Goal: Task Accomplishment & Management: Manage account settings

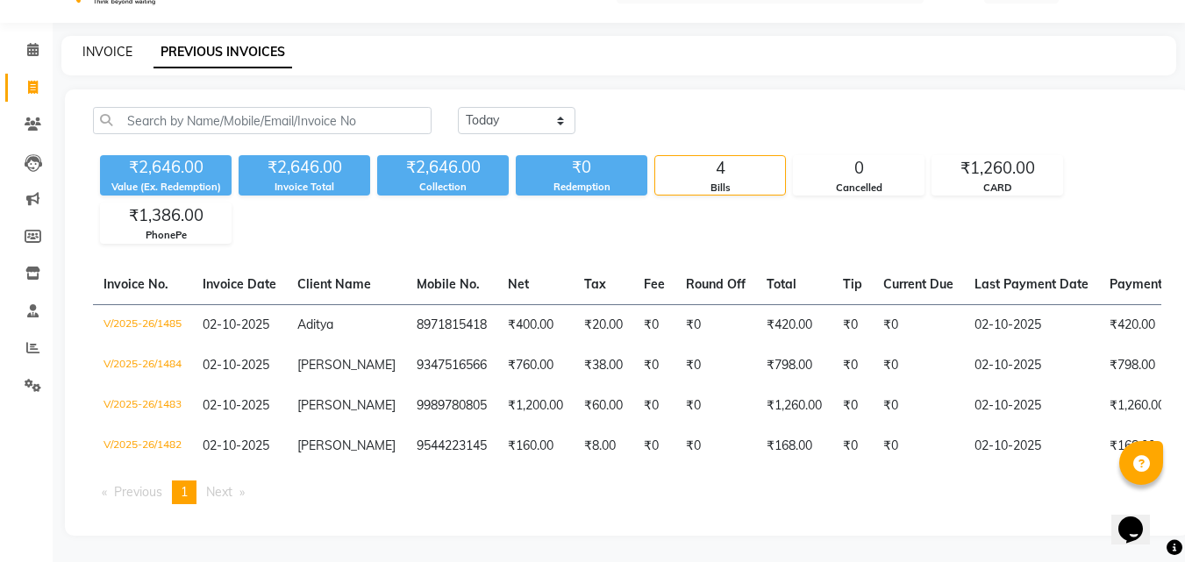
drag, startPoint x: 95, startPoint y: 37, endPoint x: 138, endPoint y: 63, distance: 50.4
click at [96, 44] on link "INVOICE" at bounding box center [107, 52] width 50 height 16
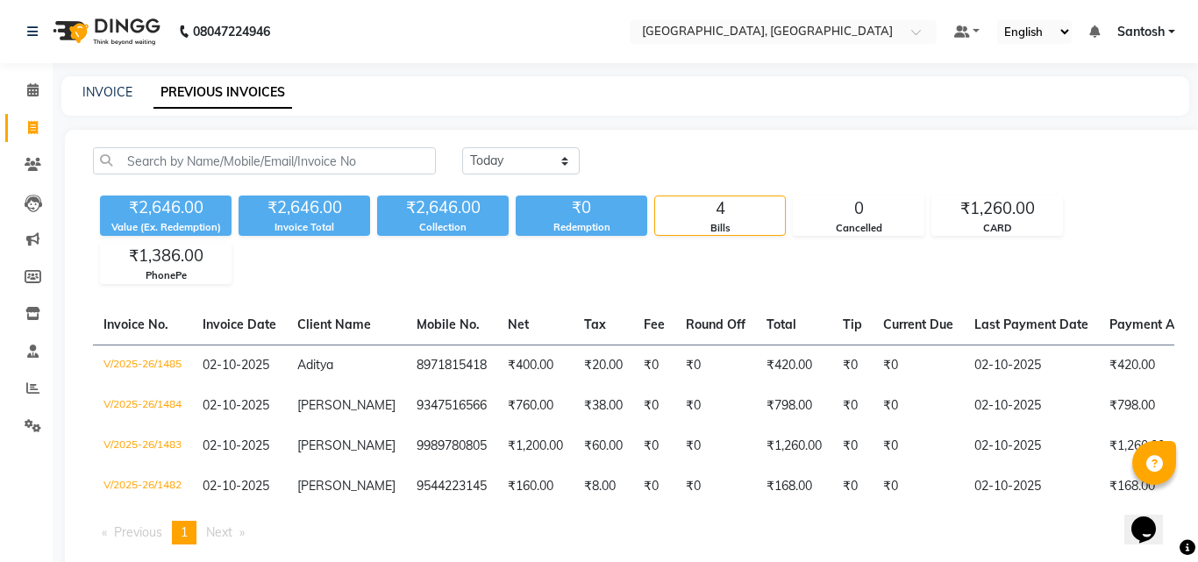
select select "5506"
select select "service"
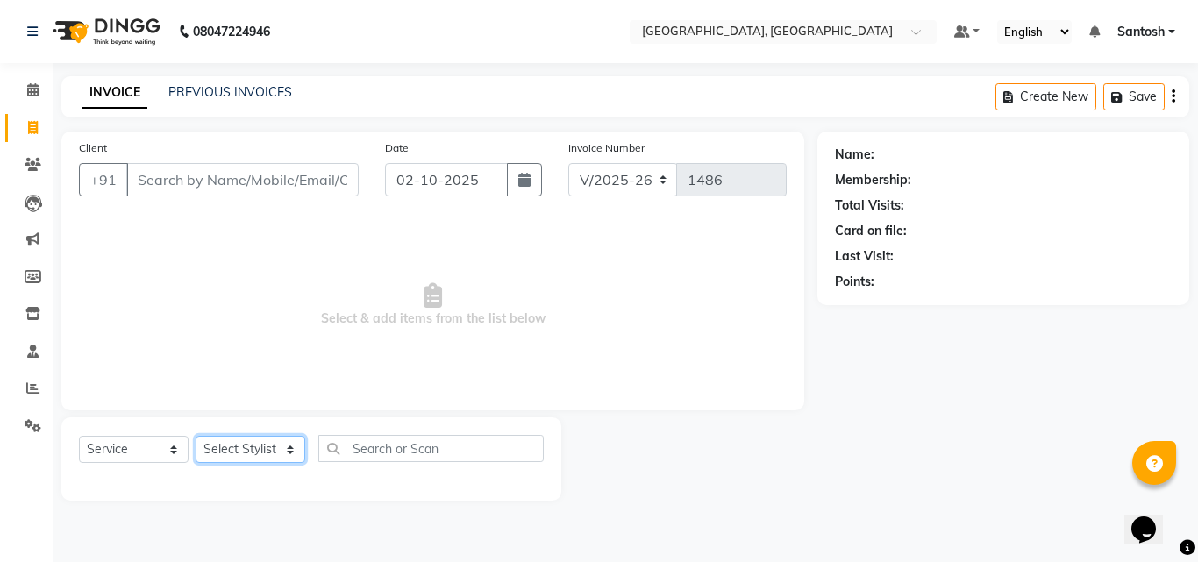
drag, startPoint x: 289, startPoint y: 455, endPoint x: 276, endPoint y: 445, distance: 16.3
click at [278, 449] on select "Select Stylist Manager [PERSON_NAME] [PERSON_NAME] [PERSON_NAME] [PERSON_NAME]" at bounding box center [251, 449] width 110 height 27
select select "90755"
click at [196, 436] on select "Select Stylist Manager [PERSON_NAME] [PERSON_NAME] [PERSON_NAME] [PERSON_NAME]" at bounding box center [251, 449] width 110 height 27
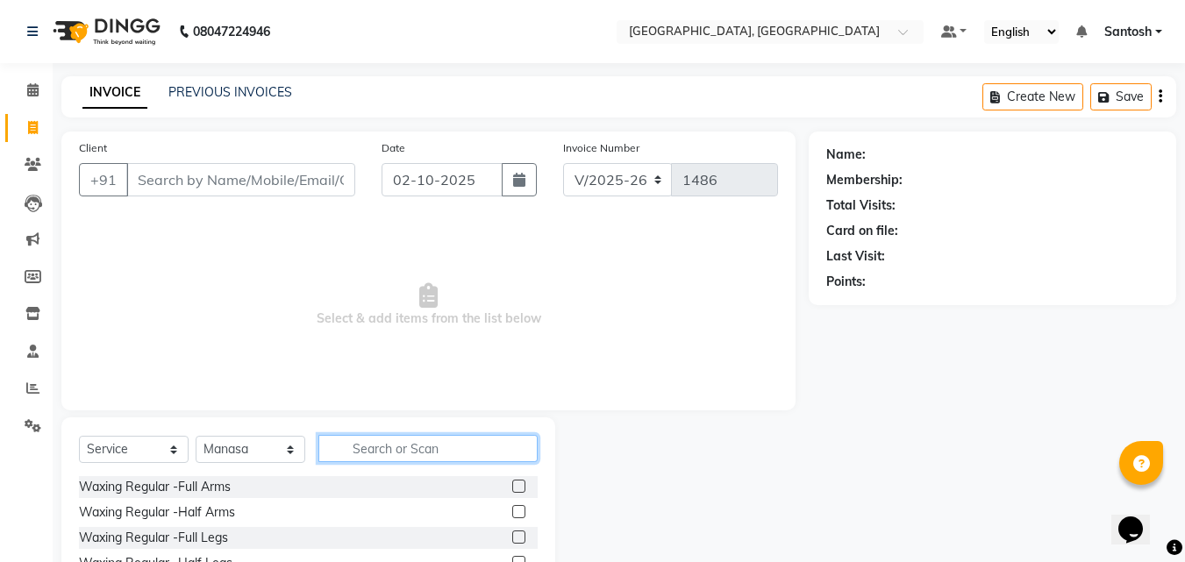
click at [395, 450] on input "text" at bounding box center [427, 448] width 219 height 27
type input "crea"
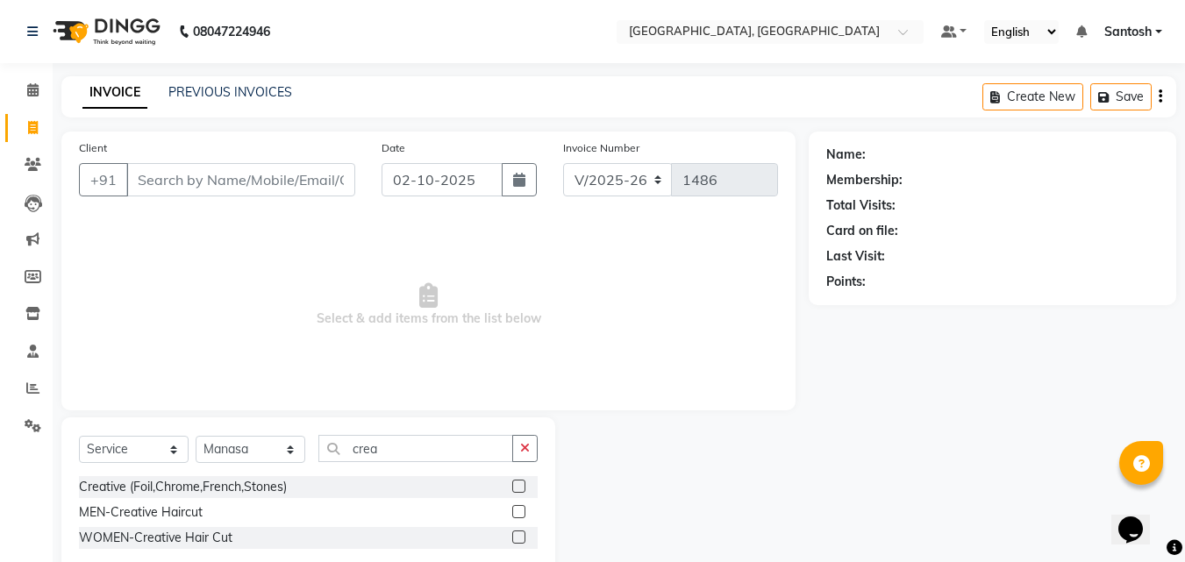
click at [522, 538] on label at bounding box center [518, 537] width 13 height 13
click at [522, 538] on input "checkbox" at bounding box center [517, 537] width 11 height 11
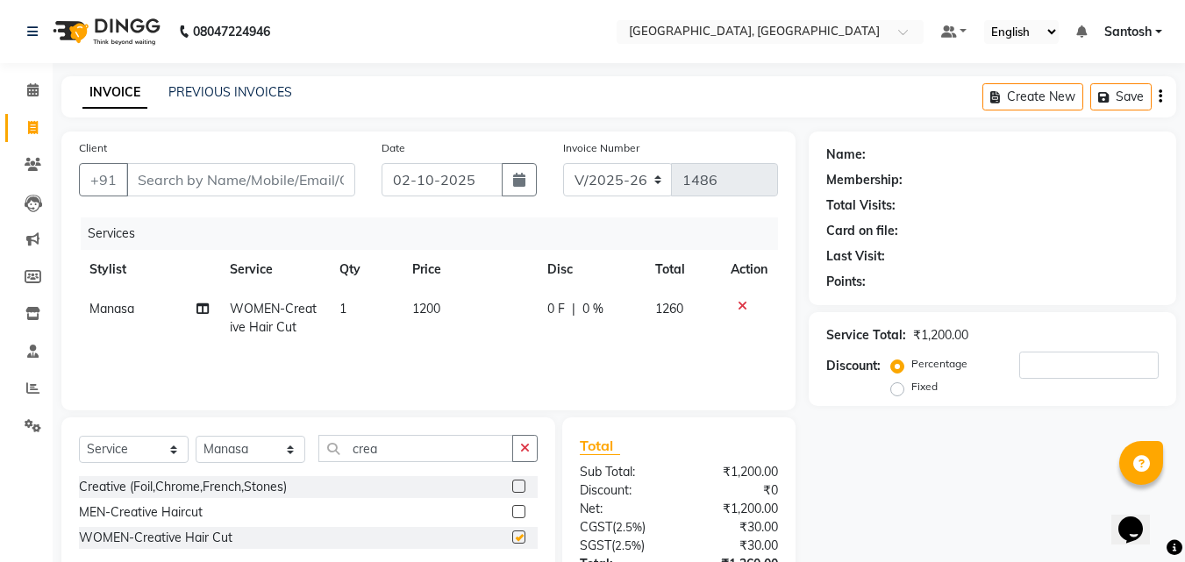
checkbox input "false"
click at [201, 192] on input "Client" at bounding box center [240, 179] width 229 height 33
type input "6"
type input "0"
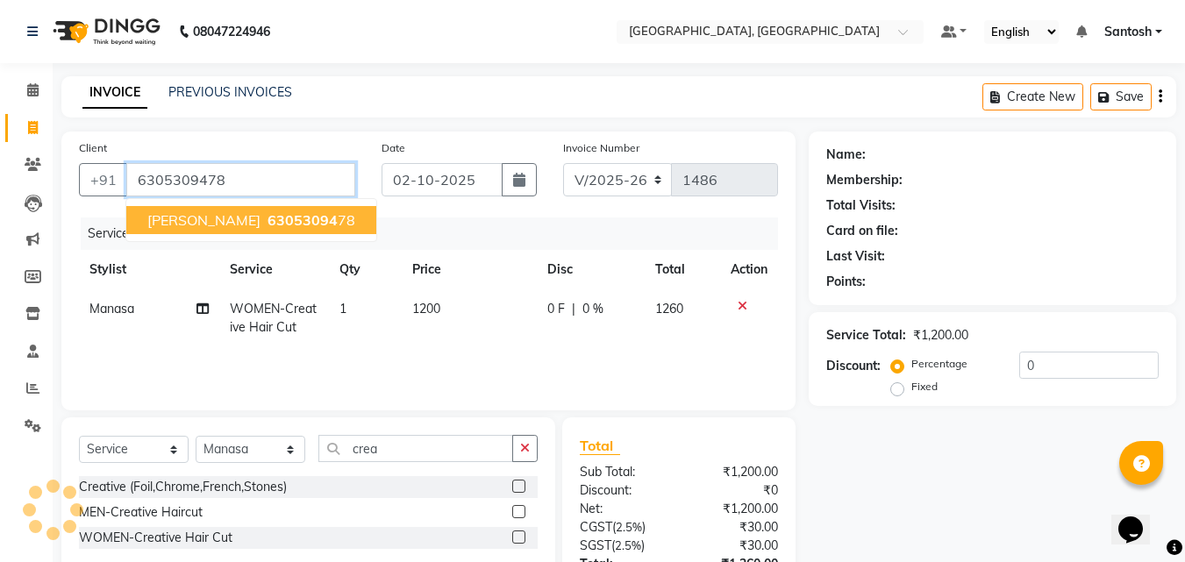
type input "6305309478"
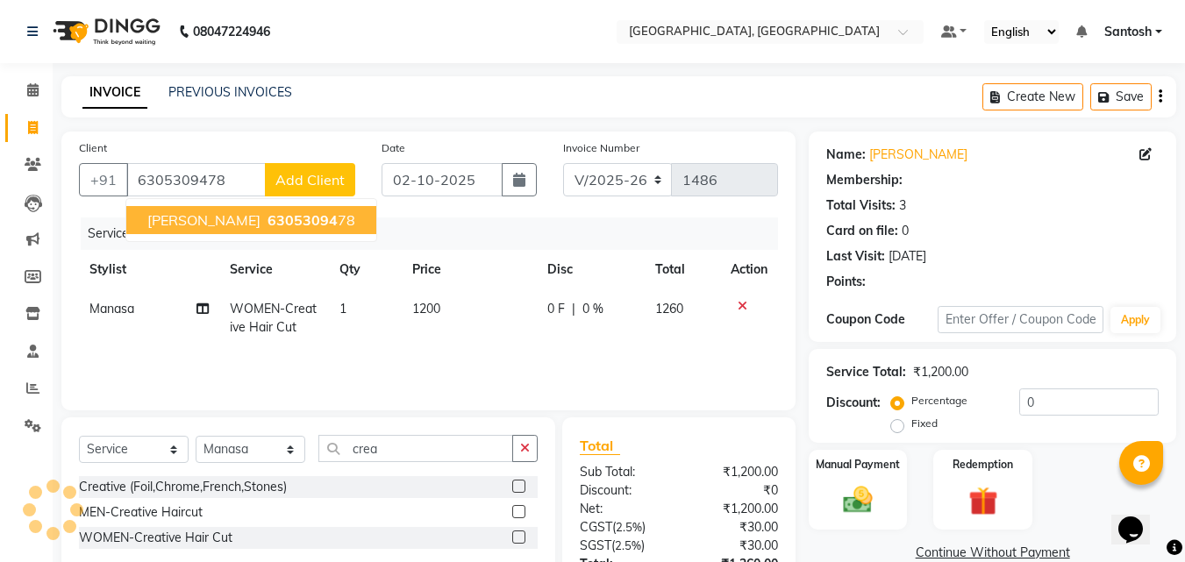
select select "1: Object"
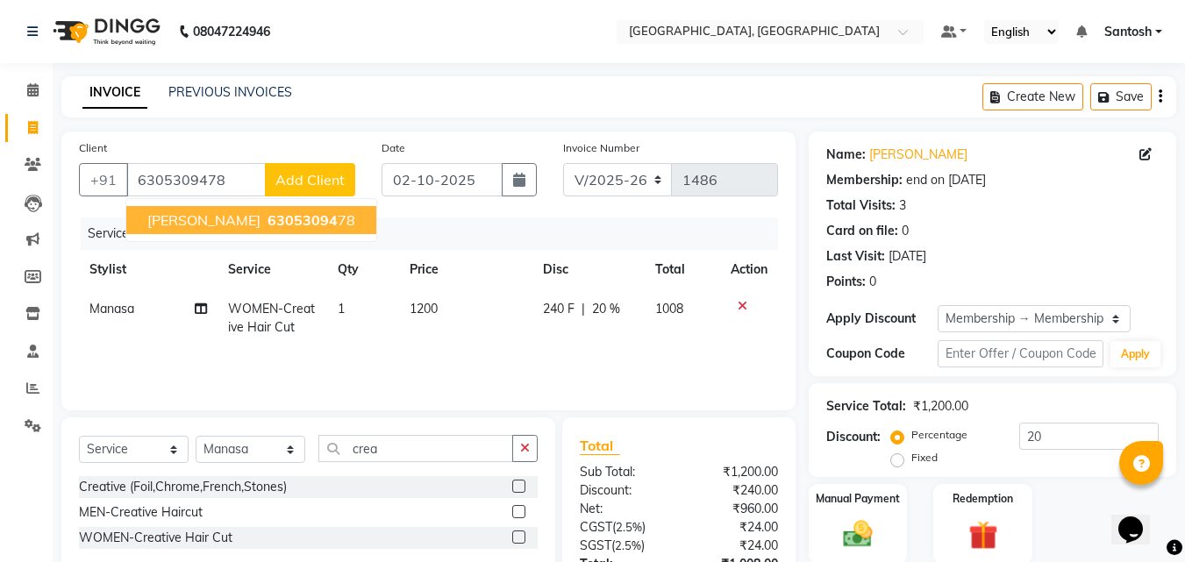
click at [267, 217] on span "63053094" at bounding box center [302, 220] width 70 height 18
type input "0"
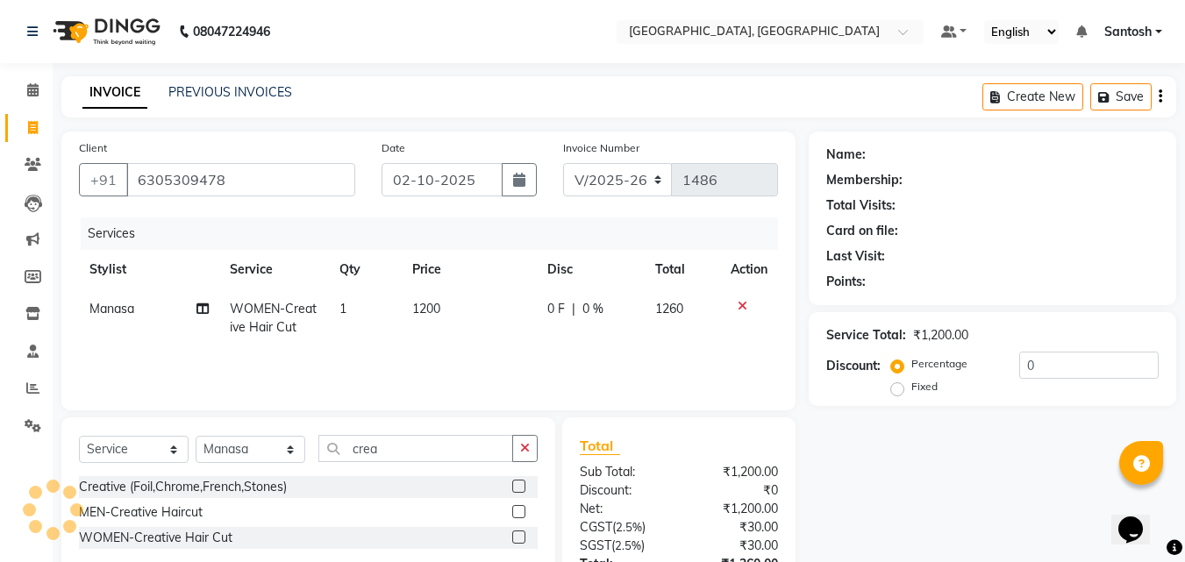
select select "1: Object"
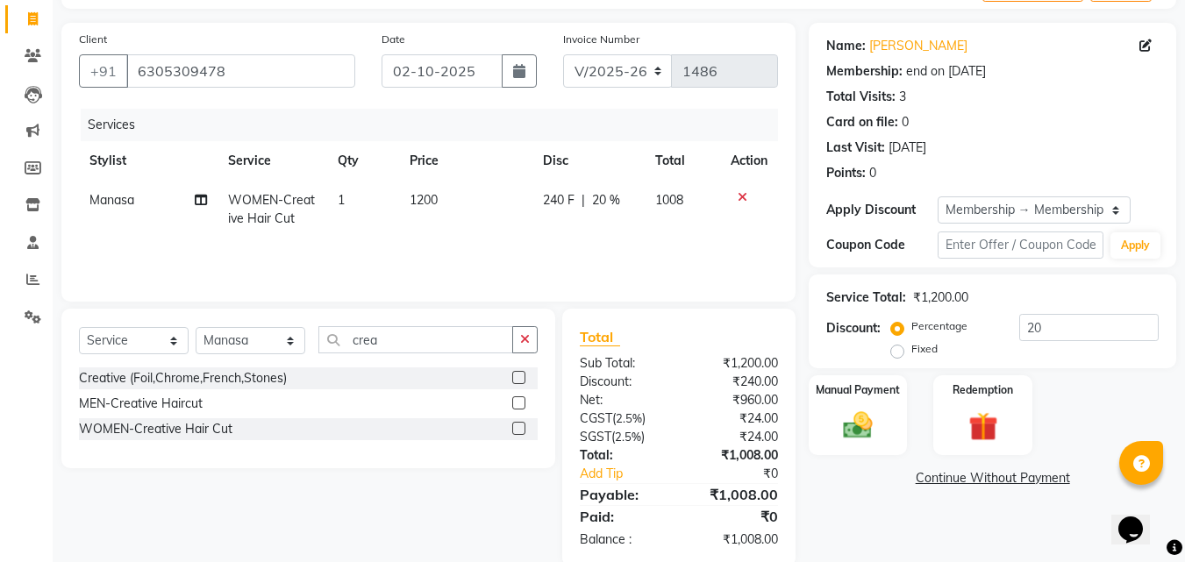
scroll to position [139, 0]
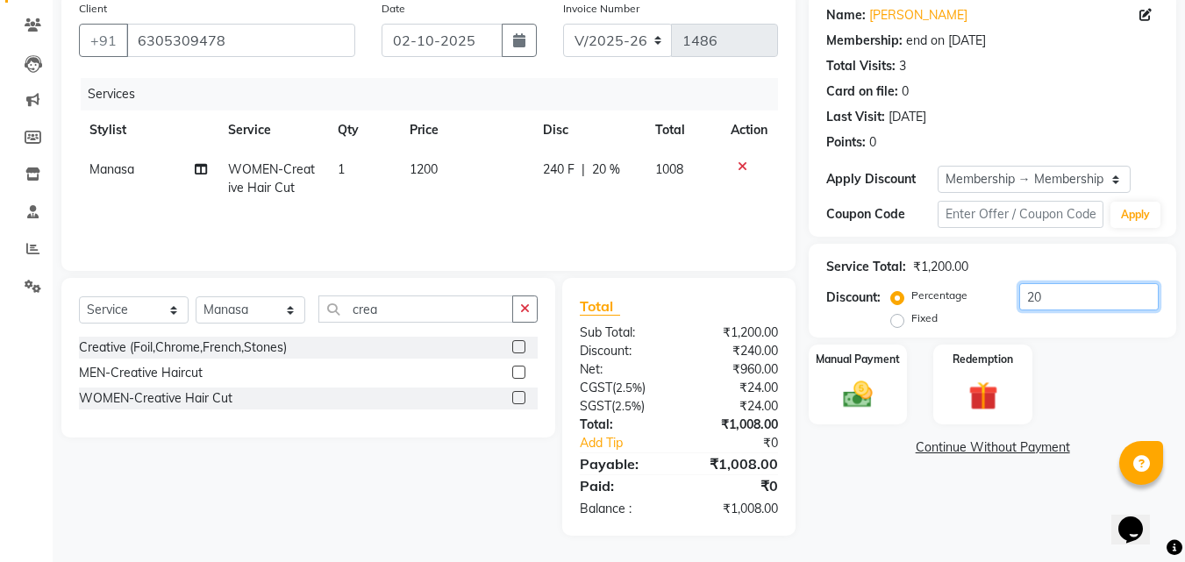
click at [1064, 292] on input "20" at bounding box center [1088, 296] width 139 height 27
click at [1062, 293] on input "20" at bounding box center [1088, 296] width 139 height 27
type input "2"
type input "15"
click at [883, 493] on div "Name: Swaroopa Membership: end on 17-04-2027 Total Visits: 3 Card on file: 0 La…" at bounding box center [999, 264] width 381 height 544
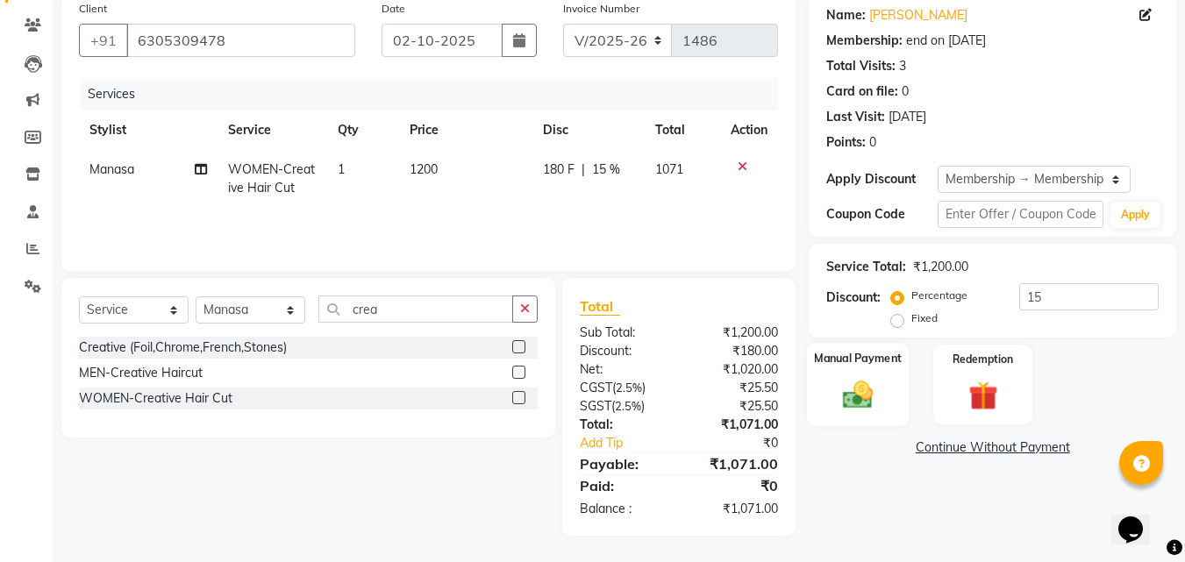
click at [824, 364] on label "Manual Payment" at bounding box center [858, 358] width 88 height 17
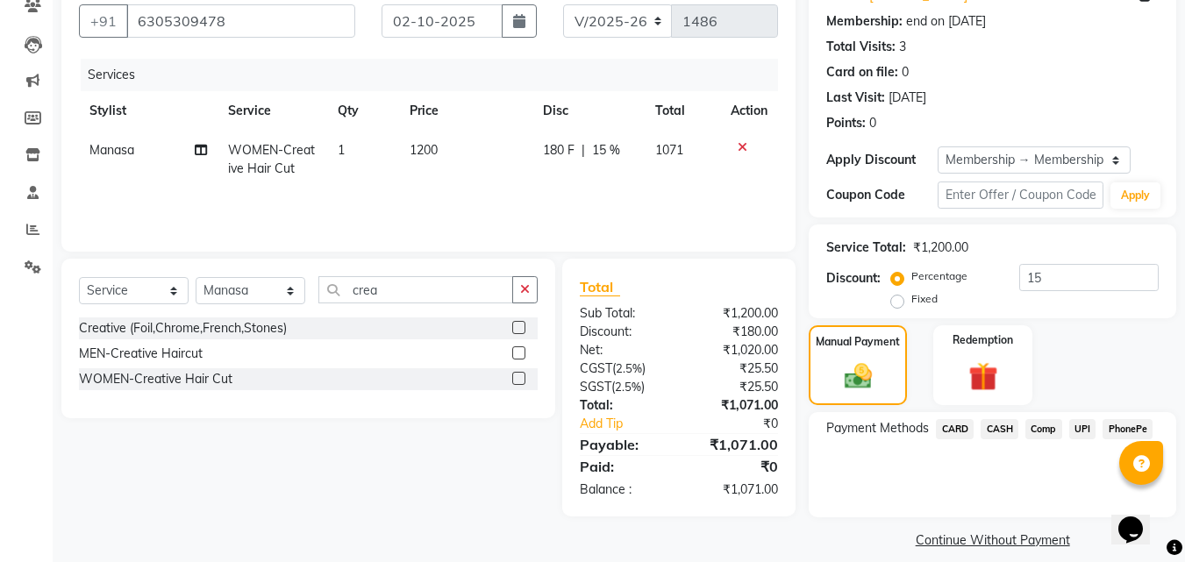
scroll to position [176, 0]
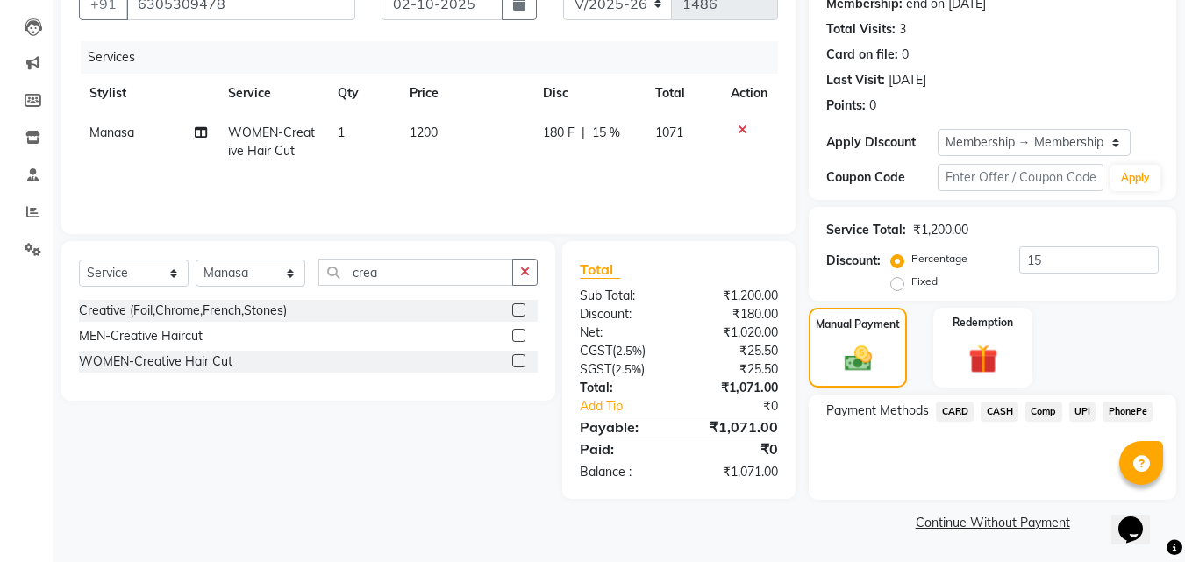
click at [1078, 415] on span "UPI" at bounding box center [1082, 412] width 27 height 20
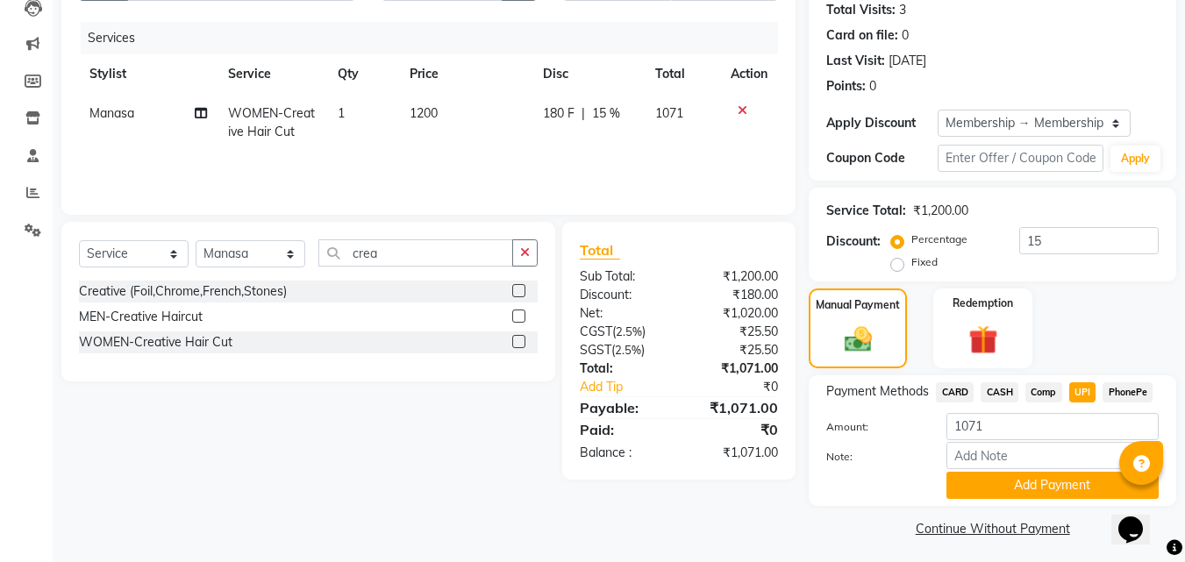
scroll to position [202, 0]
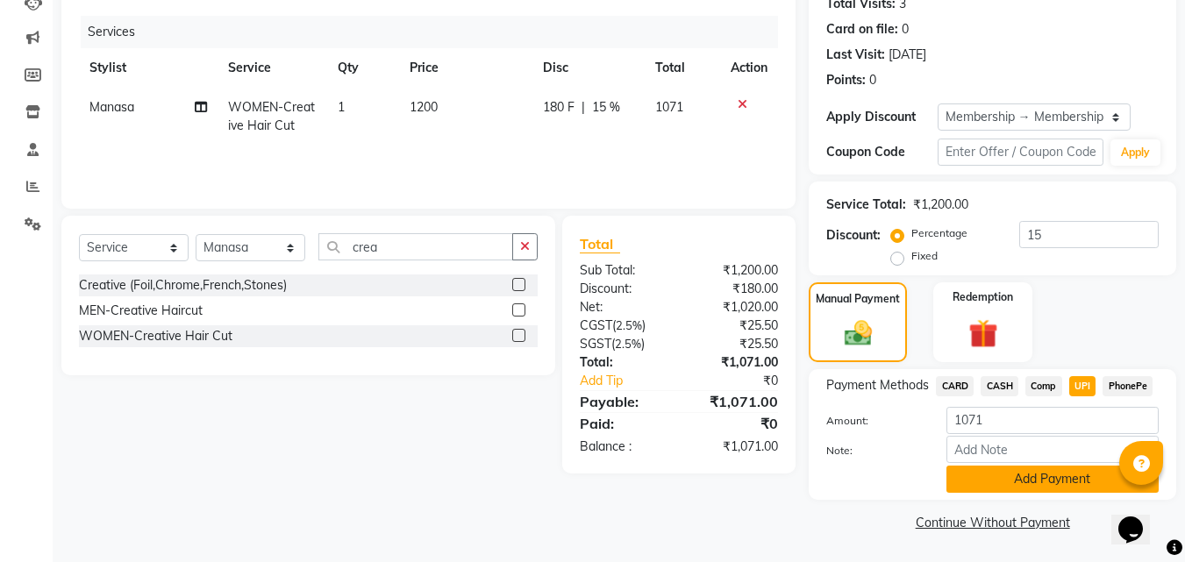
click at [983, 481] on button "Add Payment" at bounding box center [1052, 479] width 212 height 27
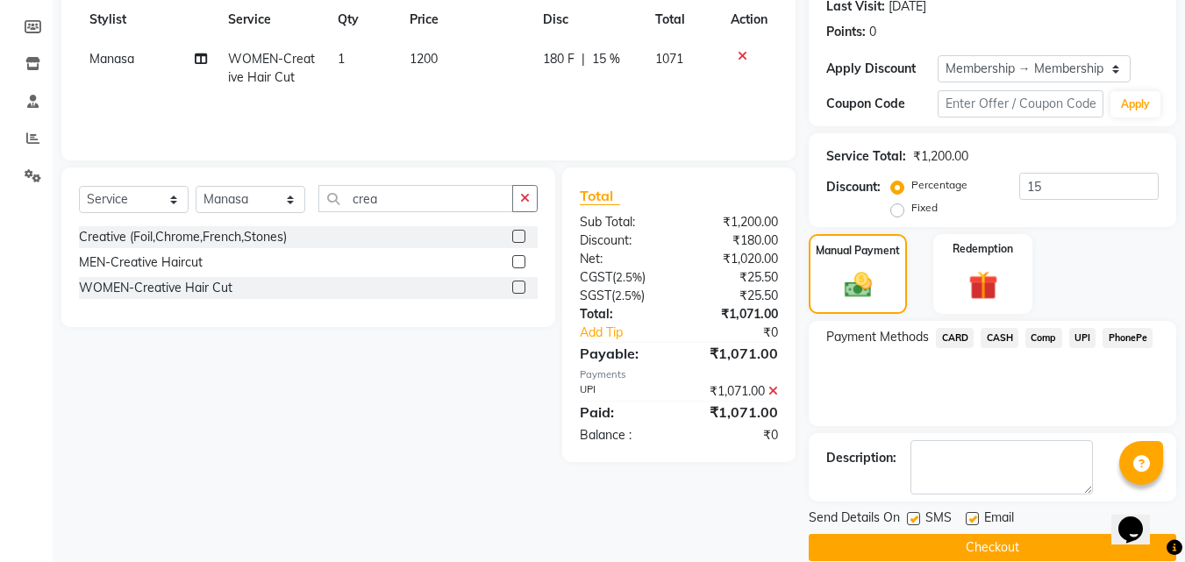
scroll to position [275, 0]
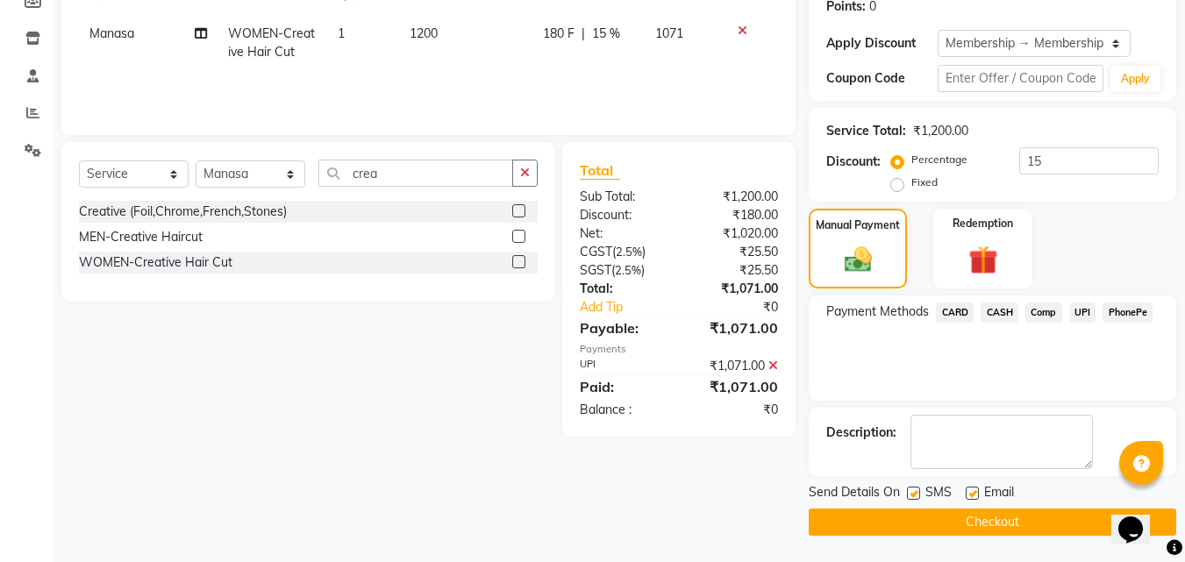
click at [972, 490] on label at bounding box center [971, 493] width 13 height 13
click at [972, 490] on input "checkbox" at bounding box center [970, 493] width 11 height 11
checkbox input "false"
click at [978, 525] on button "Checkout" at bounding box center [992, 522] width 367 height 27
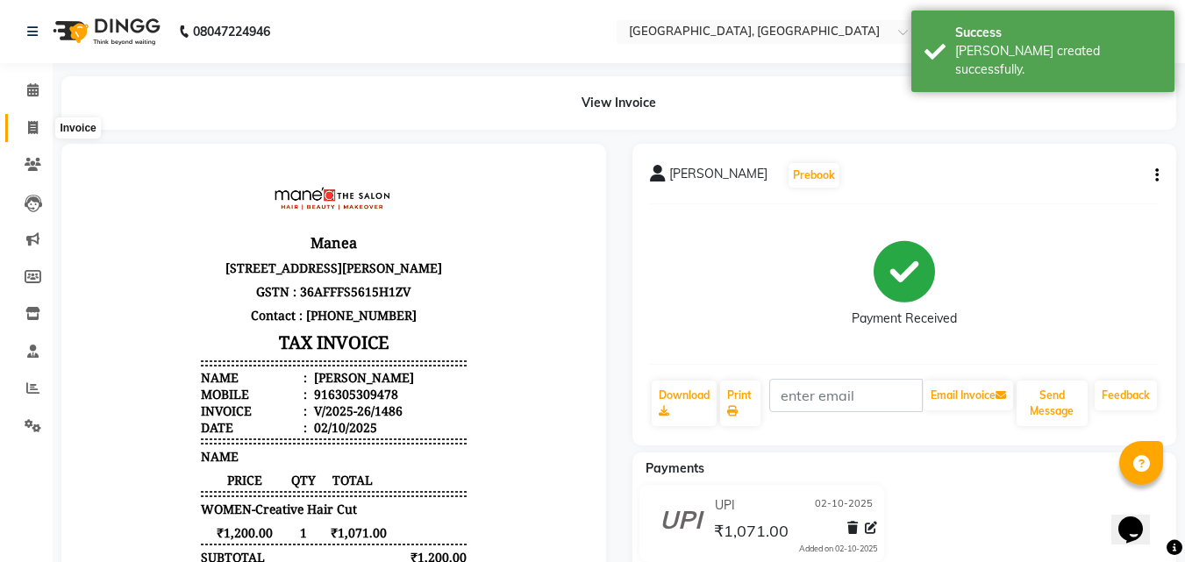
click at [32, 122] on icon at bounding box center [33, 127] width 10 height 13
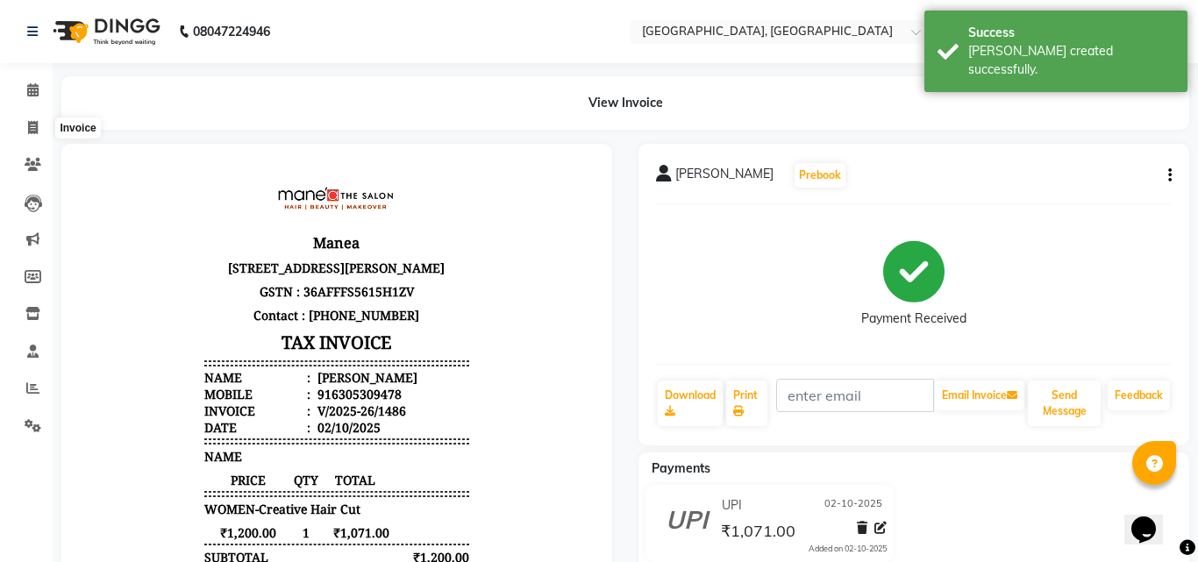
select select "service"
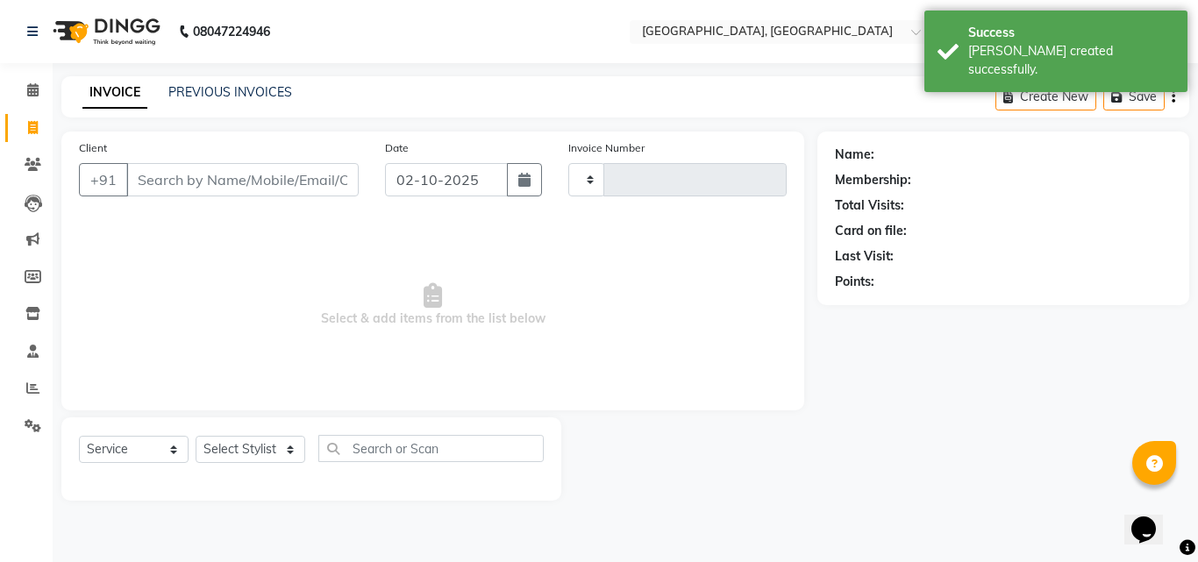
type input "1487"
select select "5506"
drag, startPoint x: 195, startPoint y: 79, endPoint x: 217, endPoint y: 153, distance: 76.9
click at [193, 92] on div "INVOICE PREVIOUS INVOICES Create New Save" at bounding box center [625, 96] width 1128 height 41
click at [256, 91] on link "PREVIOUS INVOICES" at bounding box center [230, 92] width 124 height 16
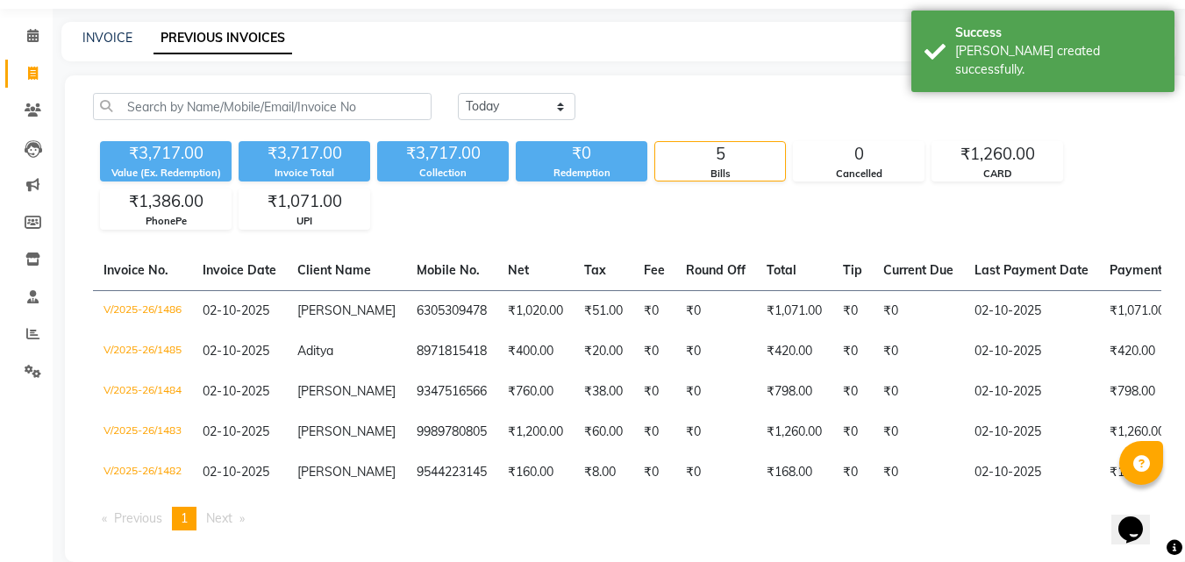
scroll to position [94, 0]
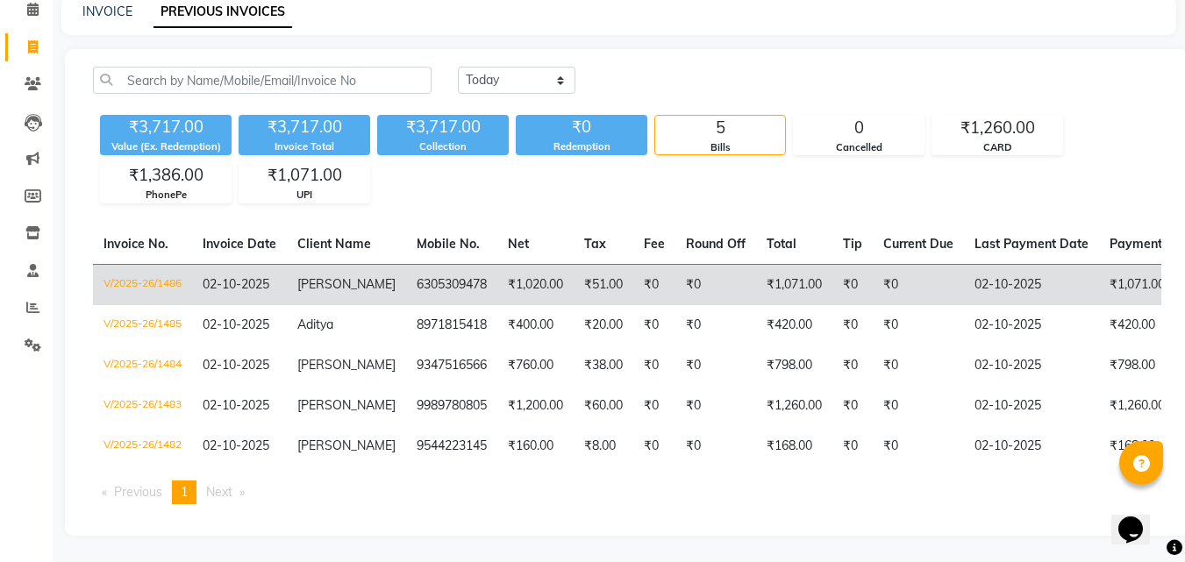
click at [167, 264] on td "V/2025-26/1486" at bounding box center [142, 284] width 99 height 41
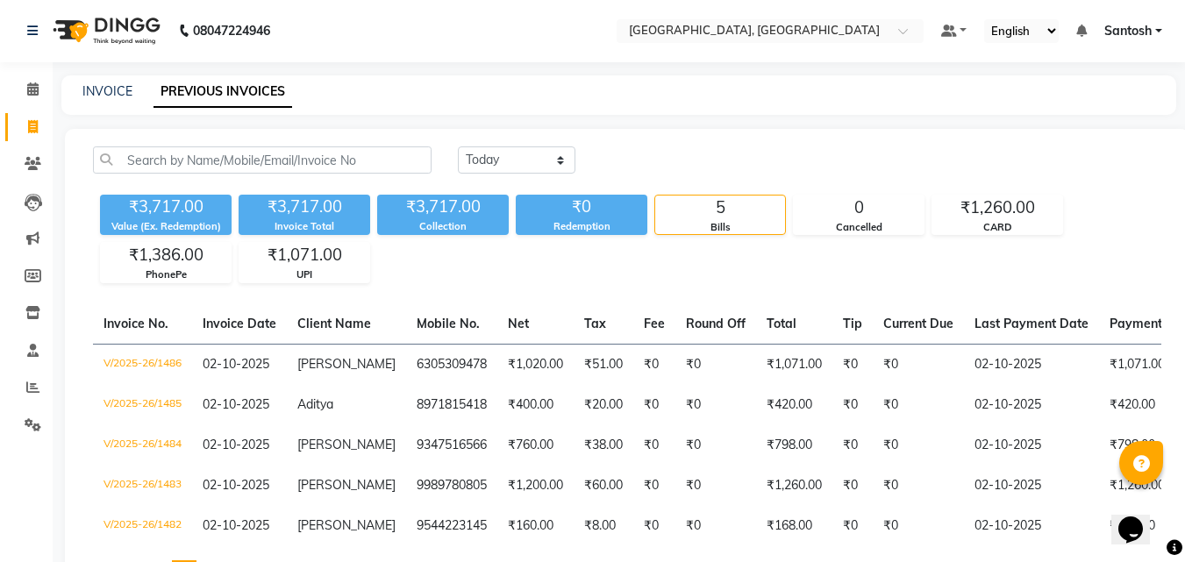
scroll to position [0, 0]
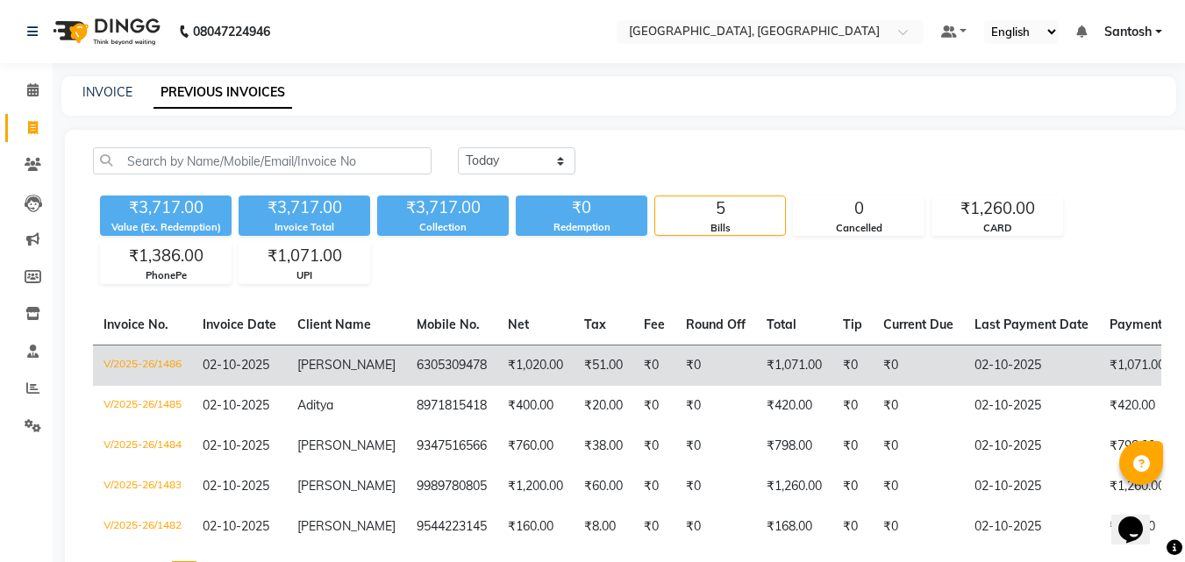
click at [497, 367] on td "₹1,020.00" at bounding box center [535, 365] width 76 height 41
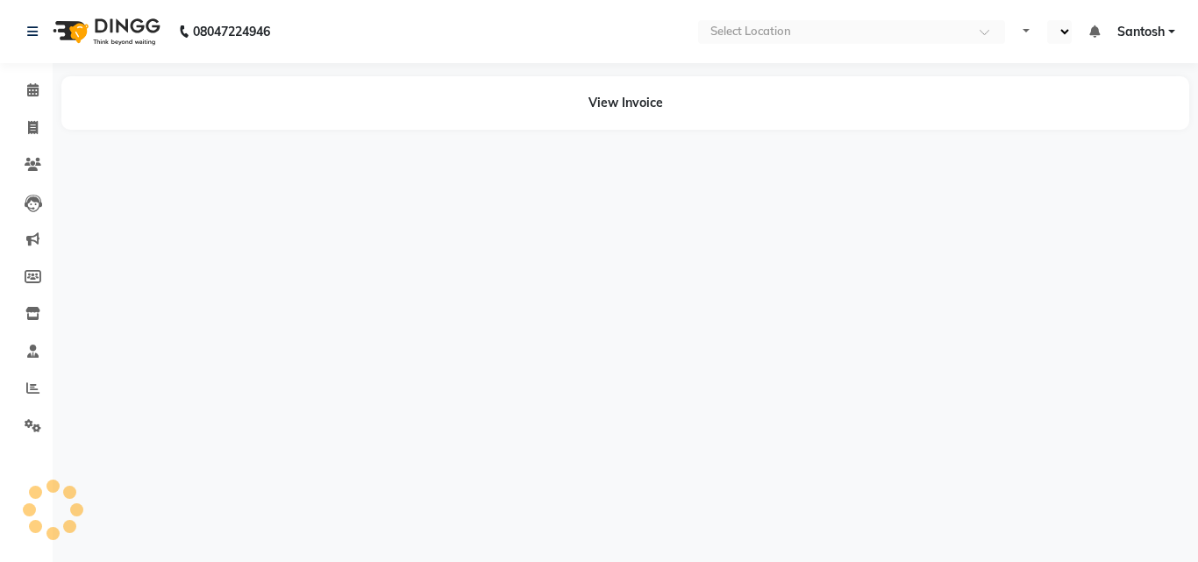
select select "en"
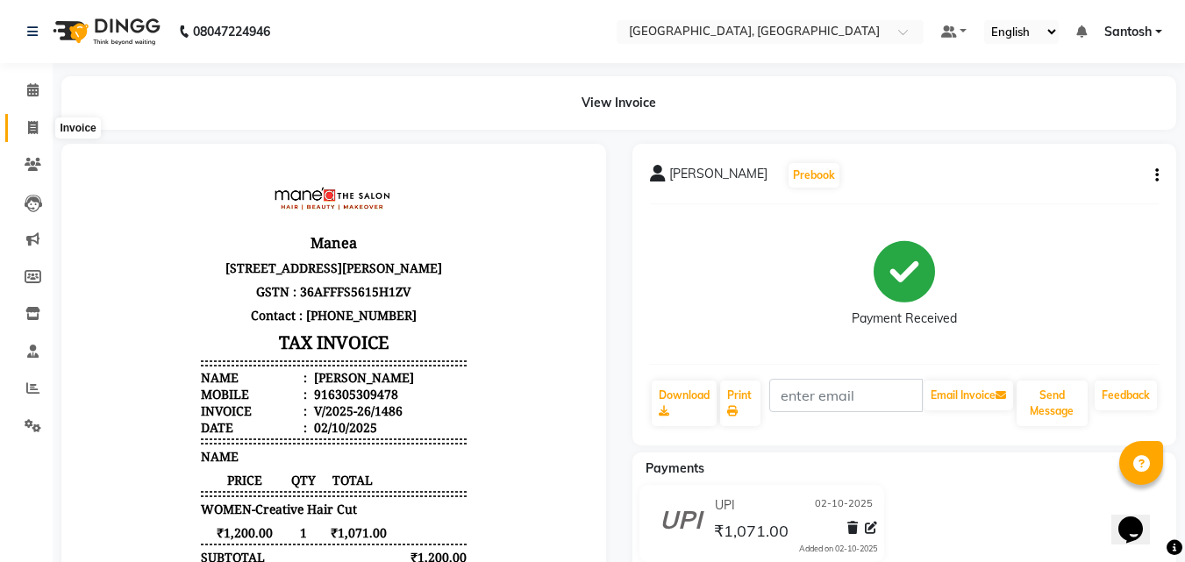
click at [28, 127] on icon at bounding box center [33, 127] width 10 height 13
select select "service"
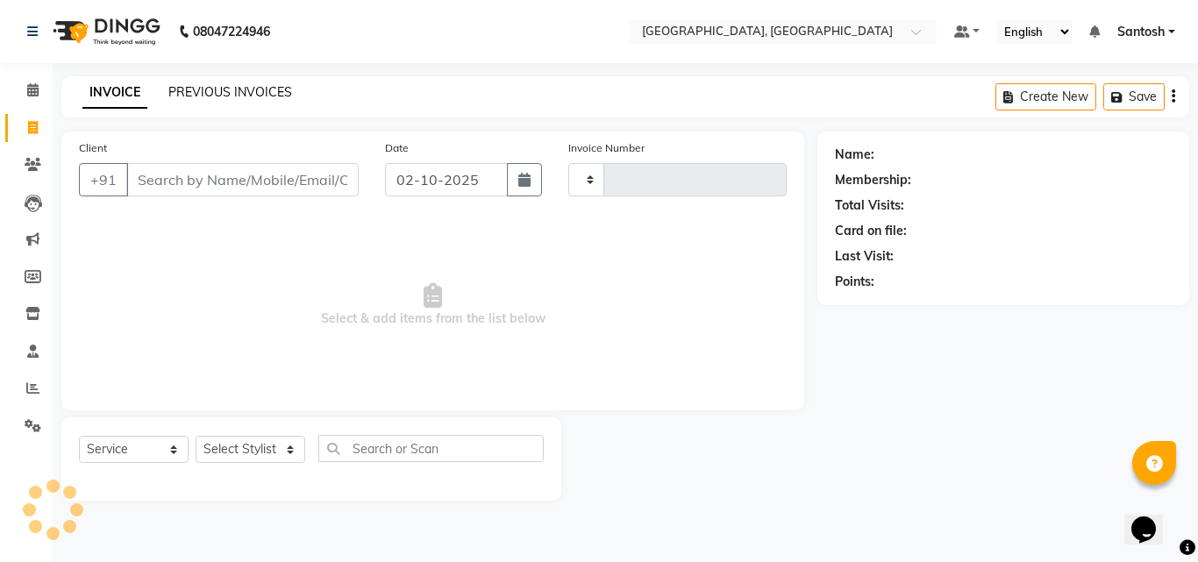
type input "1487"
select select "5506"
click at [211, 89] on link "PREVIOUS INVOICES" at bounding box center [230, 92] width 124 height 16
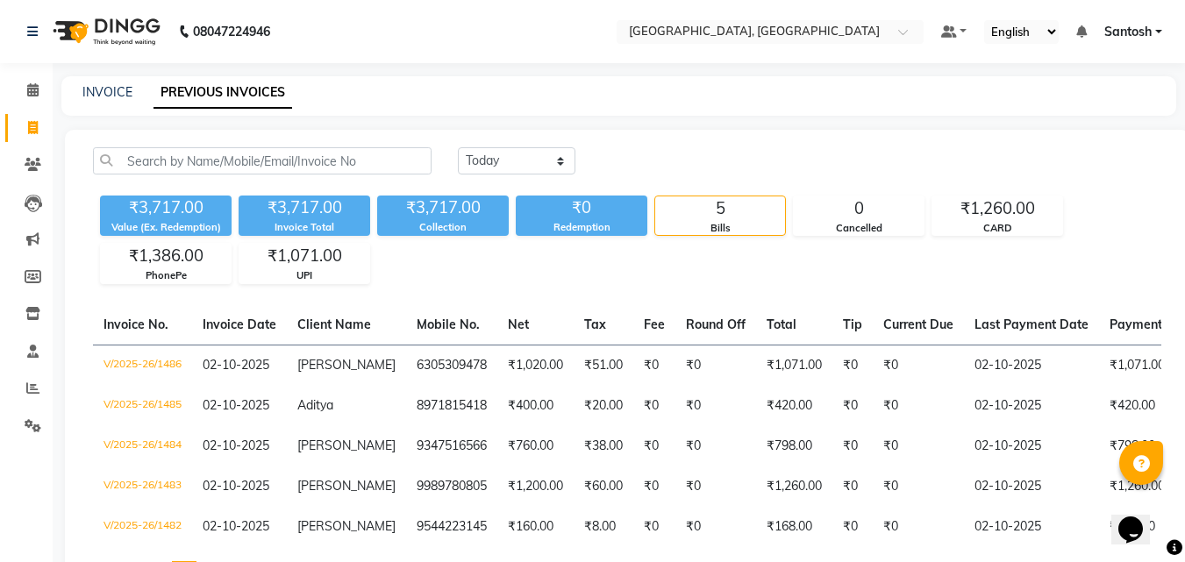
click at [72, 94] on div "INVOICE PREVIOUS INVOICES" at bounding box center [607, 92] width 1093 height 18
click at [131, 101] on div "INVOICE" at bounding box center [107, 92] width 50 height 18
click at [129, 94] on link "INVOICE" at bounding box center [107, 92] width 50 height 16
select select "service"
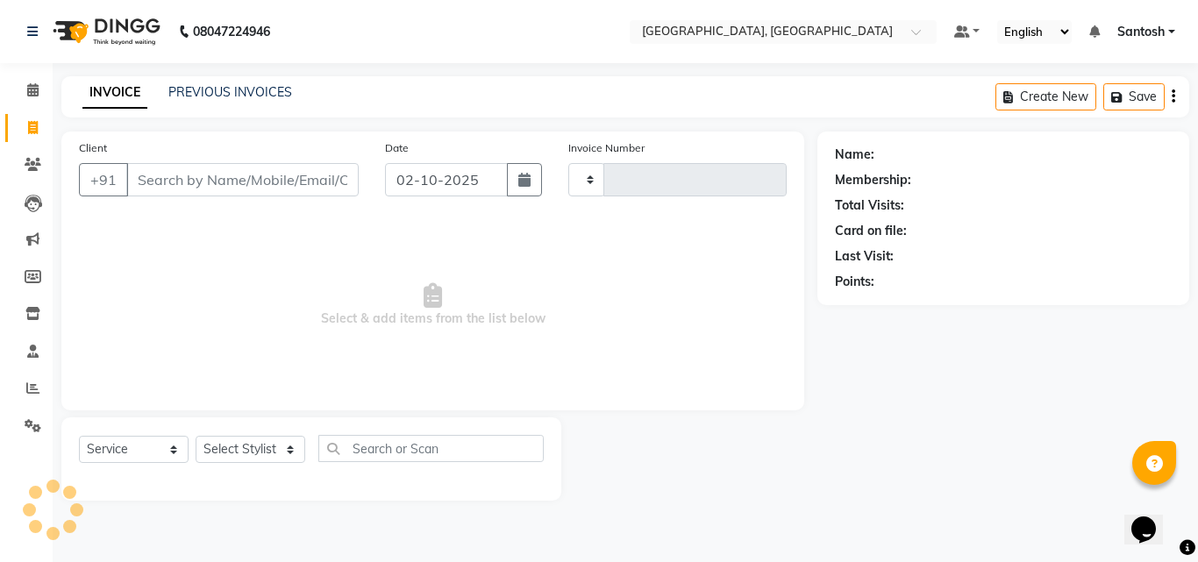
type input "1487"
select select "5506"
click at [323, 67] on div "08047224946 Select Location × Manea The Salon, Srinagar Colony Default Panel My…" at bounding box center [599, 281] width 1198 height 562
click at [324, 82] on div "INVOICE PREVIOUS INVOICES Create New Save" at bounding box center [625, 96] width 1128 height 41
click at [174, 99] on link "PREVIOUS INVOICES" at bounding box center [230, 92] width 124 height 16
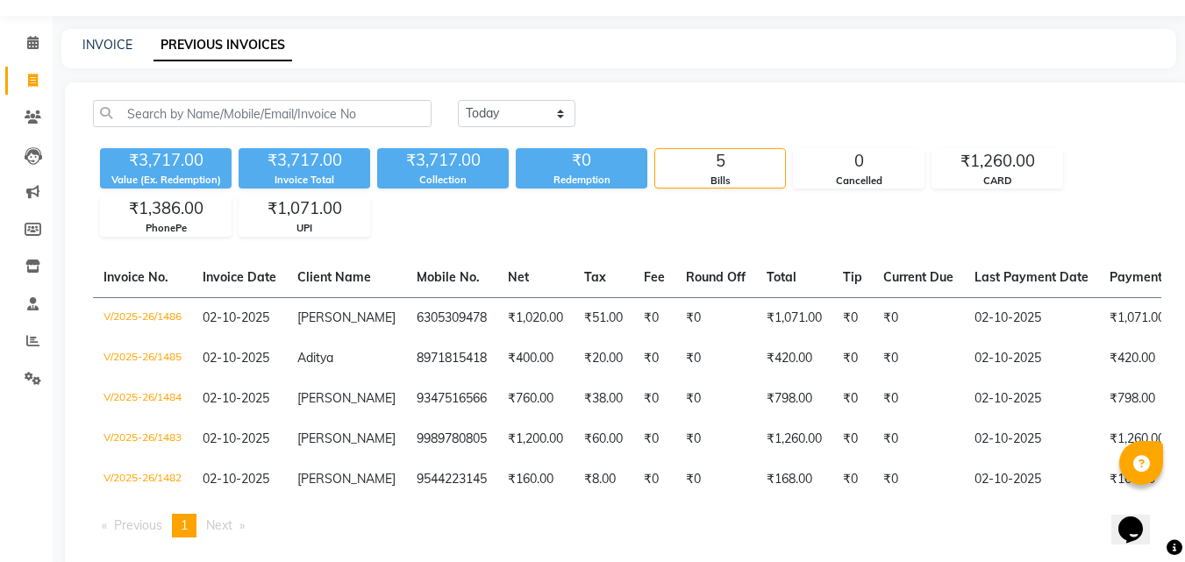
scroll to position [94, 0]
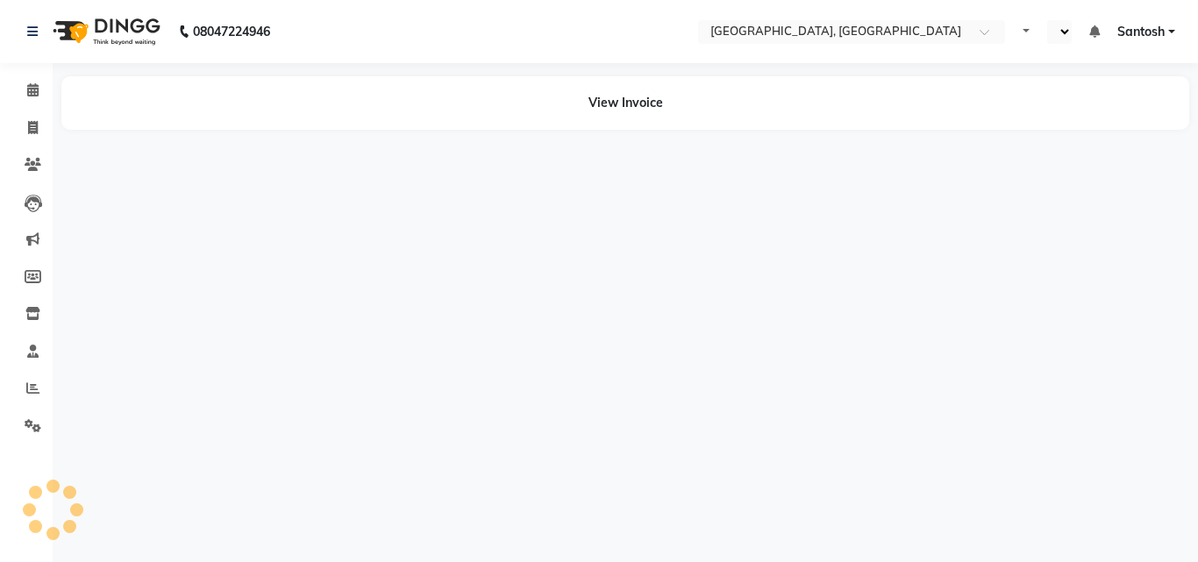
select select "en"
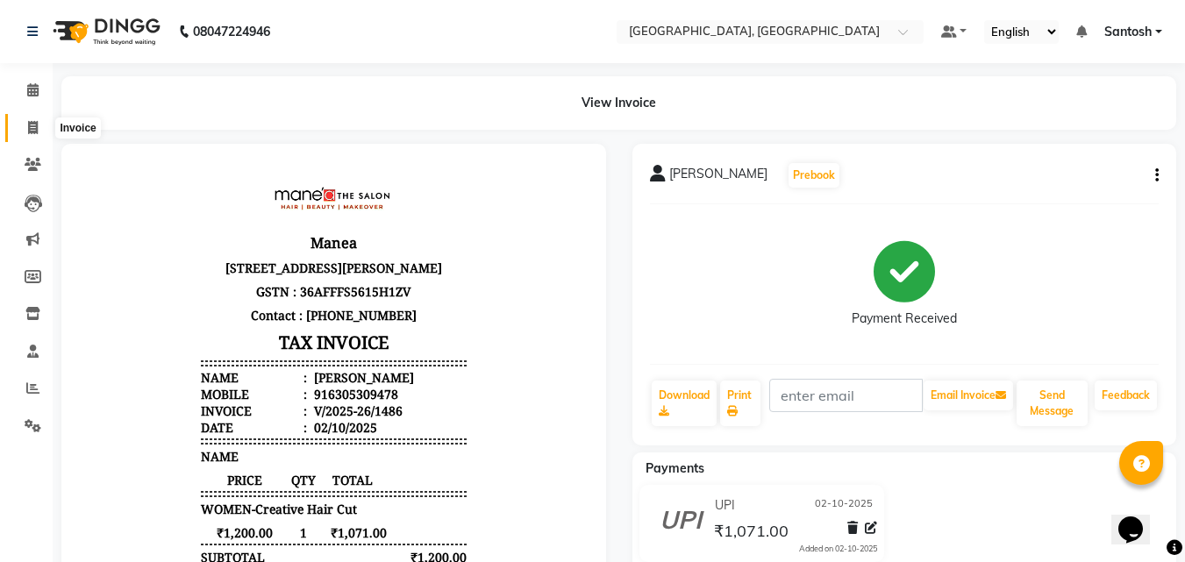
click at [26, 133] on span at bounding box center [33, 128] width 31 height 20
select select "5506"
select select "service"
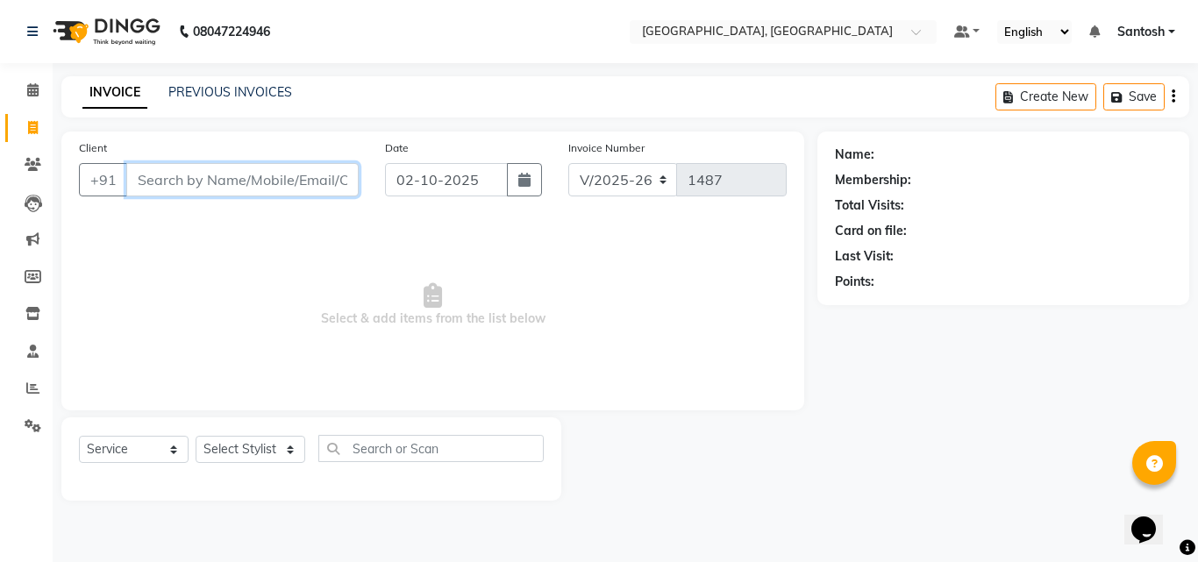
click at [247, 168] on input "Client" at bounding box center [242, 179] width 232 height 33
click at [288, 450] on select "Select Stylist Manager [PERSON_NAME] [PERSON_NAME] [PERSON_NAME] [PERSON_NAME]" at bounding box center [251, 449] width 110 height 27
select select "50205"
click at [196, 436] on select "Select Stylist Manager [PERSON_NAME] [PERSON_NAME] [PERSON_NAME] [PERSON_NAME]" at bounding box center [251, 449] width 110 height 27
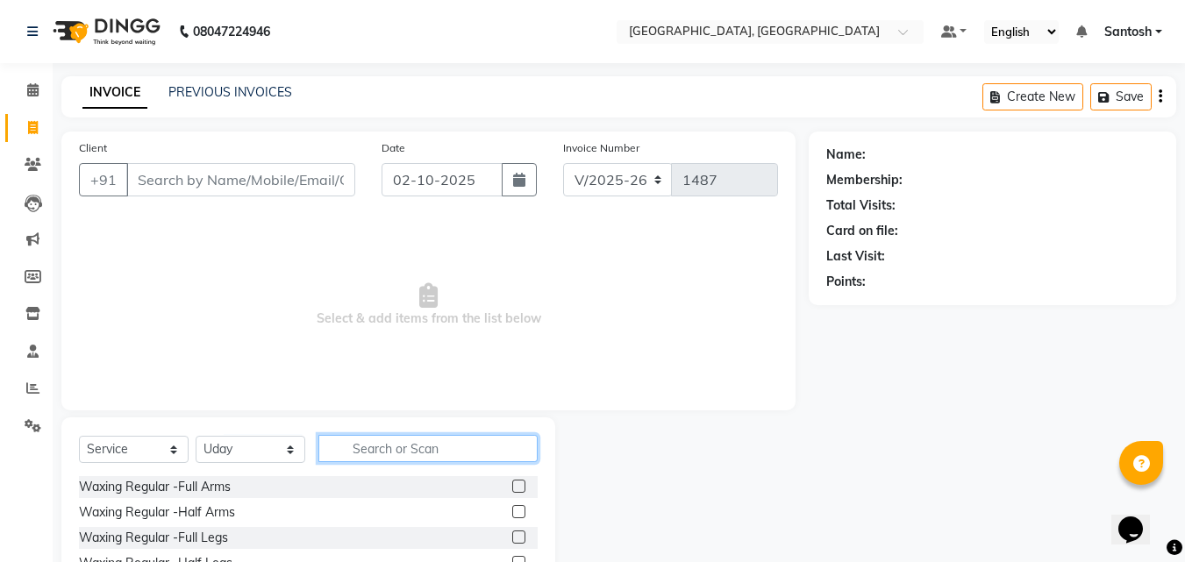
click at [448, 456] on input "text" at bounding box center [427, 448] width 219 height 27
type input "crea"
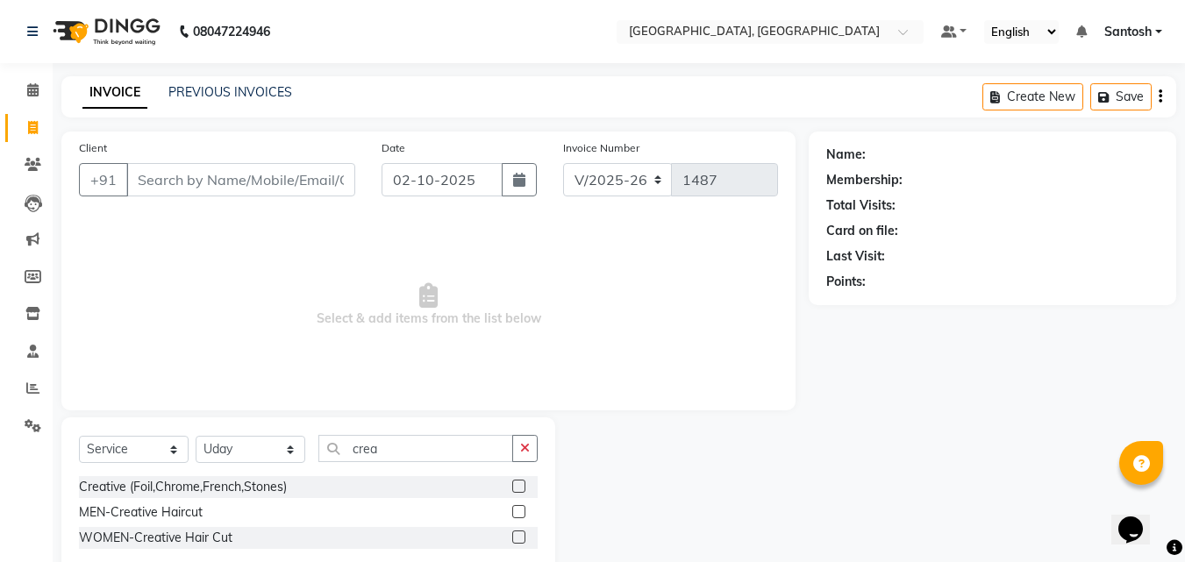
click at [521, 540] on label at bounding box center [518, 537] width 13 height 13
click at [521, 540] on input "checkbox" at bounding box center [517, 537] width 11 height 11
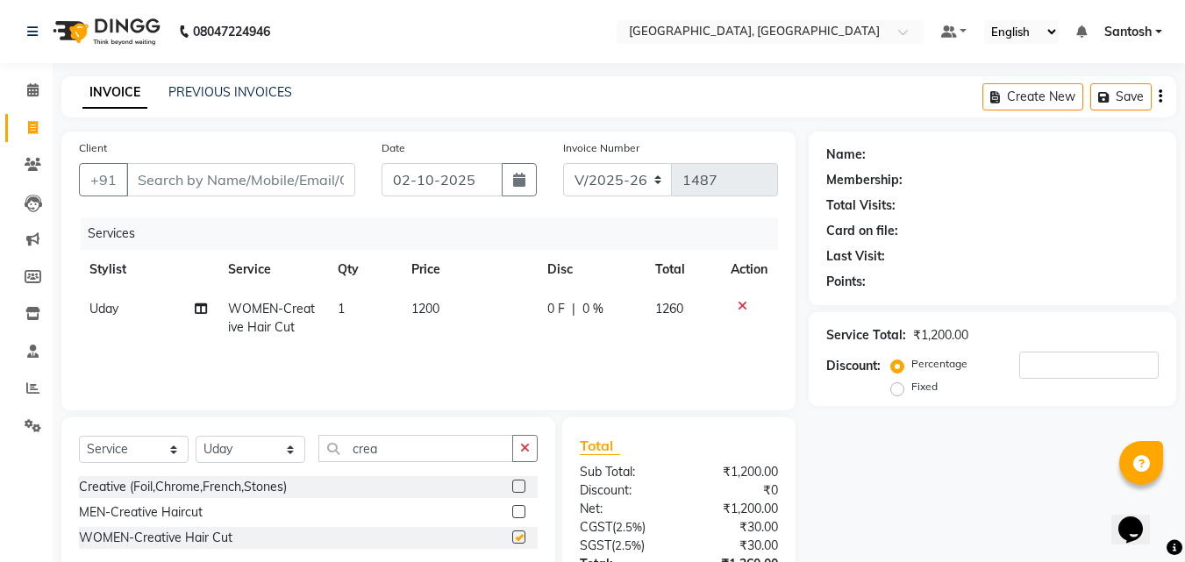
checkbox input "false"
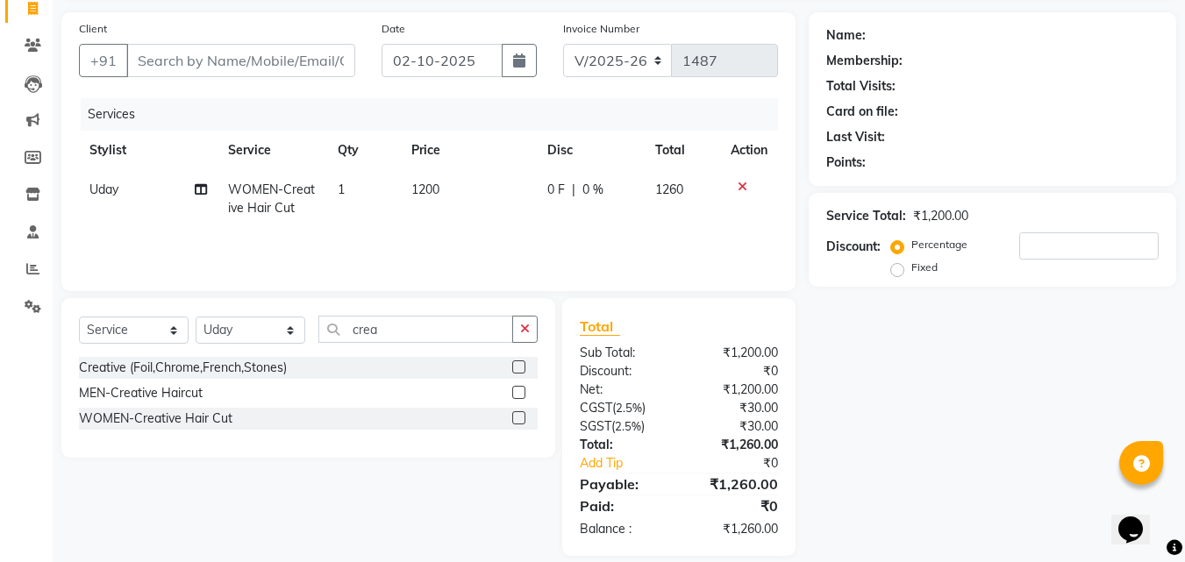
scroll to position [139, 0]
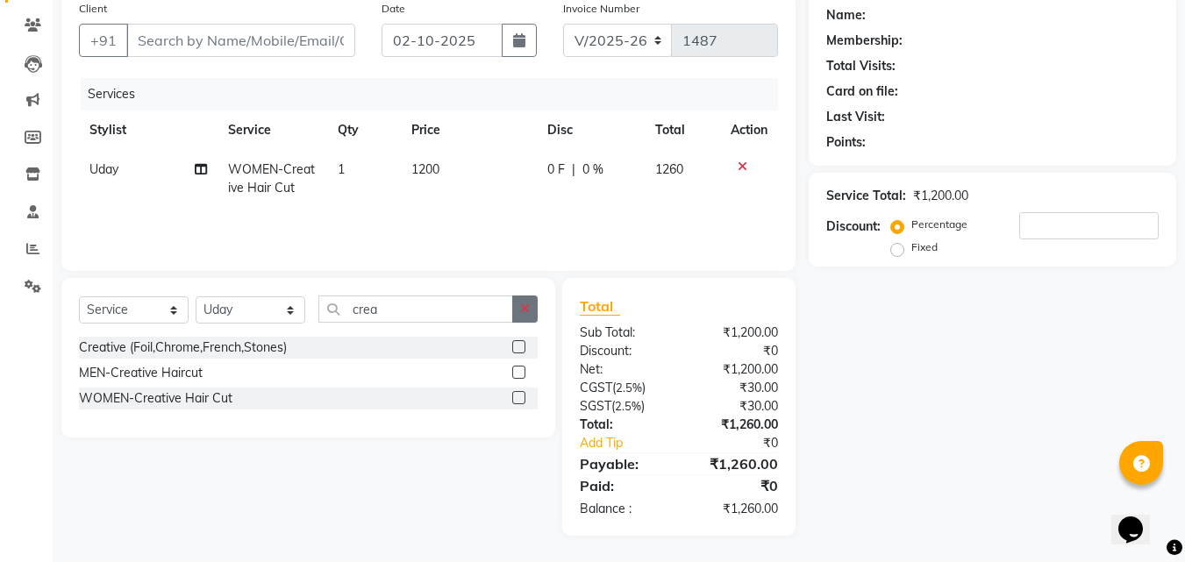
click at [526, 308] on icon "button" at bounding box center [525, 309] width 10 height 12
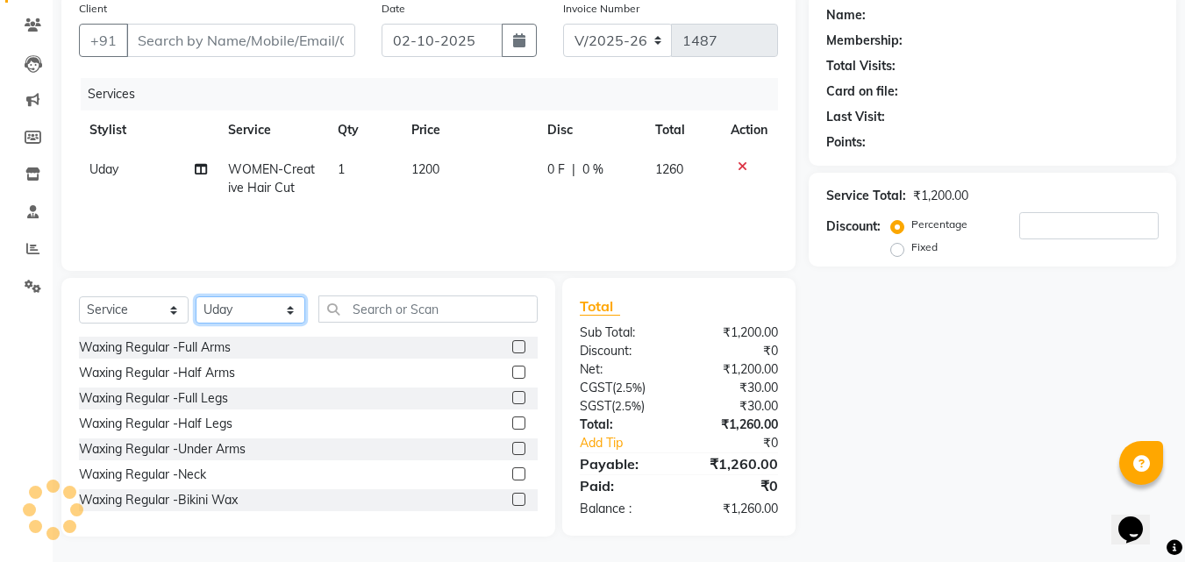
click at [279, 303] on select "Select Stylist Manager [PERSON_NAME] [PERSON_NAME] [PERSON_NAME] [PERSON_NAME]" at bounding box center [251, 309] width 110 height 27
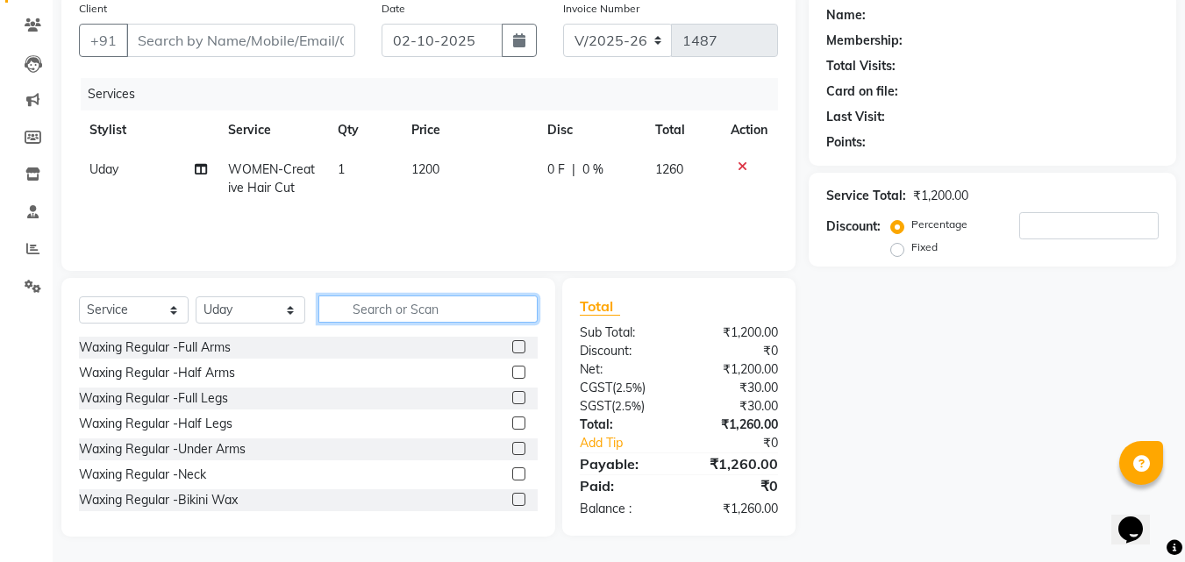
click at [413, 304] on input "text" at bounding box center [427, 309] width 219 height 27
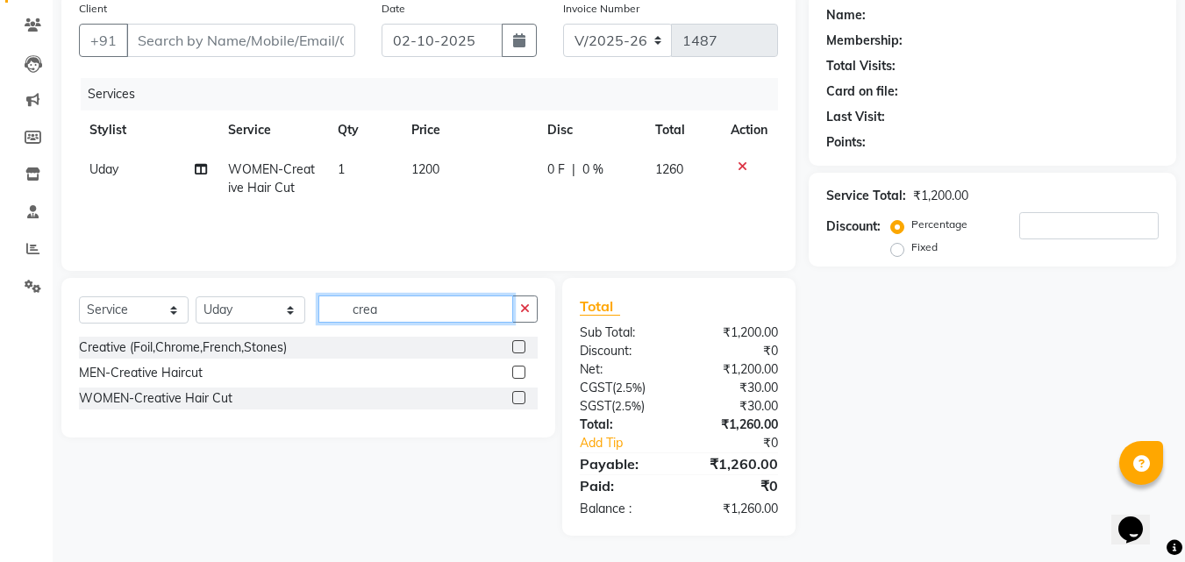
type input "crea"
click at [515, 369] on label at bounding box center [518, 372] width 13 height 13
click at [515, 369] on input "checkbox" at bounding box center [517, 372] width 11 height 11
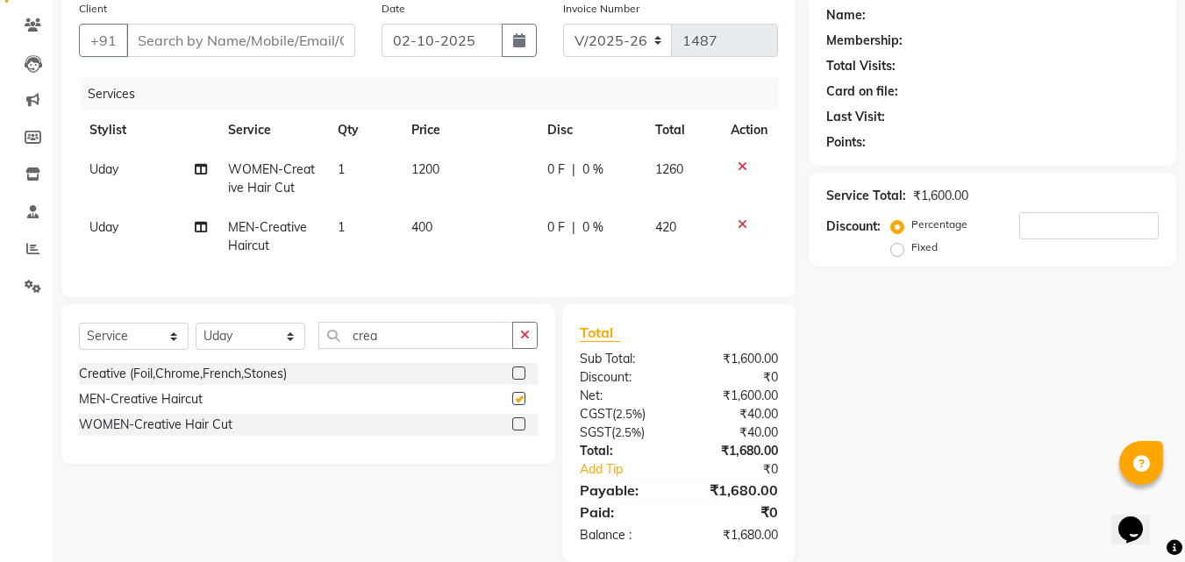
checkbox input "false"
drag, startPoint x: 405, startPoint y: 347, endPoint x: 211, endPoint y: 344, distance: 193.8
click at [211, 344] on div "Select Service Product Membership Package Voucher Prepaid Gift Card Select Styl…" at bounding box center [308, 342] width 459 height 41
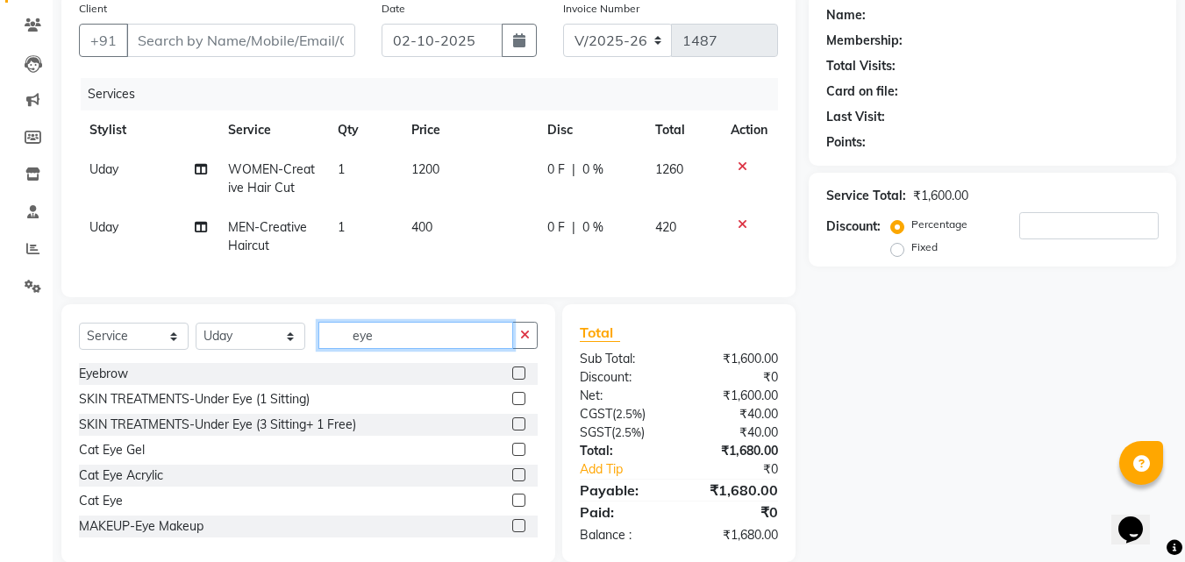
type input "eye"
click at [315, 380] on div "Eyebrow" at bounding box center [308, 374] width 459 height 22
click at [512, 380] on label at bounding box center [518, 373] width 13 height 13
click at [512, 380] on input "checkbox" at bounding box center [517, 373] width 11 height 11
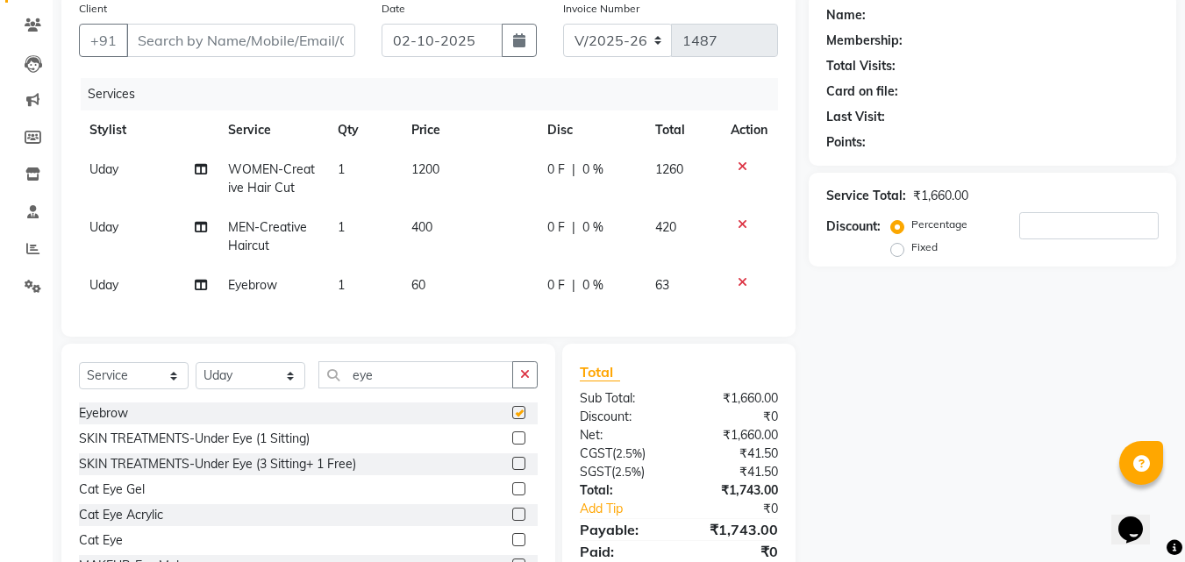
checkbox input "false"
drag, startPoint x: 400, startPoint y: 384, endPoint x: 300, endPoint y: 380, distance: 100.1
click at [300, 380] on div "Select Service Product Membership Package Voucher Prepaid Gift Card Select Styl…" at bounding box center [308, 381] width 459 height 41
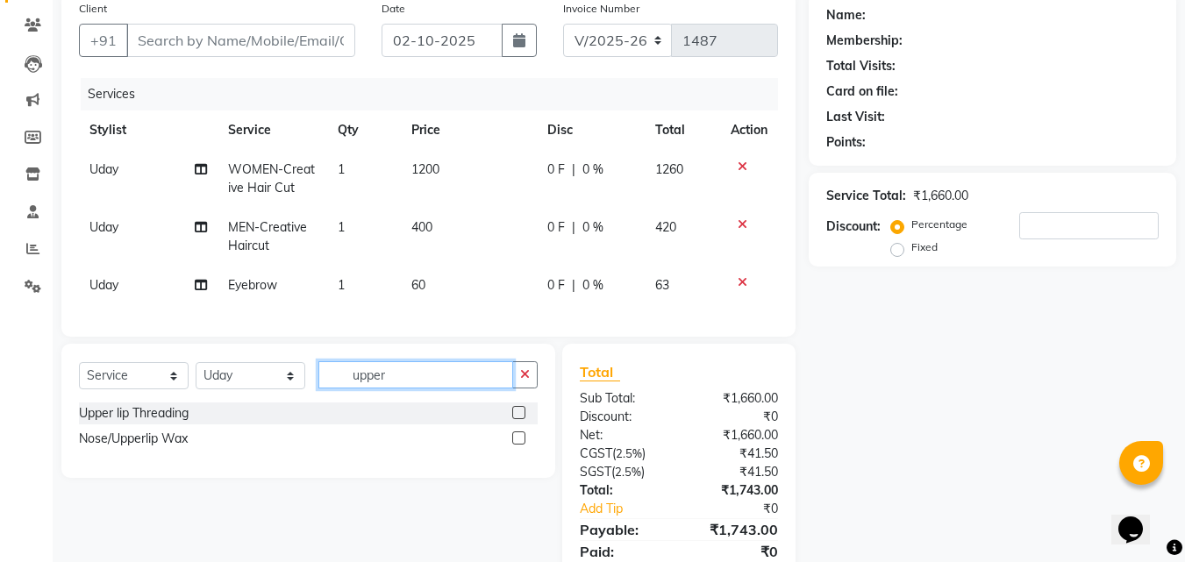
type input "upper"
click at [521, 419] on label at bounding box center [518, 412] width 13 height 13
click at [521, 419] on input "checkbox" at bounding box center [517, 413] width 11 height 11
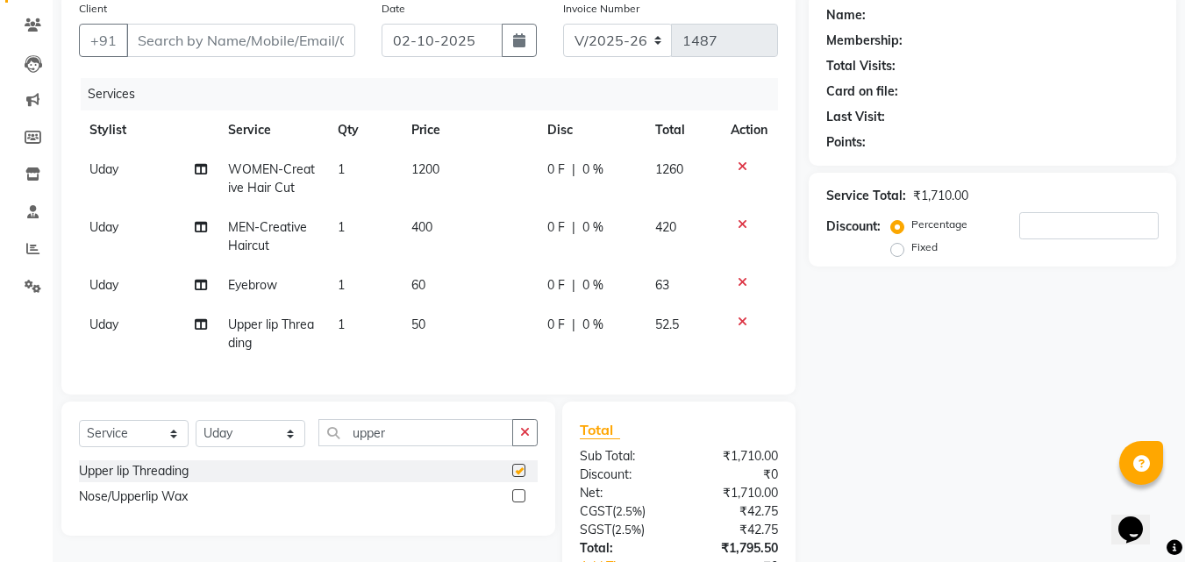
checkbox input "false"
click at [112, 280] on span "Uday" at bounding box center [103, 285] width 29 height 16
select select "50205"
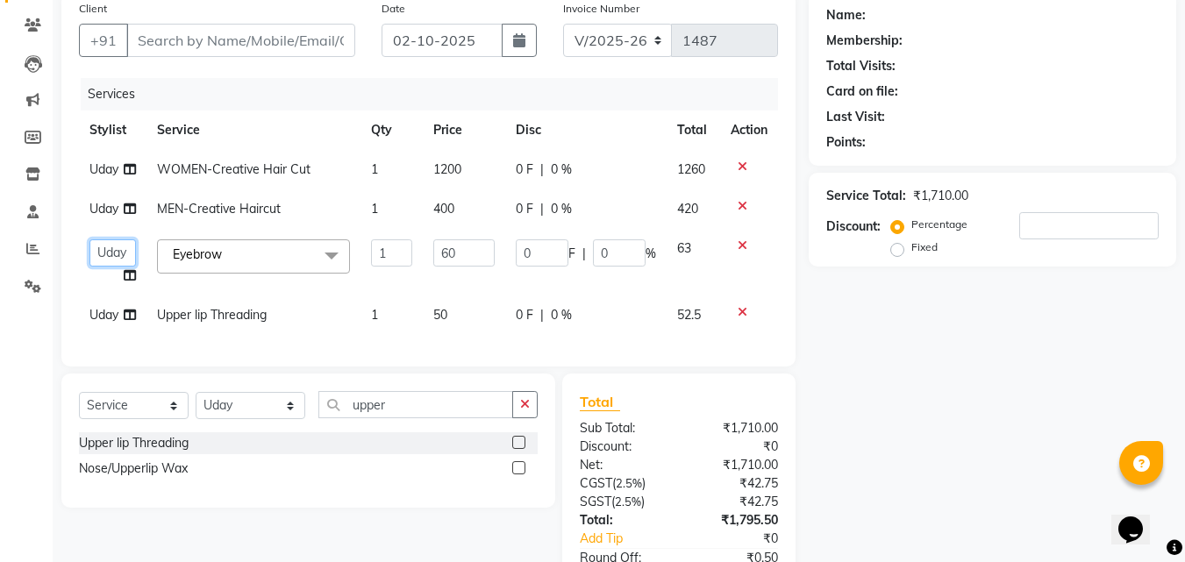
click at [130, 251] on select "Manager Manasa Prashanth Sirisha Swapna Uday" at bounding box center [112, 252] width 46 height 27
select select "37527"
click at [121, 314] on td "Uday" at bounding box center [113, 315] width 68 height 39
select select "50205"
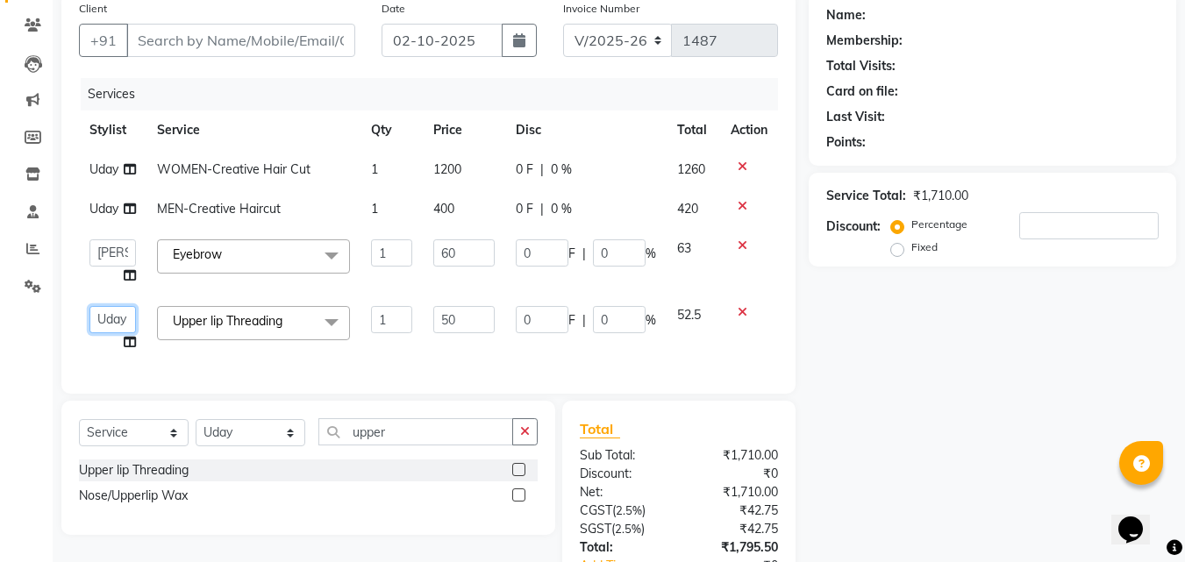
click at [132, 317] on select "Manager Manasa Prashanth Sirisha Swapna Uday" at bounding box center [112, 319] width 46 height 27
select select "37527"
click at [131, 118] on th "Stylist" at bounding box center [113, 129] width 68 height 39
click at [147, 126] on th "Service" at bounding box center [253, 129] width 214 height 39
click at [167, 92] on div "Services" at bounding box center [436, 94] width 710 height 32
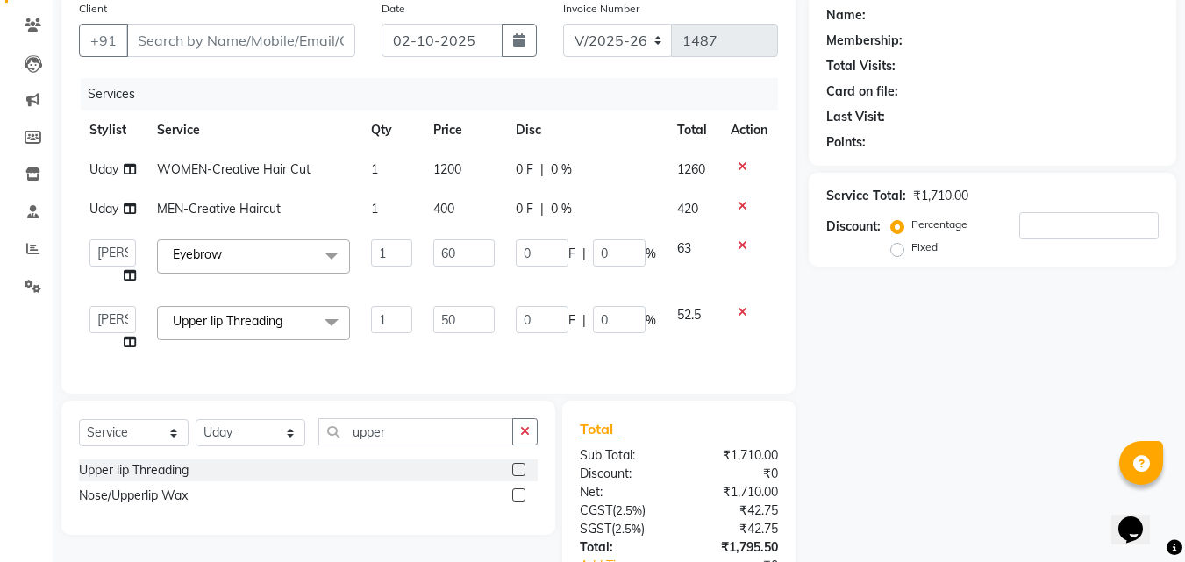
drag, startPoint x: 1072, startPoint y: 317, endPoint x: 702, endPoint y: 373, distance: 374.3
click at [1058, 322] on div "Name: Membership: Total Visits: Card on file: Last Visit: Points: Service Total…" at bounding box center [999, 334] width 381 height 685
click at [584, 370] on div "Services Stylist Service Qty Price Disc Total Action Uday WOMEN-Creative Hair C…" at bounding box center [428, 227] width 699 height 298
click at [332, 217] on td "MEN-Creative Haircut" at bounding box center [253, 208] width 214 height 39
select select "50205"
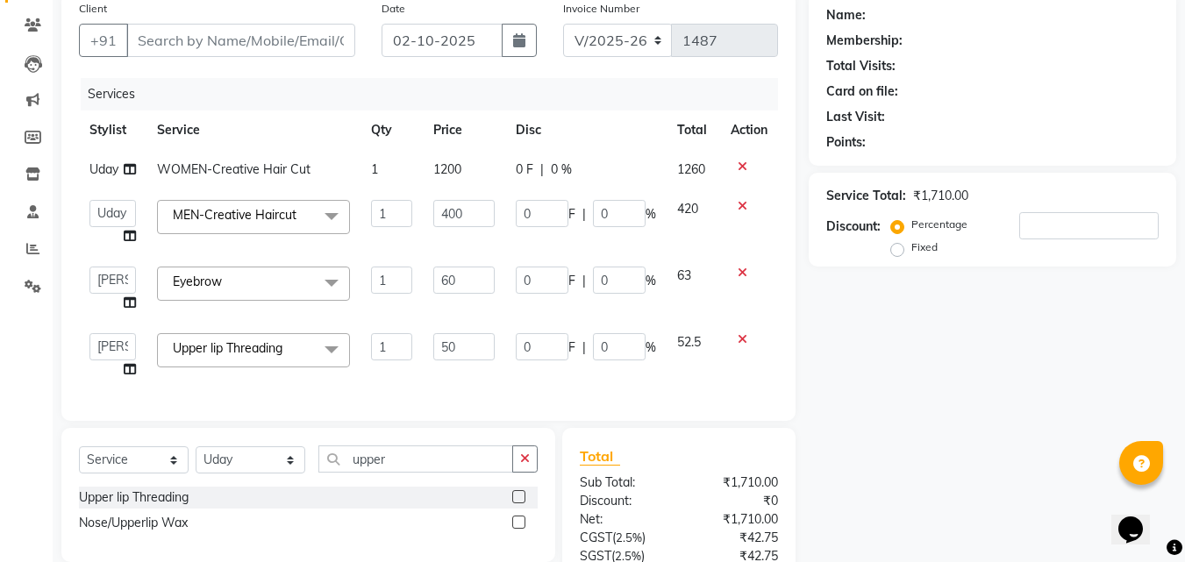
click at [321, 153] on td "WOMEN-Creative Hair Cut" at bounding box center [253, 169] width 214 height 39
select select "50205"
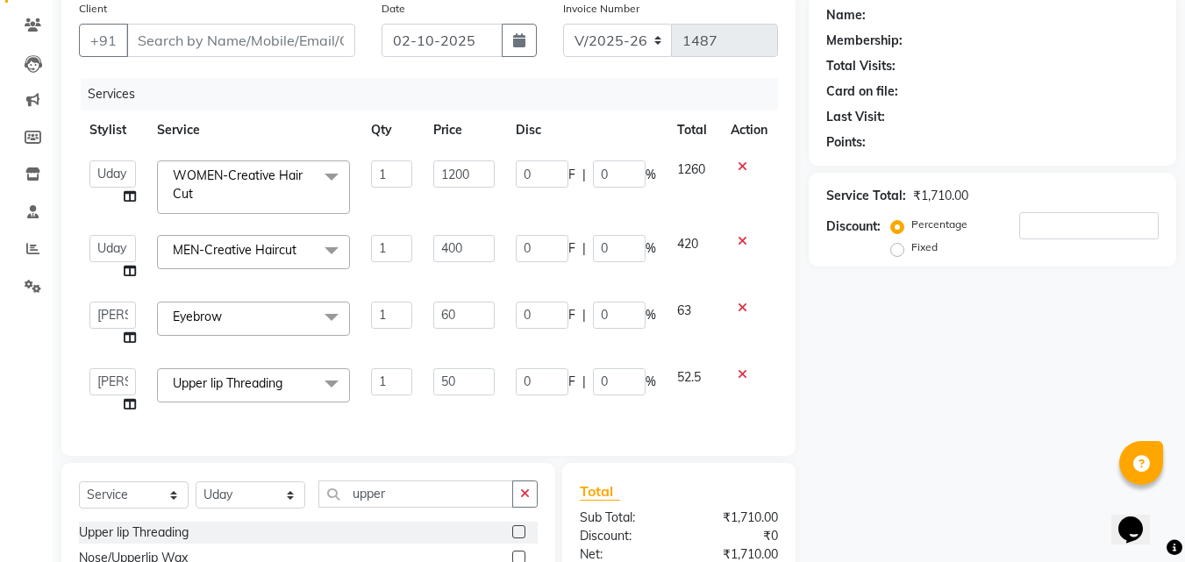
click at [217, 133] on th "Service" at bounding box center [253, 129] width 214 height 39
click at [108, 140] on th "Stylist" at bounding box center [113, 129] width 68 height 39
click at [152, 110] on th "Service" at bounding box center [253, 129] width 214 height 39
drag, startPoint x: 219, startPoint y: 84, endPoint x: 254, endPoint y: 120, distance: 50.2
click at [224, 90] on div "Services" at bounding box center [436, 94] width 710 height 32
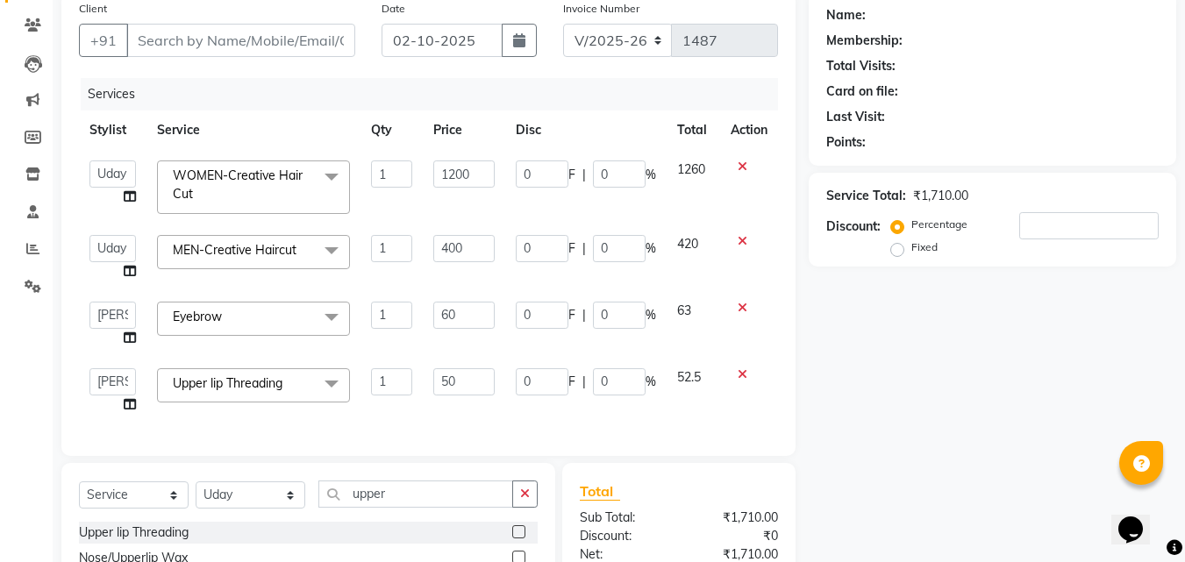
drag, startPoint x: 312, startPoint y: 148, endPoint x: 320, endPoint y: 138, distance: 13.2
click at [316, 142] on th "Service" at bounding box center [253, 129] width 214 height 39
click at [402, 117] on th "Qty" at bounding box center [391, 129] width 63 height 39
click at [391, 129] on th "Qty" at bounding box center [391, 129] width 63 height 39
click at [452, 132] on th "Price" at bounding box center [464, 129] width 82 height 39
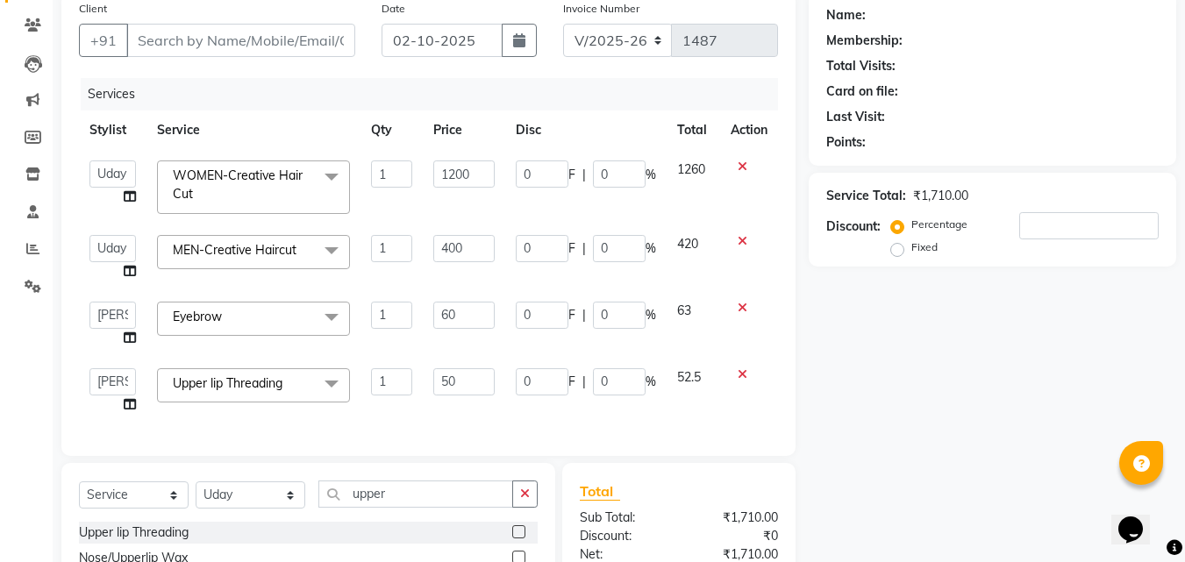
click at [517, 121] on th "Disc" at bounding box center [585, 129] width 161 height 39
drag, startPoint x: 814, startPoint y: 143, endPoint x: 751, endPoint y: 332, distance: 199.7
click at [798, 174] on div "Client +91 Date 02-10-2025 Invoice Number V/2025 V/2025-26 1487 Services Stylis…" at bounding box center [618, 365] width 1141 height 747
click at [854, 330] on div "Name: Membership: Total Visits: Card on file: Last Visit: Points: Service Total…" at bounding box center [999, 365] width 381 height 747
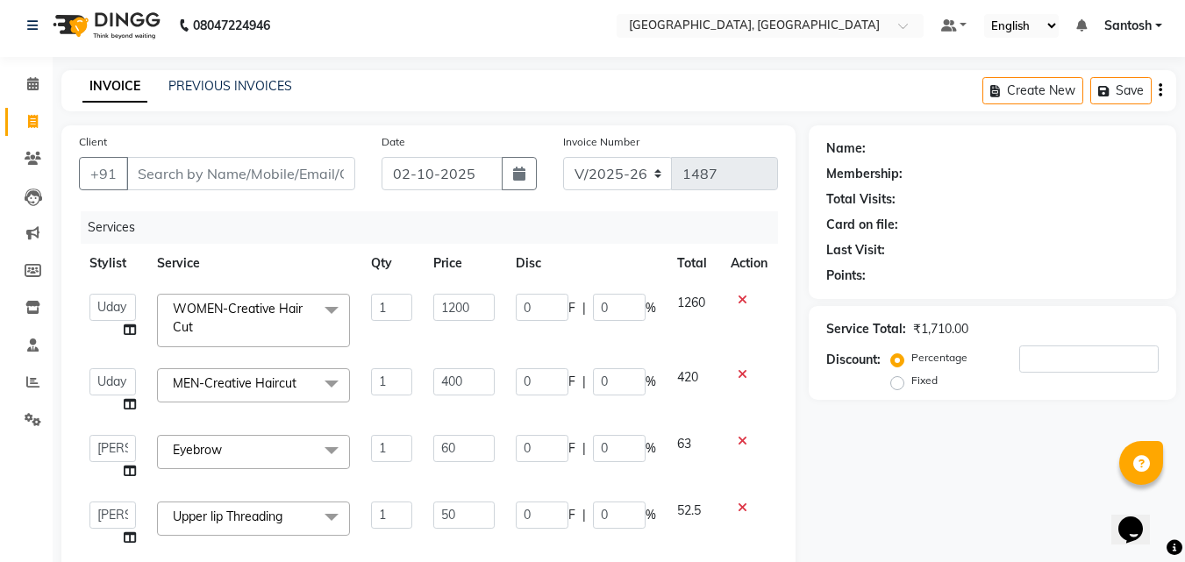
scroll to position [5, 0]
click at [70, 425] on div "Client +91 Date 02-10-2025 Invoice Number V/2025 V/2025-26 1487 Services Stylis…" at bounding box center [428, 358] width 734 height 464
click at [143, 320] on td "Manager Manasa Prashanth Sirisha Swapna Uday Split Commission" at bounding box center [113, 321] width 68 height 75
click at [133, 330] on icon at bounding box center [130, 330] width 12 height 12
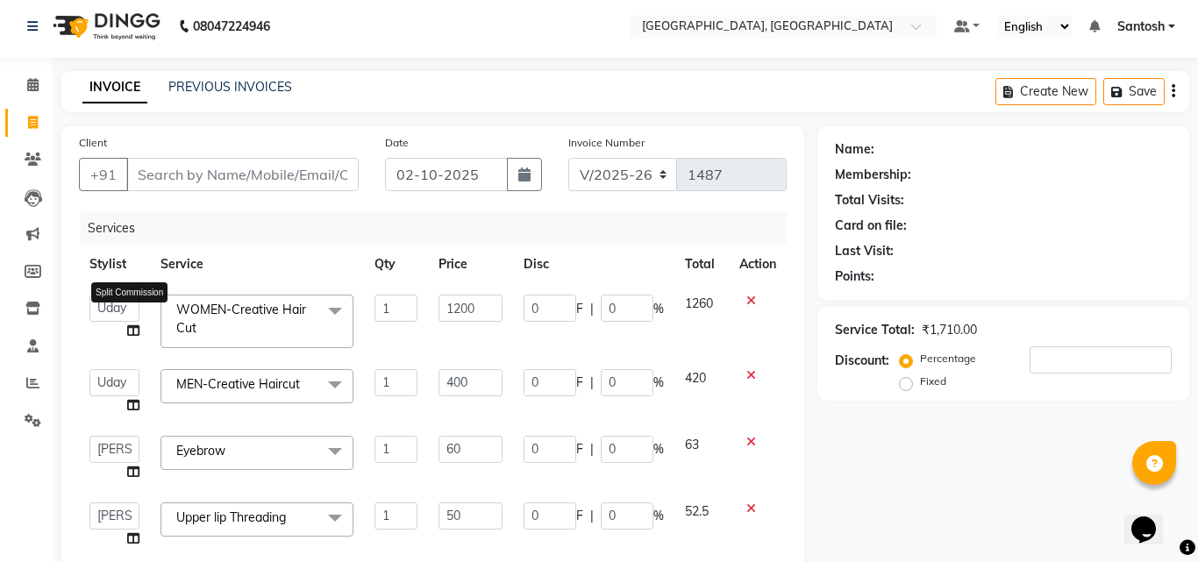
select select "50205"
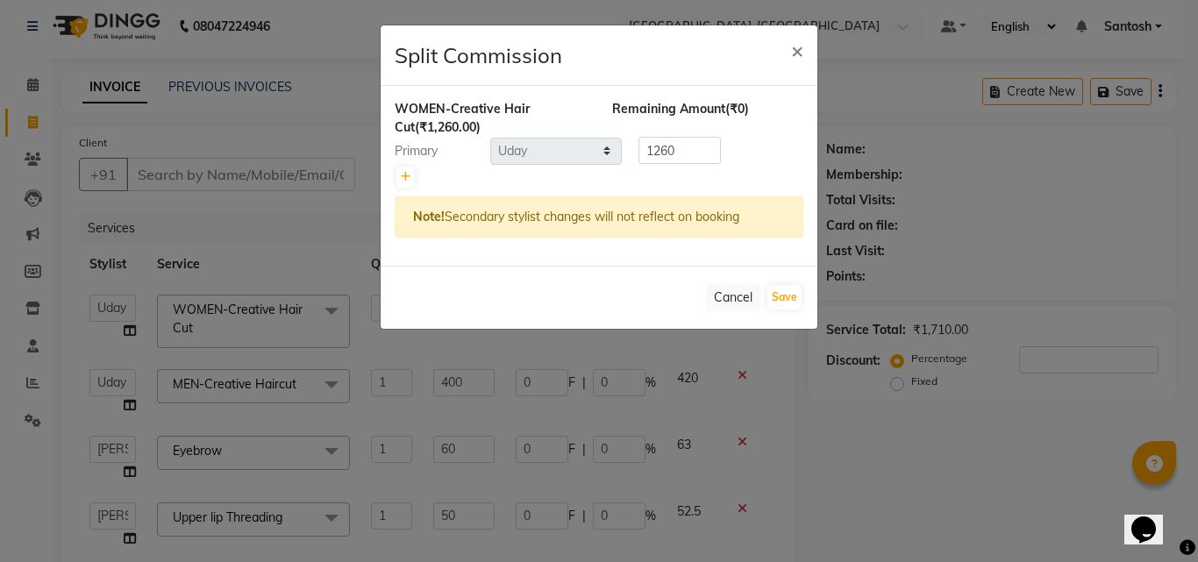
click at [213, 253] on ngb-modal-window "Split Commission × WOMEN-Creative Hair Cut (₹1,260.00) Remaining Amount (₹0) Pr…" at bounding box center [599, 281] width 1198 height 562
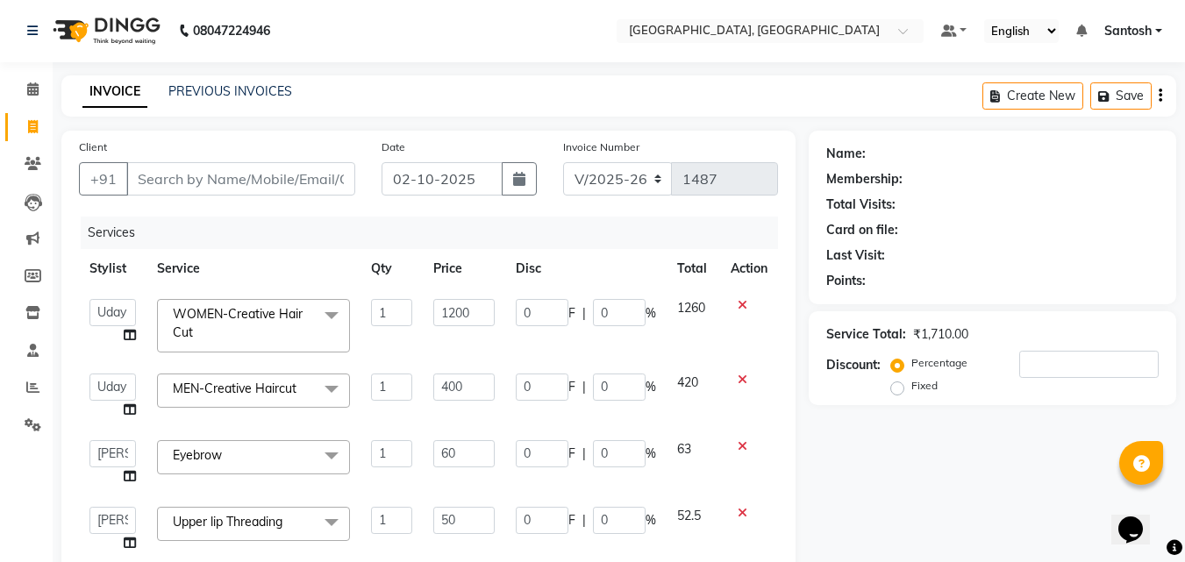
scroll to position [0, 0]
click at [234, 182] on input "Client" at bounding box center [240, 179] width 229 height 33
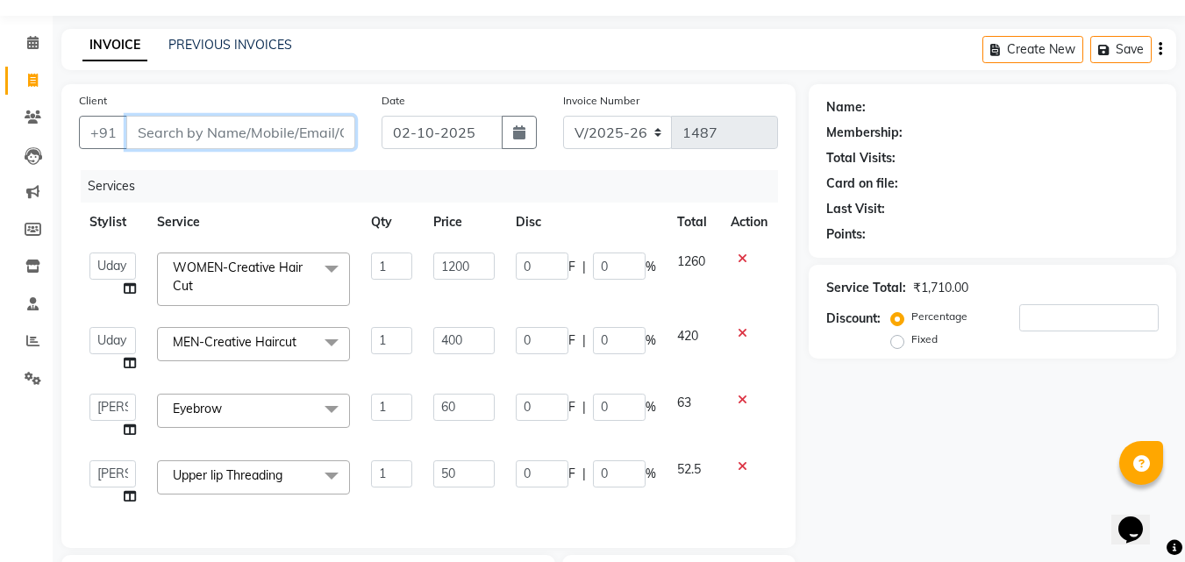
scroll to position [88, 0]
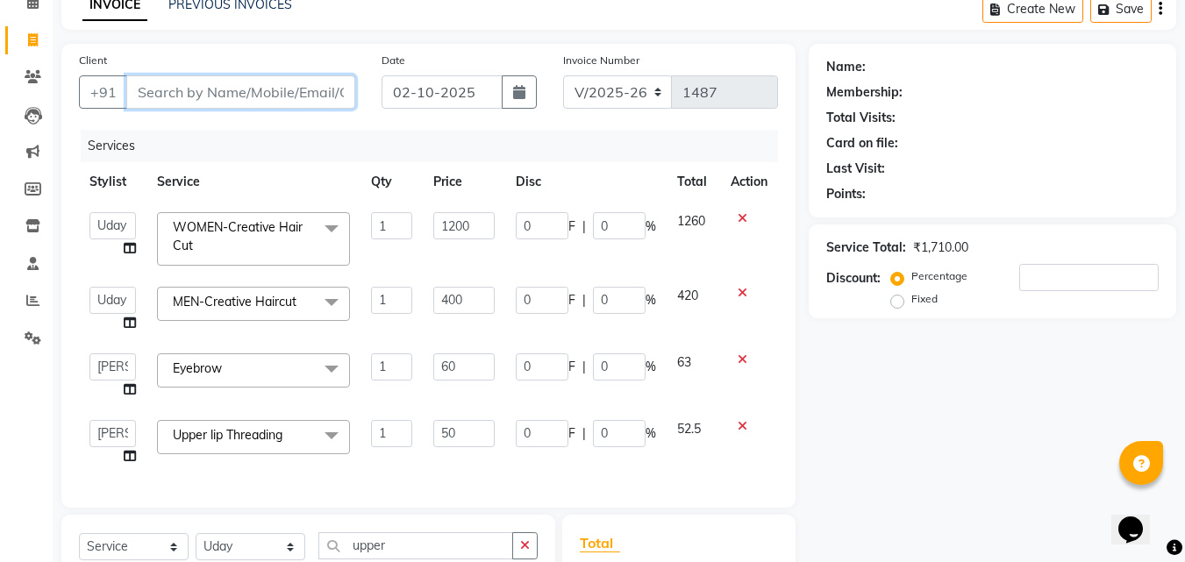
click at [317, 99] on input "Client" at bounding box center [240, 91] width 229 height 33
click at [266, 97] on input "Client" at bounding box center [240, 91] width 229 height 33
click at [246, 109] on div "Client +91" at bounding box center [217, 87] width 303 height 72
click at [246, 94] on input "Client" at bounding box center [240, 91] width 229 height 33
type input "9"
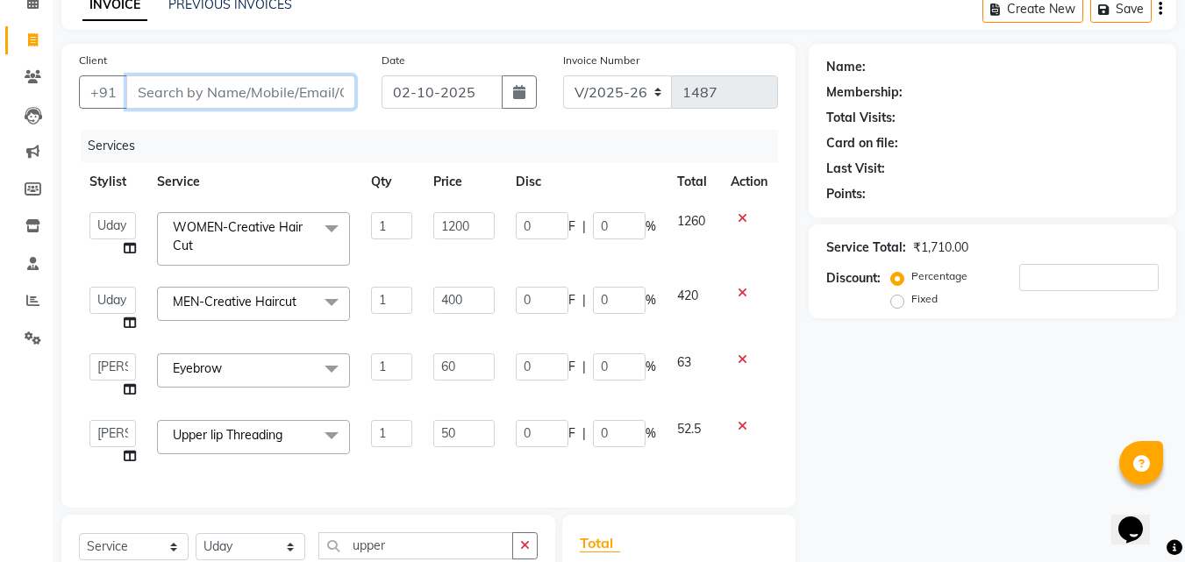
type input "0"
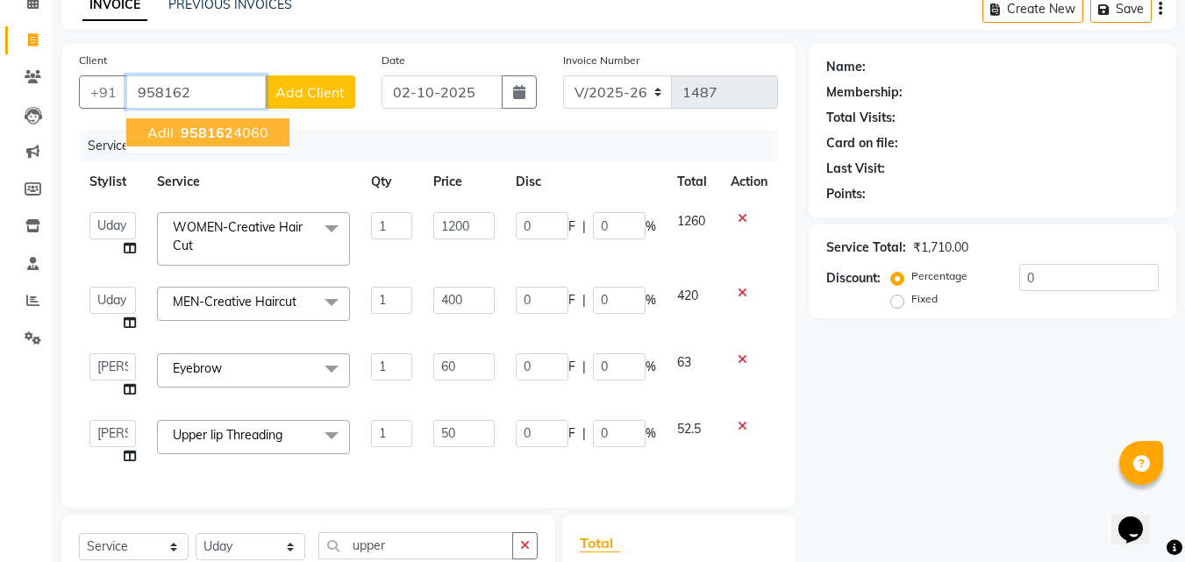
click at [252, 131] on ngb-highlight "958162 4060" at bounding box center [222, 133] width 91 height 18
type input "9581624060"
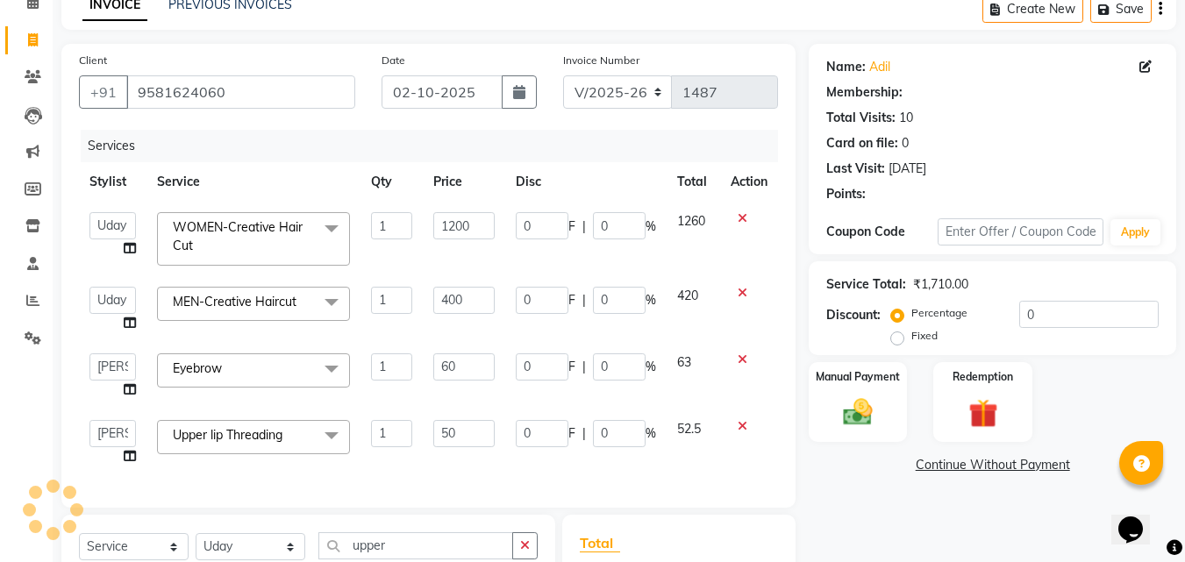
type input "12"
type input "20"
type input "10"
type input "20"
type input "80"
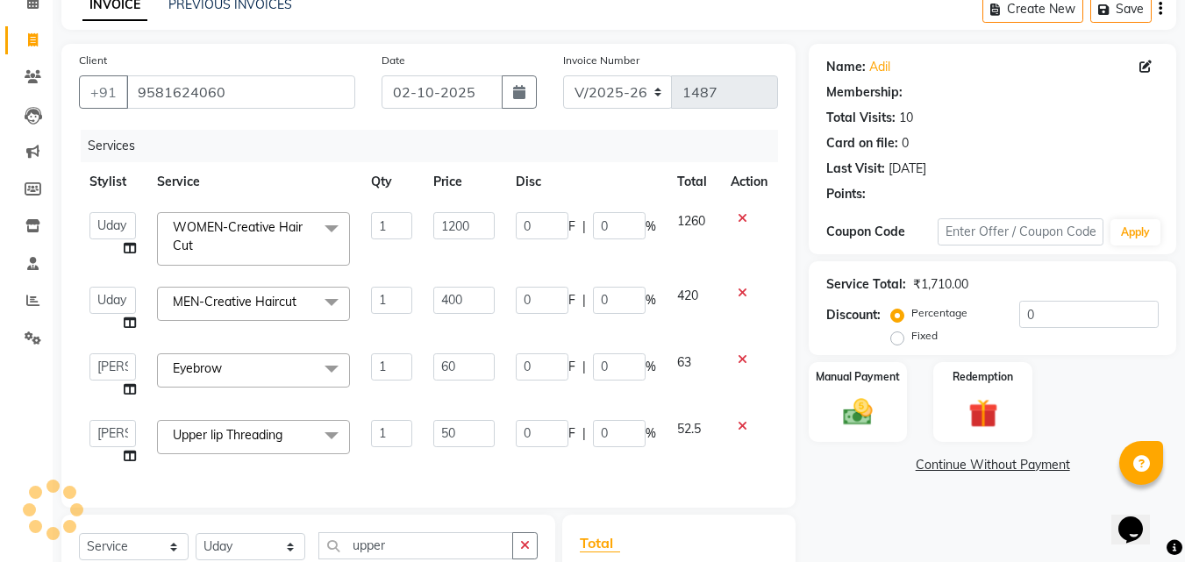
type input "20"
type input "240"
type input "20"
select select "1: Object"
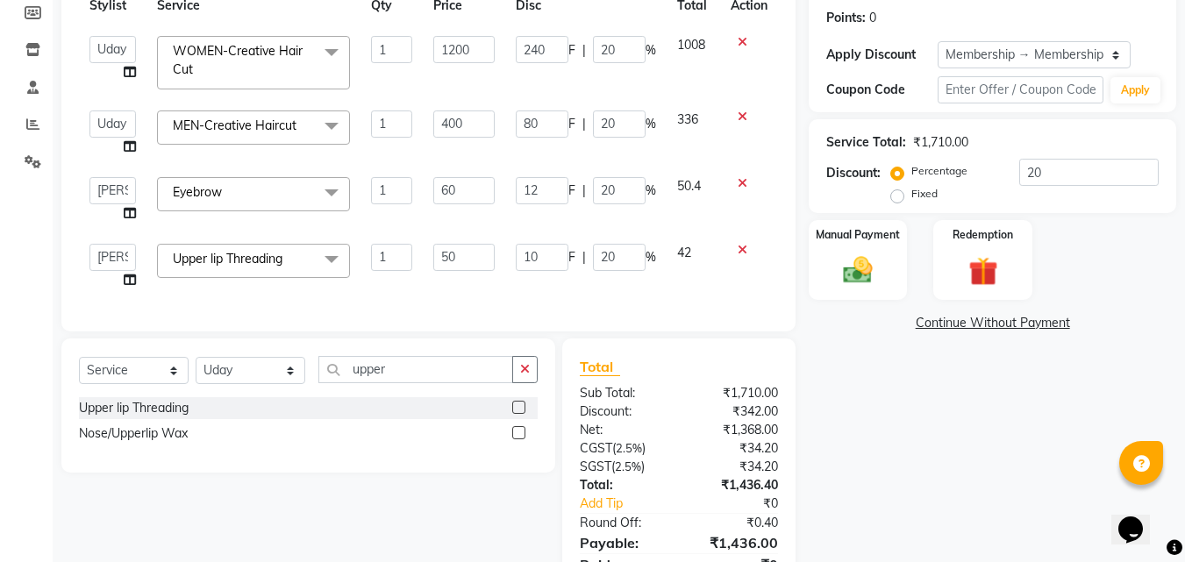
scroll to position [181, 0]
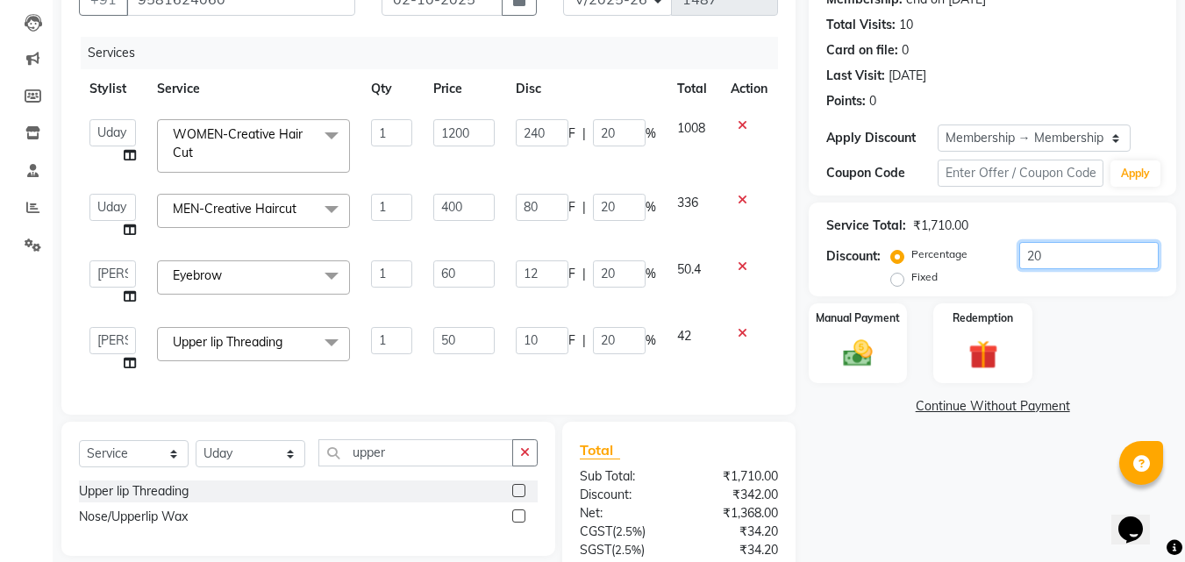
click at [1053, 253] on input "20" at bounding box center [1088, 255] width 139 height 27
type input "2"
type input "1.2"
type input "2"
type input "1"
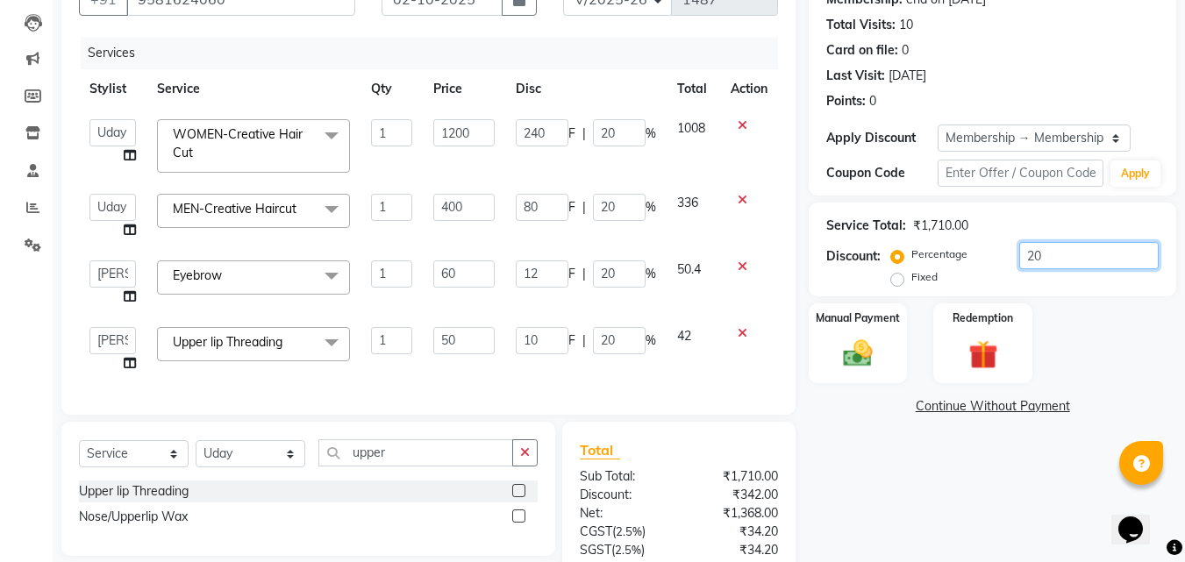
type input "2"
type input "8"
type input "2"
type input "24"
type input "2"
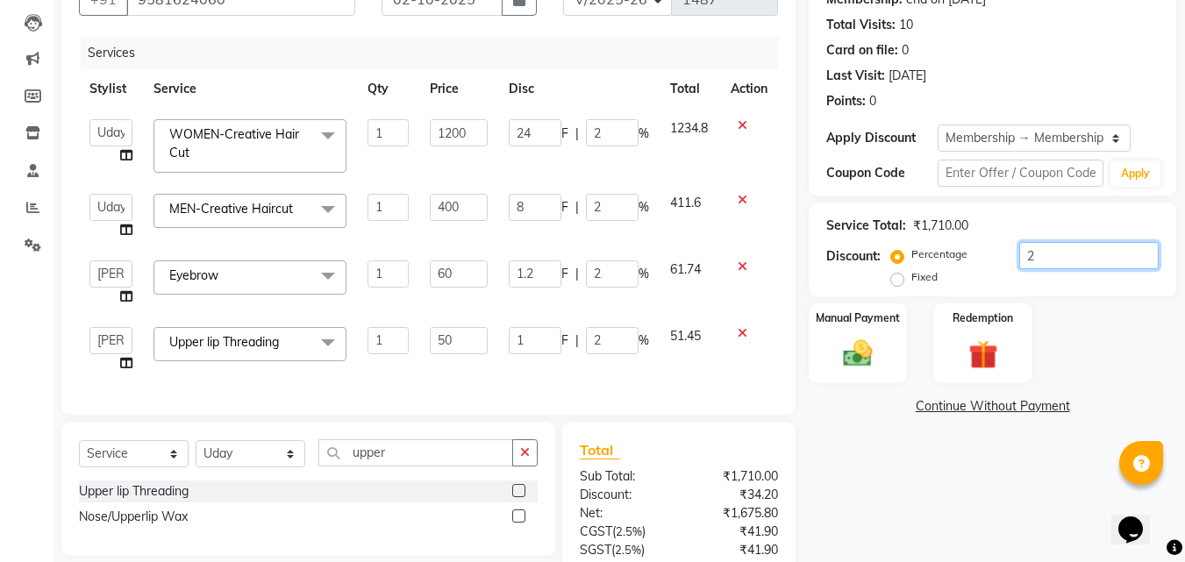
type input "0"
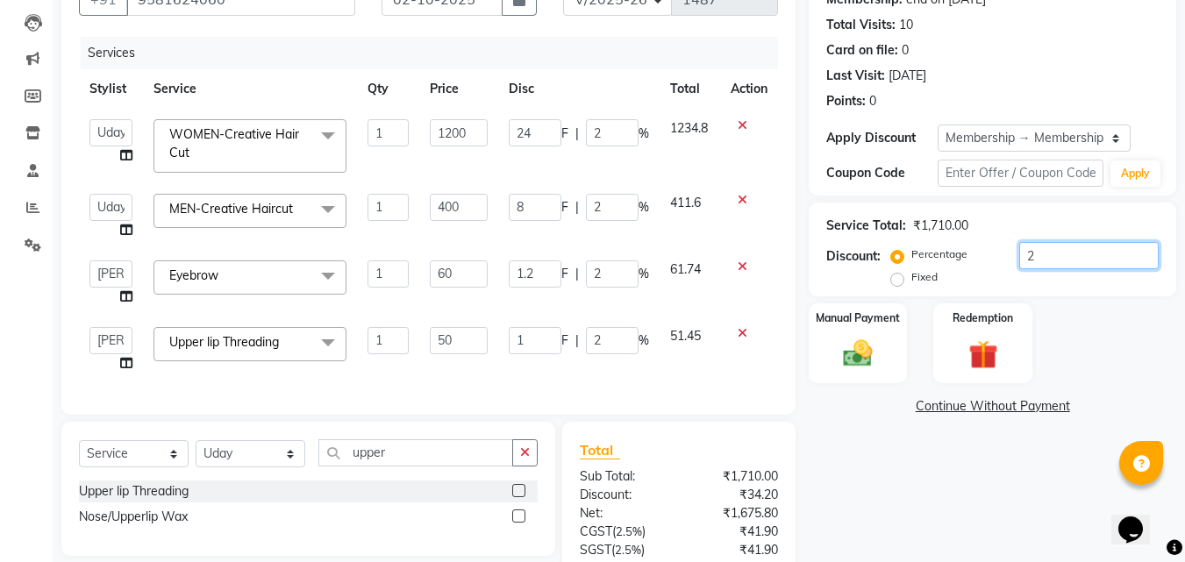
type input "0"
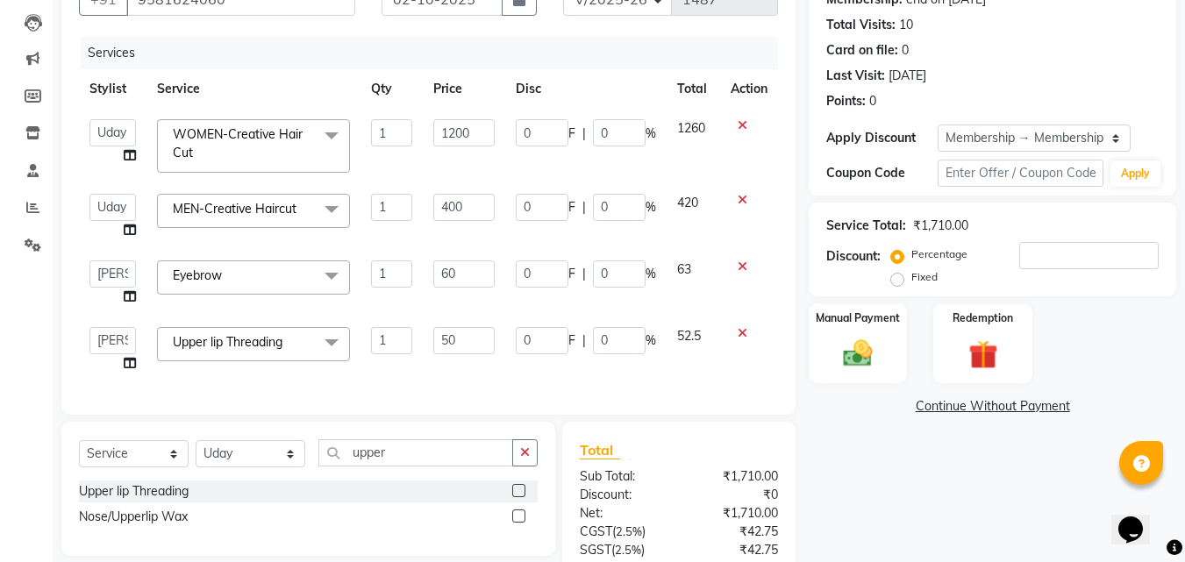
click at [960, 465] on div "Name: Adil Membership: end on 07-11-2026 Total Visits: 10 Card on file: 0 Last …" at bounding box center [999, 324] width 381 height 747
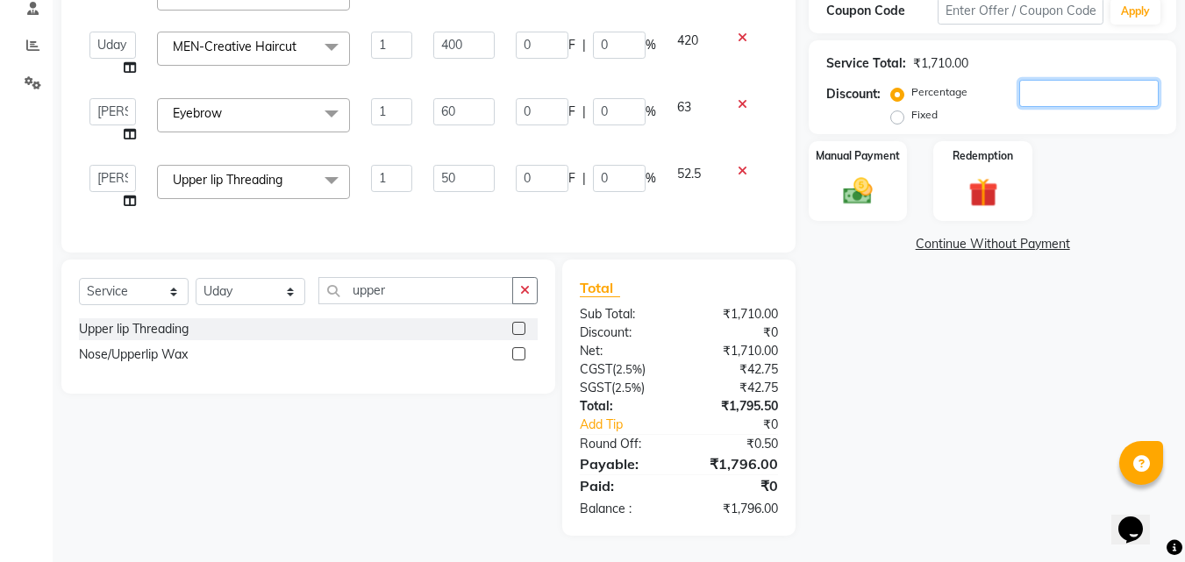
click at [1070, 87] on input "number" at bounding box center [1088, 93] width 139 height 27
type input "1"
type input "0.6"
type input "1"
type input "0.5"
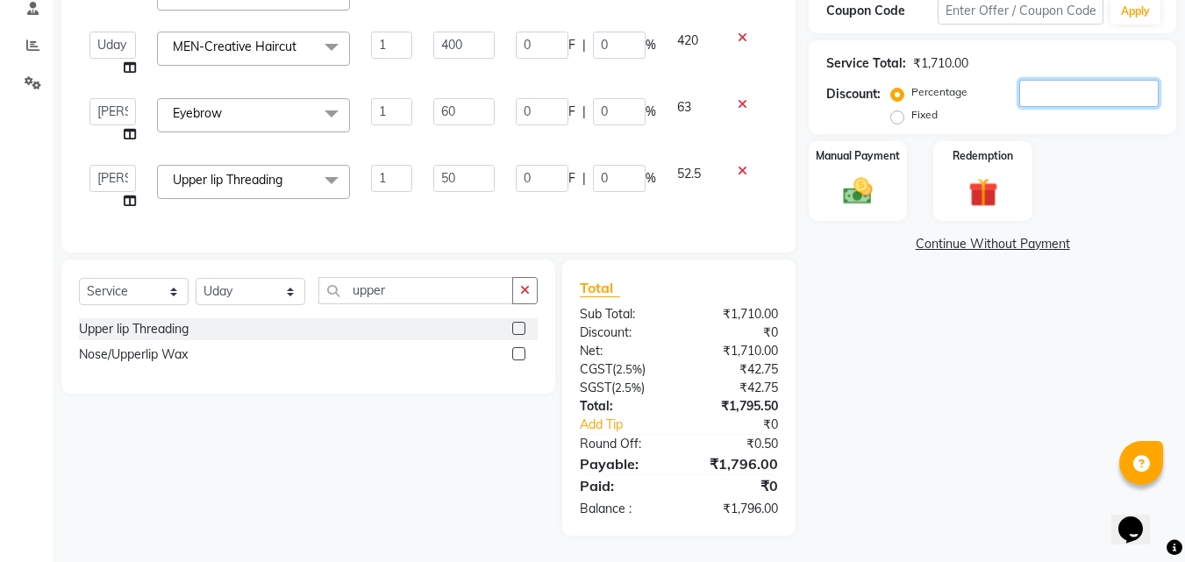
type input "1"
type input "4"
type input "1"
type input "12"
type input "1"
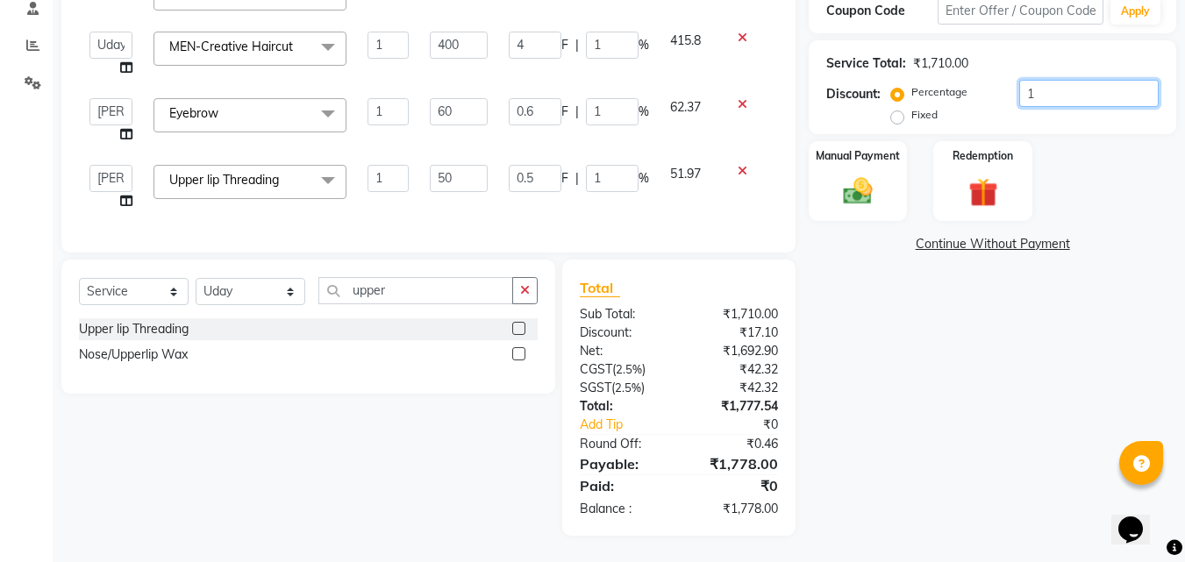
type input "15"
type input "9"
type input "15"
type input "7.5"
type input "15"
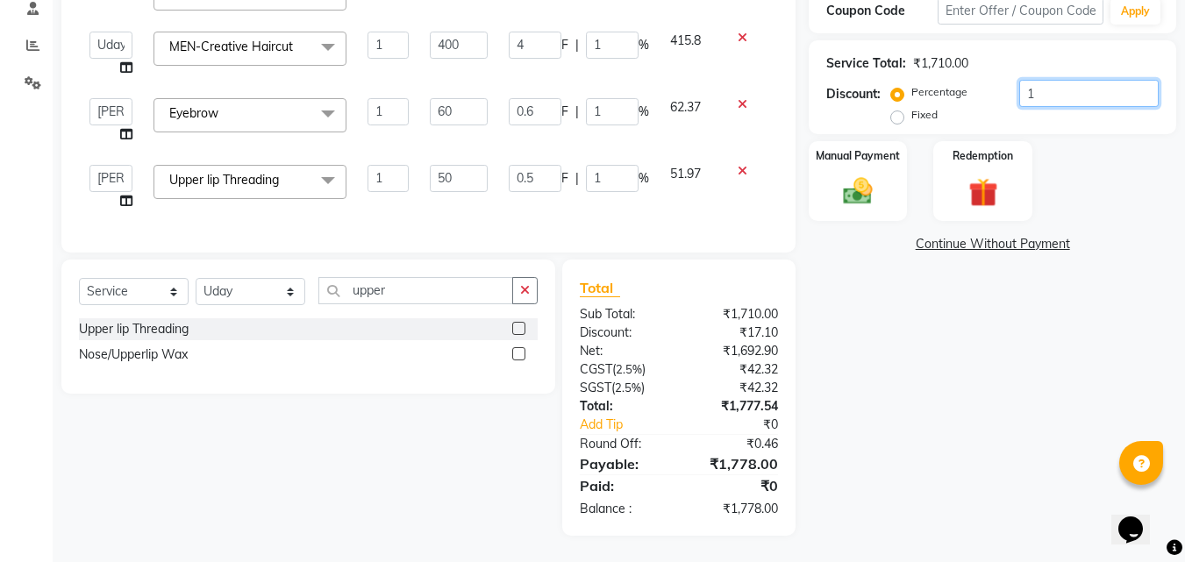
type input "60"
type input "15"
type input "180"
type input "15"
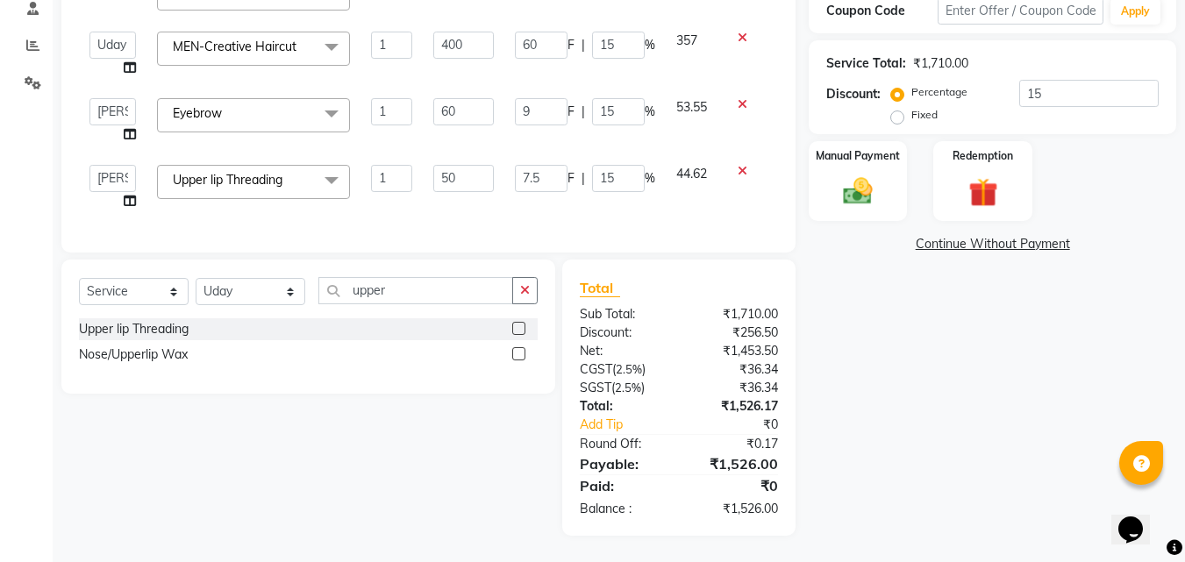
click at [965, 432] on div "Name: Adil Membership: end on 07-11-2026 Total Visits: 10 Card on file: 0 Last …" at bounding box center [999, 162] width 381 height 747
click at [1074, 80] on input "15" at bounding box center [1088, 93] width 139 height 27
type input "1"
type input "0.6"
type input "1"
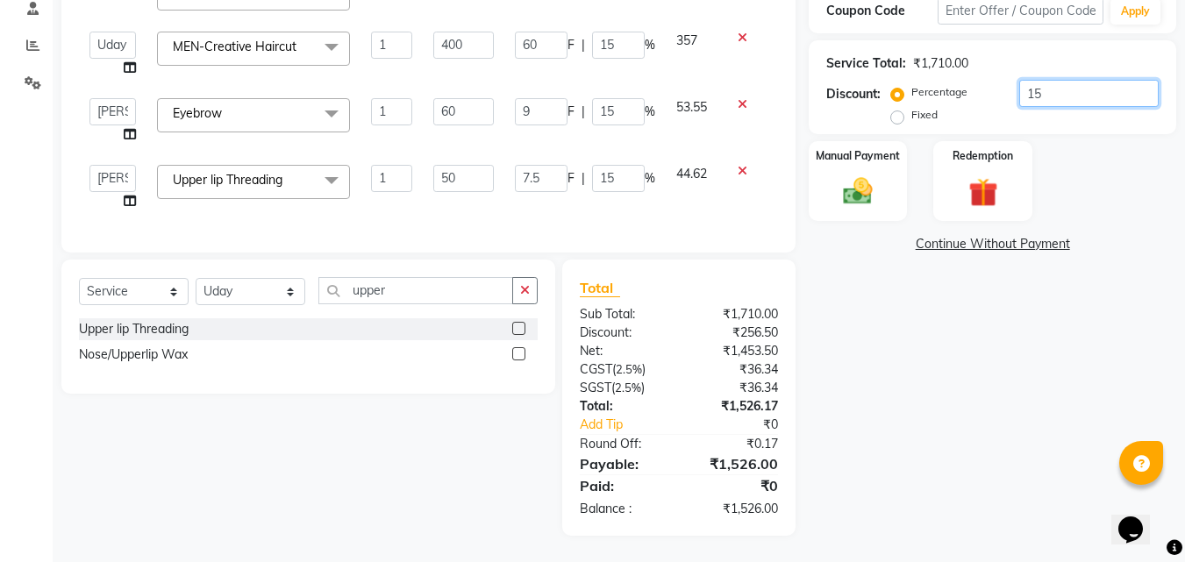
type input "0.5"
type input "1"
type input "4"
type input "1"
type input "12"
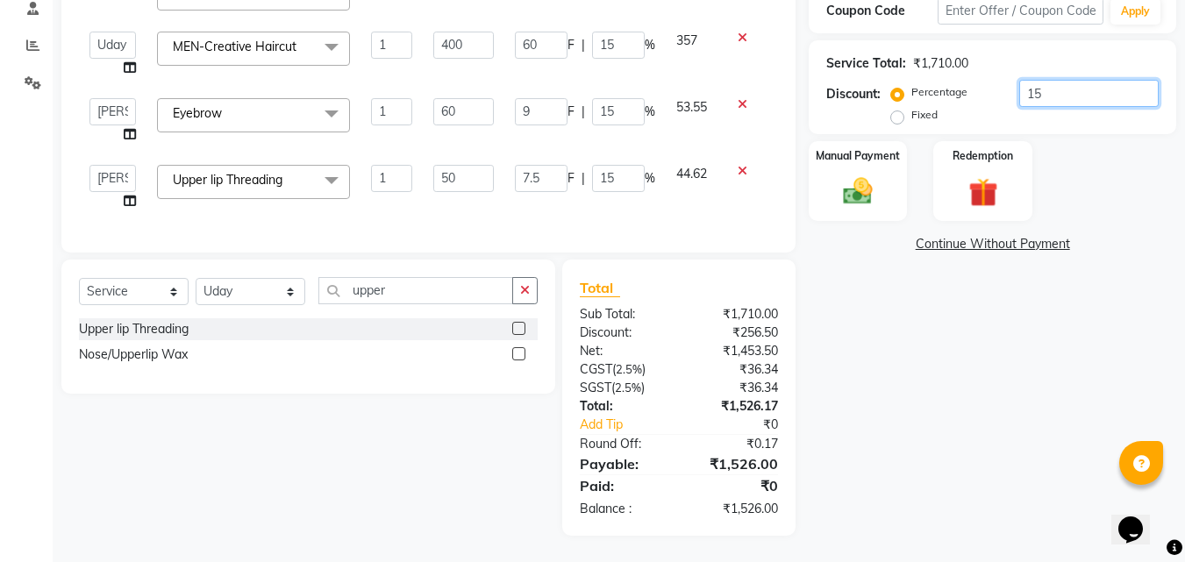
type input "1"
type input "0"
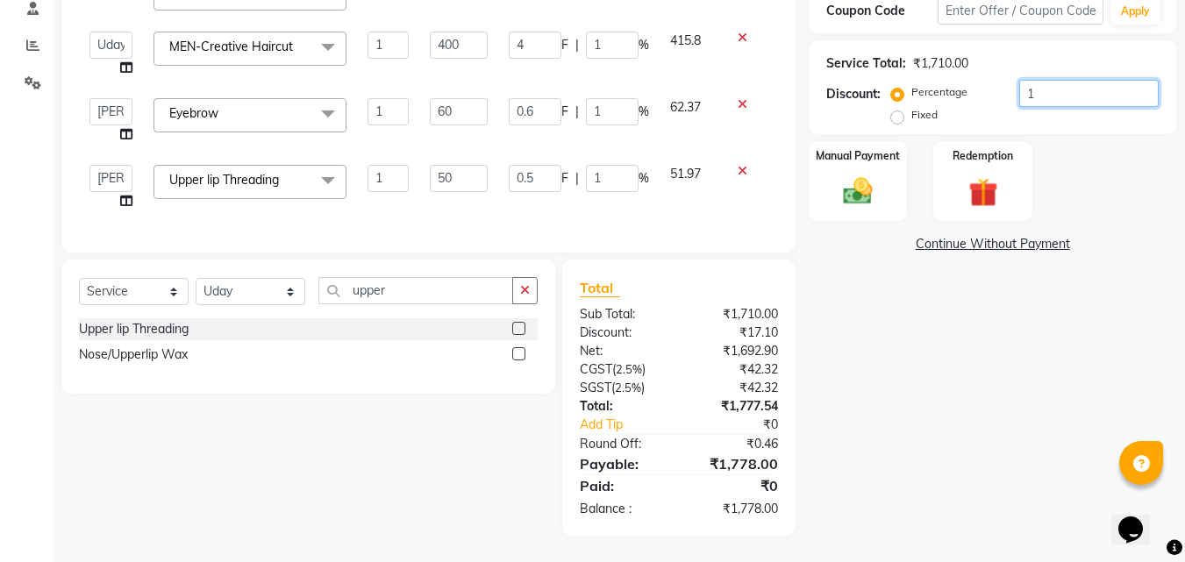
type input "0"
type input "1"
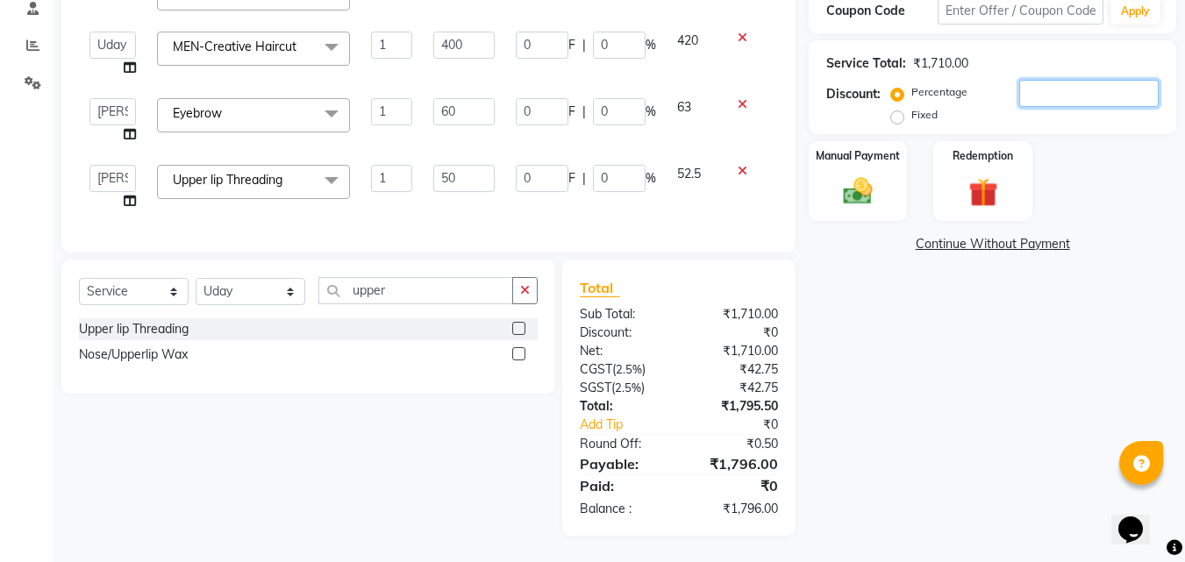
type input "0.6"
type input "1"
type input "0.5"
type input "1"
type input "4"
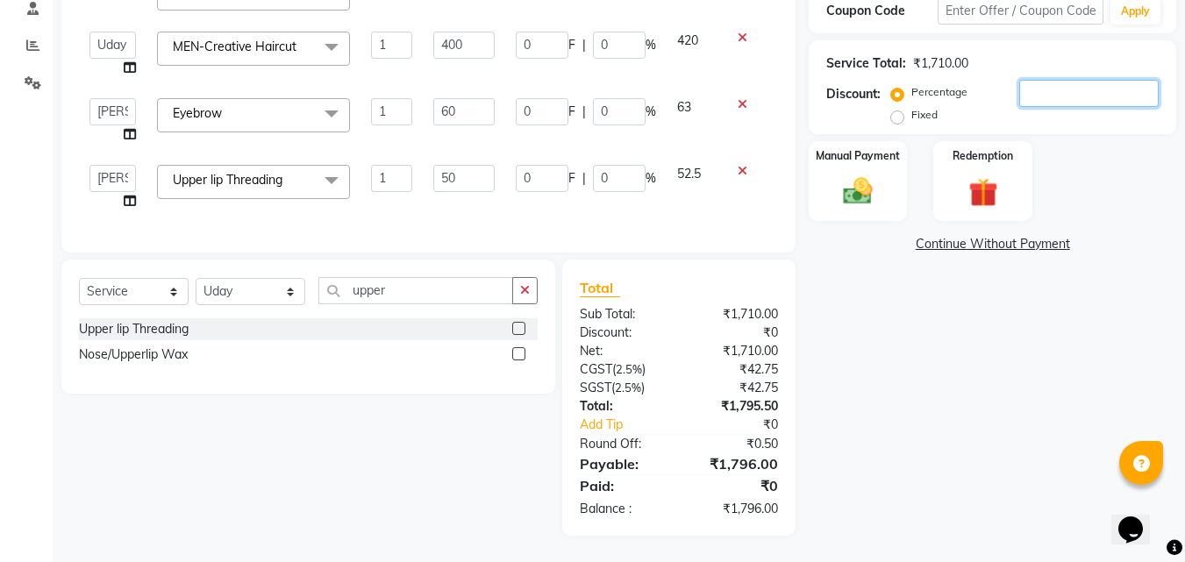
type input "1"
type input "12"
type input "1"
type input "15"
type input "9"
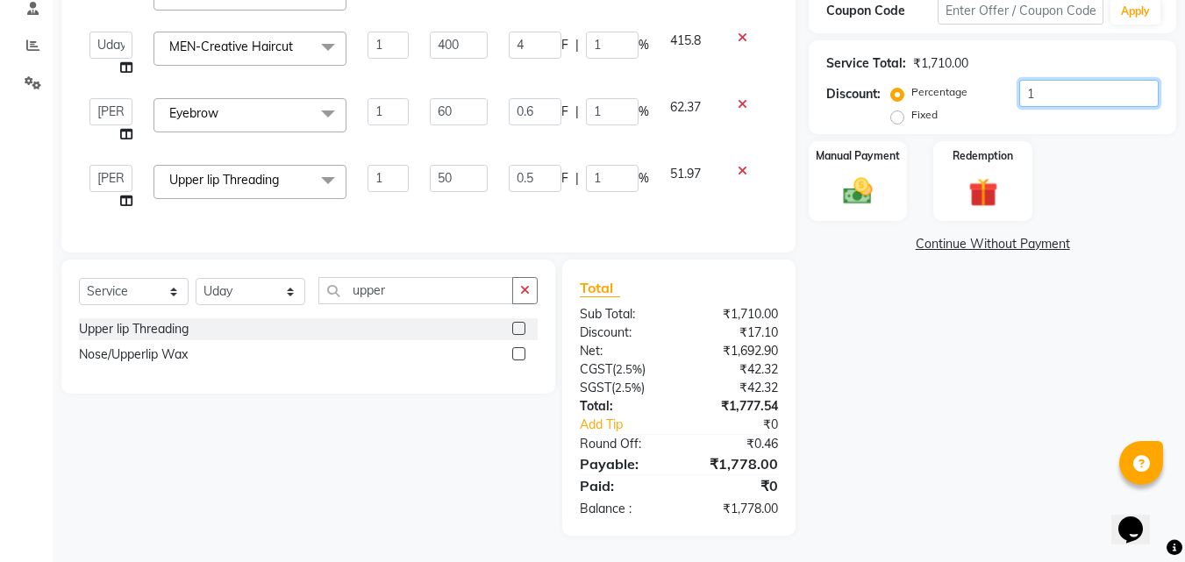
type input "15"
type input "7.5"
type input "15"
type input "60"
type input "15"
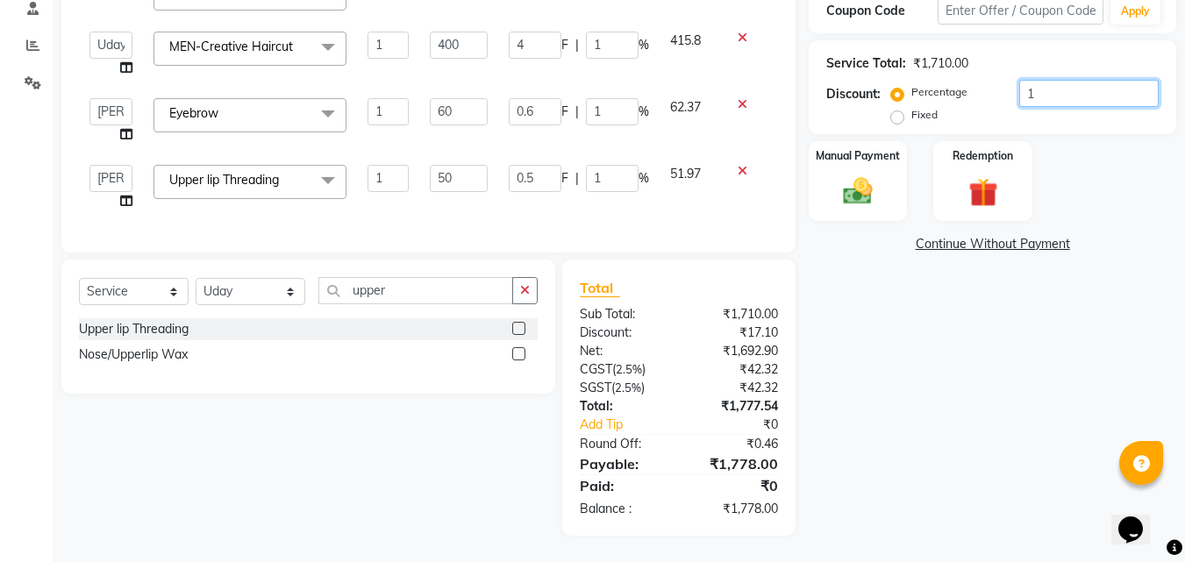
type input "180"
type input "15"
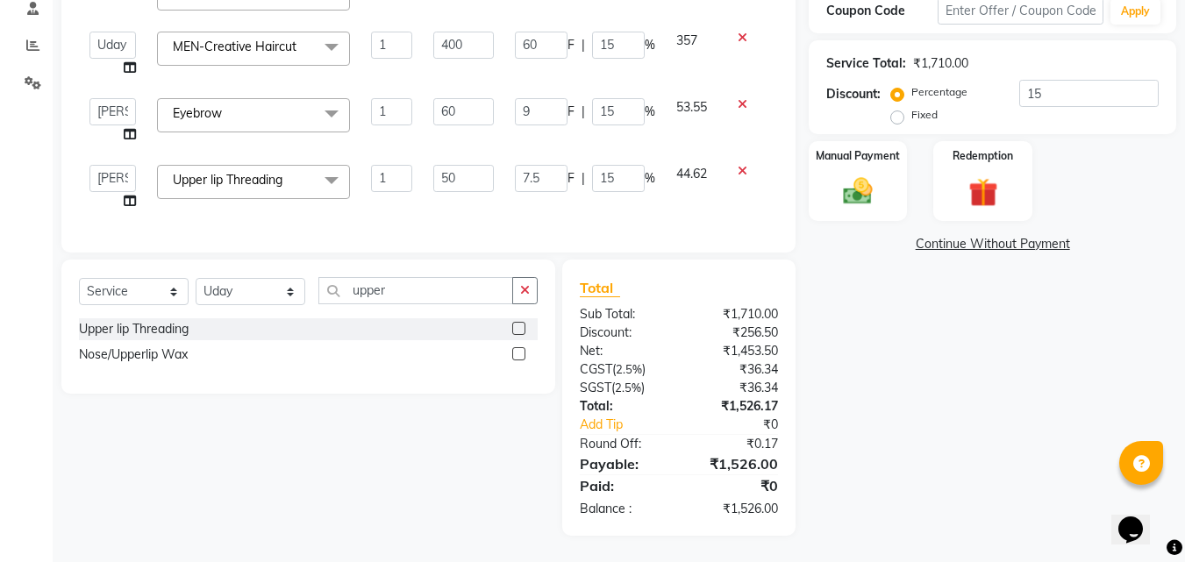
click at [953, 395] on div "Name: Adil Membership: end on 07-11-2026 Total Visits: 10 Card on file: 0 Last …" at bounding box center [999, 162] width 381 height 747
click at [860, 186] on img at bounding box center [857, 191] width 49 height 35
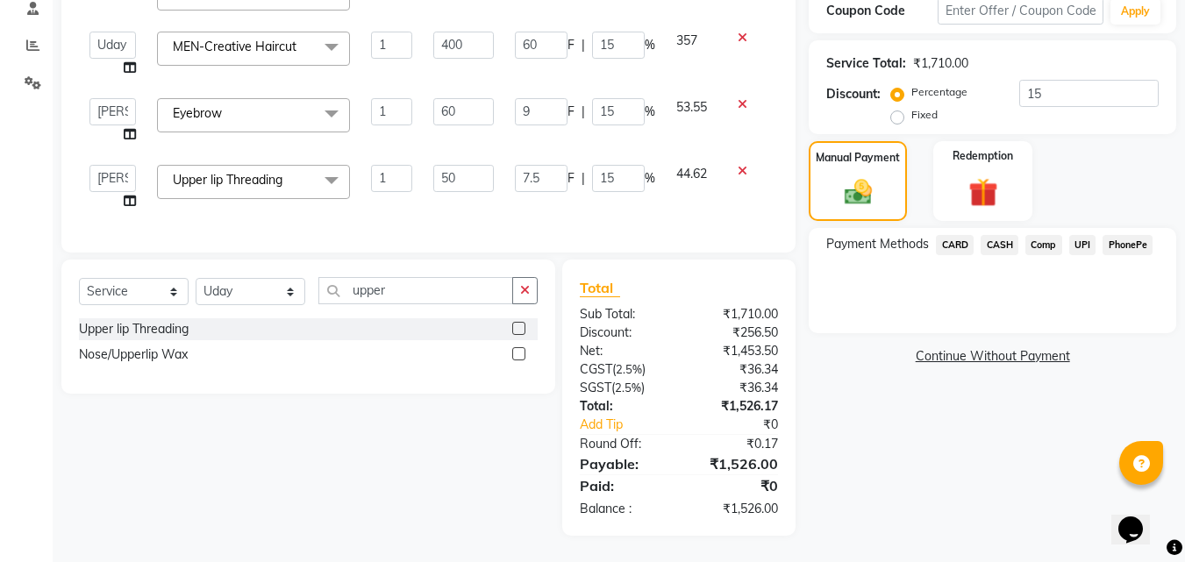
click at [1079, 235] on span "UPI" at bounding box center [1082, 245] width 27 height 20
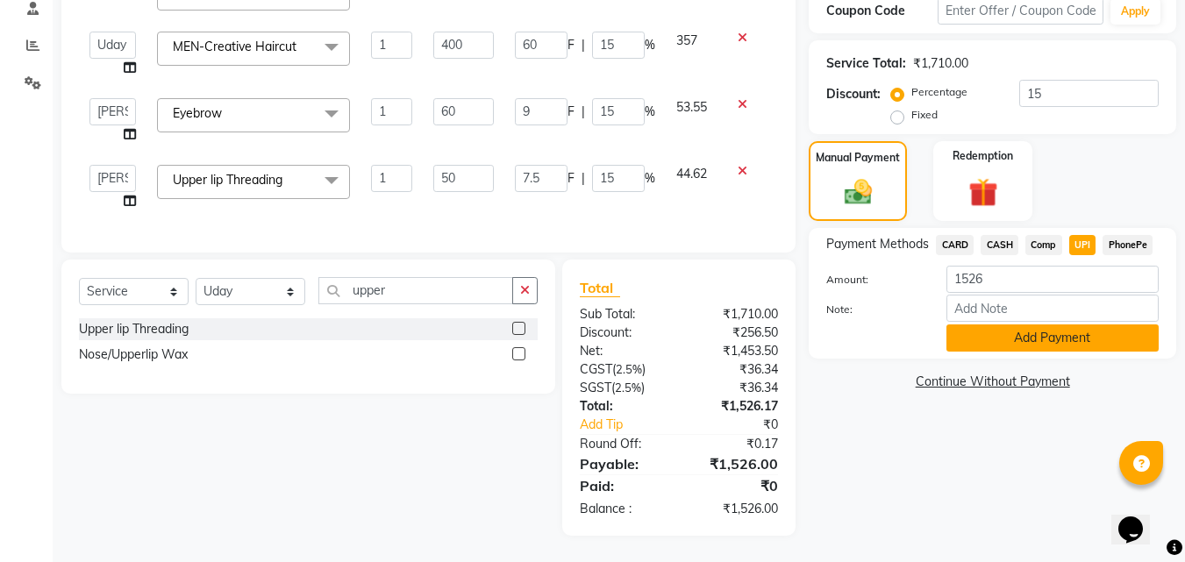
click at [1035, 328] on button "Add Payment" at bounding box center [1052, 337] width 212 height 27
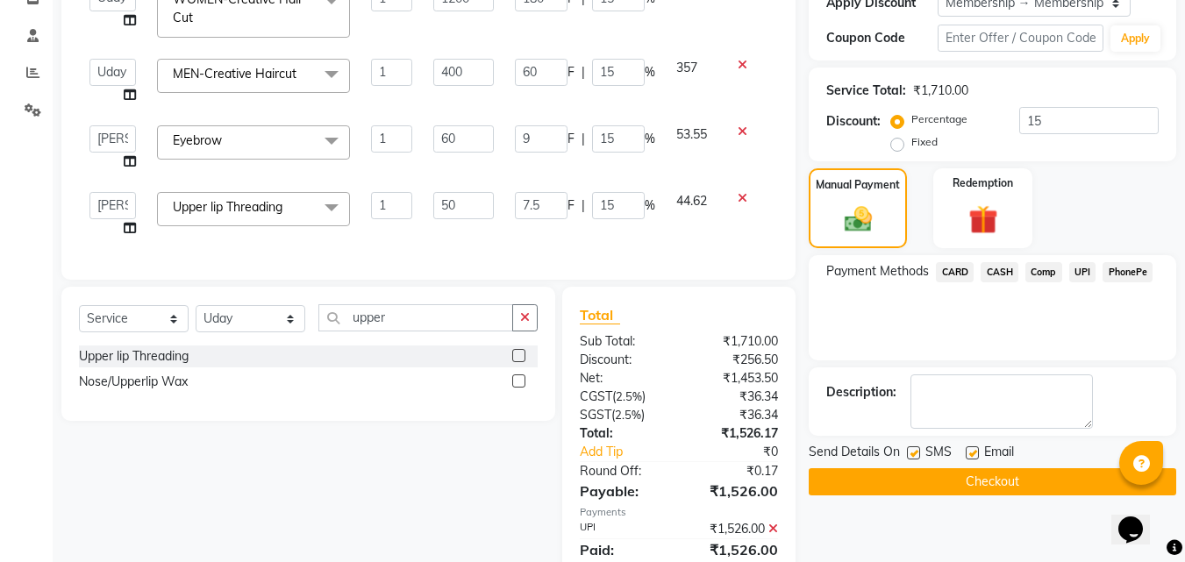
scroll to position [393, 0]
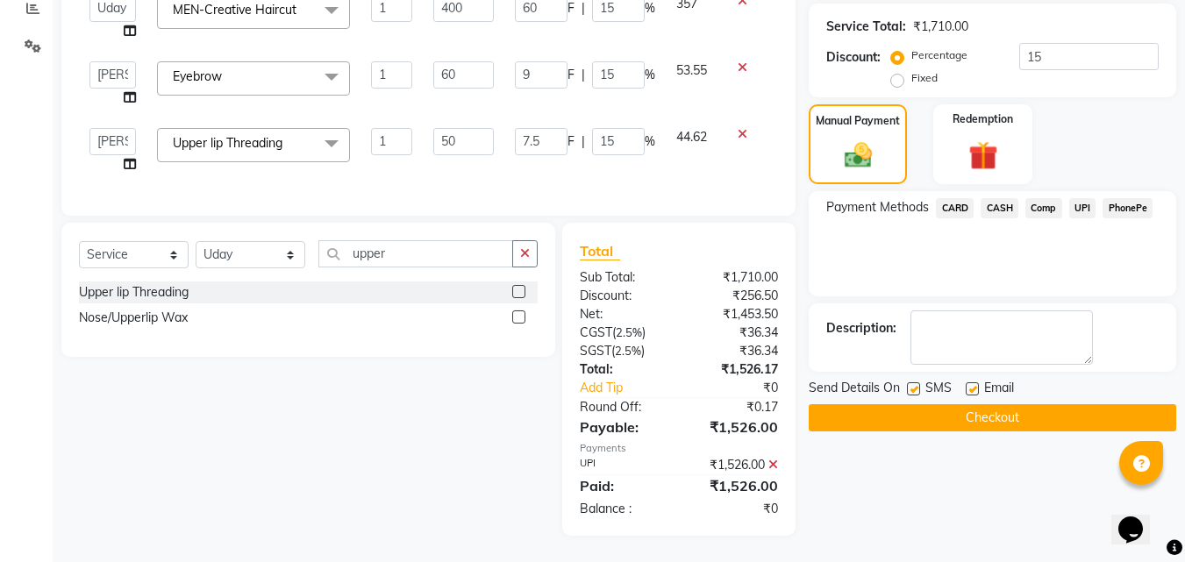
click at [911, 404] on button "Checkout" at bounding box center [992, 417] width 367 height 27
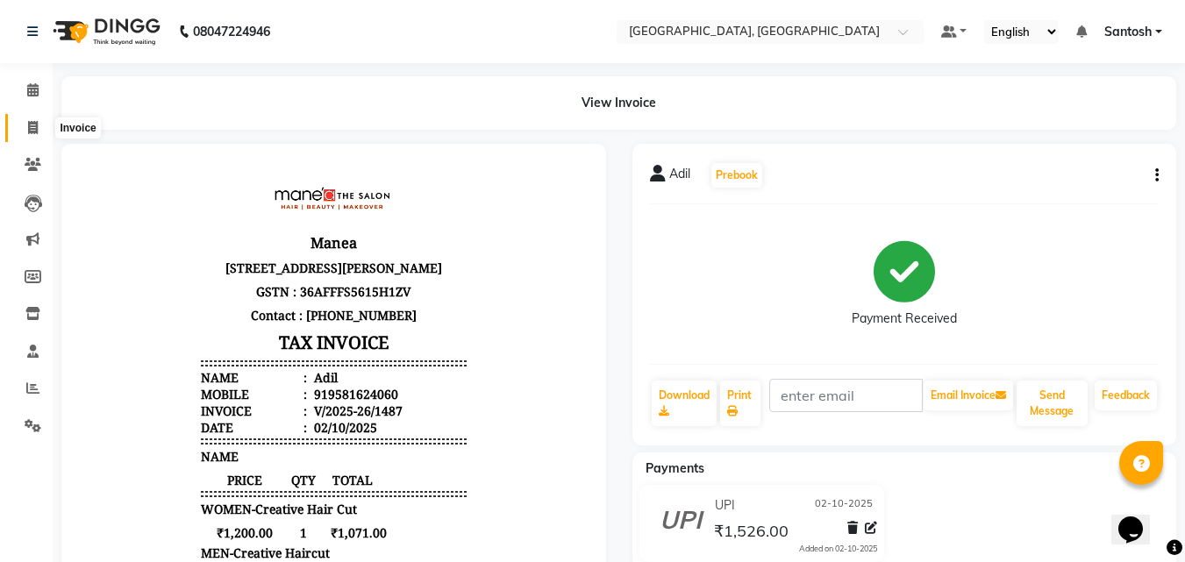
click at [40, 133] on span at bounding box center [33, 128] width 31 height 20
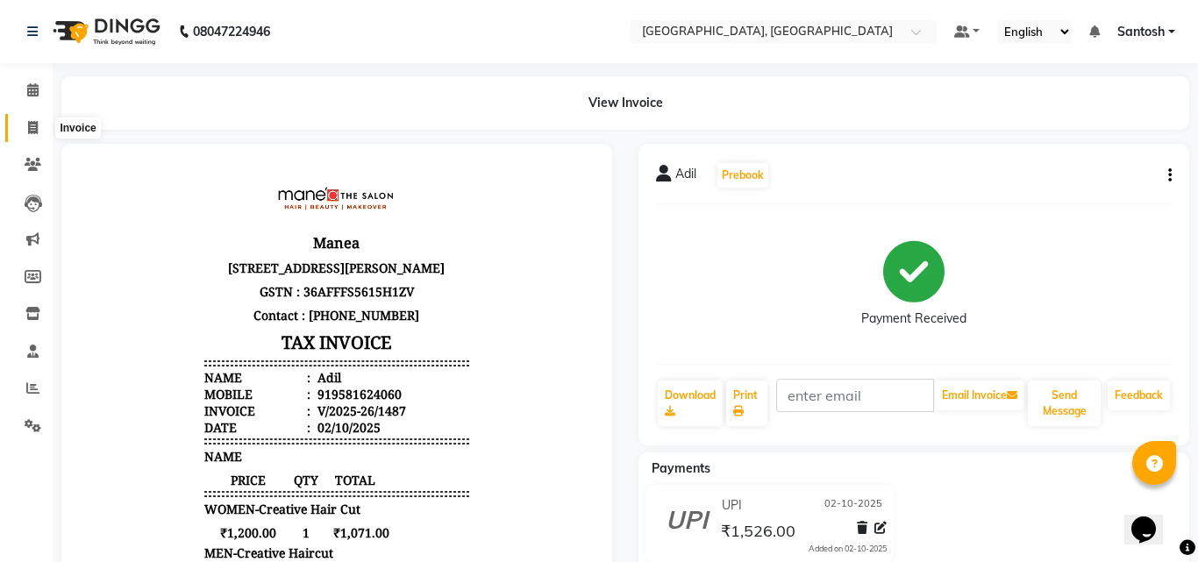
select select "service"
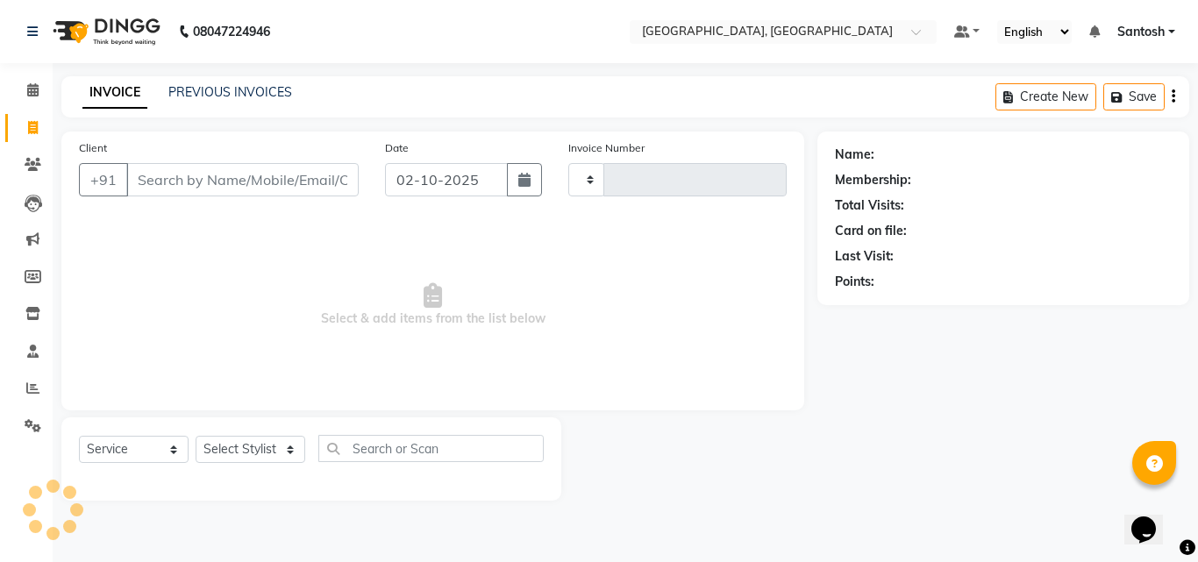
type input "1488"
select select "5506"
click at [251, 93] on link "PREVIOUS INVOICES" at bounding box center [230, 92] width 124 height 16
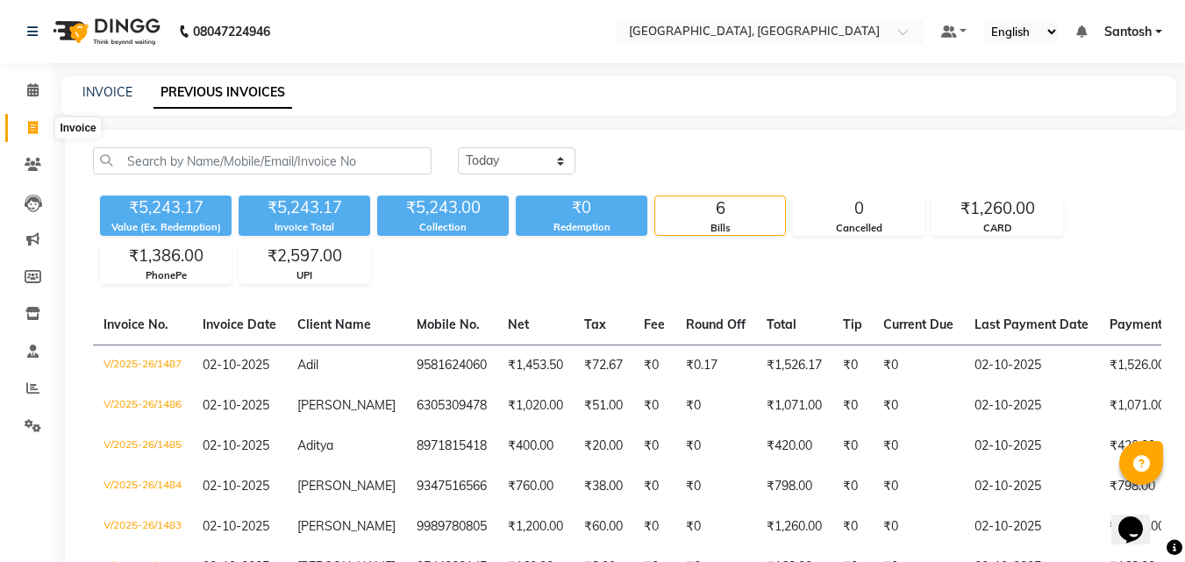
click at [31, 132] on icon at bounding box center [33, 127] width 10 height 13
select select "service"
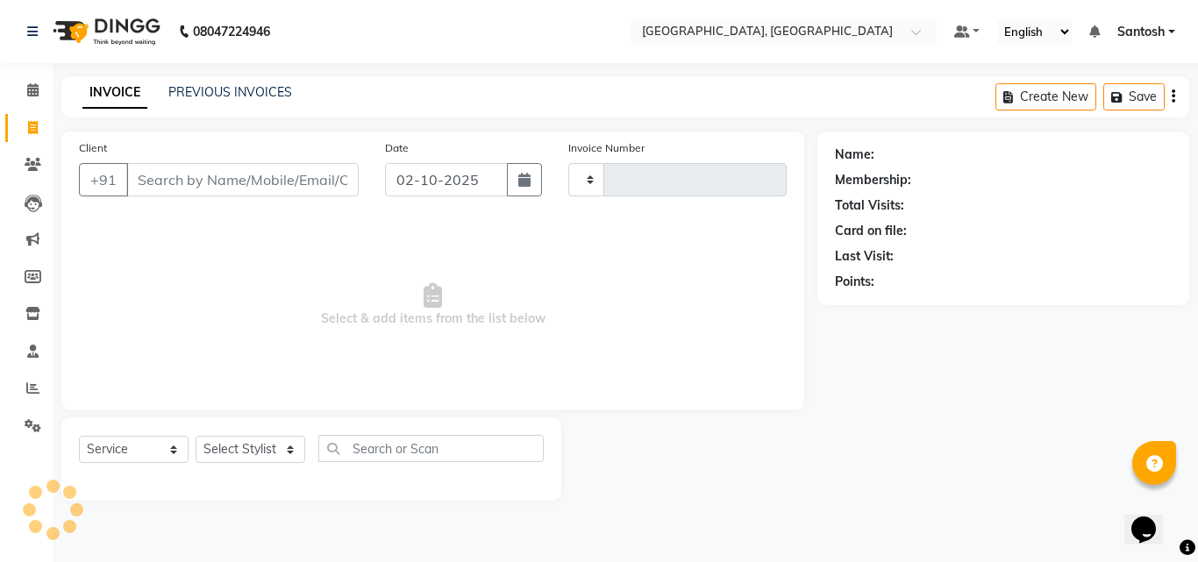
drag, startPoint x: 659, startPoint y: 335, endPoint x: 653, endPoint y: 319, distance: 16.9
click at [659, 335] on span "Select & add items from the list below" at bounding box center [433, 304] width 708 height 175
type input "1488"
select select "5506"
click at [303, 212] on div "Client +91 Date 02-10-2025 Invoice Number V/2025 V/2025-26 1488 Select & add it…" at bounding box center [432, 271] width 743 height 279
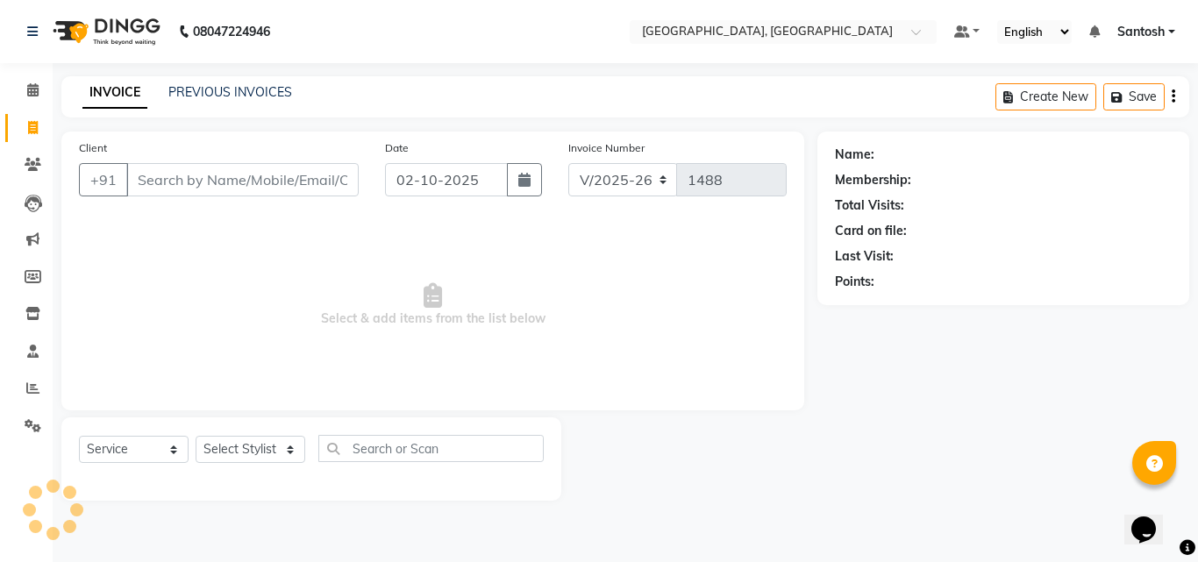
click at [303, 212] on div "Client +91 Date 02-10-2025 Invoice Number V/2025 V/2025-26 1488 Select & add it…" at bounding box center [432, 271] width 743 height 279
click at [260, 456] on select "Select Stylist Manager Manasa Prashanth Sirisha Swapna Uday" at bounding box center [251, 449] width 110 height 27
select select "76778"
click at [196, 436] on select "Select Stylist Manager Manasa Prashanth Sirisha Swapna Uday" at bounding box center [251, 449] width 110 height 27
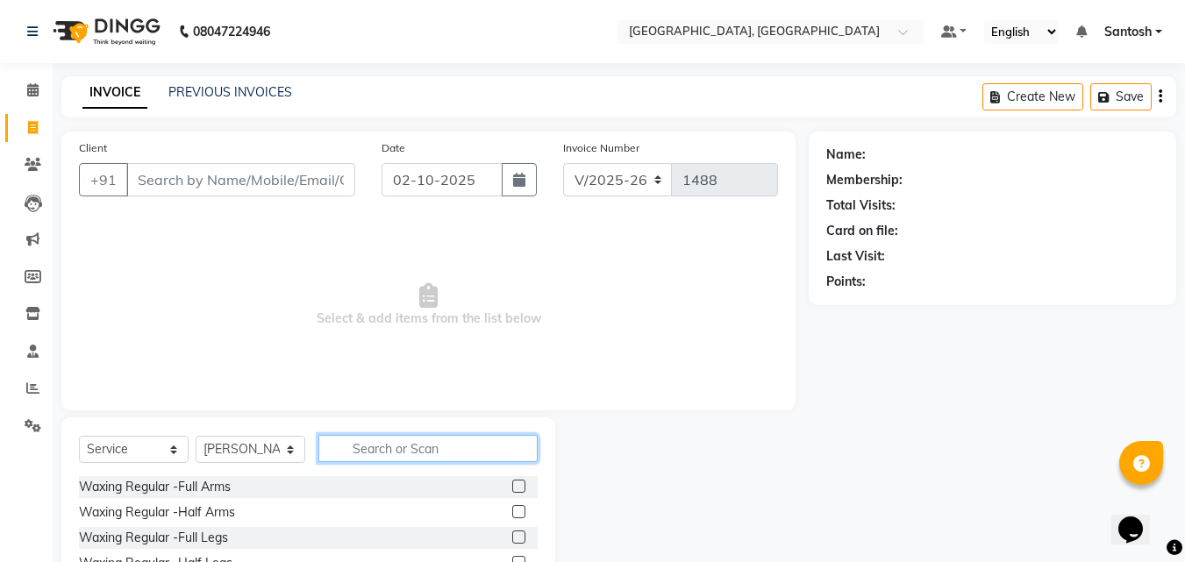
click at [395, 443] on input "text" at bounding box center [427, 448] width 219 height 27
type input "o3"
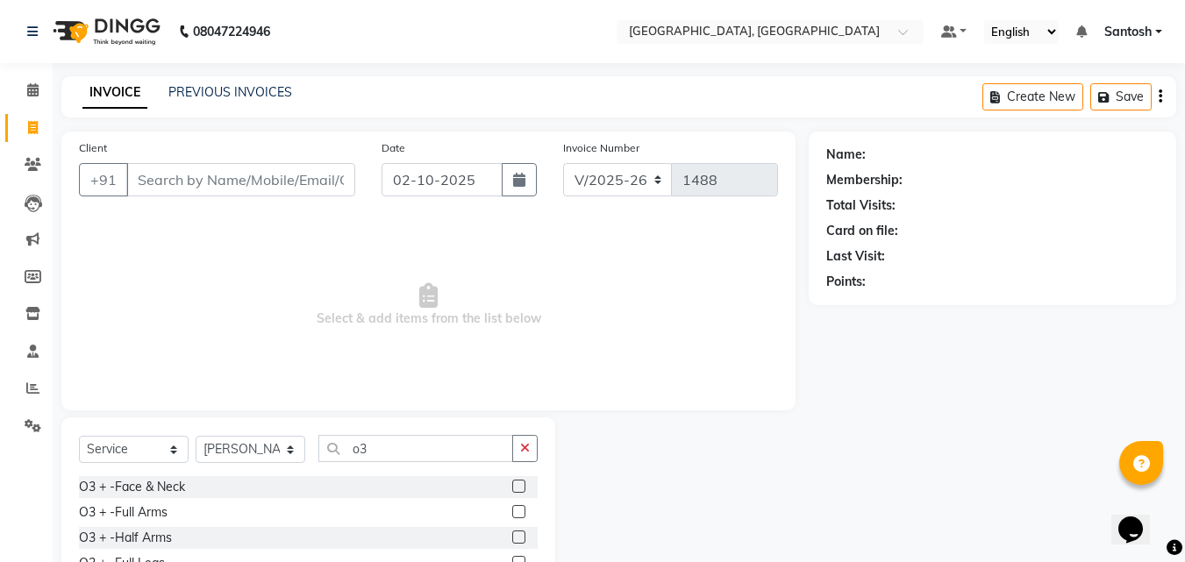
click at [512, 486] on label at bounding box center [518, 486] width 13 height 13
click at [512, 486] on input "checkbox" at bounding box center [517, 486] width 11 height 11
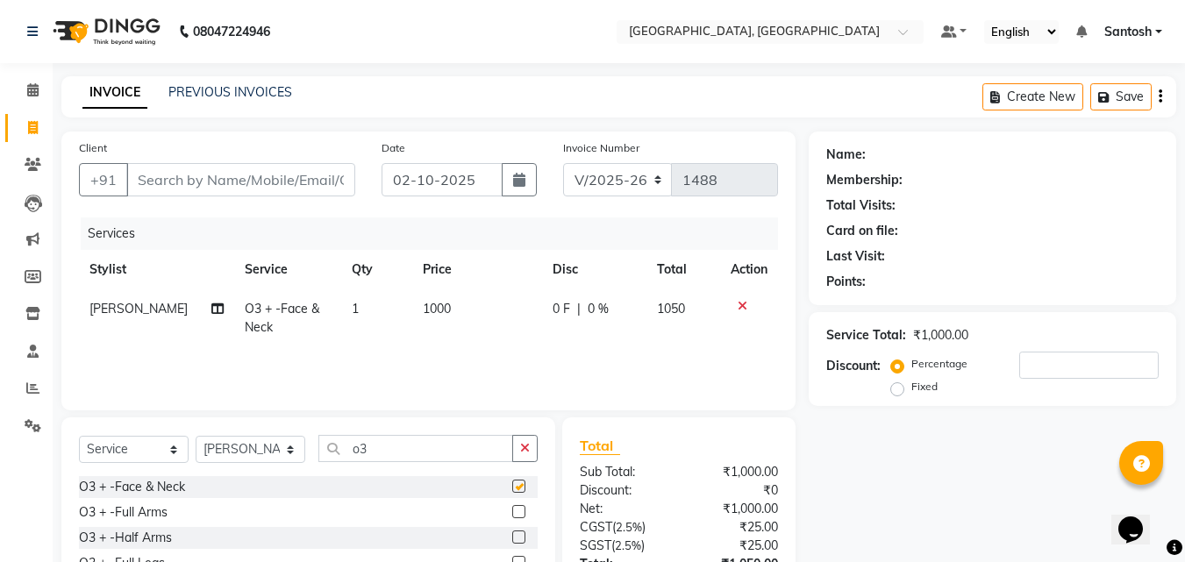
checkbox input "false"
click at [388, 448] on input "o3" at bounding box center [415, 448] width 195 height 27
type input "o"
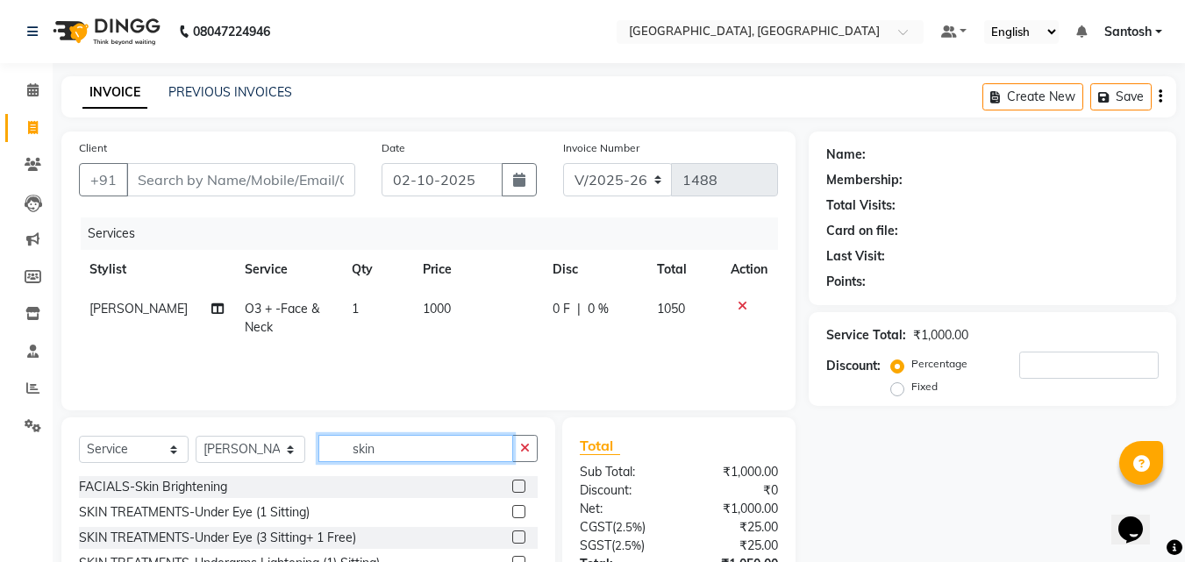
type input "skin"
click at [512, 488] on label at bounding box center [518, 486] width 13 height 13
click at [512, 488] on input "checkbox" at bounding box center [517, 486] width 11 height 11
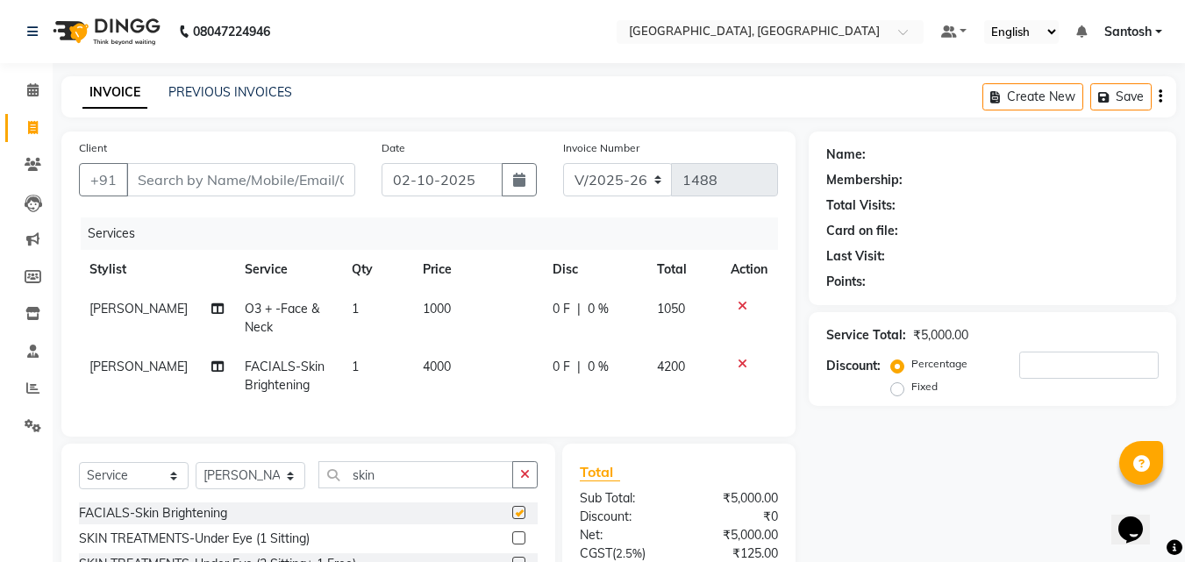
checkbox input "false"
click at [265, 167] on input "Client" at bounding box center [240, 179] width 229 height 33
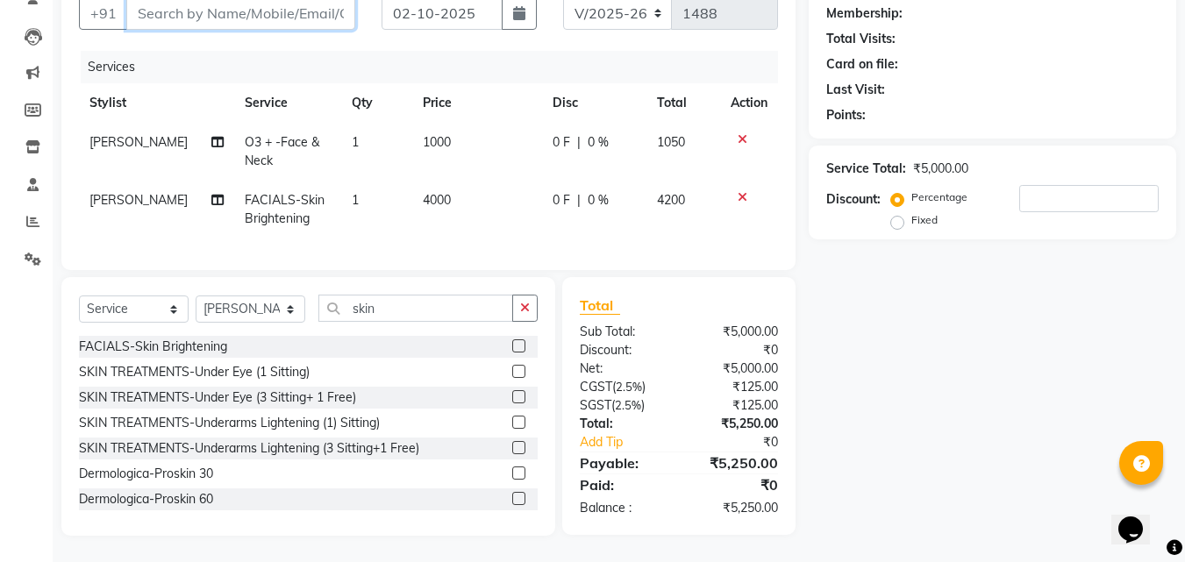
scroll to position [175, 0]
click at [1029, 185] on input "number" at bounding box center [1088, 198] width 139 height 27
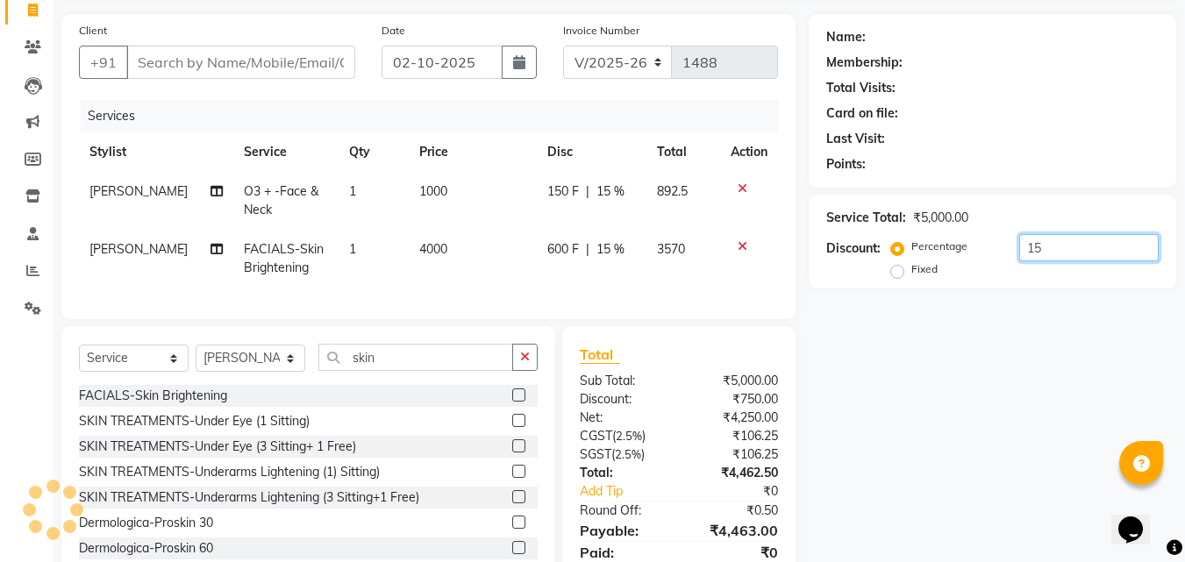
scroll to position [88, 0]
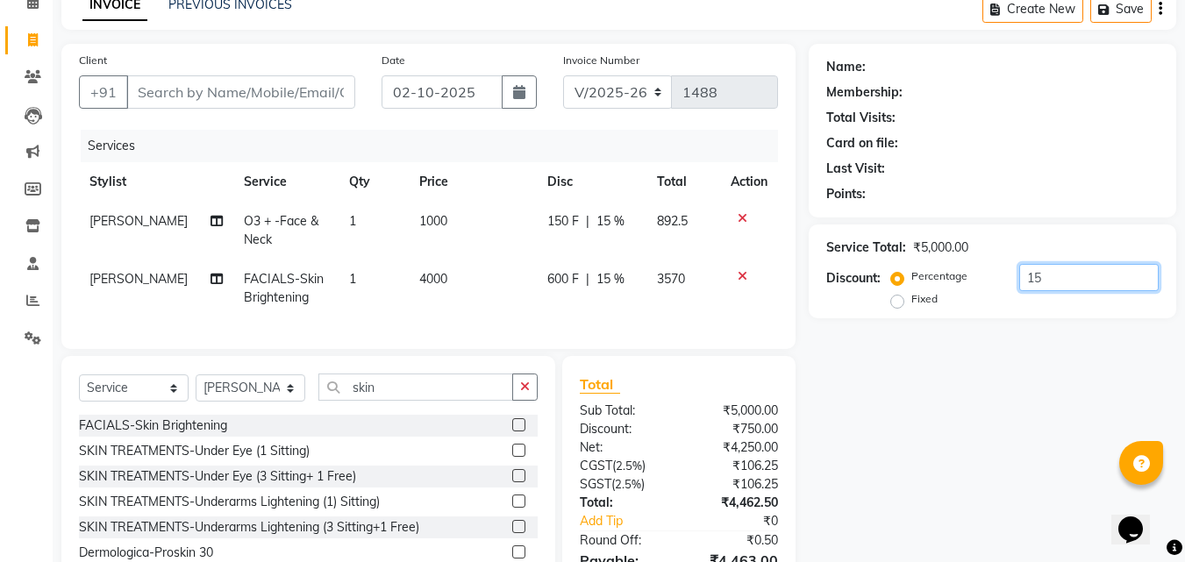
type input "15"
click at [196, 89] on input "Client" at bounding box center [240, 91] width 229 height 33
type input "9"
type input "0"
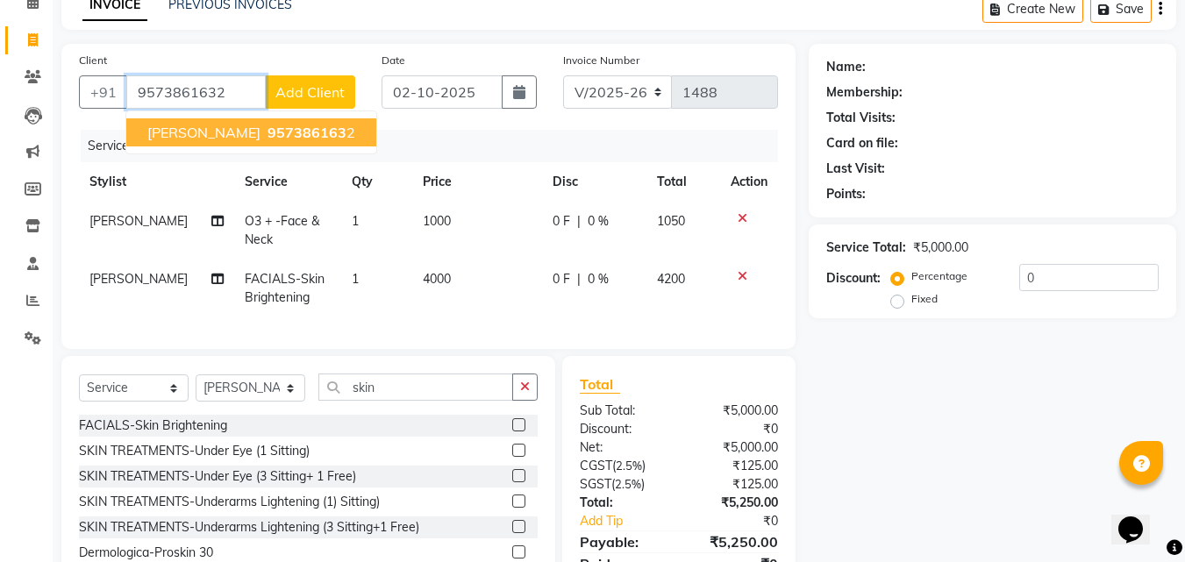
type input "9573861632"
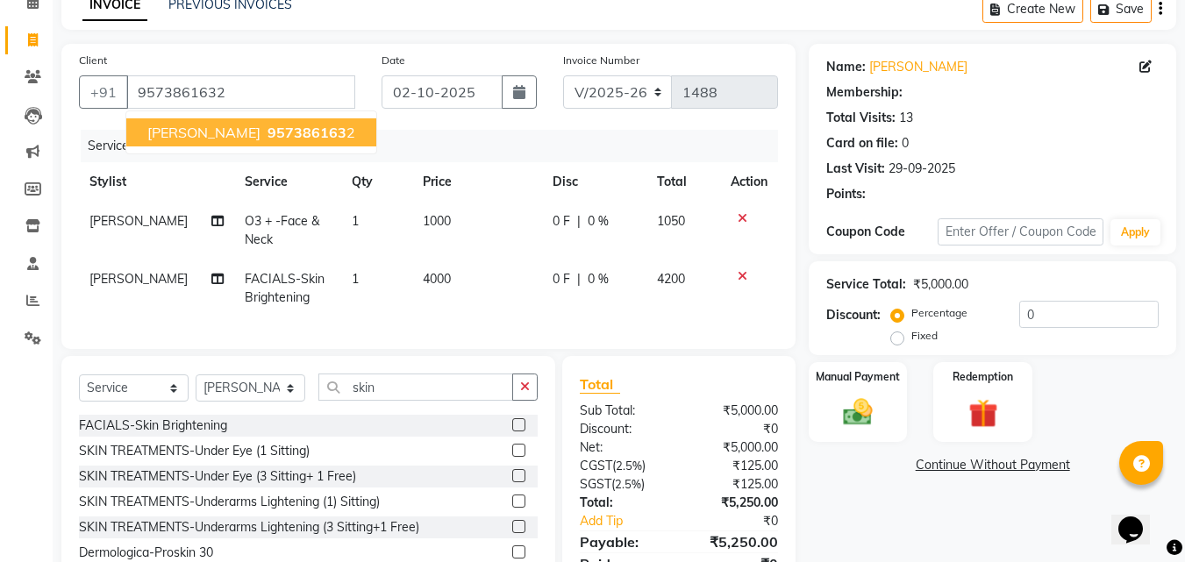
select select "1: Object"
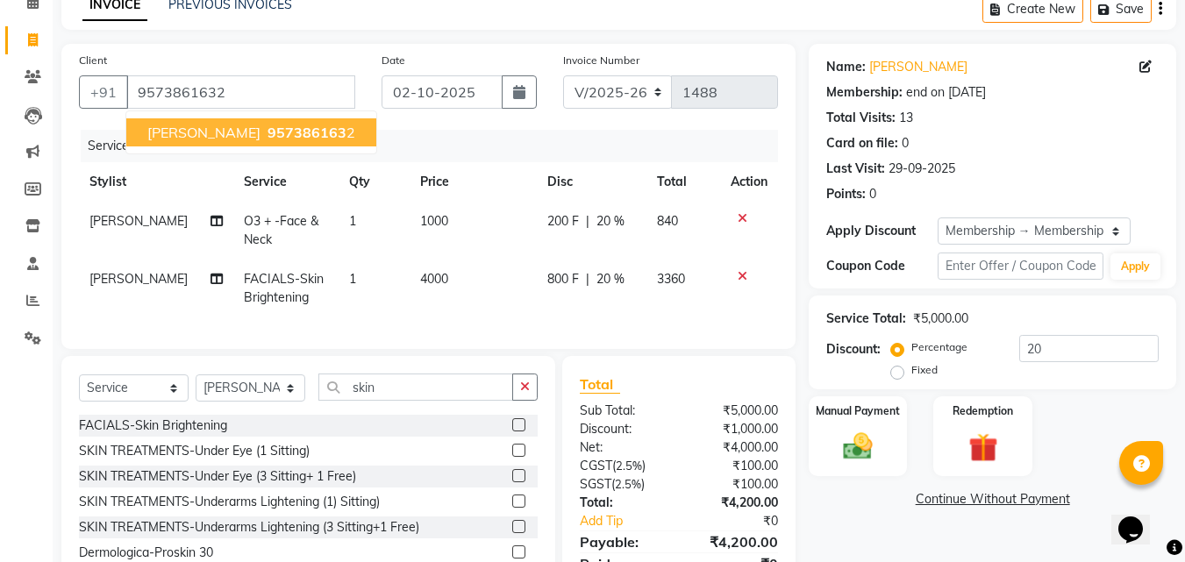
click at [163, 134] on span "PRANEETH" at bounding box center [203, 133] width 113 height 18
type input "0"
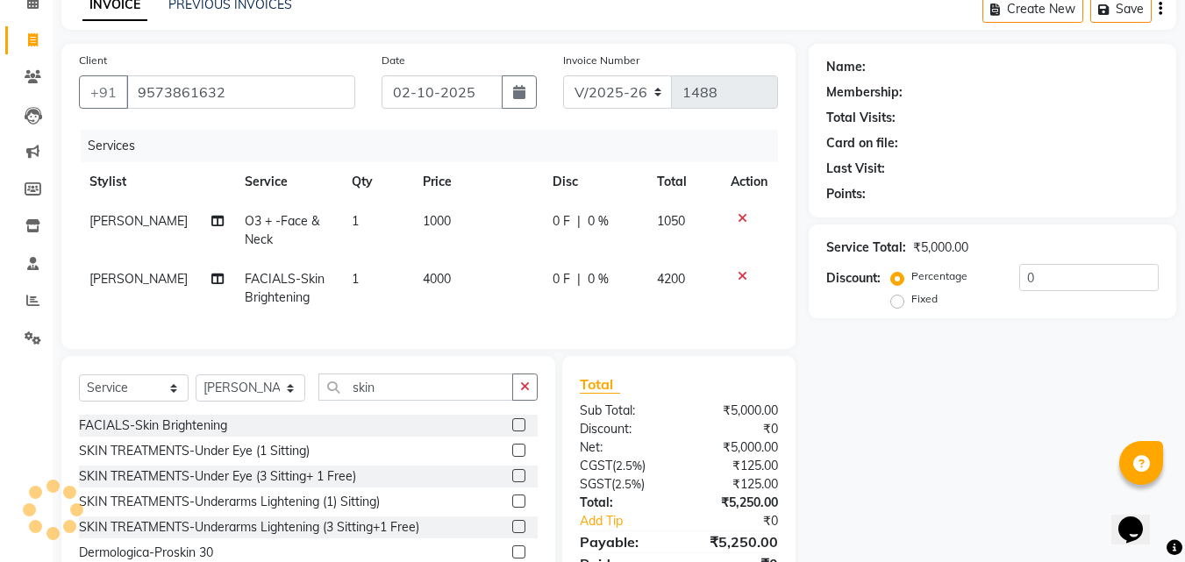
select select "1: Object"
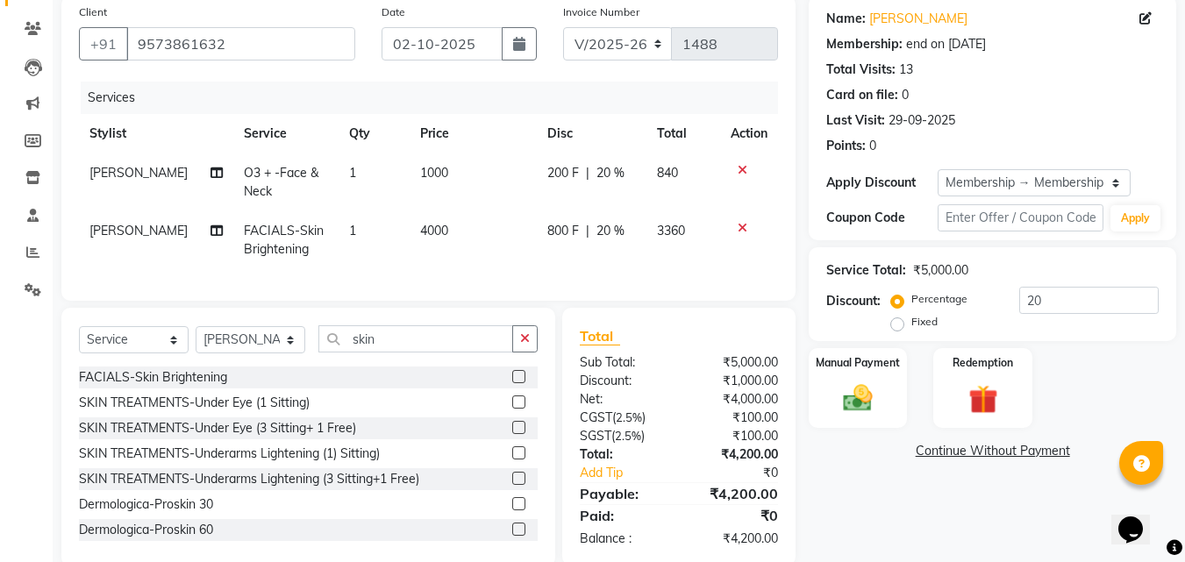
scroll to position [180, 0]
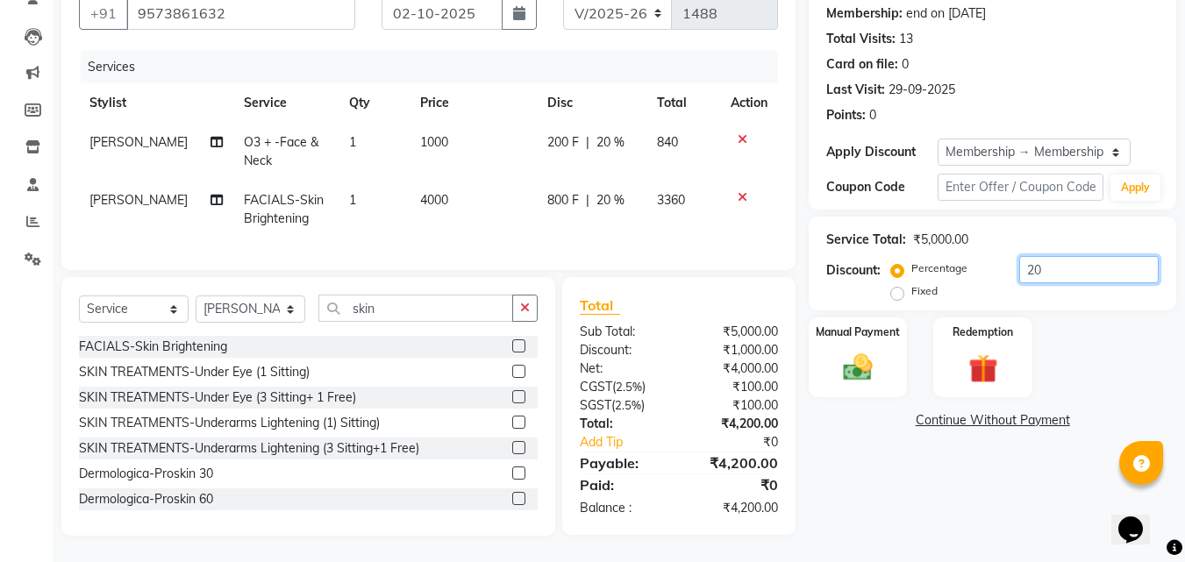
click at [1057, 256] on input "20" at bounding box center [1088, 269] width 139 height 27
type input "1"
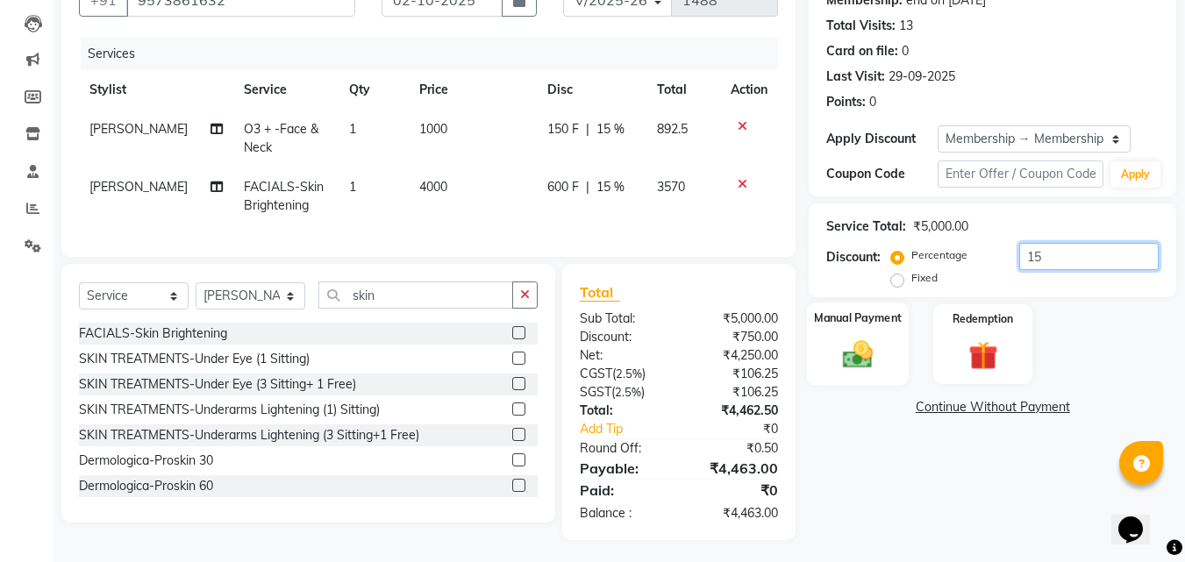
type input "15"
click at [827, 329] on div "Manual Payment" at bounding box center [858, 344] width 103 height 83
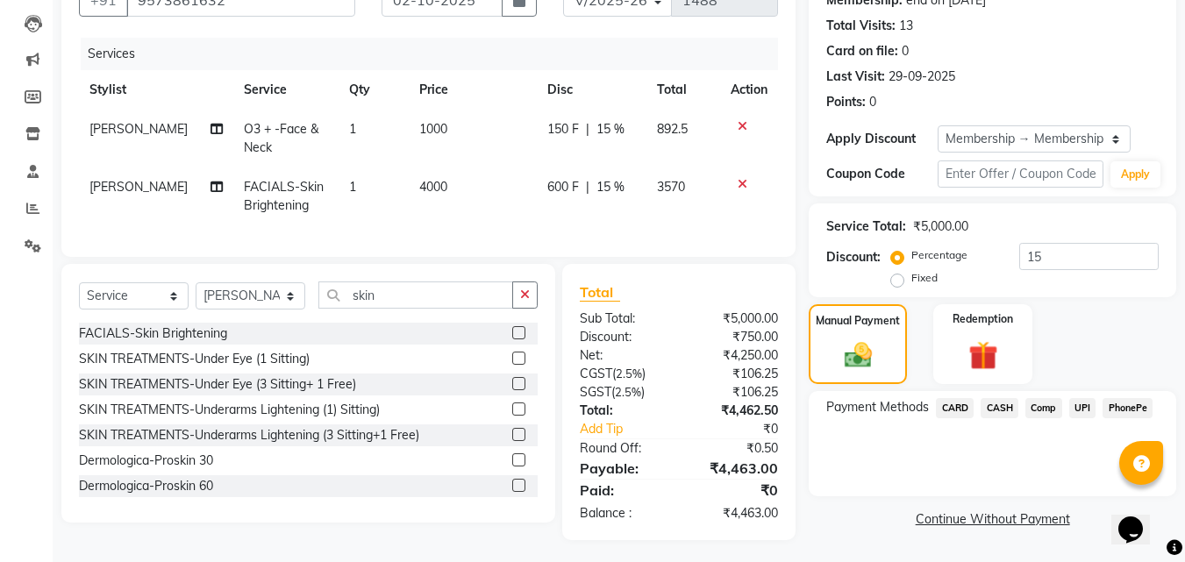
scroll to position [197, 0]
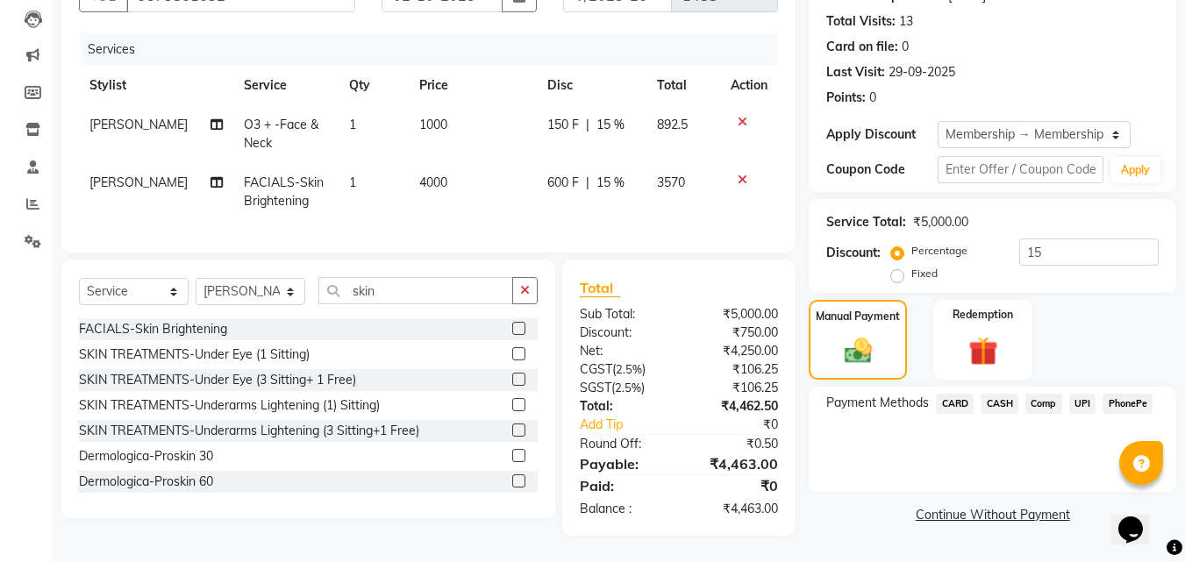
click at [1083, 394] on span "UPI" at bounding box center [1082, 404] width 27 height 20
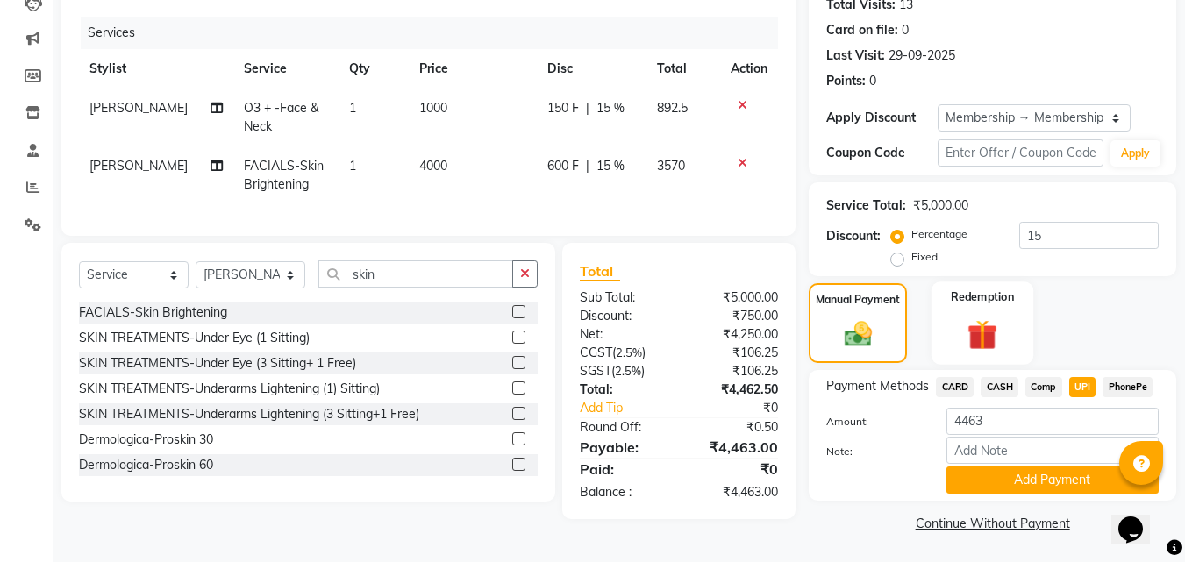
scroll to position [202, 0]
click at [1056, 481] on button "Add Payment" at bounding box center [1052, 479] width 212 height 27
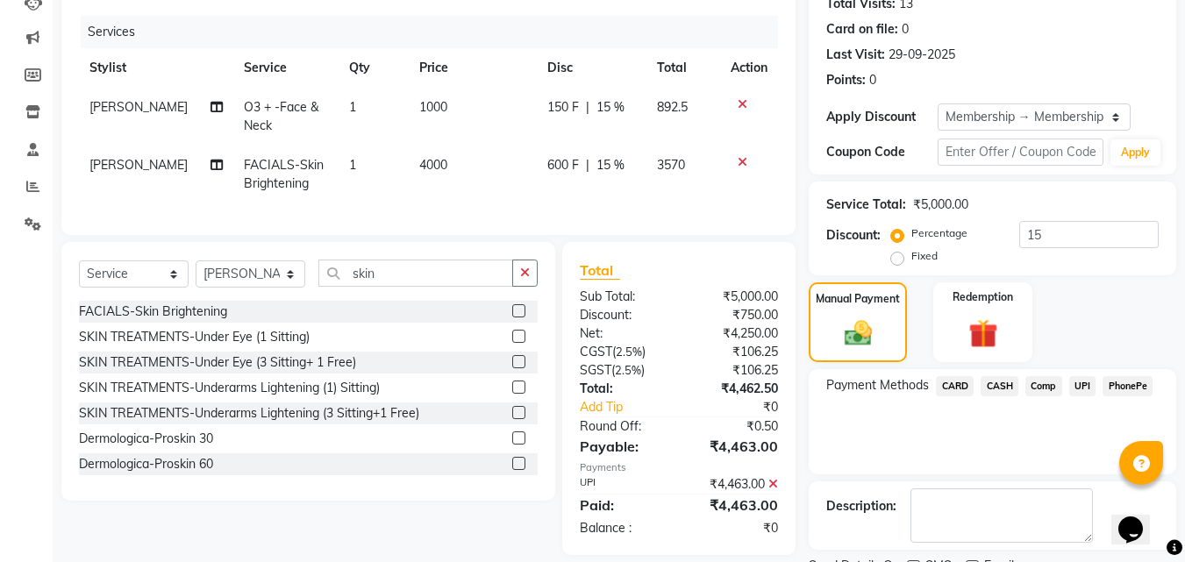
scroll to position [275, 0]
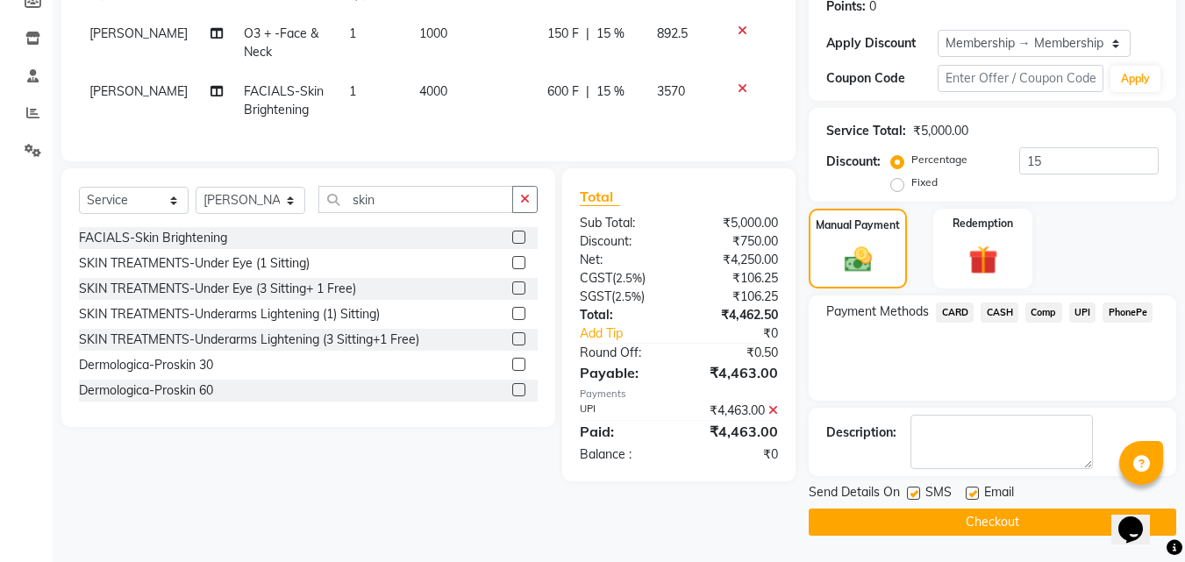
click at [972, 494] on label at bounding box center [971, 493] width 13 height 13
click at [972, 494] on input "checkbox" at bounding box center [970, 493] width 11 height 11
checkbox input "false"
click at [923, 516] on button "Checkout" at bounding box center [992, 522] width 367 height 27
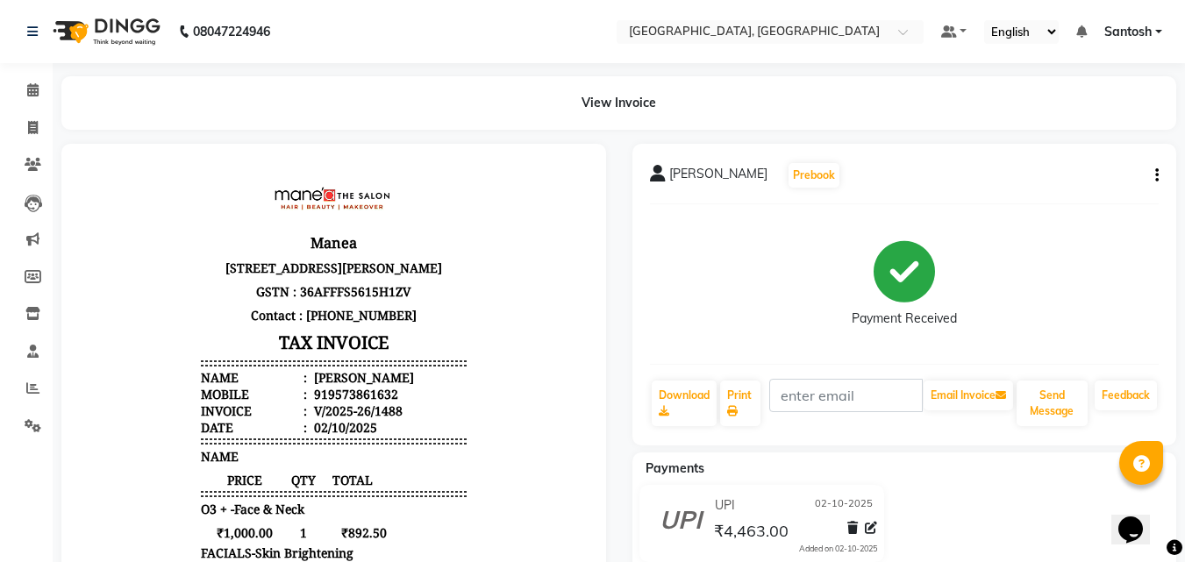
click at [1154, 174] on button "button" at bounding box center [1153, 176] width 11 height 18
click at [1071, 196] on div "Edit Invoice" at bounding box center [1069, 198] width 120 height 22
select select "service"
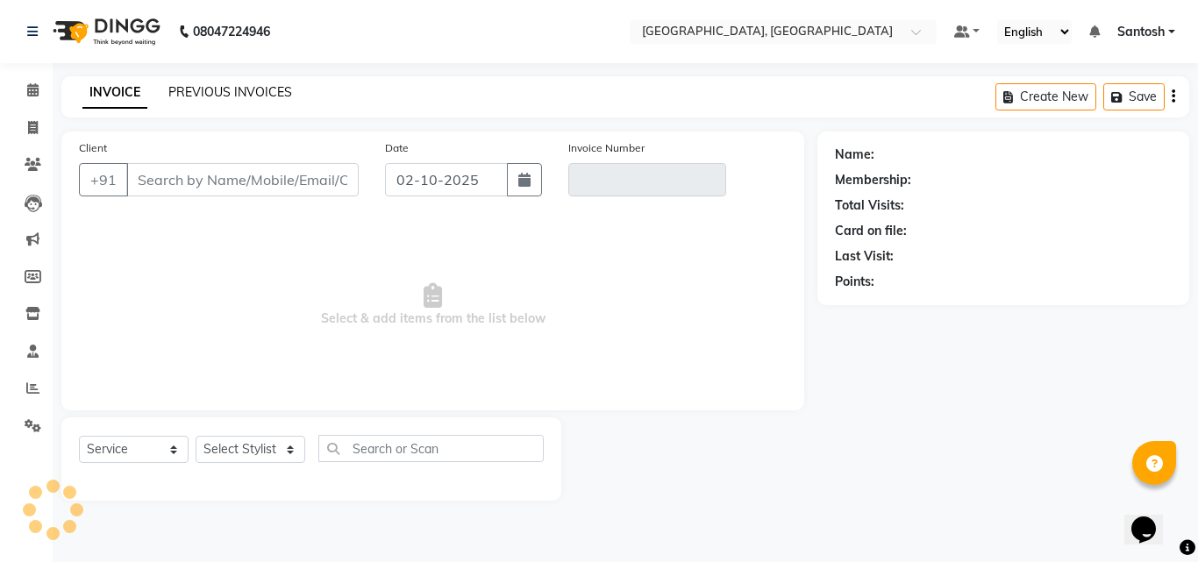
type input "9573861632"
type input "V/2025-26/1488"
click at [232, 87] on link "PREVIOUS INVOICES" at bounding box center [230, 92] width 124 height 16
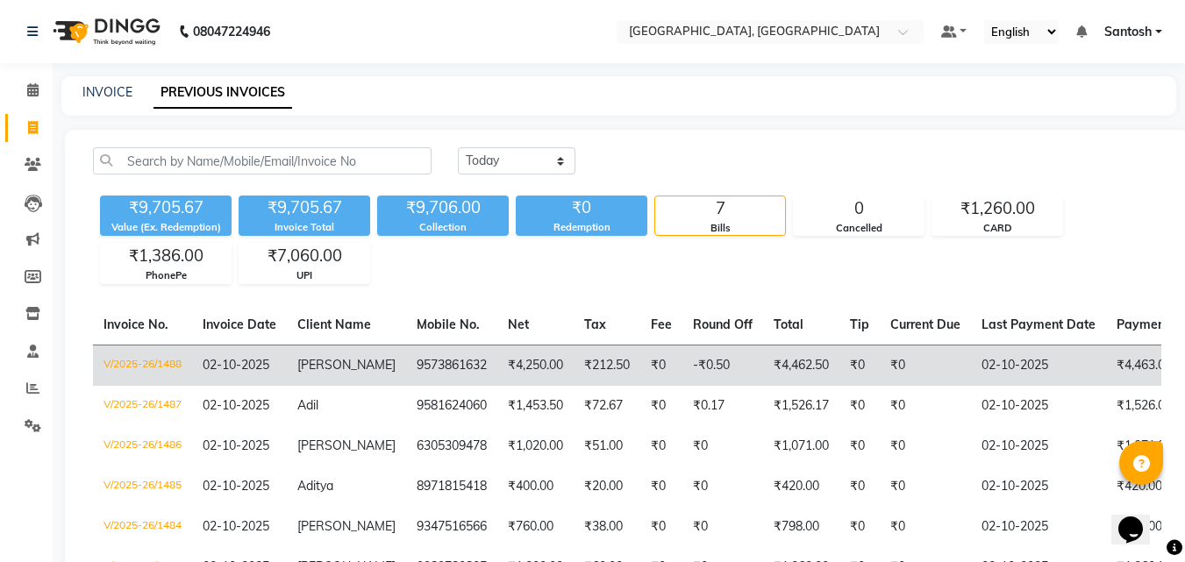
click at [160, 360] on td "V/2025-26/1488" at bounding box center [142, 365] width 99 height 41
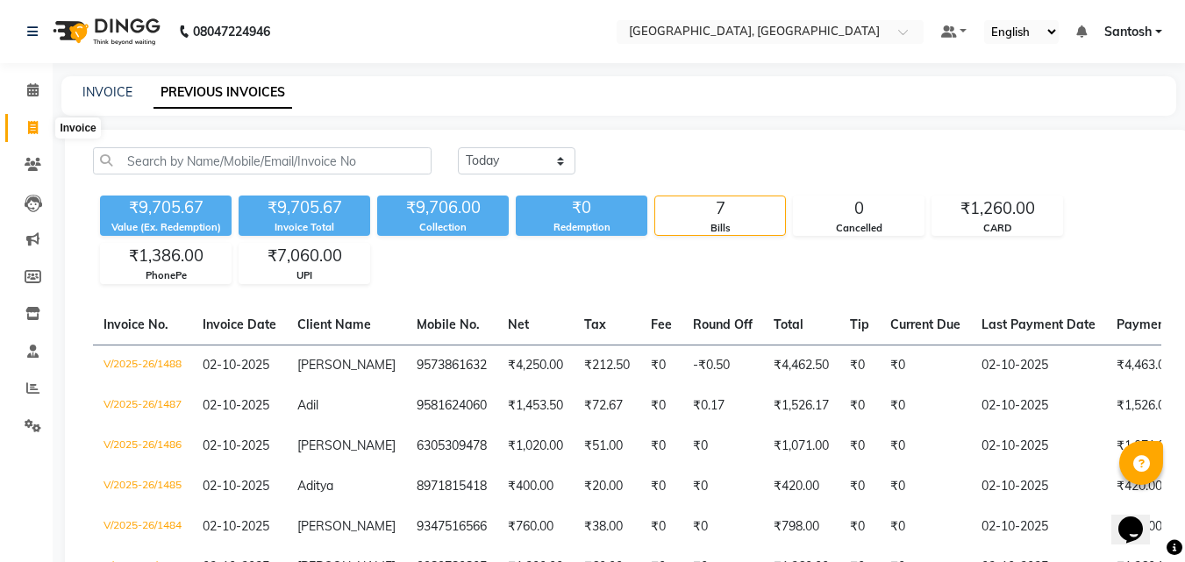
click at [32, 128] on icon at bounding box center [33, 127] width 10 height 13
select select "service"
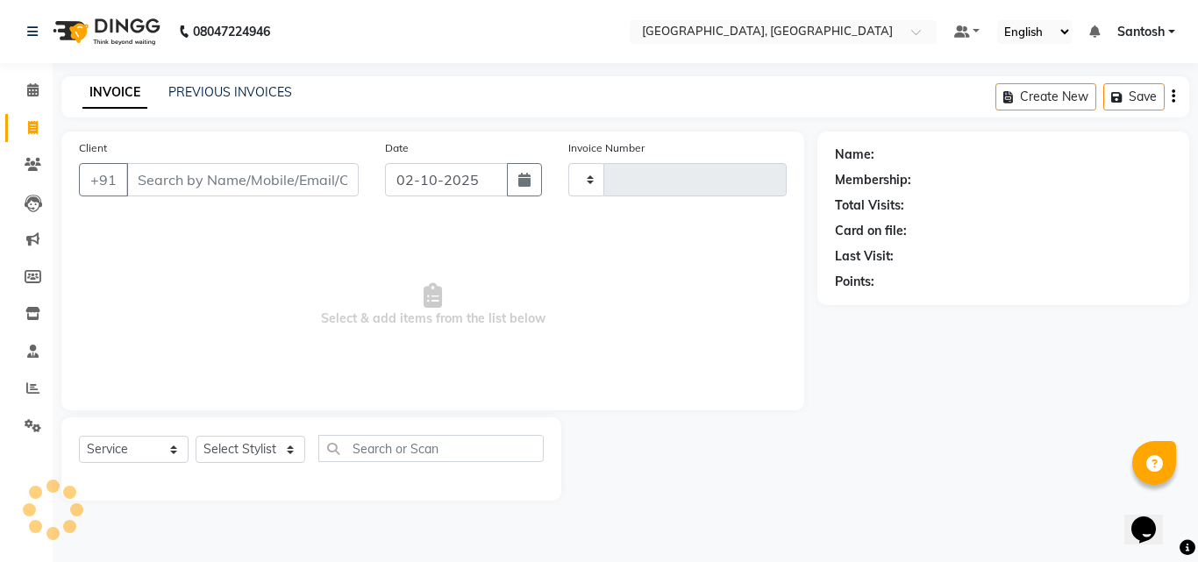
type input "1489"
select select "5506"
click at [242, 98] on link "PREVIOUS INVOICES" at bounding box center [230, 92] width 124 height 16
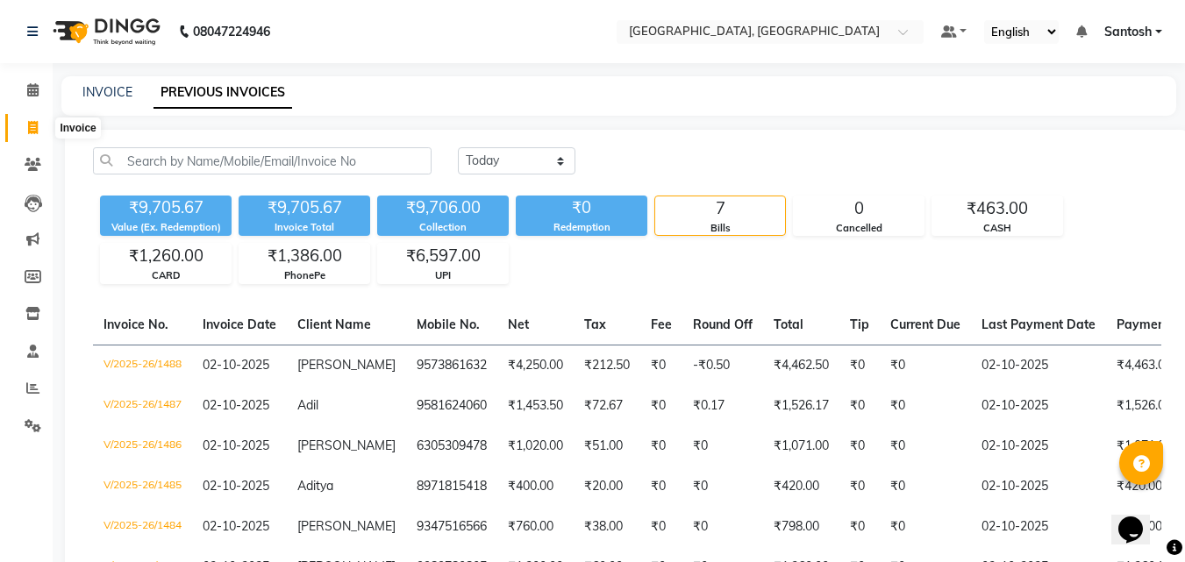
click at [31, 127] on icon at bounding box center [33, 127] width 10 height 13
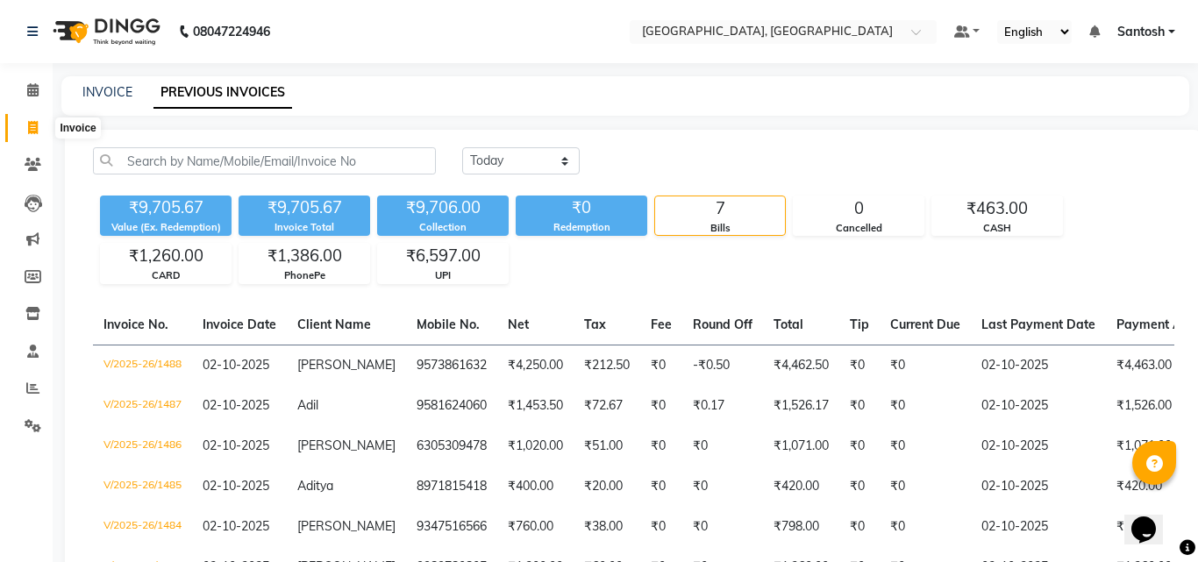
select select "5506"
select select "service"
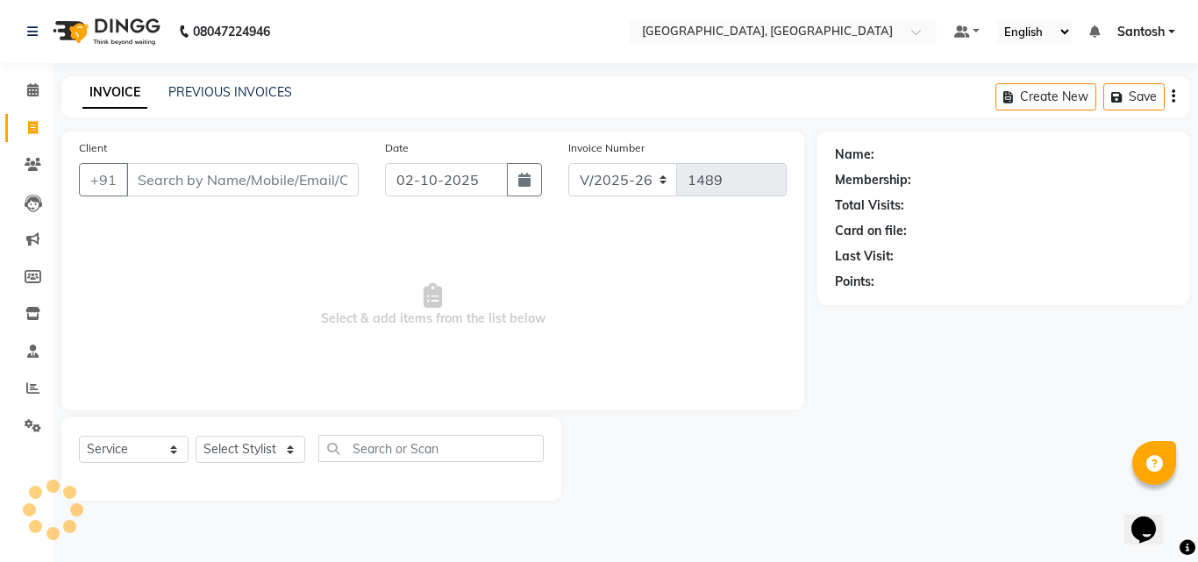
click at [163, 182] on input "Client" at bounding box center [242, 179] width 232 height 33
click at [266, 177] on input "Client" at bounding box center [242, 179] width 232 height 33
click at [189, 178] on input "Client" at bounding box center [242, 179] width 232 height 33
click at [211, 451] on select "Select Stylist Manager Manasa Prashanth Sirisha Swapna Uday" at bounding box center [251, 449] width 110 height 27
select select "90755"
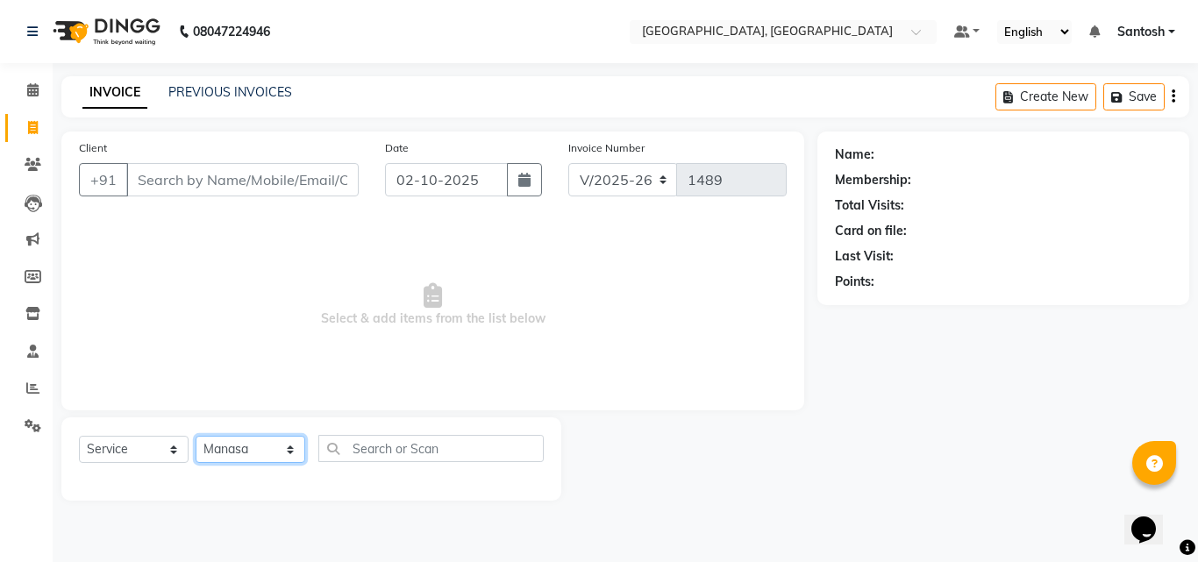
click at [196, 436] on select "Select Stylist Manager Manasa Prashanth Sirisha Swapna Uday" at bounding box center [251, 449] width 110 height 27
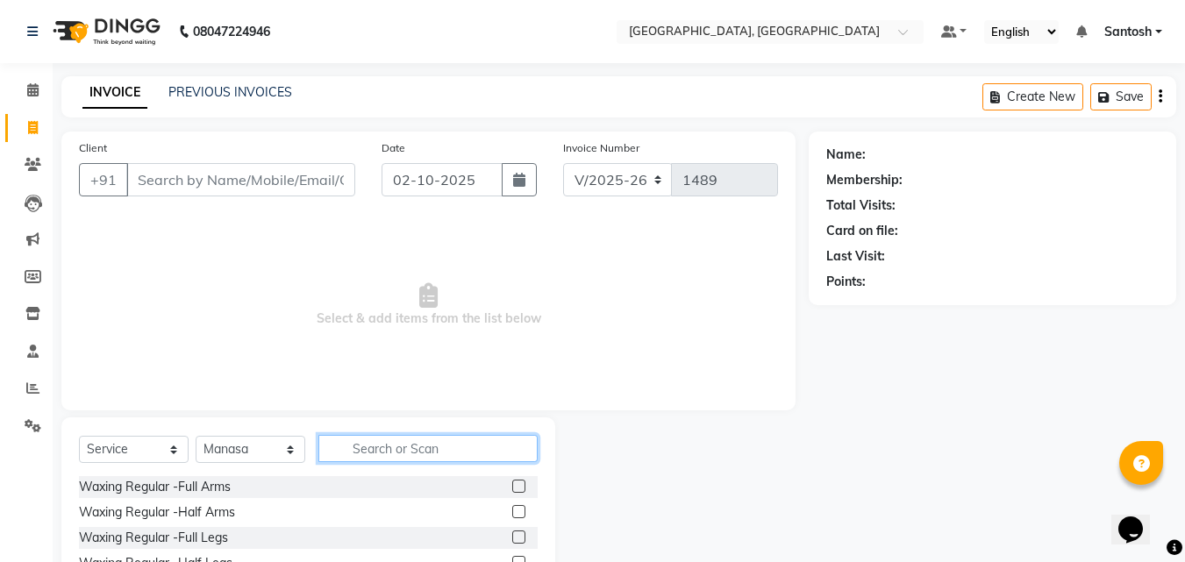
click at [371, 452] on input "text" at bounding box center [427, 448] width 219 height 27
type input "Unde"
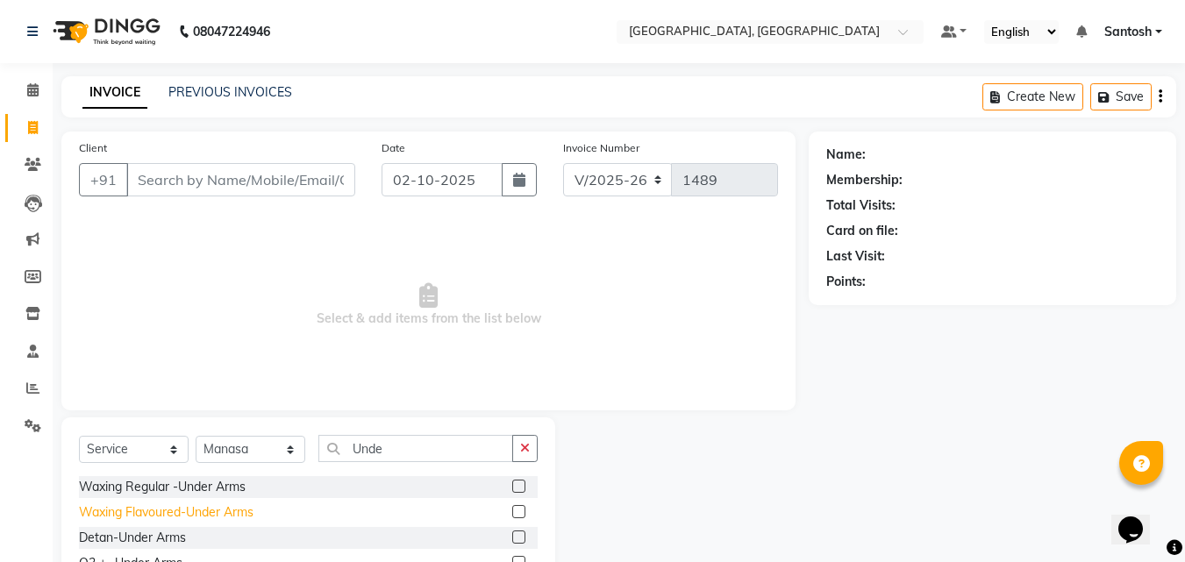
click at [213, 509] on div "Waxing Flavoured-Under Arms" at bounding box center [166, 512] width 175 height 18
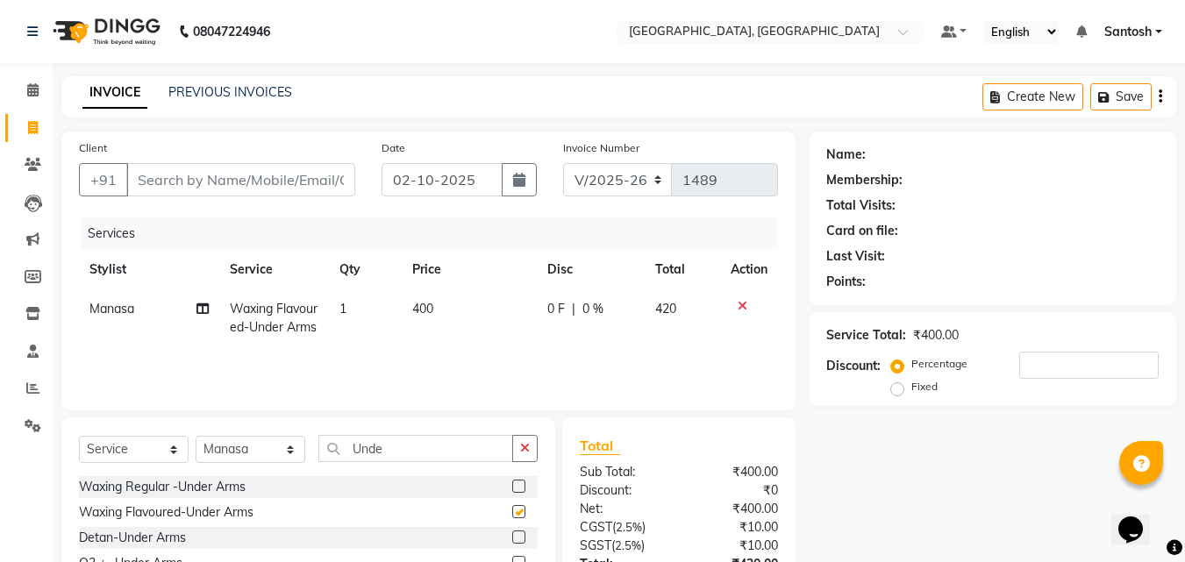
checkbox input "false"
click at [530, 447] on icon "button" at bounding box center [525, 448] width 10 height 12
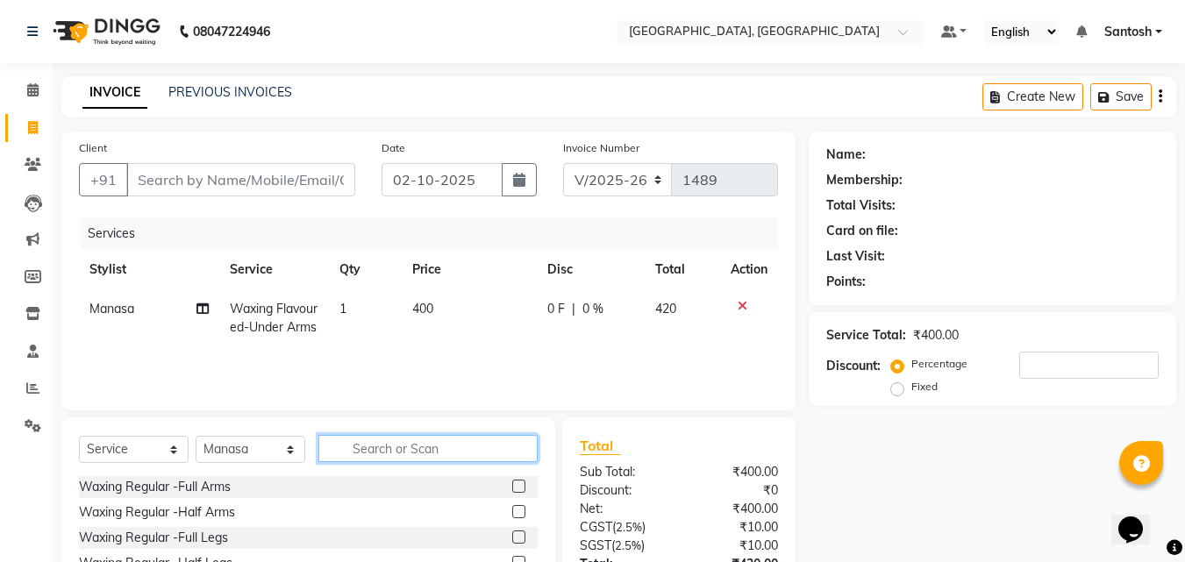
click at [487, 445] on input "text" at bounding box center [427, 448] width 219 height 27
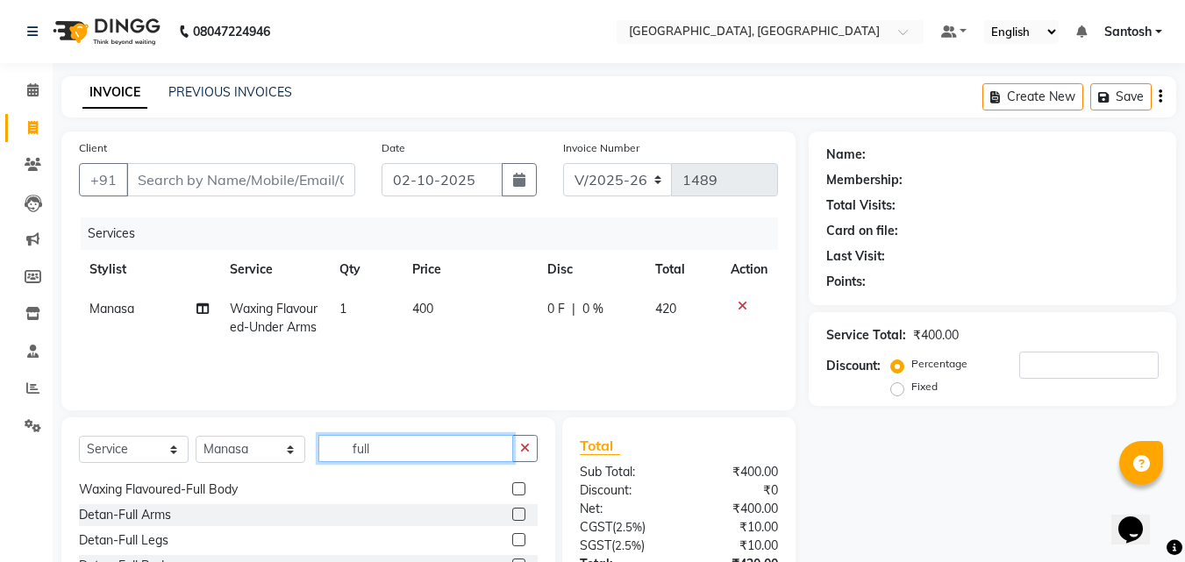
scroll to position [88, 0]
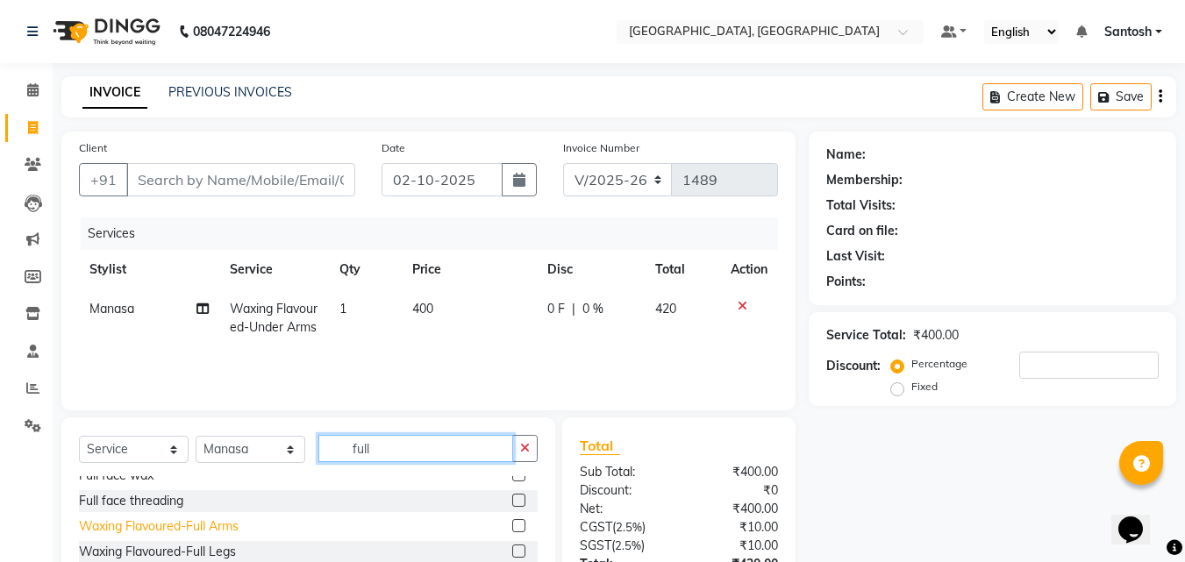
type input "full"
click at [216, 528] on div "Waxing Flavoured-Full Arms" at bounding box center [159, 526] width 160 height 18
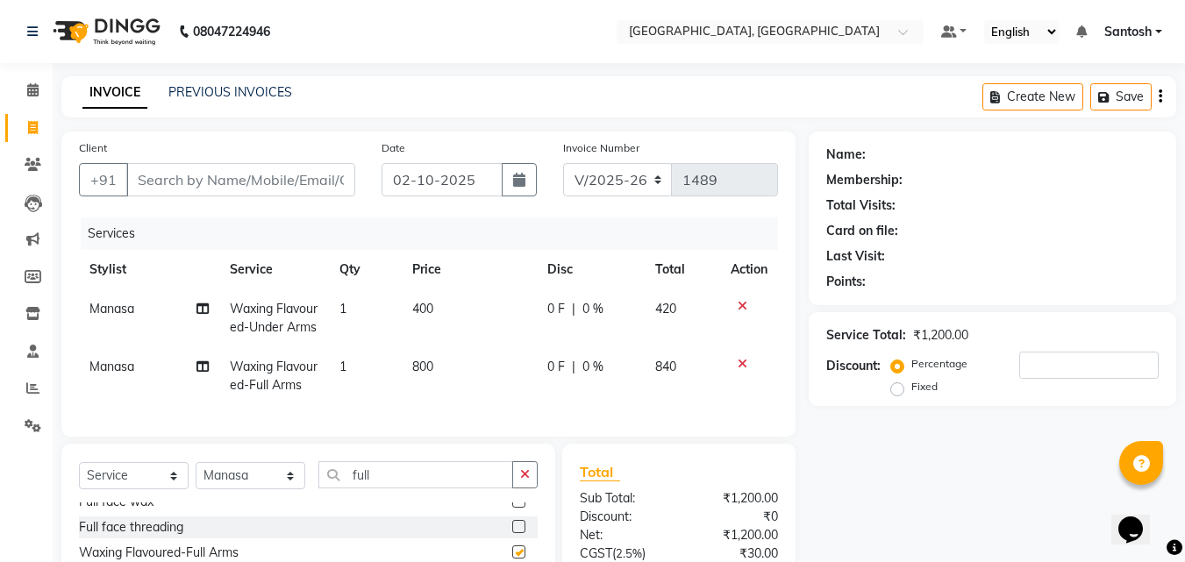
checkbox input "false"
click at [525, 481] on icon "button" at bounding box center [525, 474] width 10 height 12
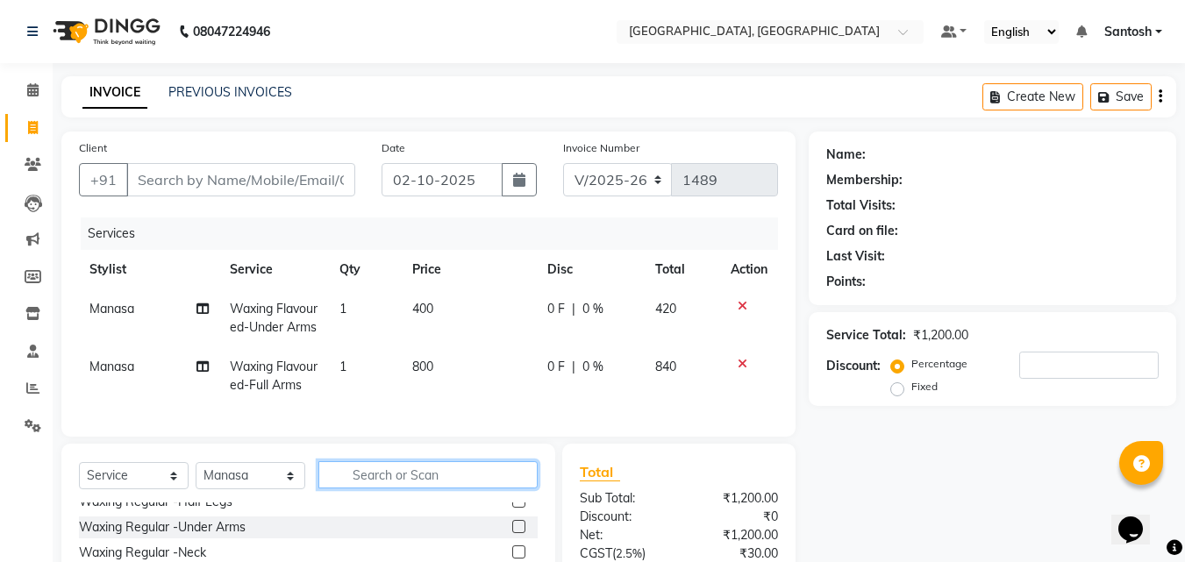
scroll to position [240, 0]
click at [451, 488] on input "text" at bounding box center [427, 474] width 219 height 27
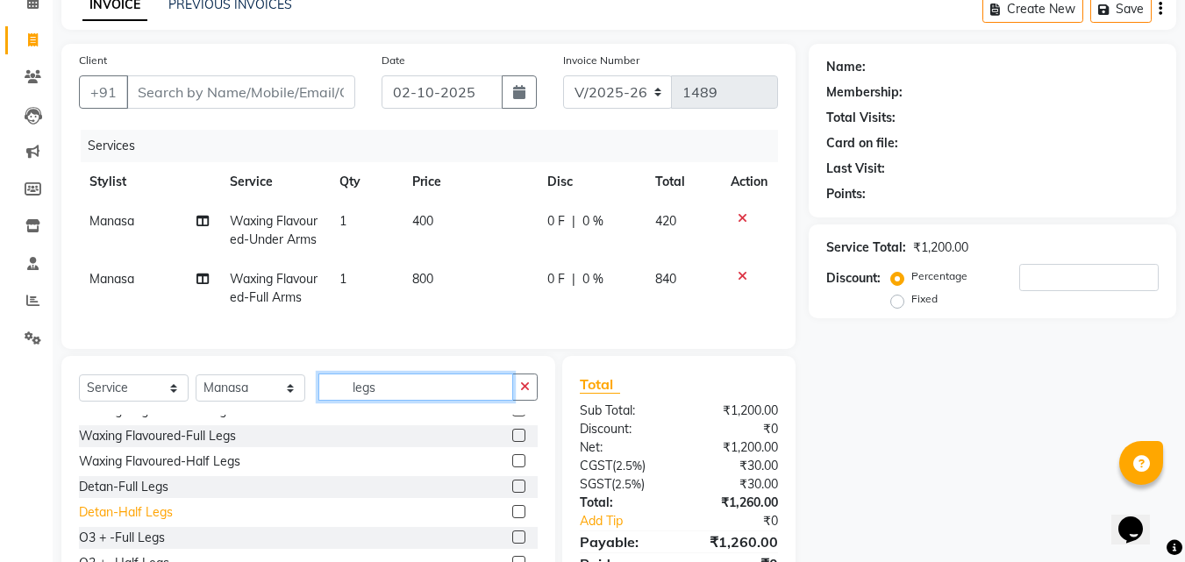
scroll to position [0, 0]
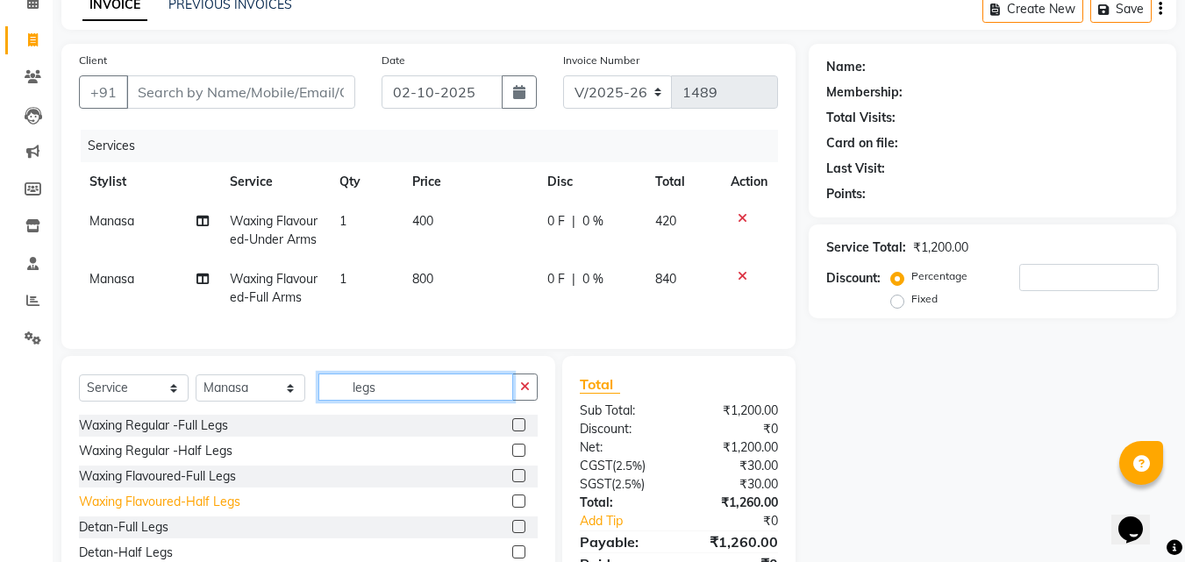
type input "legs"
click at [203, 511] on div "Waxing Flavoured-Half Legs" at bounding box center [159, 502] width 161 height 18
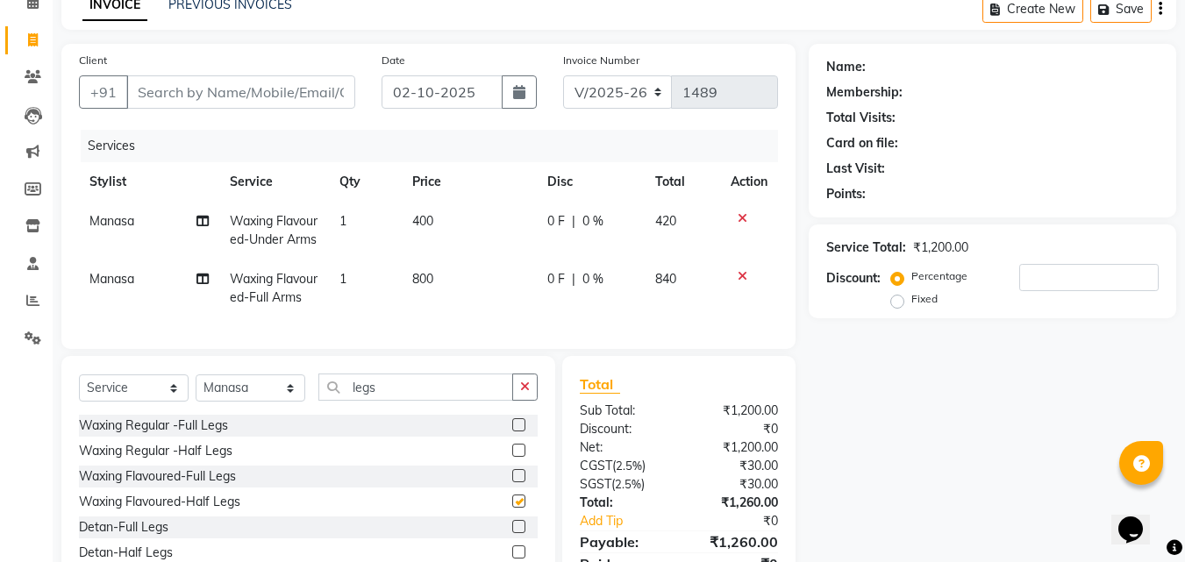
checkbox input "false"
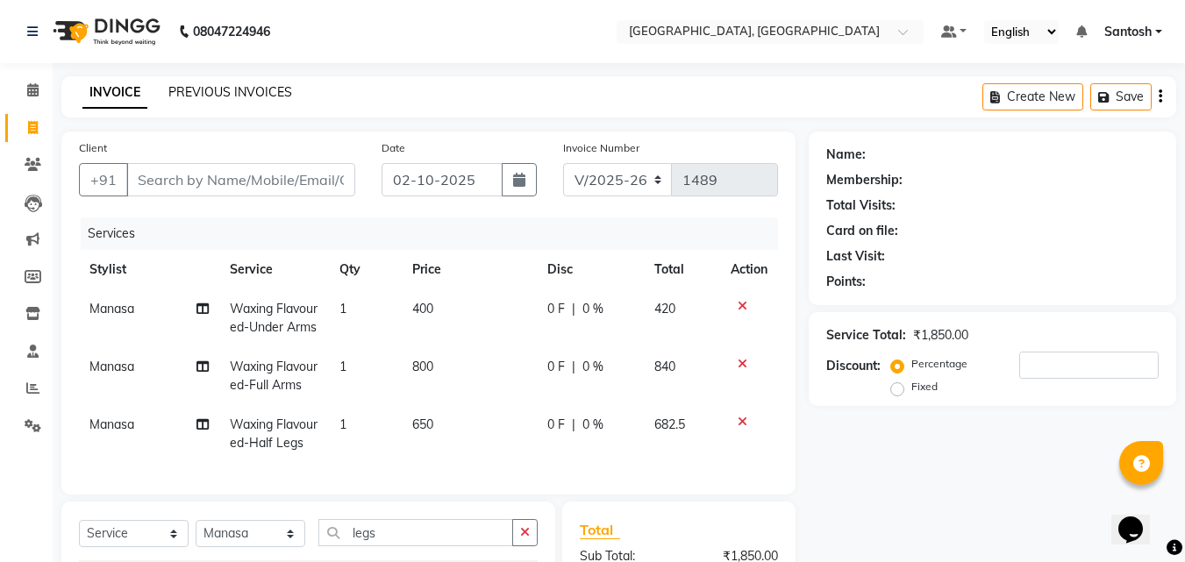
click at [260, 91] on link "PREVIOUS INVOICES" at bounding box center [230, 92] width 124 height 16
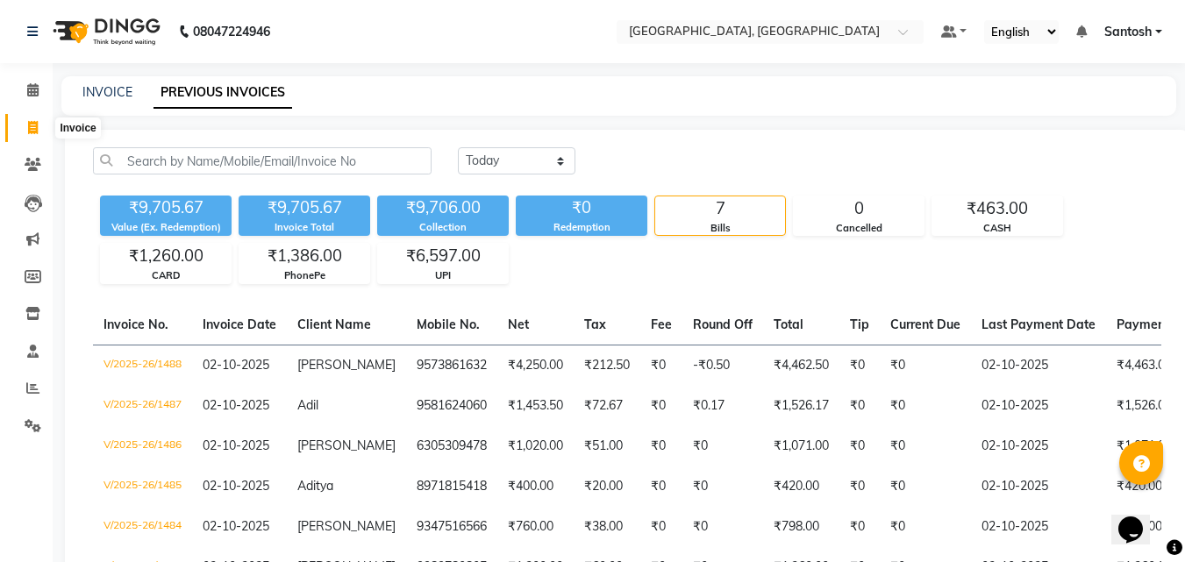
click at [31, 122] on icon at bounding box center [33, 127] width 10 height 13
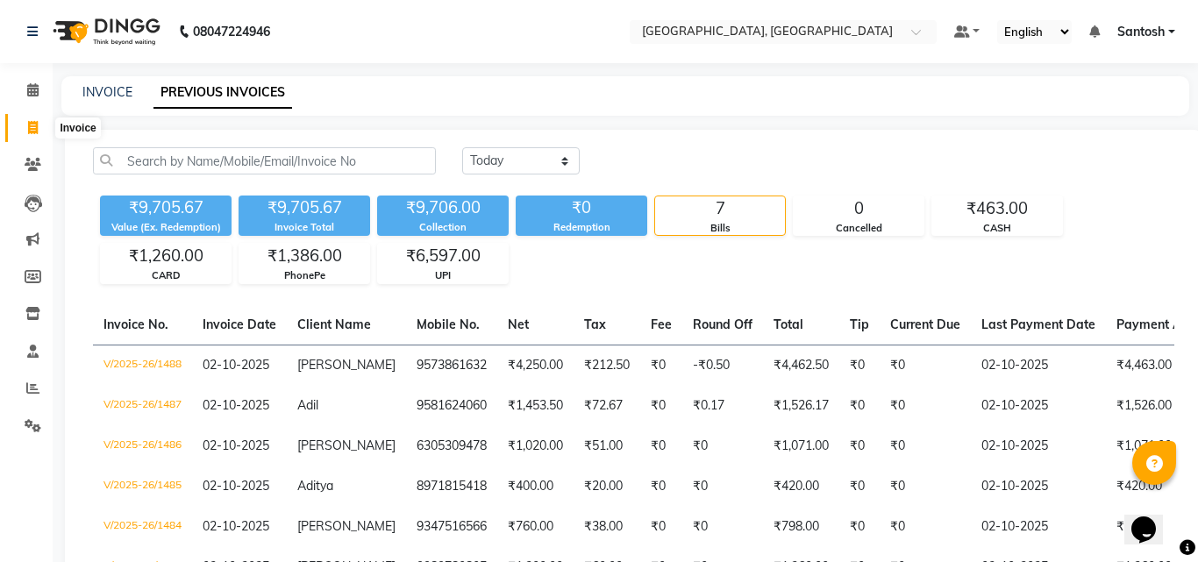
select select "service"
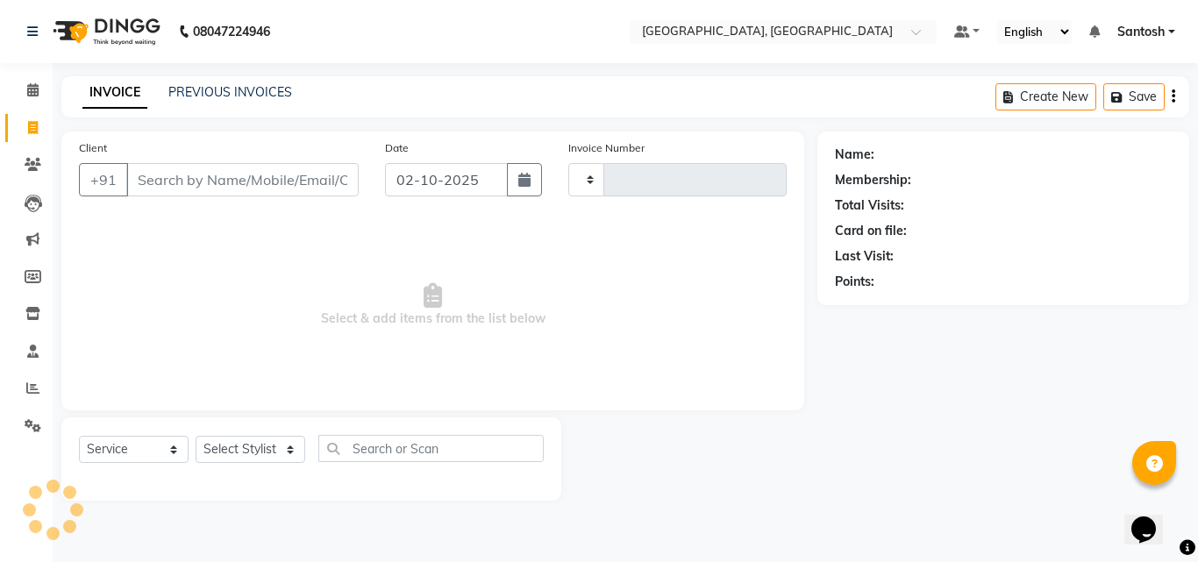
type input "1489"
select select "5506"
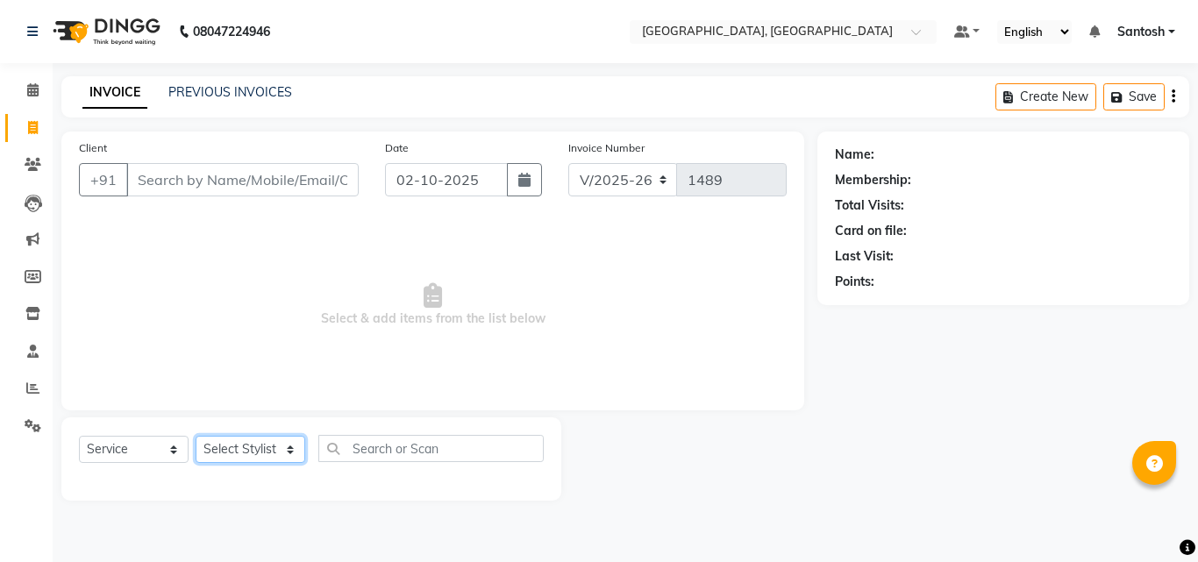
click at [292, 443] on select "Select Stylist Manager Manasa Prashanth Sirisha Swapna Uday" at bounding box center [251, 449] width 110 height 27
select select "90755"
click at [196, 436] on select "Select Stylist Manager Manasa Prashanth Sirisha Swapna Uday" at bounding box center [251, 449] width 110 height 27
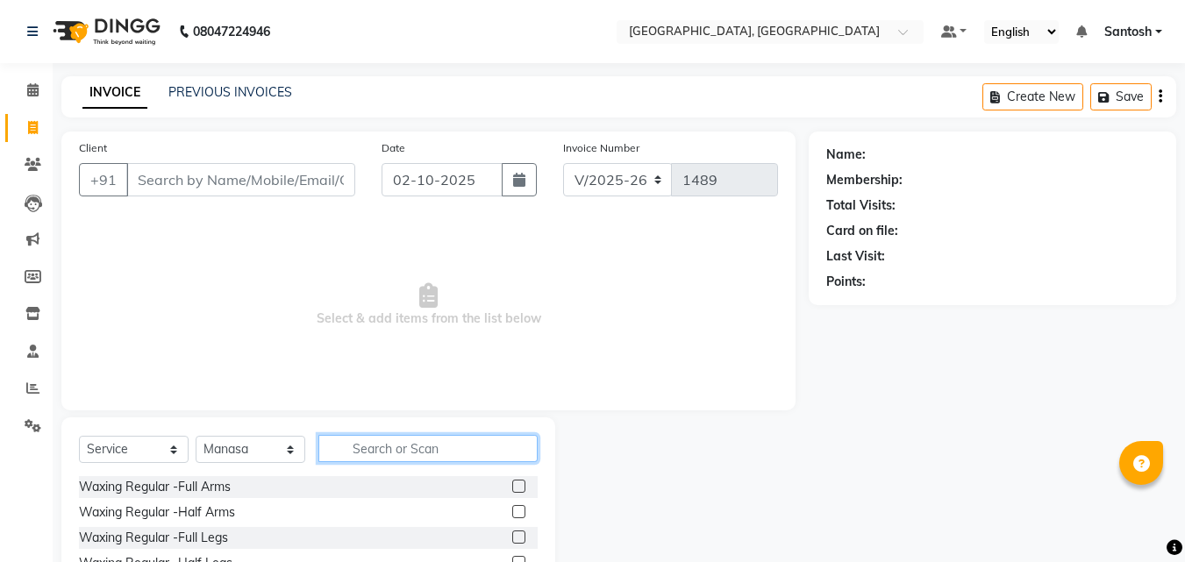
click at [399, 452] on input "text" at bounding box center [427, 448] width 219 height 27
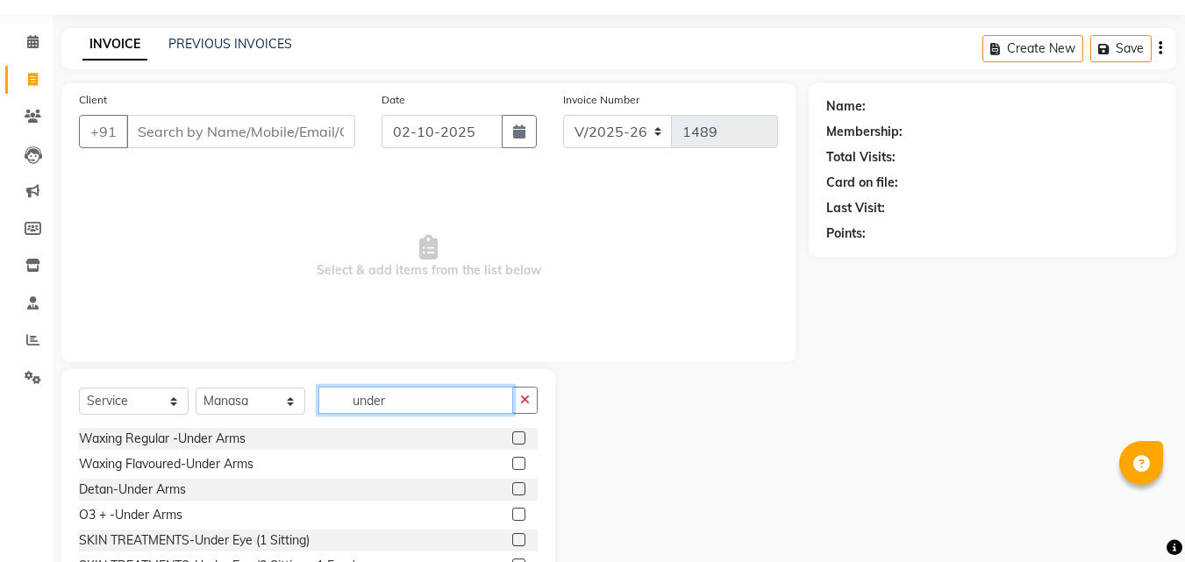
scroll to position [88, 0]
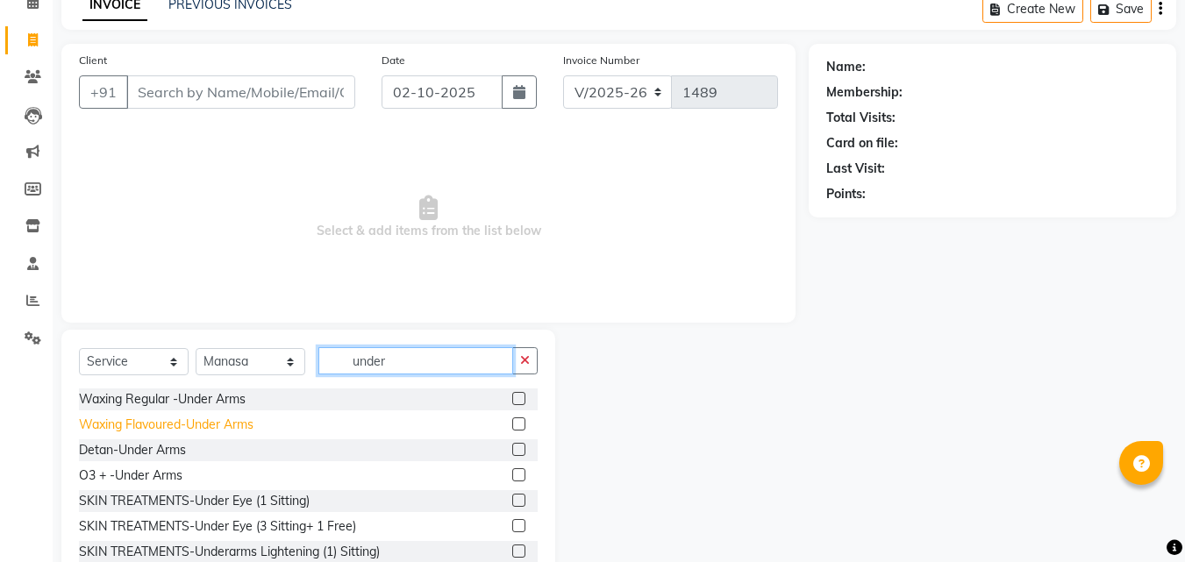
type input "under"
click at [191, 430] on div "Waxing Flavoured-Under Arms" at bounding box center [166, 425] width 175 height 18
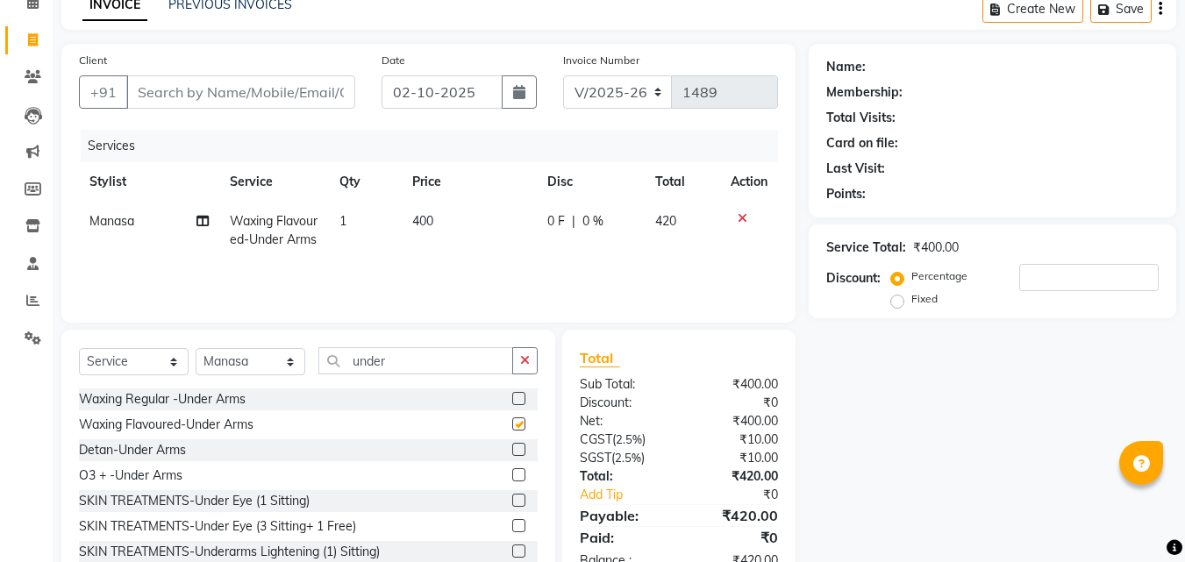
checkbox input "false"
click at [516, 360] on button "button" at bounding box center [524, 360] width 25 height 27
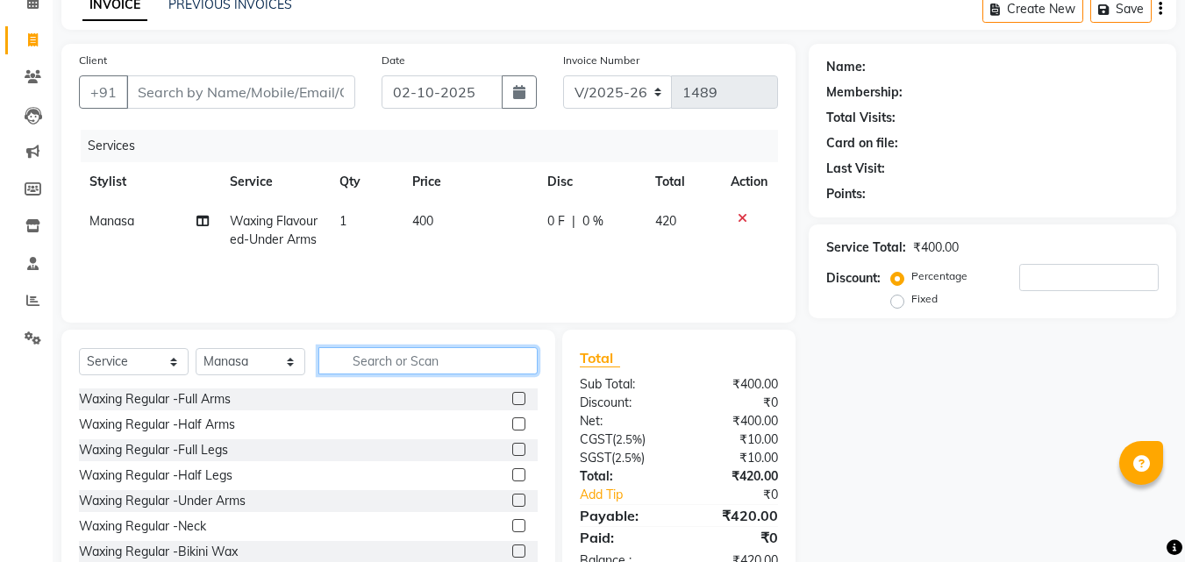
click at [449, 360] on input "text" at bounding box center [427, 360] width 219 height 27
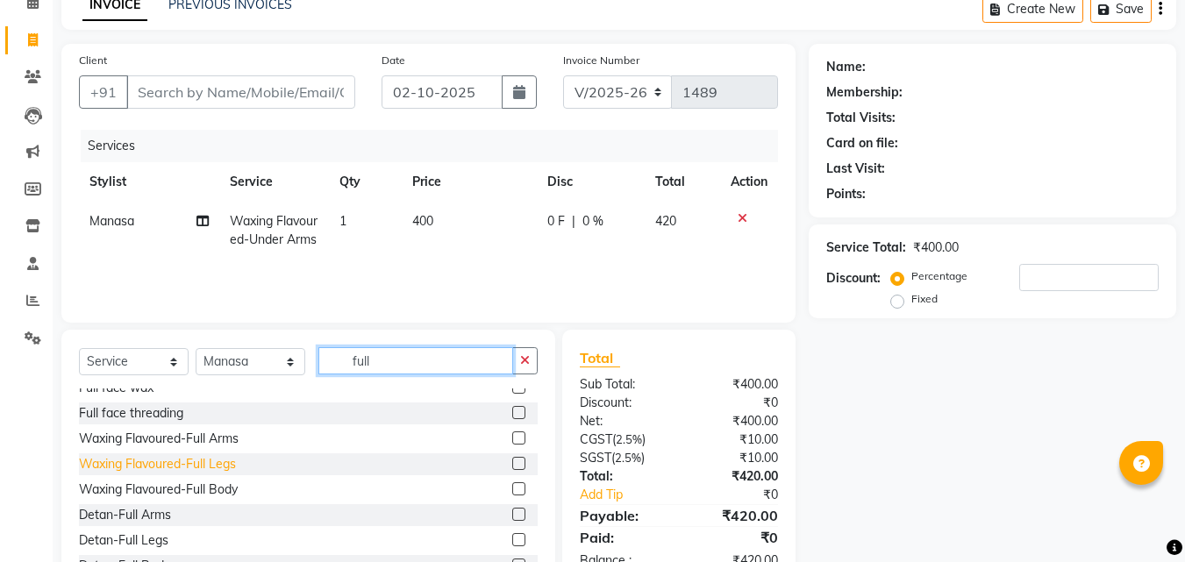
type input "full"
click at [217, 459] on div "Waxing Flavoured-Full Legs" at bounding box center [157, 464] width 157 height 18
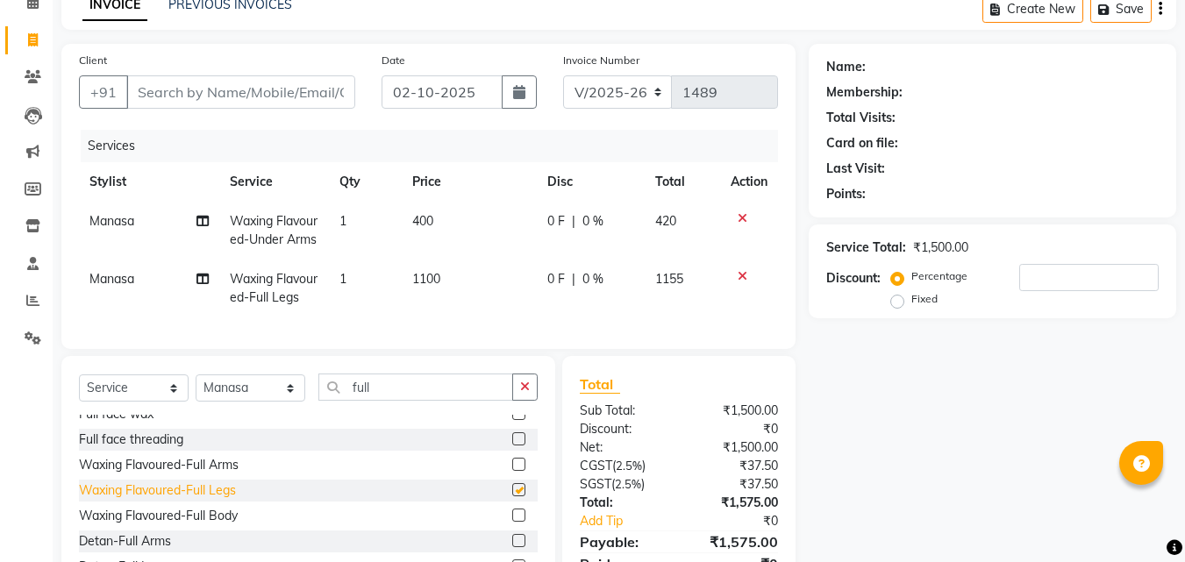
checkbox input "false"
click at [232, 474] on div "Waxing Flavoured-Full Arms" at bounding box center [159, 465] width 160 height 18
checkbox input "false"
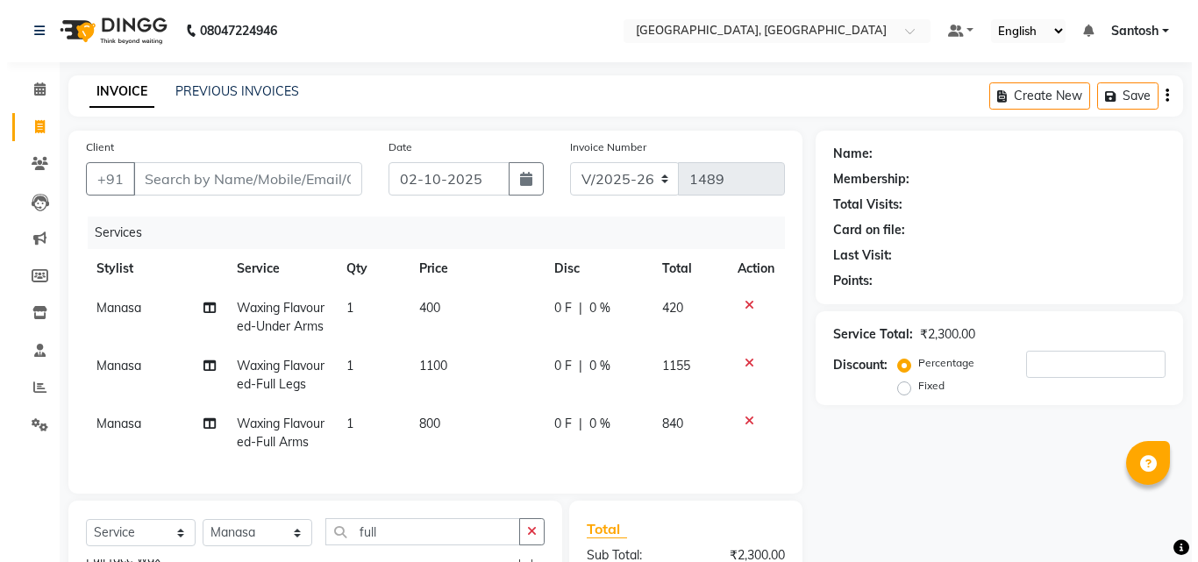
scroll to position [0, 0]
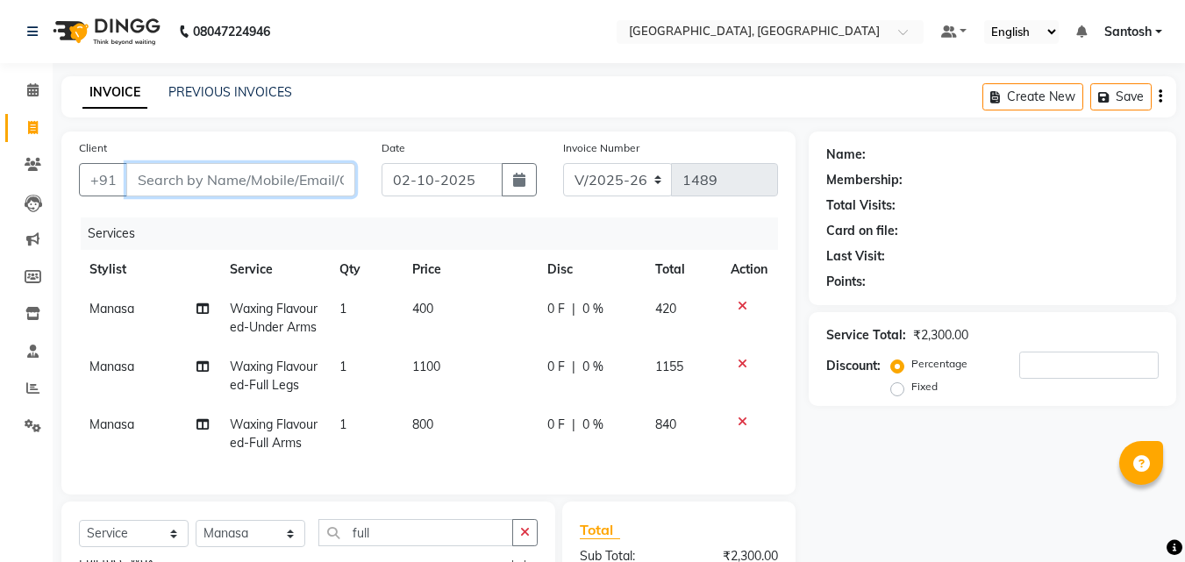
click at [225, 178] on input "Client" at bounding box center [240, 179] width 229 height 33
type input "7"
type input "0"
type input "7009499646"
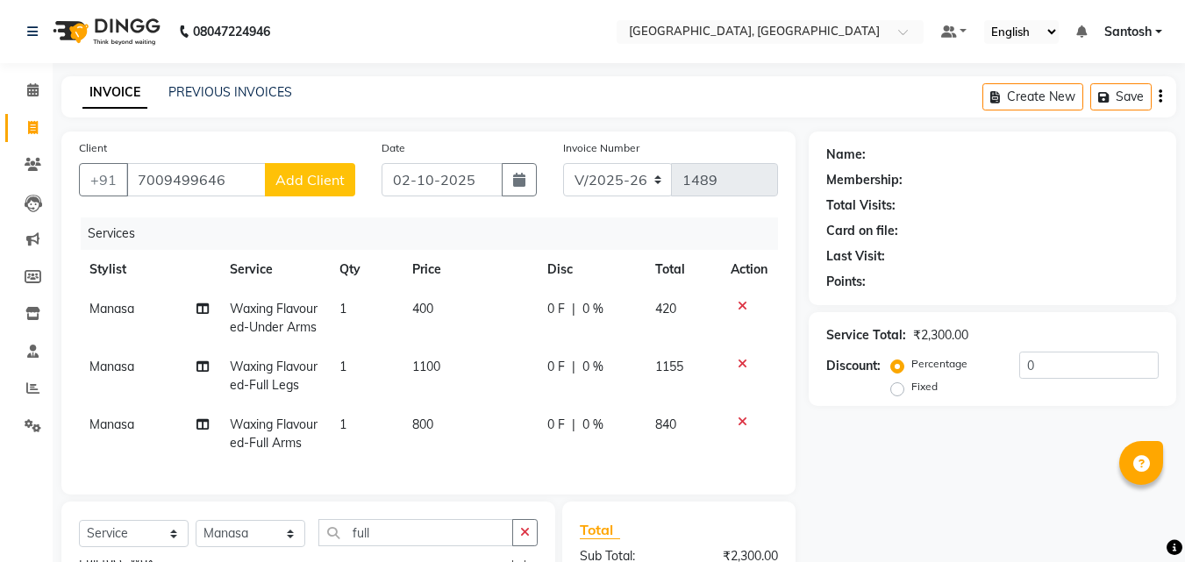
click at [296, 178] on span "Add Client" at bounding box center [309, 180] width 69 height 18
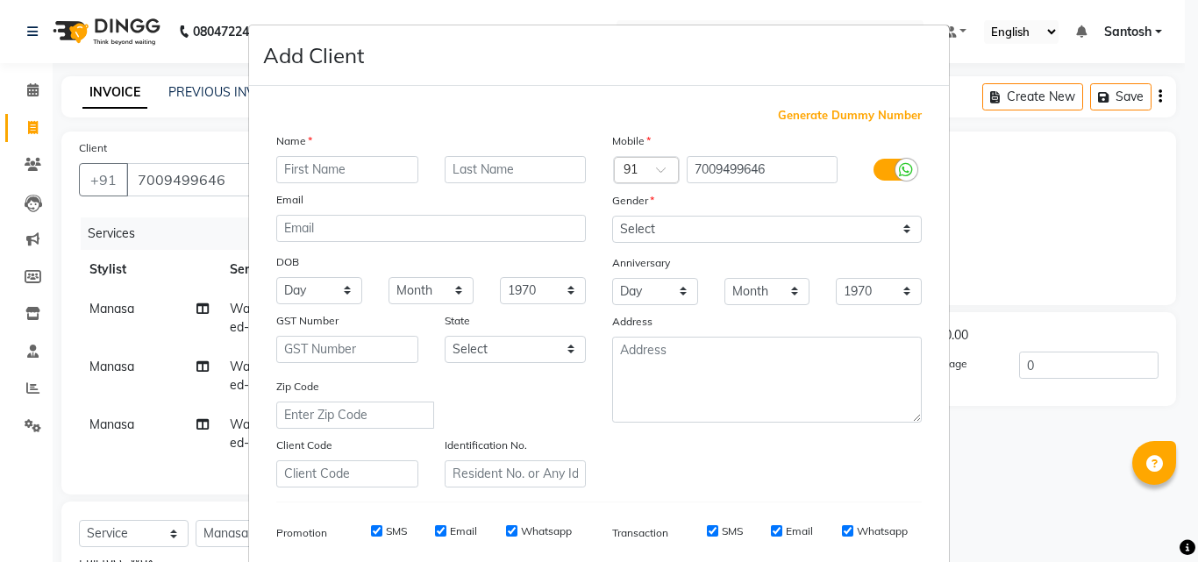
click at [291, 163] on input "text" at bounding box center [347, 169] width 142 height 27
type input "Vani"
drag, startPoint x: 703, startPoint y: 225, endPoint x: 693, endPoint y: 239, distance: 16.8
click at [703, 225] on select "Select Male Female Other Prefer Not To Say" at bounding box center [767, 229] width 310 height 27
select select "female"
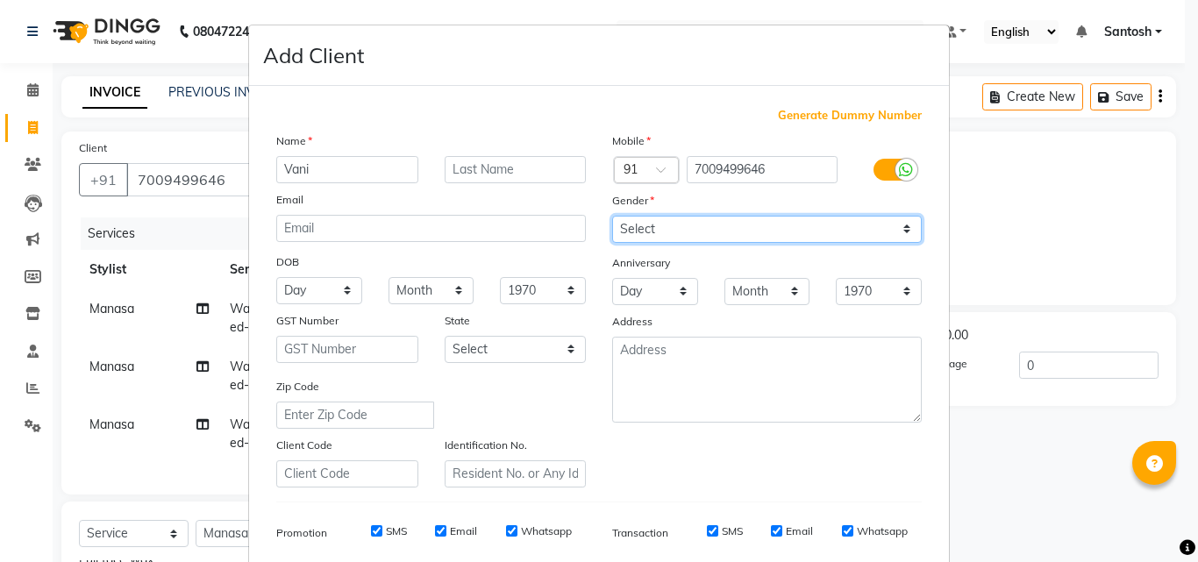
click at [612, 216] on select "Select Male Female Other Prefer Not To Say" at bounding box center [767, 229] width 310 height 27
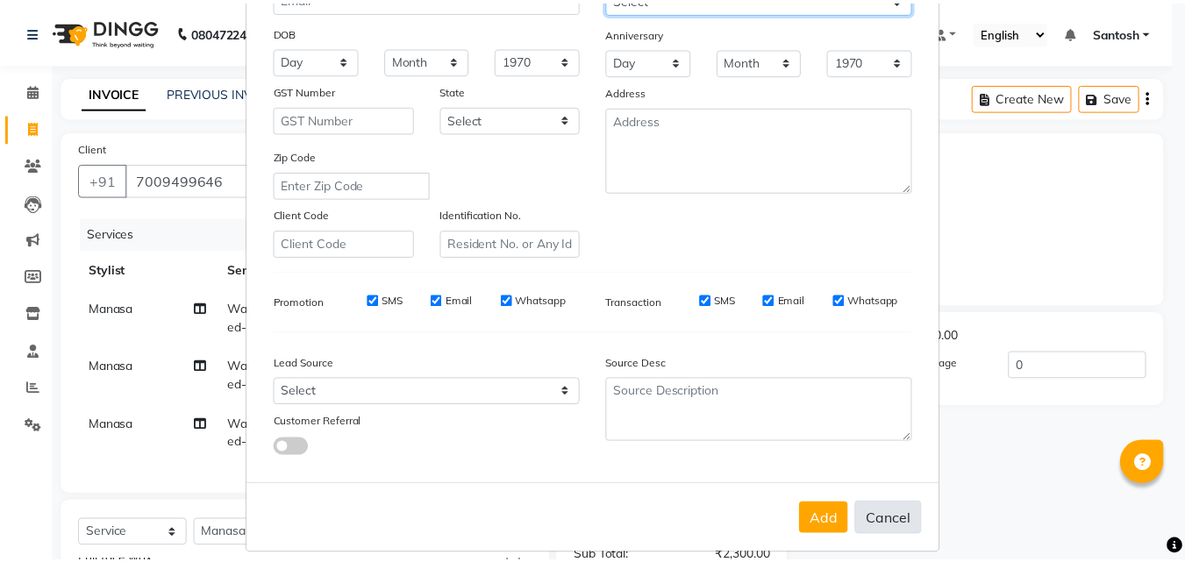
scroll to position [247, 0]
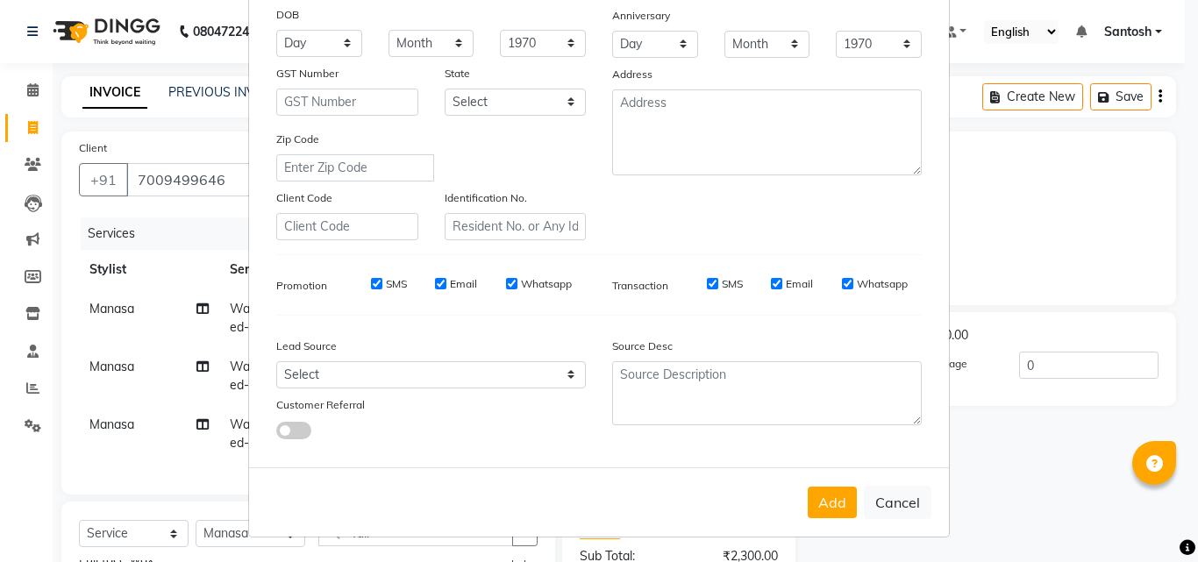
click at [827, 506] on button "Add" at bounding box center [832, 503] width 49 height 32
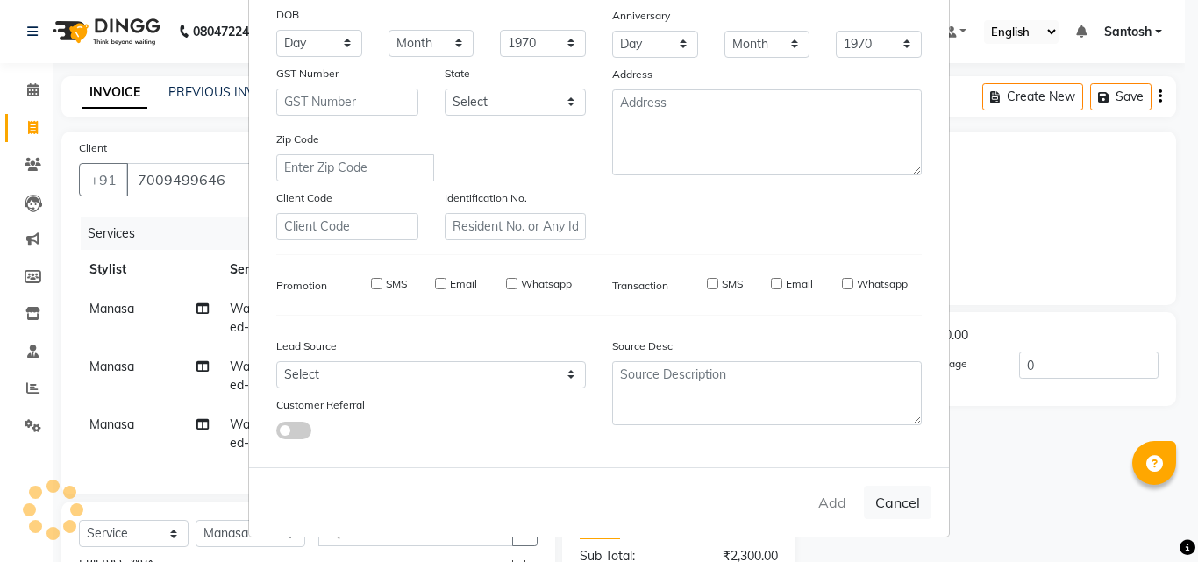
select select
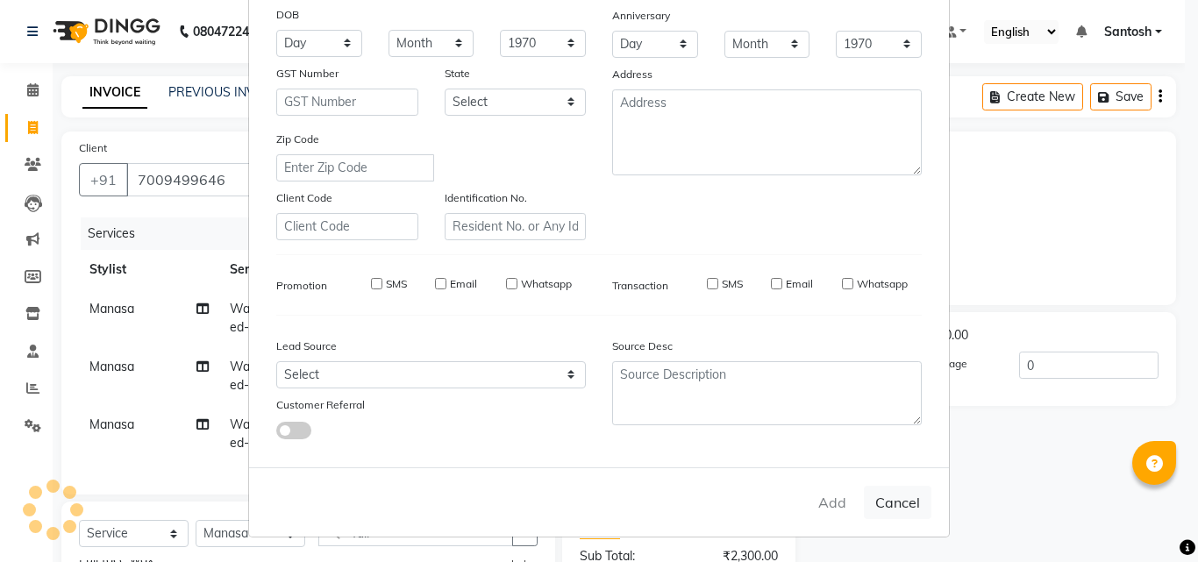
select select
checkbox input "false"
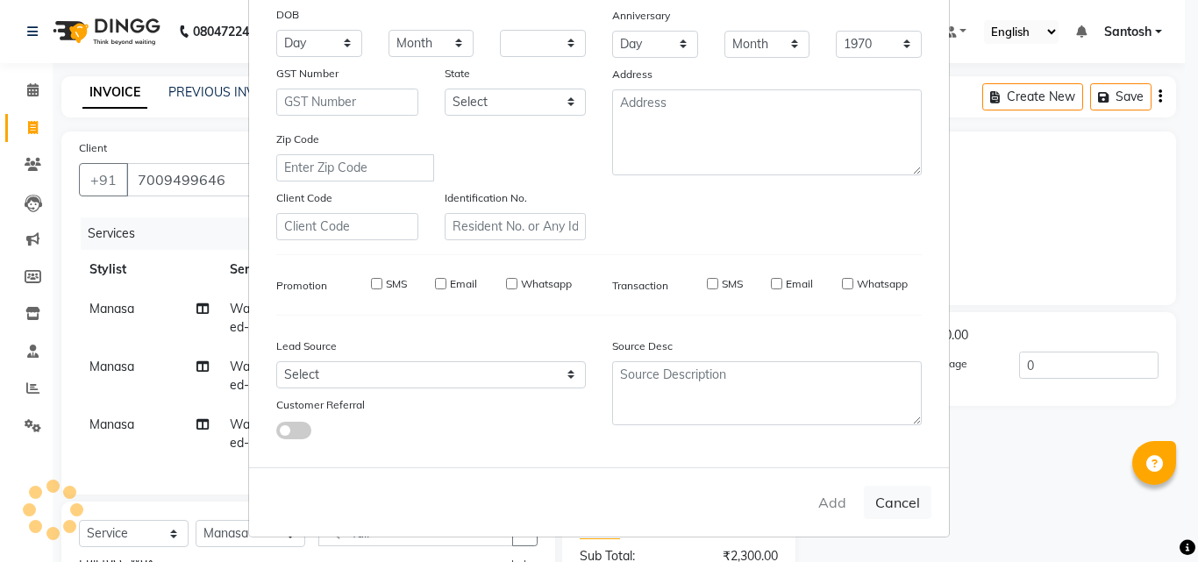
checkbox input "false"
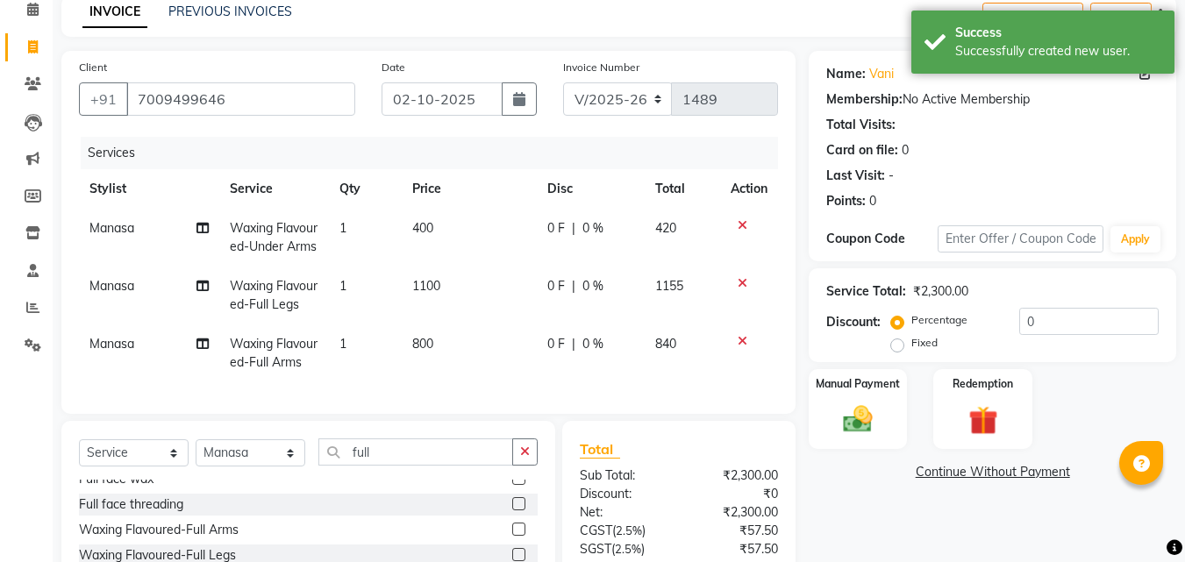
scroll to position [256, 0]
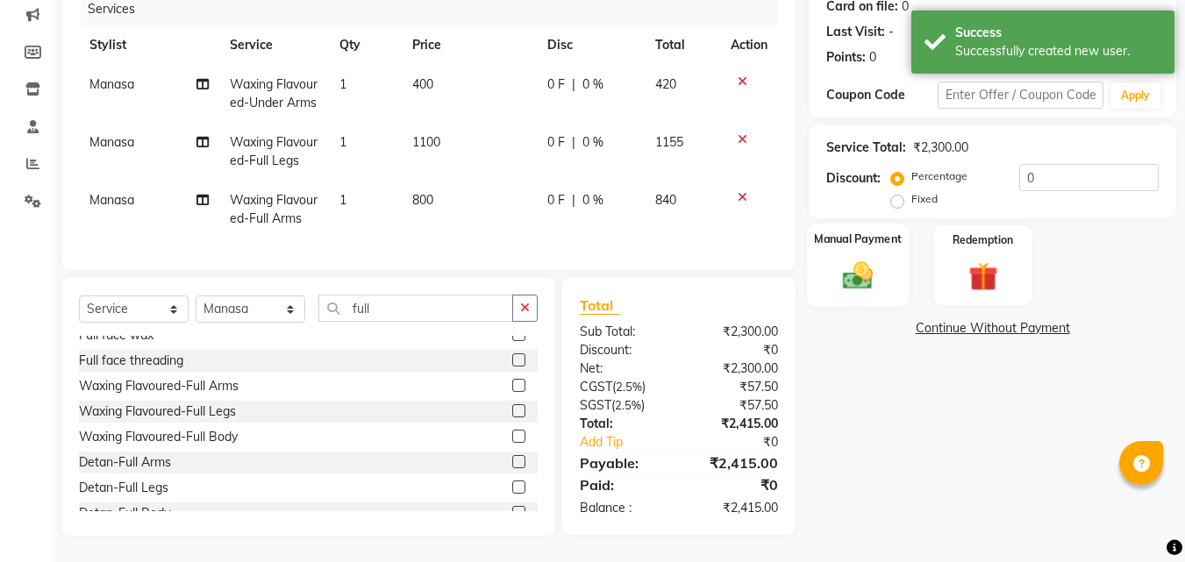
click at [880, 258] on img at bounding box center [857, 275] width 49 height 35
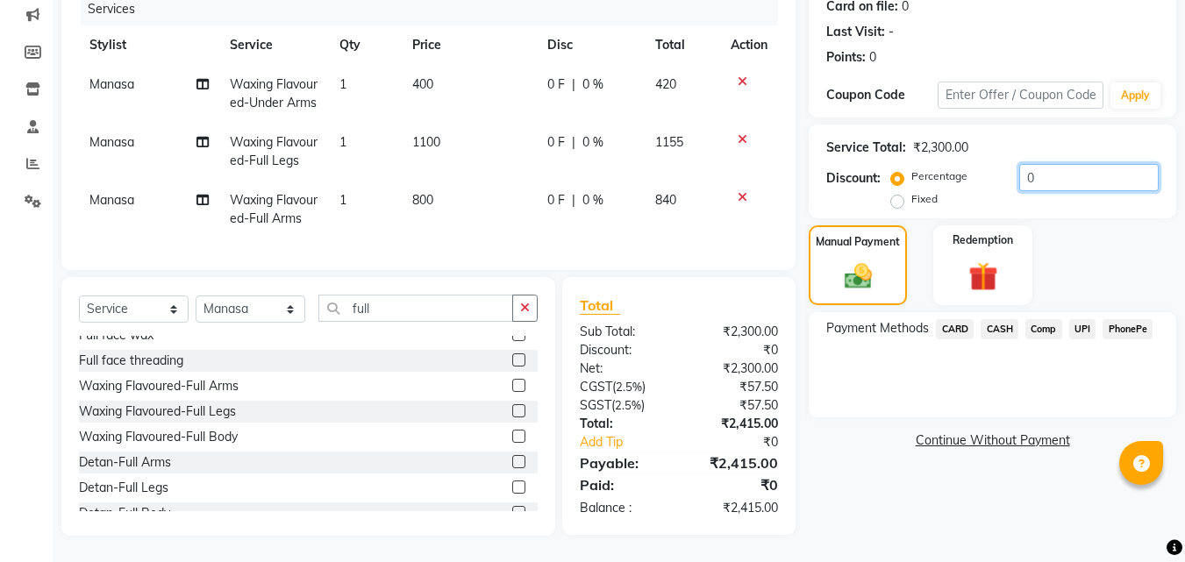
click at [1024, 164] on input "0" at bounding box center [1088, 177] width 139 height 27
click at [1044, 164] on input "0" at bounding box center [1088, 177] width 139 height 27
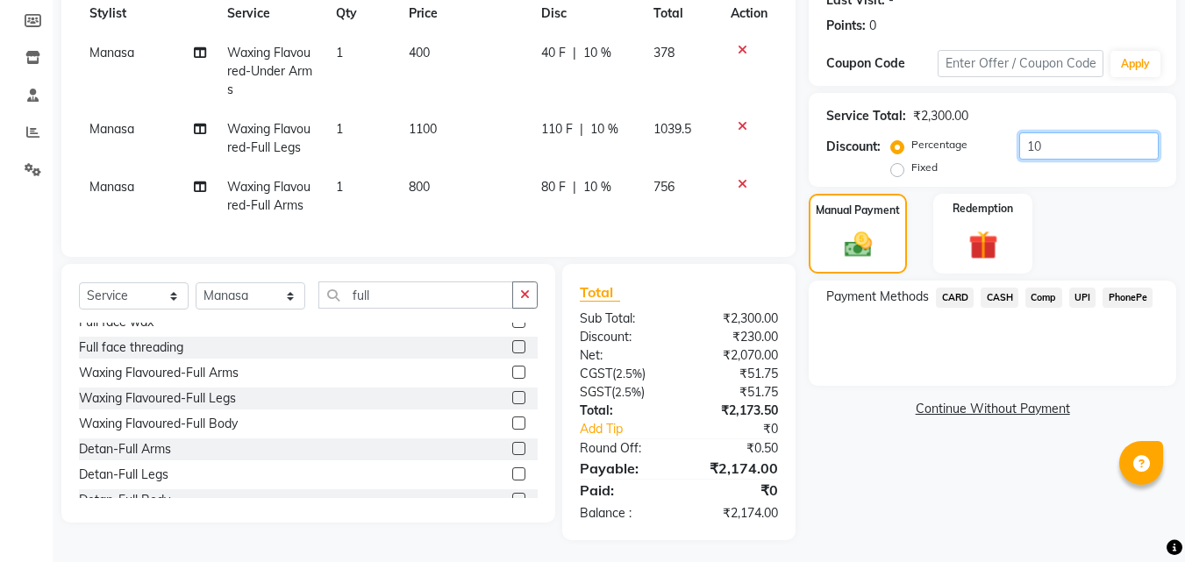
click at [1042, 146] on input "10" at bounding box center [1088, 145] width 139 height 27
drag, startPoint x: 728, startPoint y: 524, endPoint x: 768, endPoint y: 533, distance: 41.3
click at [768, 523] on div "₹2,174.00" at bounding box center [735, 513] width 112 height 18
click at [819, 525] on div "Name: Vani Membership: No Active Membership Total Visits: Card on file: 0 Last …" at bounding box center [999, 207] width 381 height 665
click at [1041, 149] on input "10" at bounding box center [1088, 145] width 139 height 27
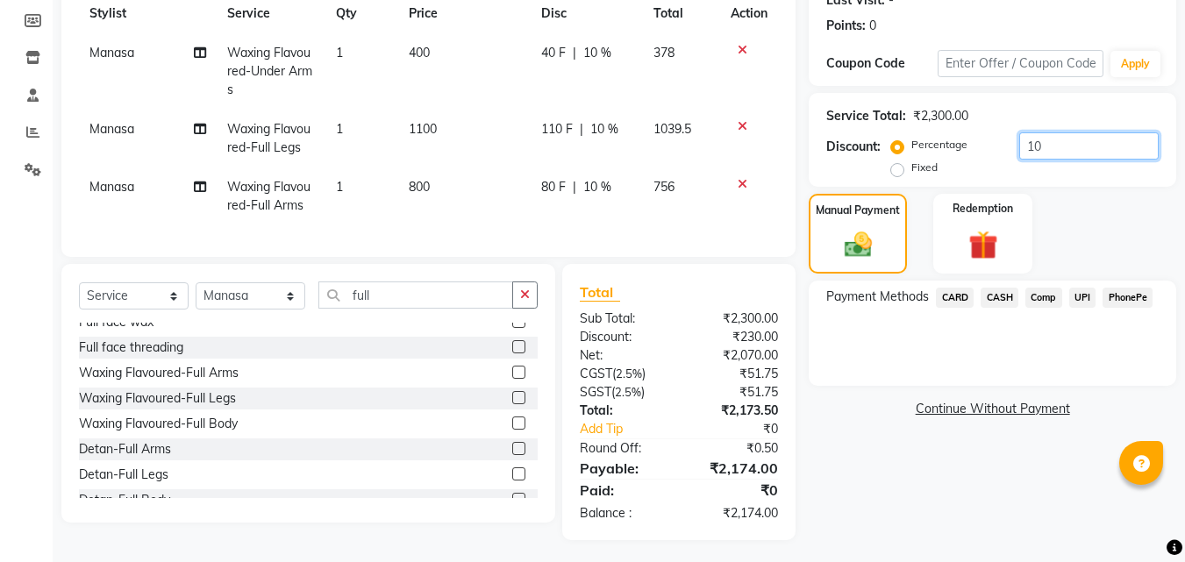
type input "1"
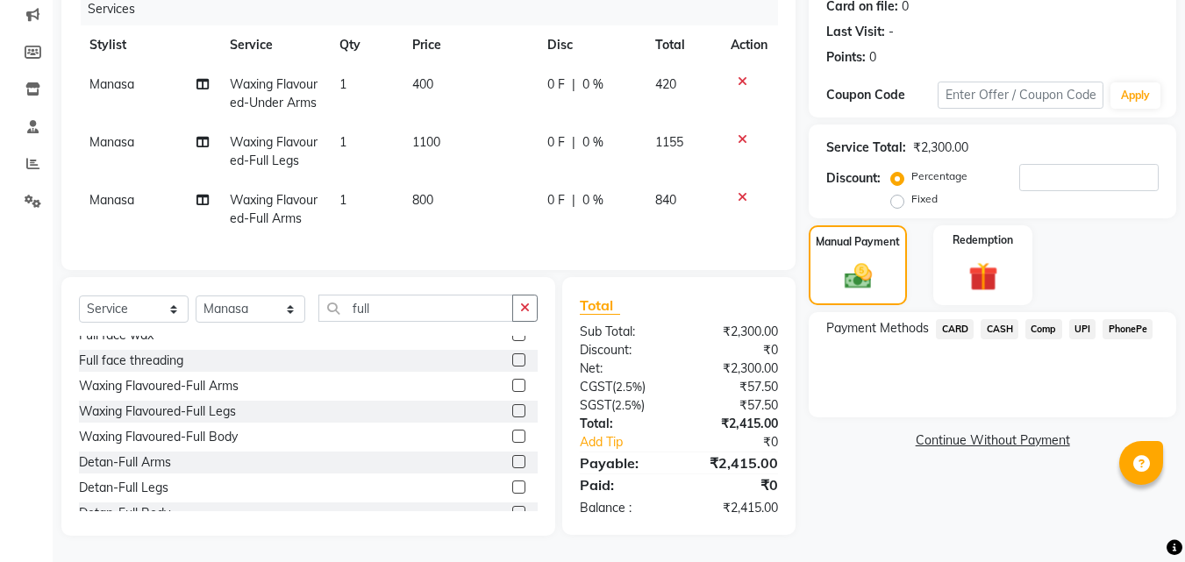
click at [1080, 319] on span "UPI" at bounding box center [1082, 329] width 27 height 20
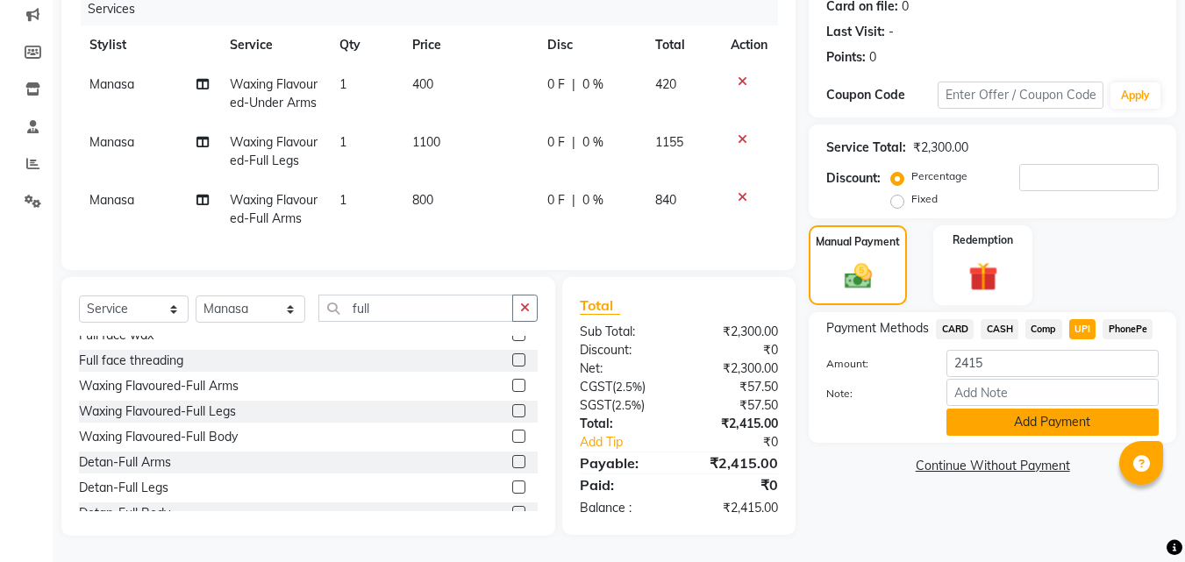
click at [1031, 409] on button "Add Payment" at bounding box center [1052, 422] width 212 height 27
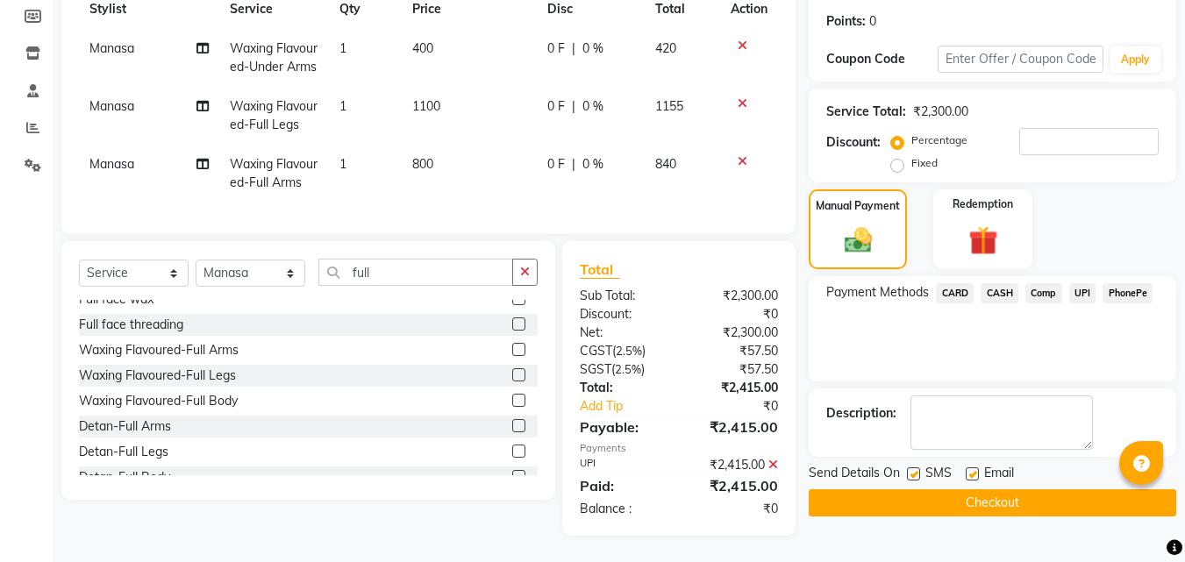
scroll to position [292, 0]
click at [922, 489] on button "Checkout" at bounding box center [992, 502] width 367 height 27
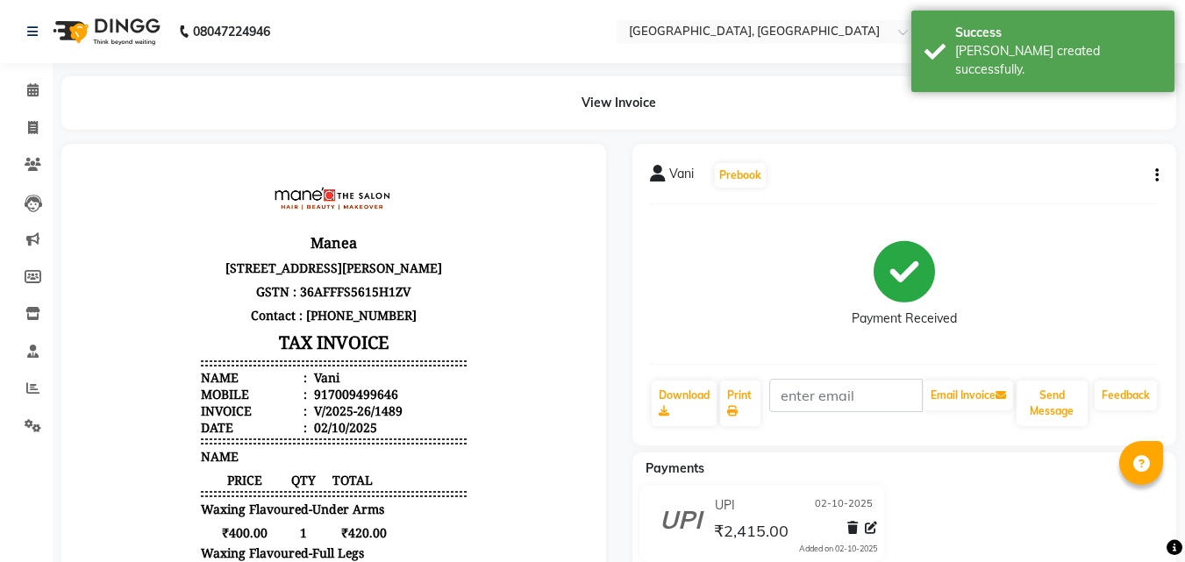
scroll to position [14, 0]
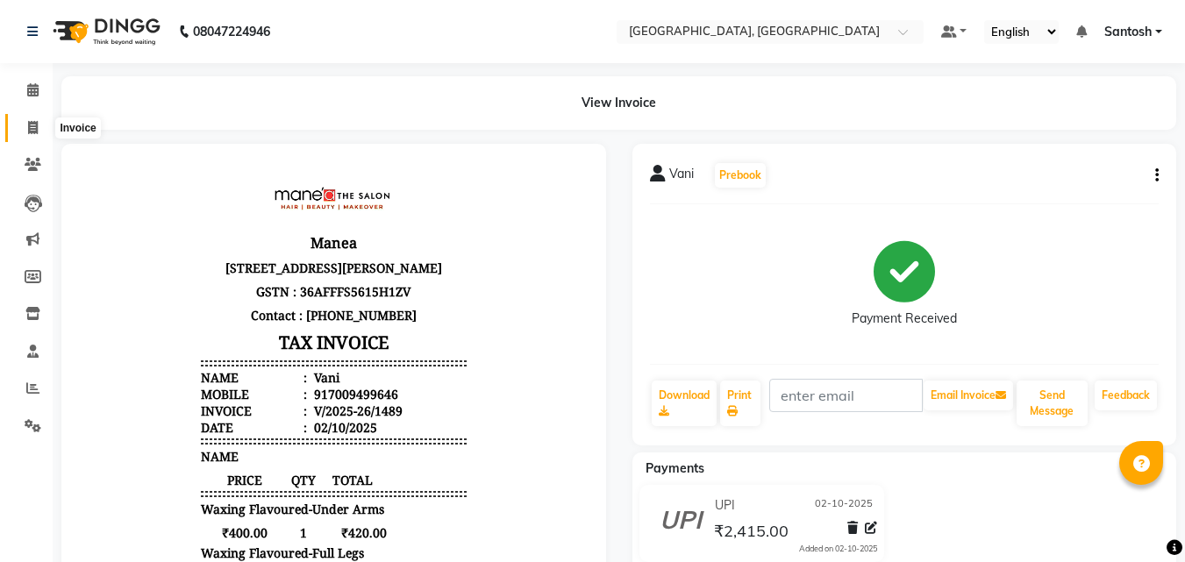
click at [32, 135] on span at bounding box center [33, 128] width 31 height 20
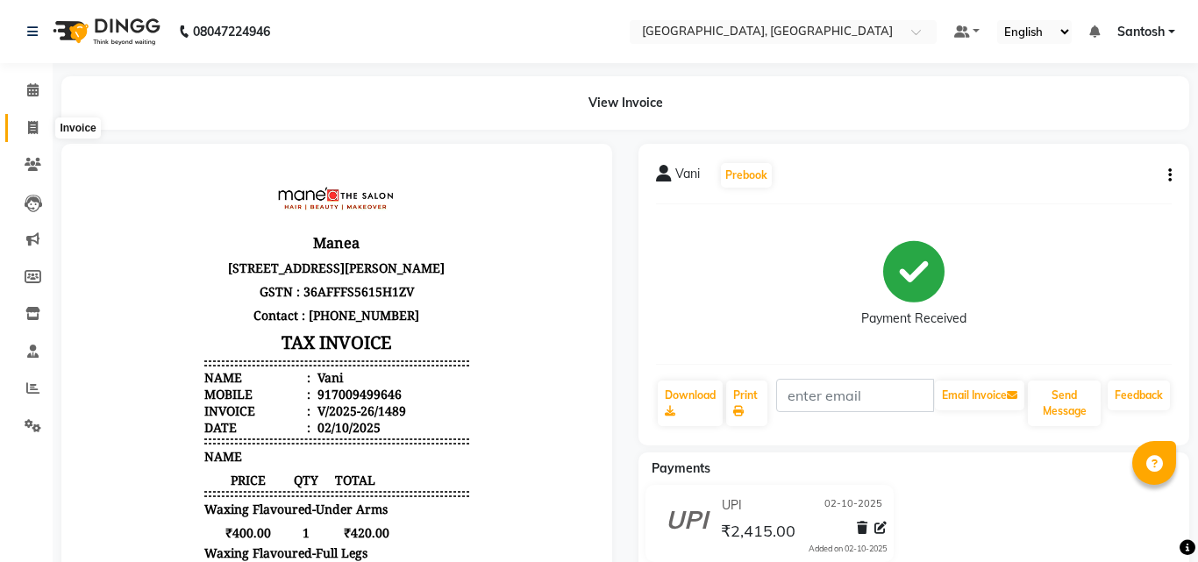
select select "5506"
select select "service"
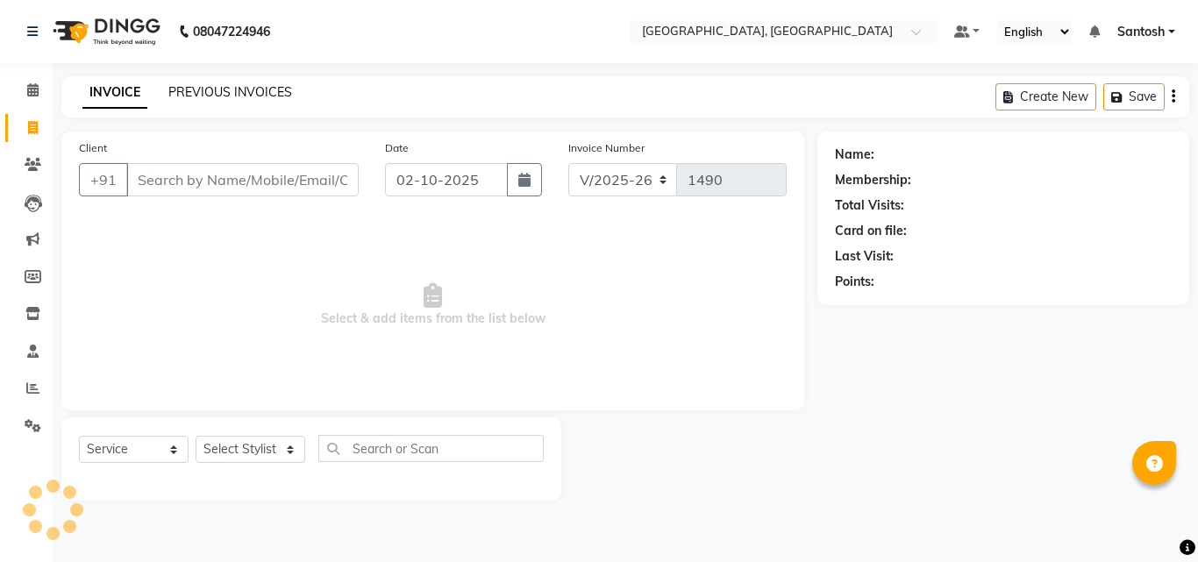
click at [282, 91] on link "PREVIOUS INVOICES" at bounding box center [230, 92] width 124 height 16
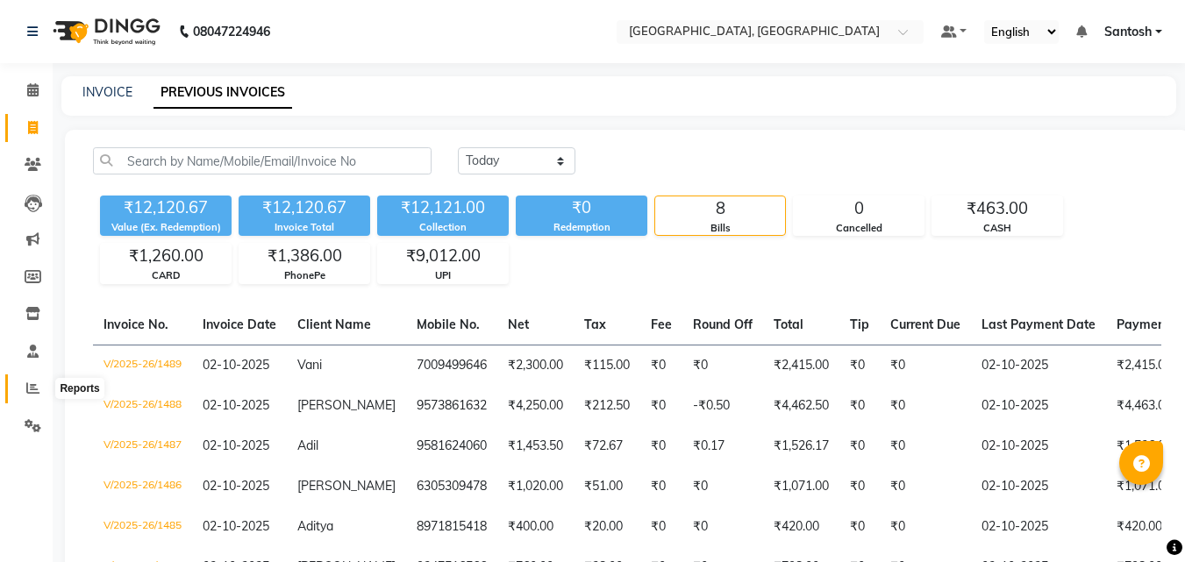
click at [29, 392] on icon at bounding box center [32, 387] width 13 height 13
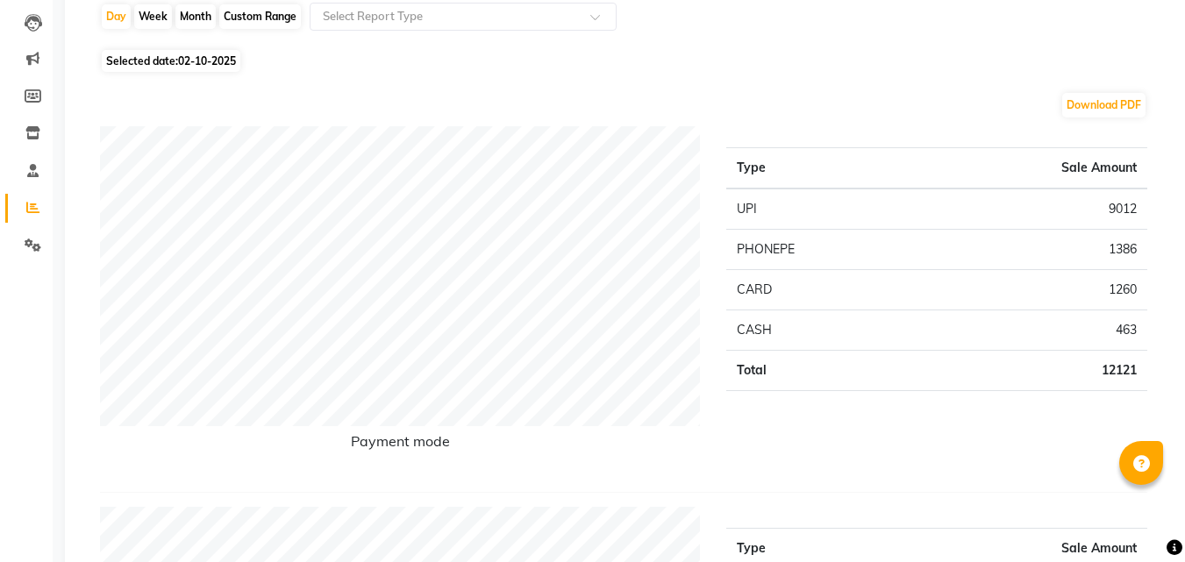
scroll to position [88, 0]
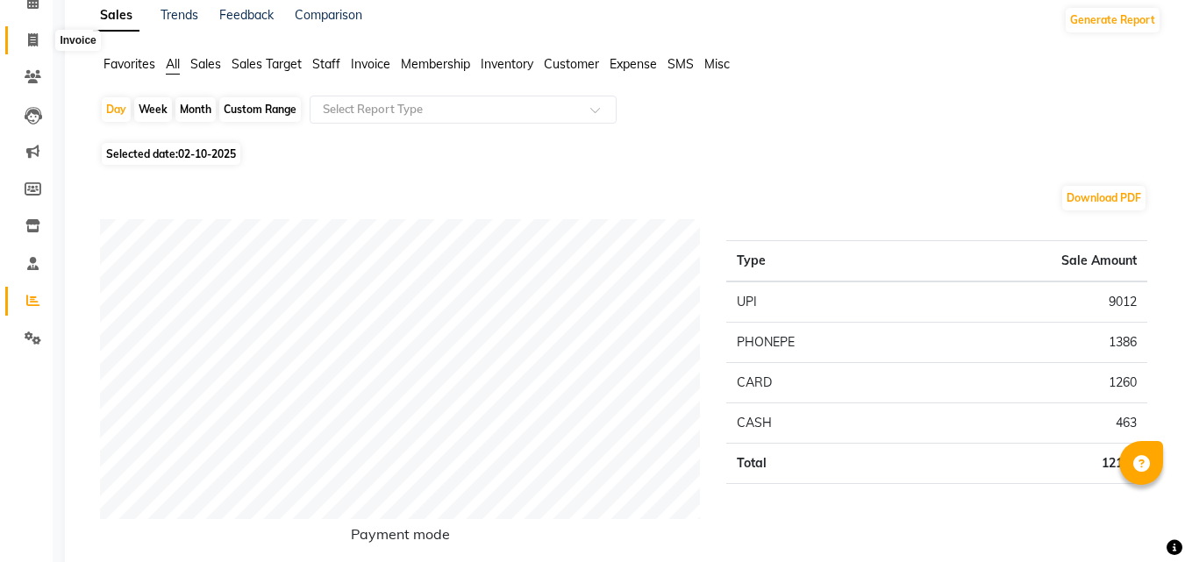
click at [36, 42] on icon at bounding box center [33, 39] width 10 height 13
select select "service"
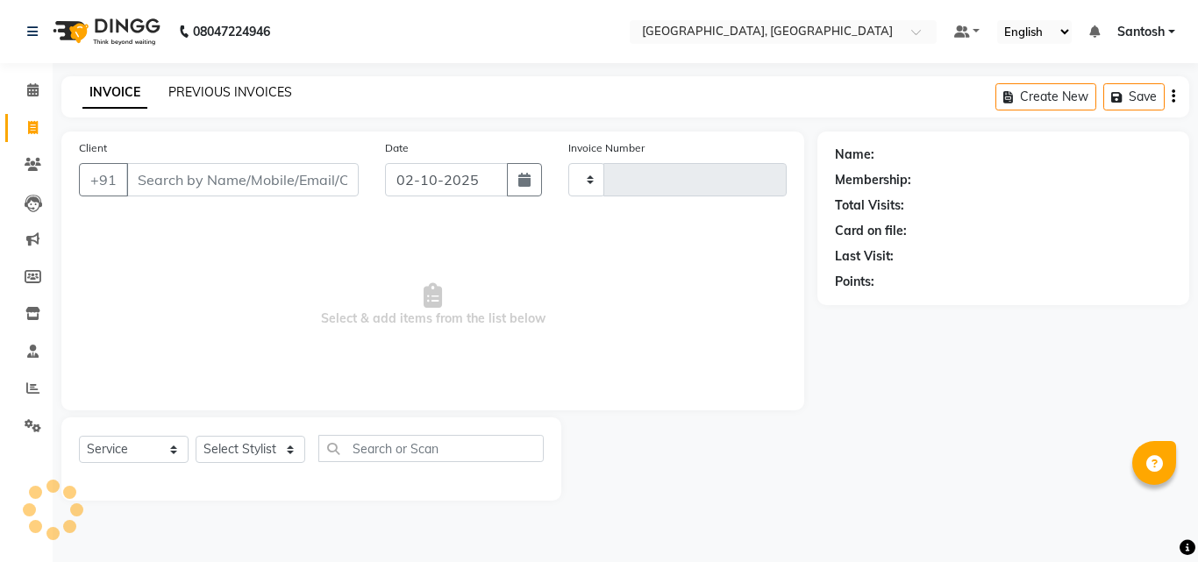
type input "1490"
select select "5506"
click at [266, 81] on div "INVOICE PREVIOUS INVOICES Create New Save" at bounding box center [625, 96] width 1128 height 41
click at [264, 87] on link "PREVIOUS INVOICES" at bounding box center [230, 92] width 124 height 16
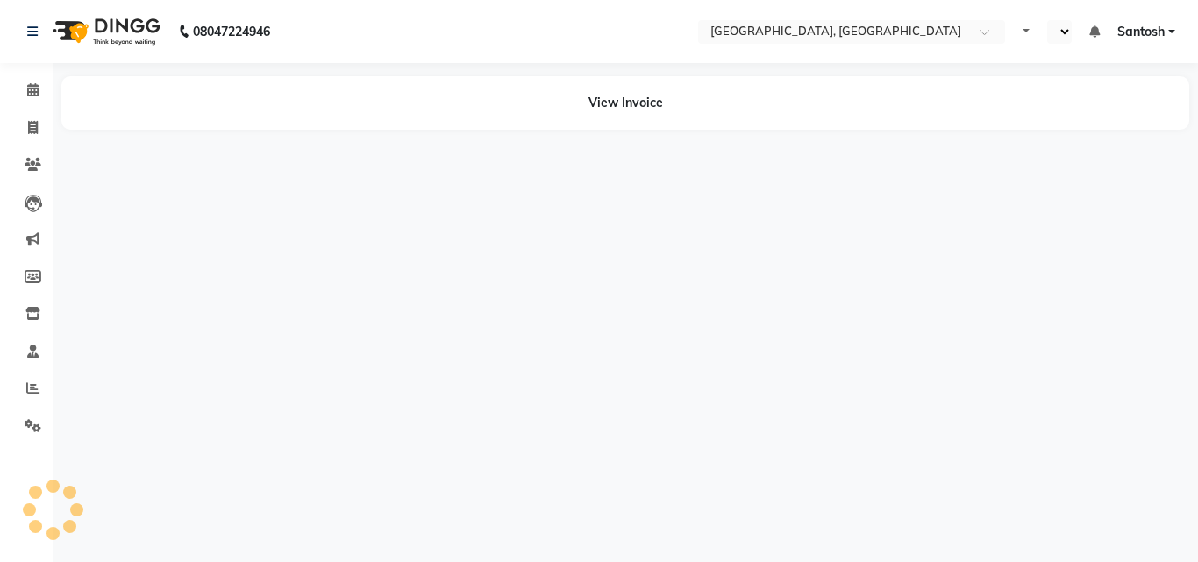
select select "en"
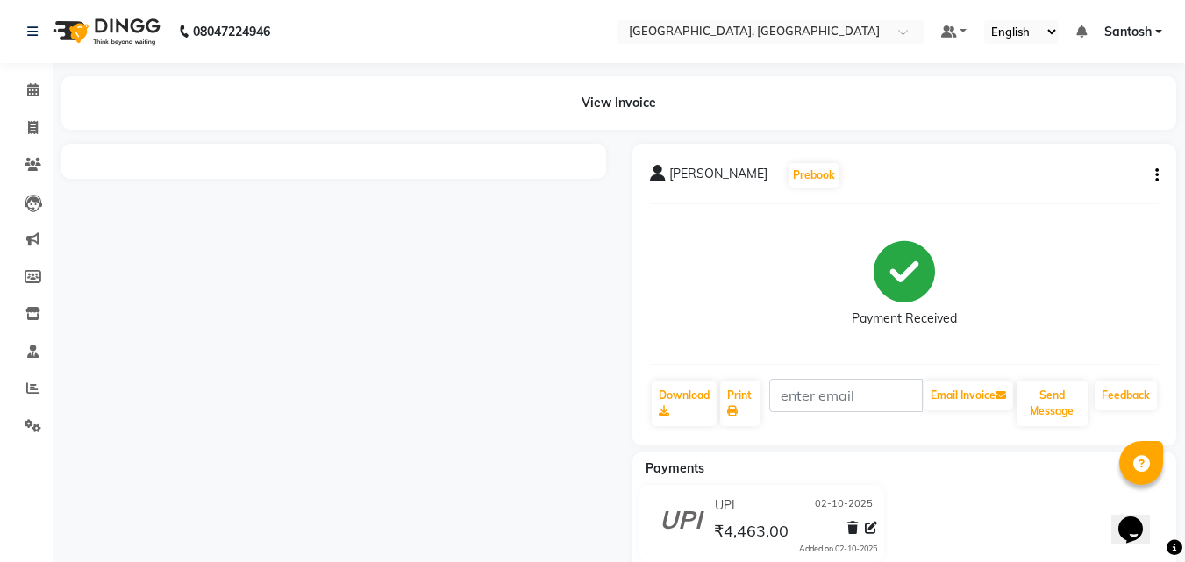
scroll to position [47, 0]
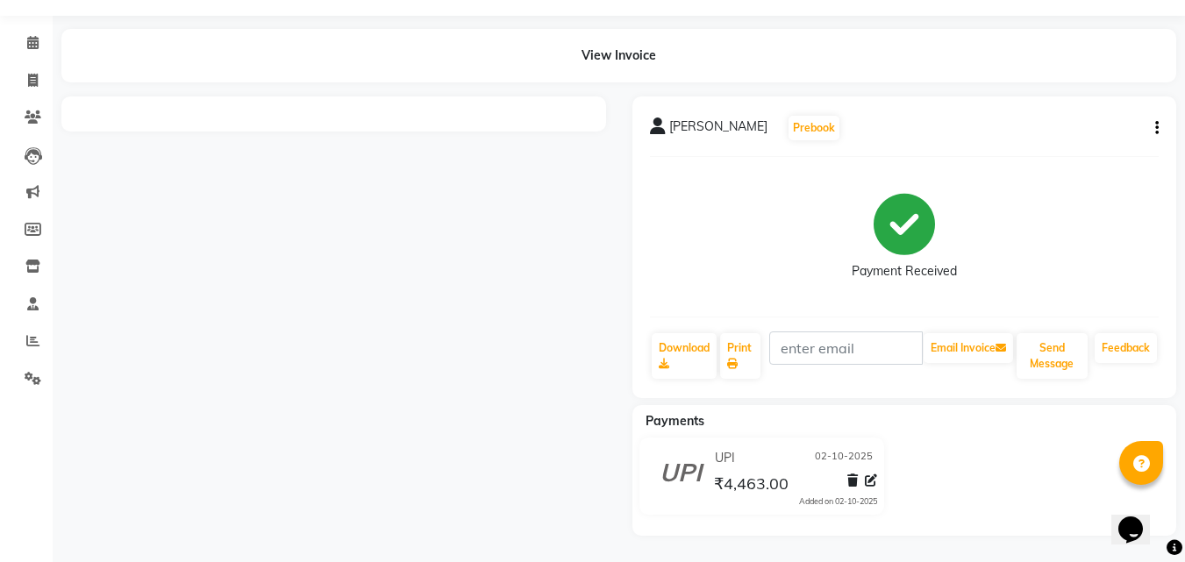
click at [1153, 129] on button "button" at bounding box center [1153, 128] width 11 height 18
click at [1075, 156] on div "Edit Invoice" at bounding box center [1069, 150] width 120 height 22
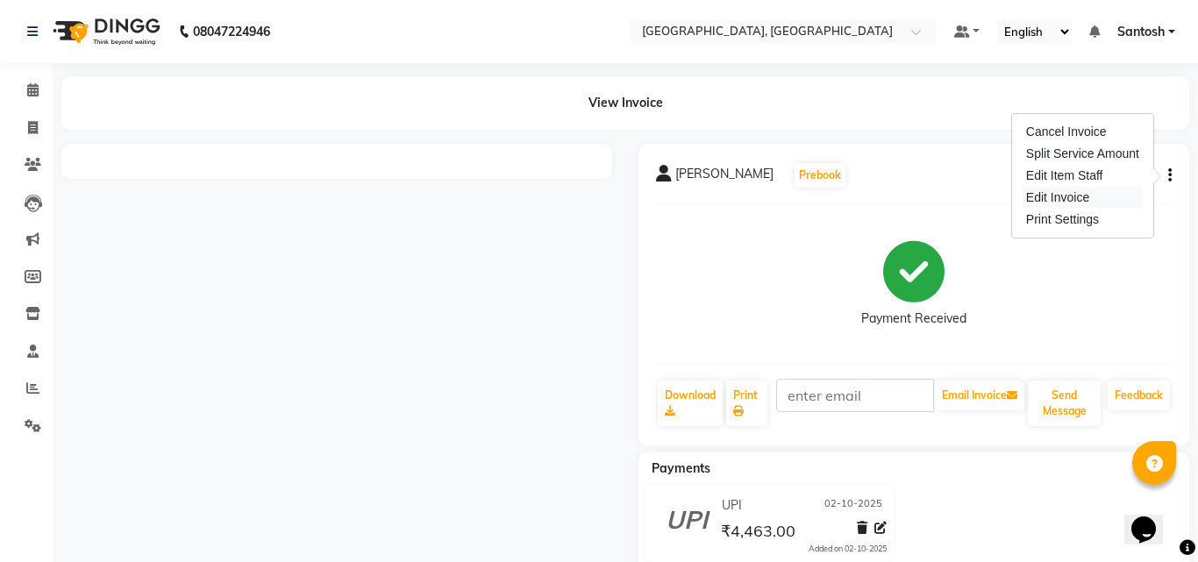
select select "service"
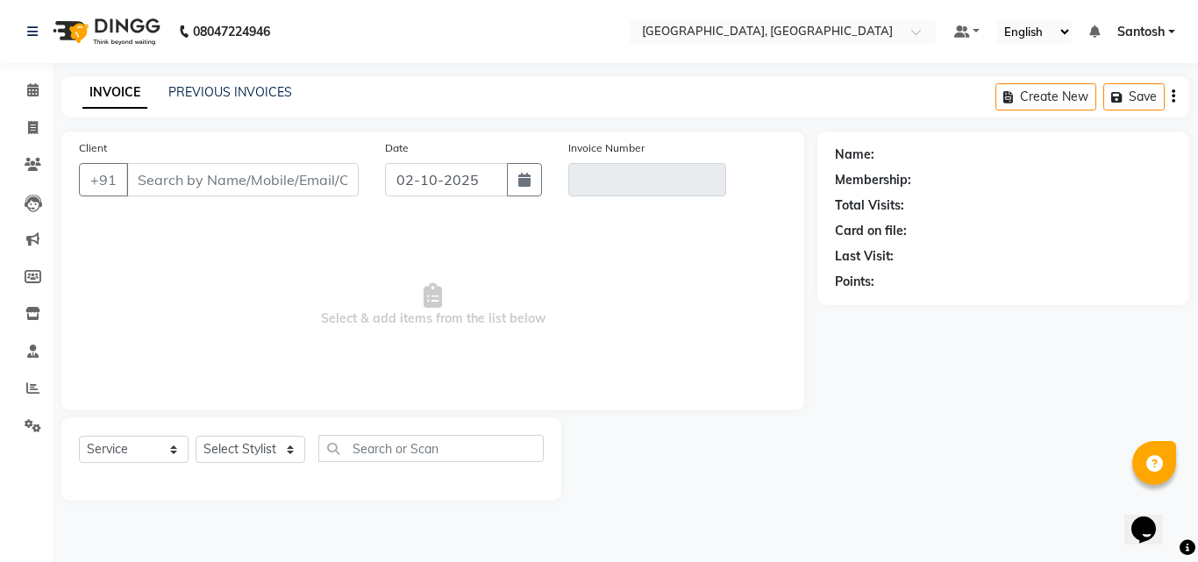
type input "9573861632"
type input "V/2025-26/1488"
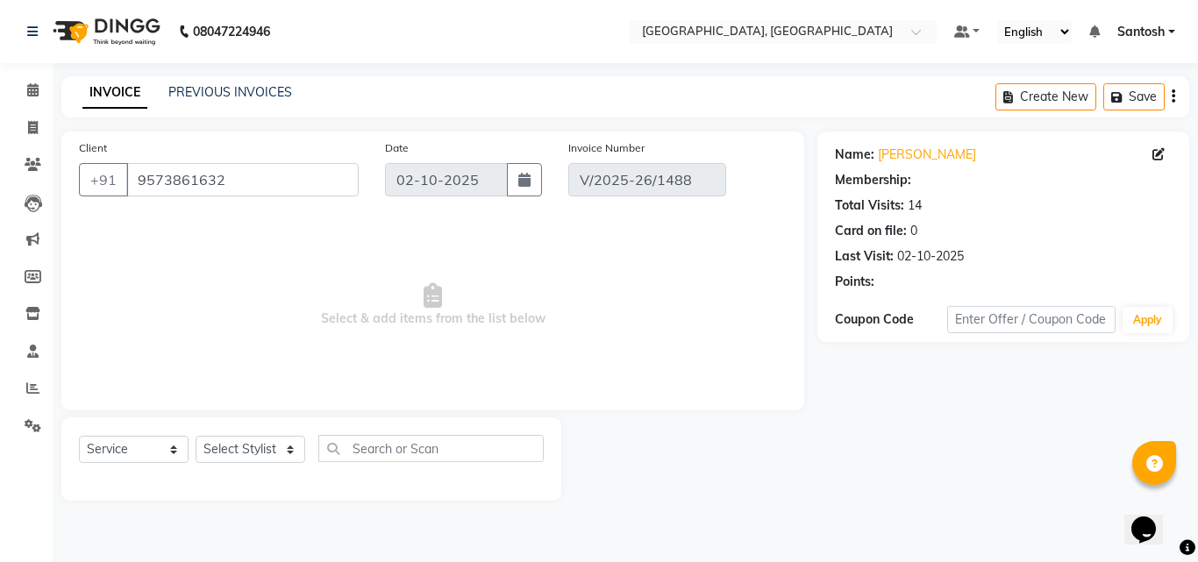
select select "select"
select select "1: Object"
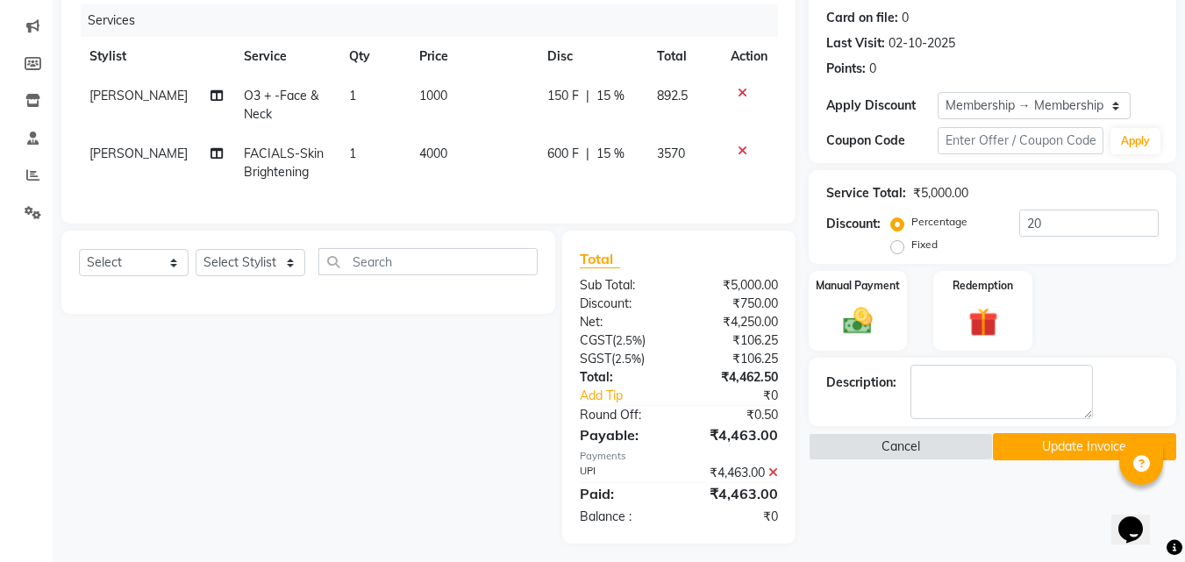
scroll to position [234, 0]
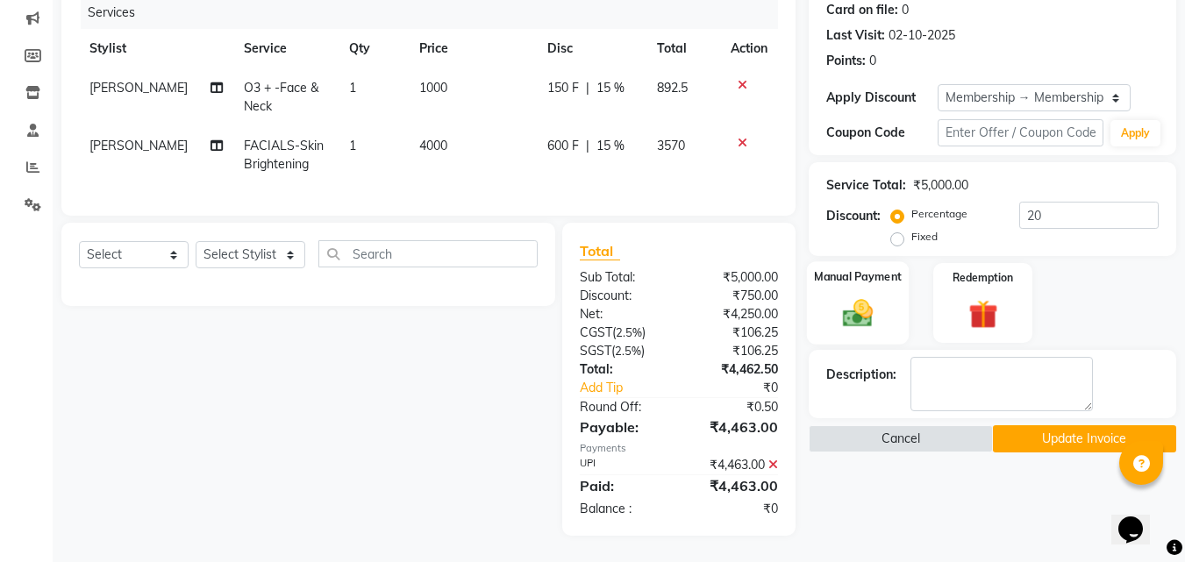
click at [853, 319] on div "Manual Payment" at bounding box center [858, 302] width 103 height 83
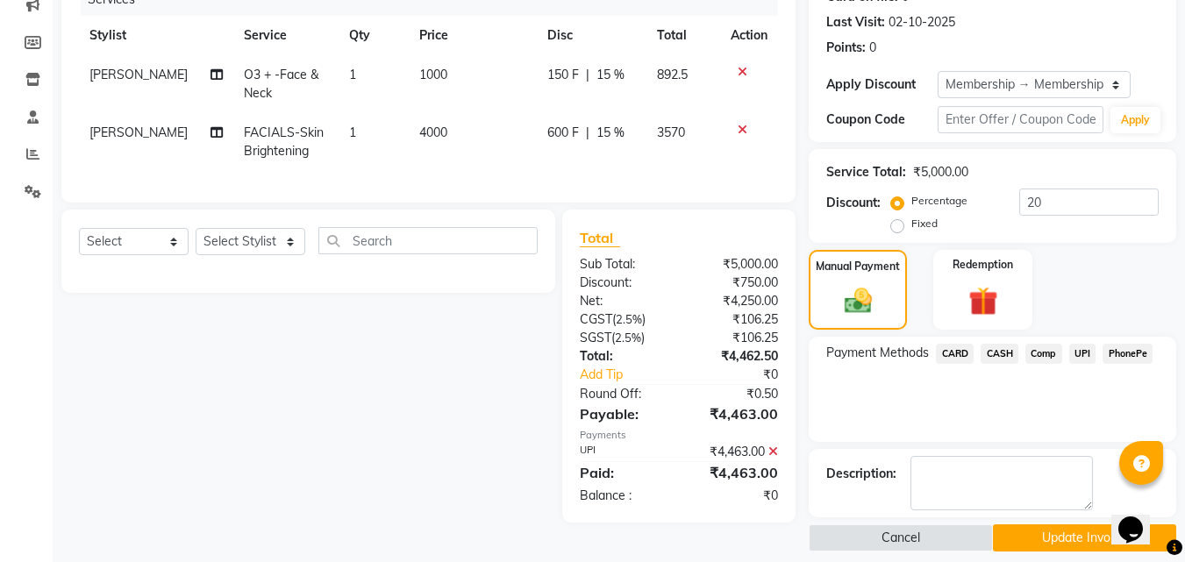
click at [1082, 357] on span "UPI" at bounding box center [1082, 354] width 27 height 20
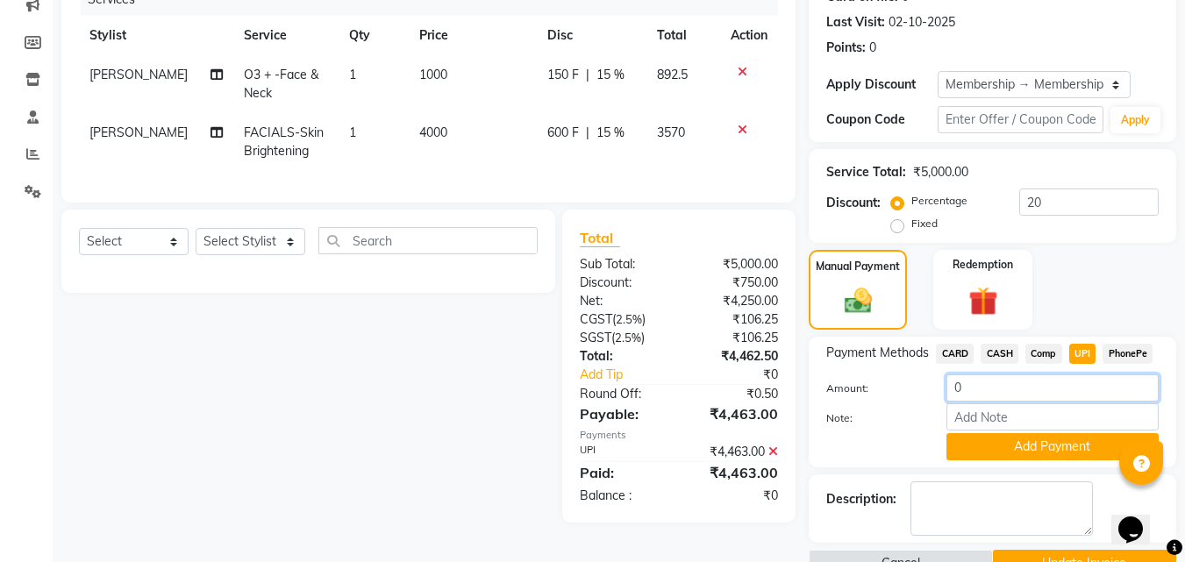
click at [1004, 387] on input "0" at bounding box center [1052, 387] width 212 height 27
type input "4000"
click at [1023, 440] on button "Add Payment" at bounding box center [1052, 446] width 212 height 27
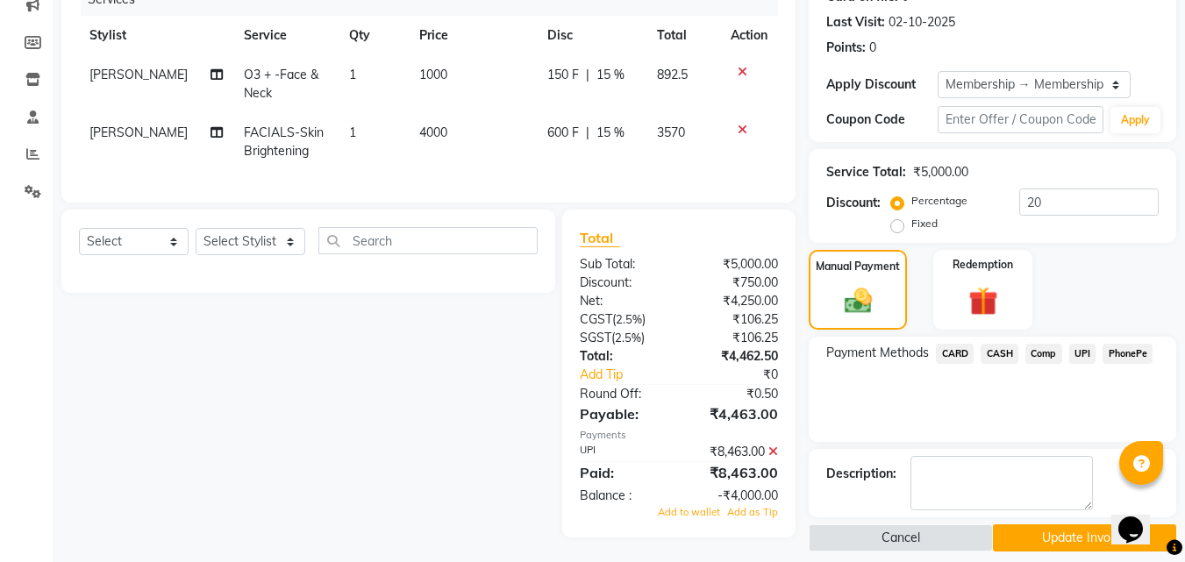
click at [997, 353] on span "CASH" at bounding box center [999, 354] width 38 height 20
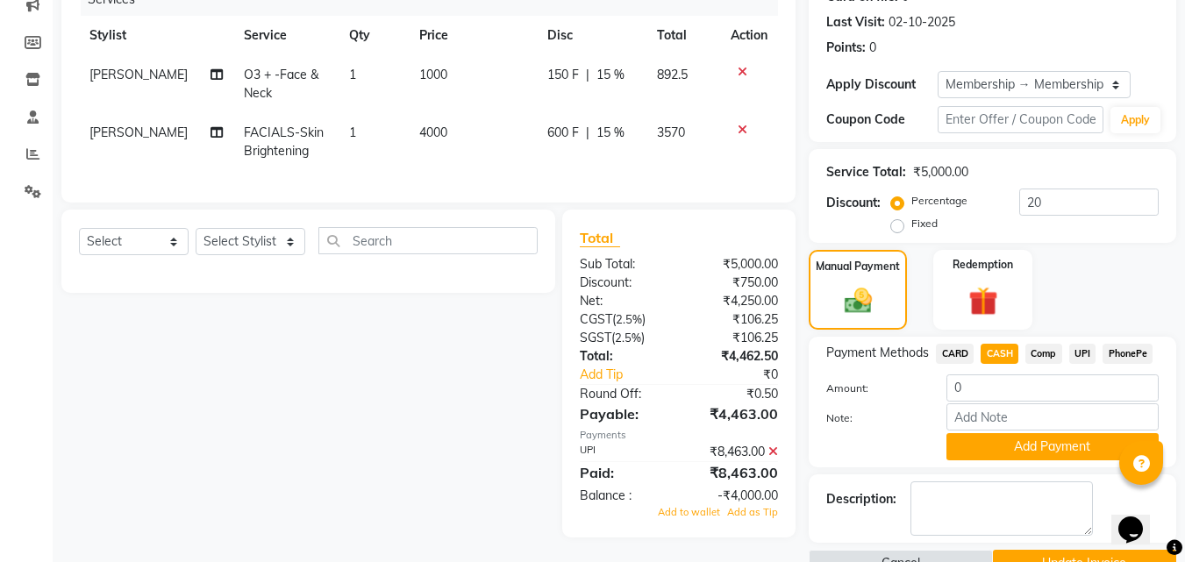
click at [772, 458] on icon at bounding box center [773, 451] width 10 height 12
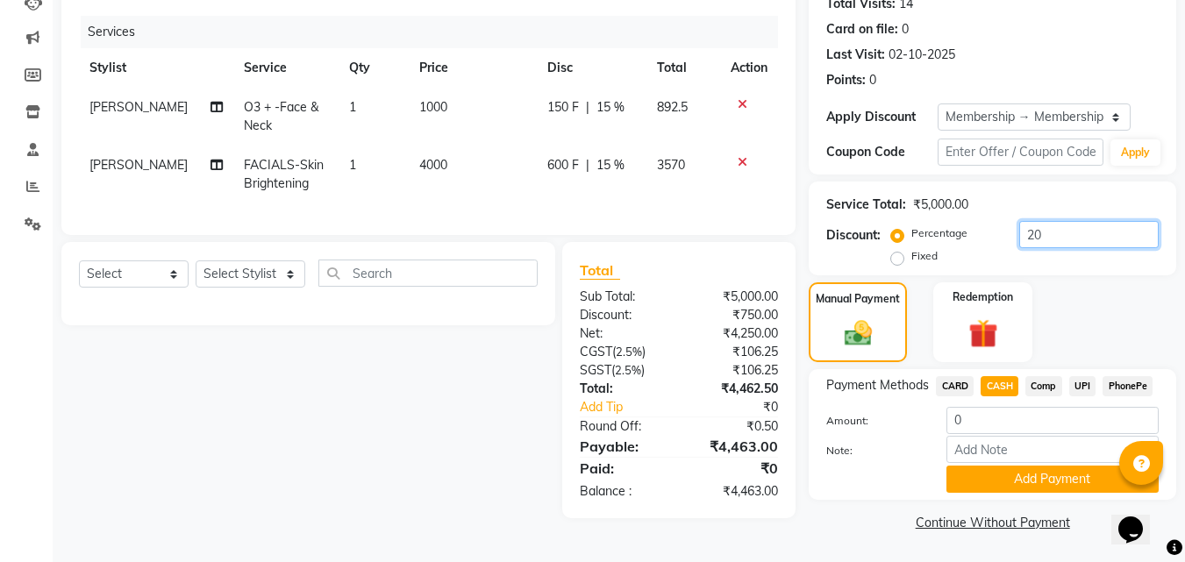
click at [1073, 239] on input "20" at bounding box center [1088, 234] width 139 height 27
type input "2"
type input "15"
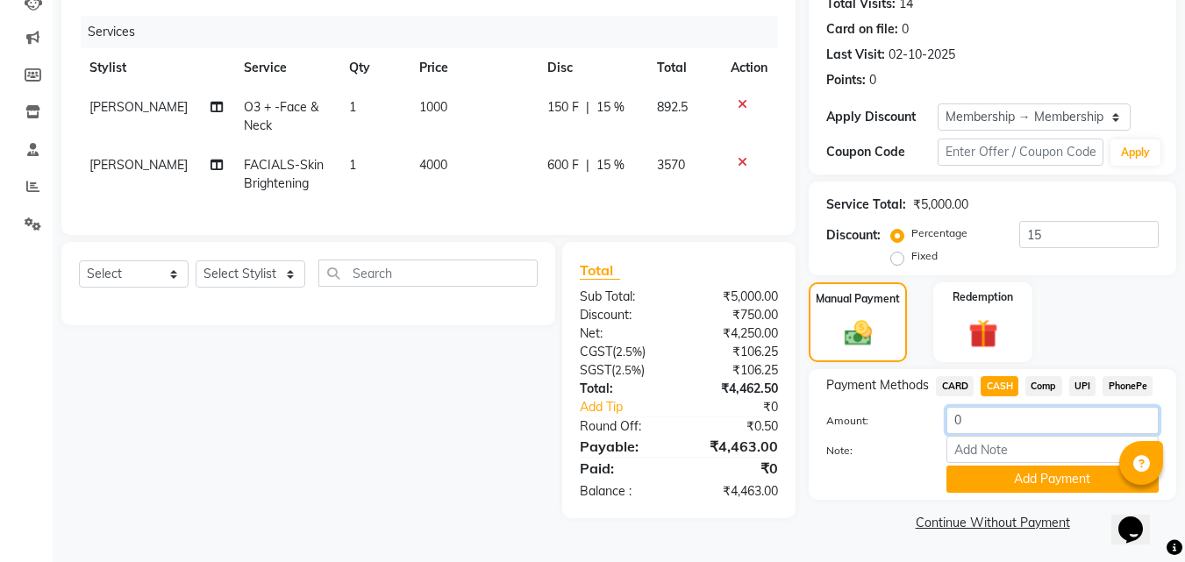
click at [976, 420] on input "0" at bounding box center [1052, 420] width 212 height 27
type input "463"
click at [1028, 487] on button "Add Payment" at bounding box center [1052, 479] width 212 height 27
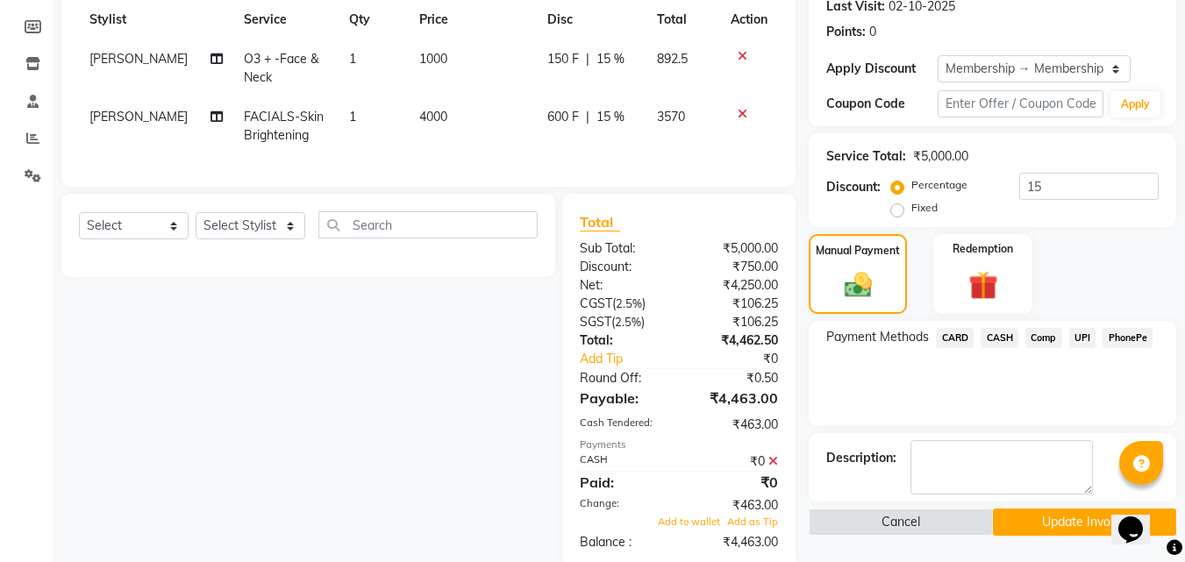
scroll to position [296, 0]
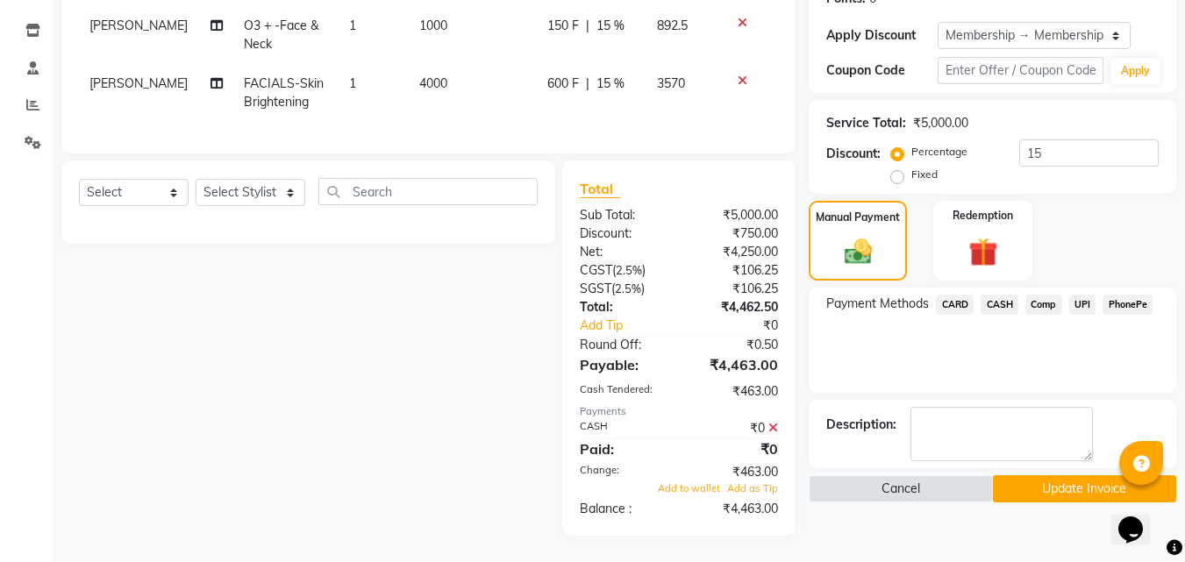
click at [1074, 295] on span "UPI" at bounding box center [1082, 305] width 27 height 20
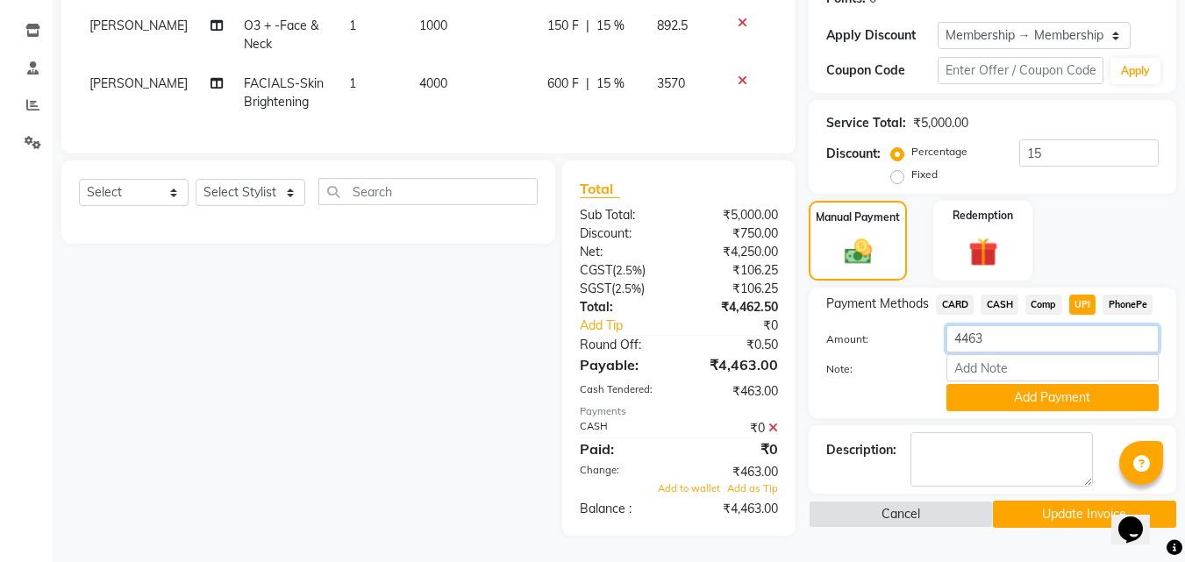
click at [994, 325] on input "4463" at bounding box center [1052, 338] width 212 height 27
type input "4000"
click at [997, 384] on button "Add Payment" at bounding box center [1052, 397] width 212 height 27
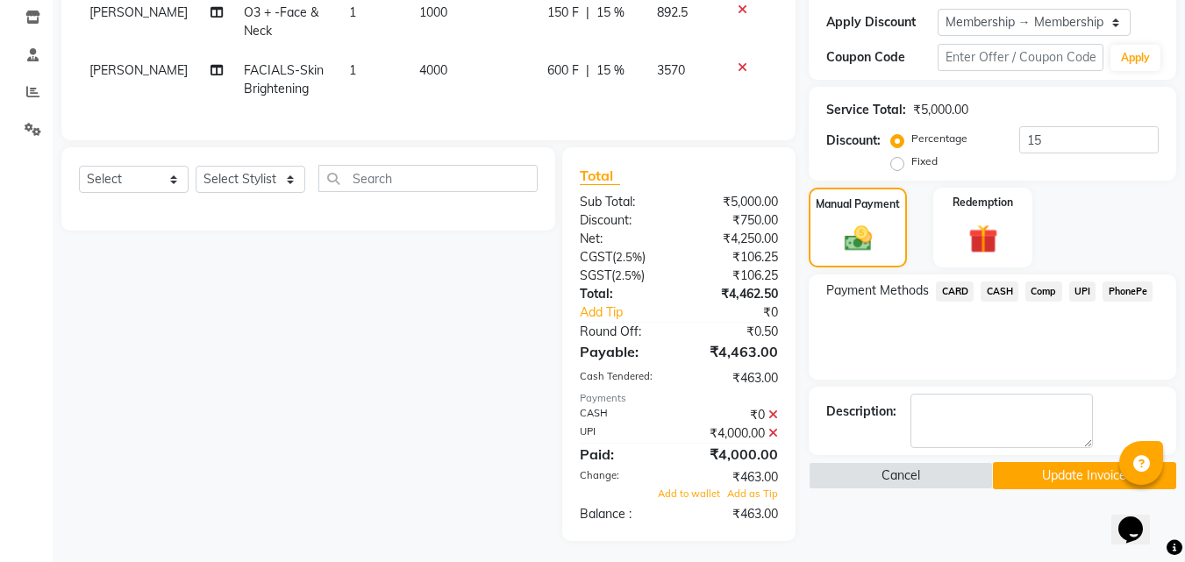
click at [773, 439] on icon at bounding box center [773, 433] width 10 height 12
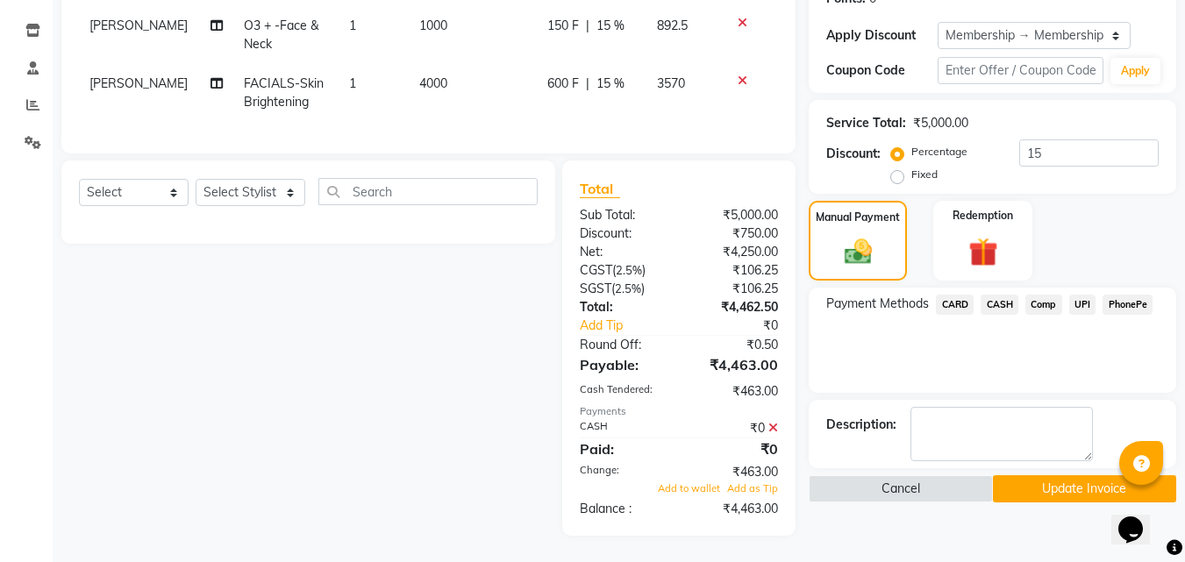
click at [770, 425] on icon at bounding box center [773, 428] width 10 height 12
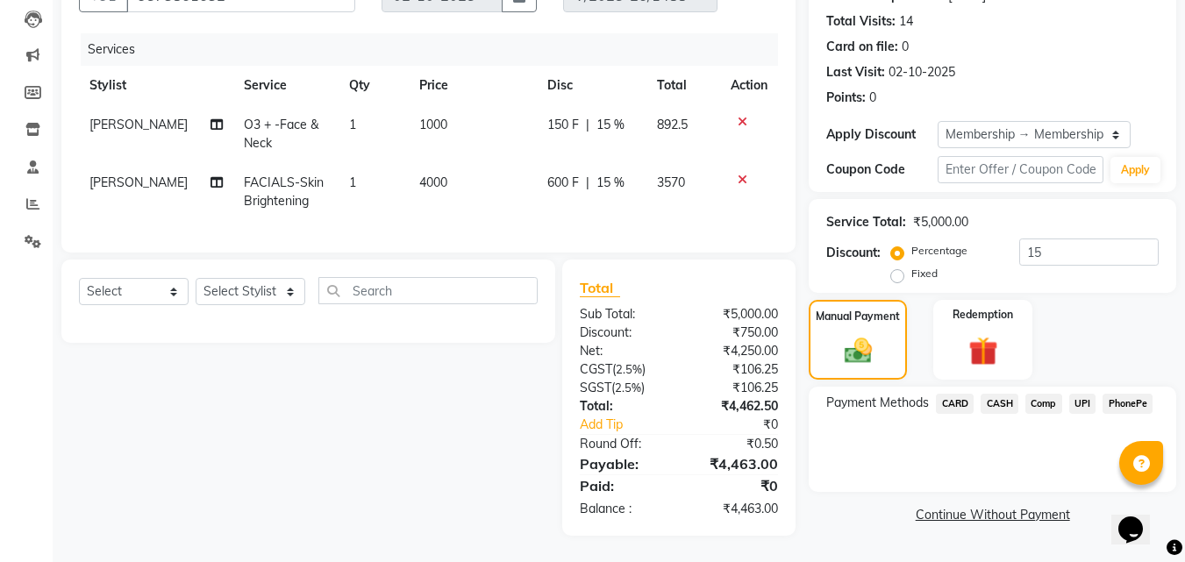
click at [1078, 394] on span "UPI" at bounding box center [1082, 404] width 27 height 20
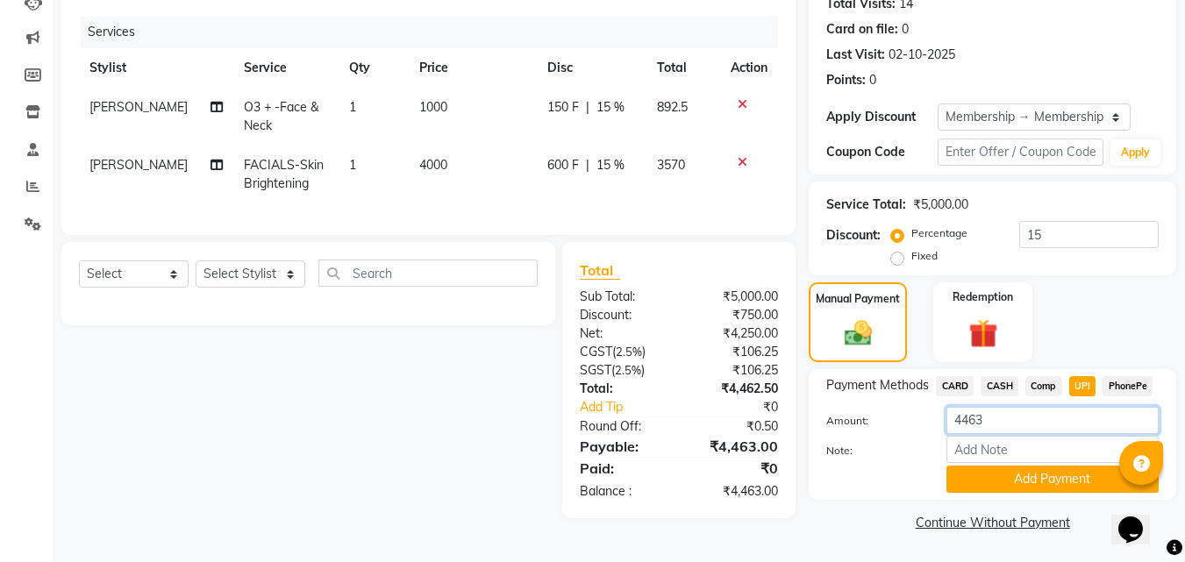
click at [1001, 419] on input "4463" at bounding box center [1052, 420] width 212 height 27
type input "4000"
click at [1049, 482] on button "Add Payment" at bounding box center [1052, 479] width 212 height 27
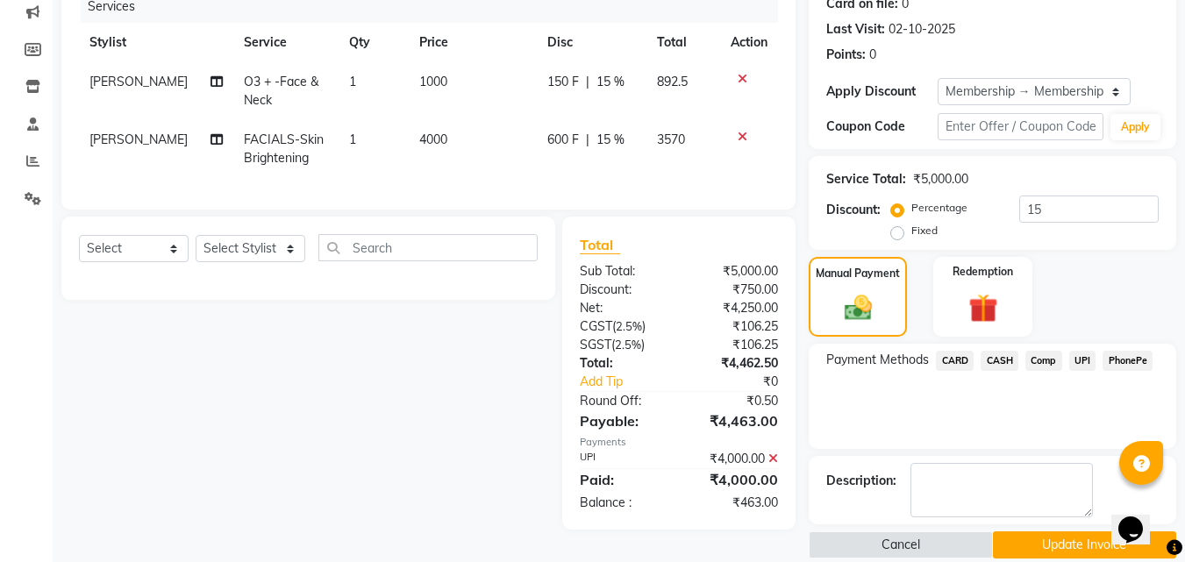
scroll to position [250, 0]
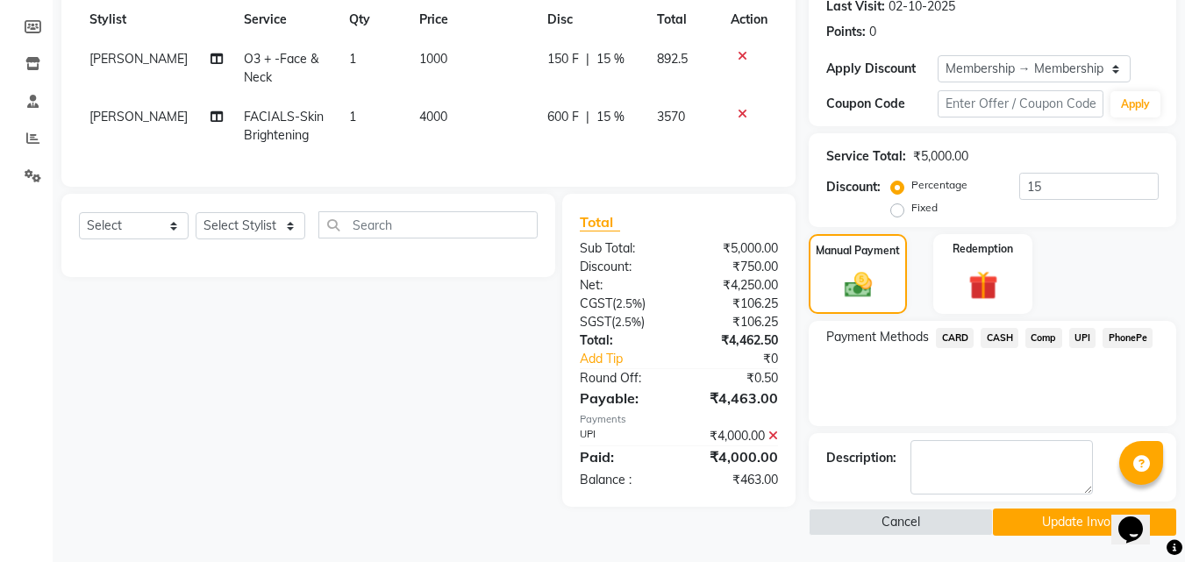
click at [1000, 334] on span "CASH" at bounding box center [999, 338] width 38 height 20
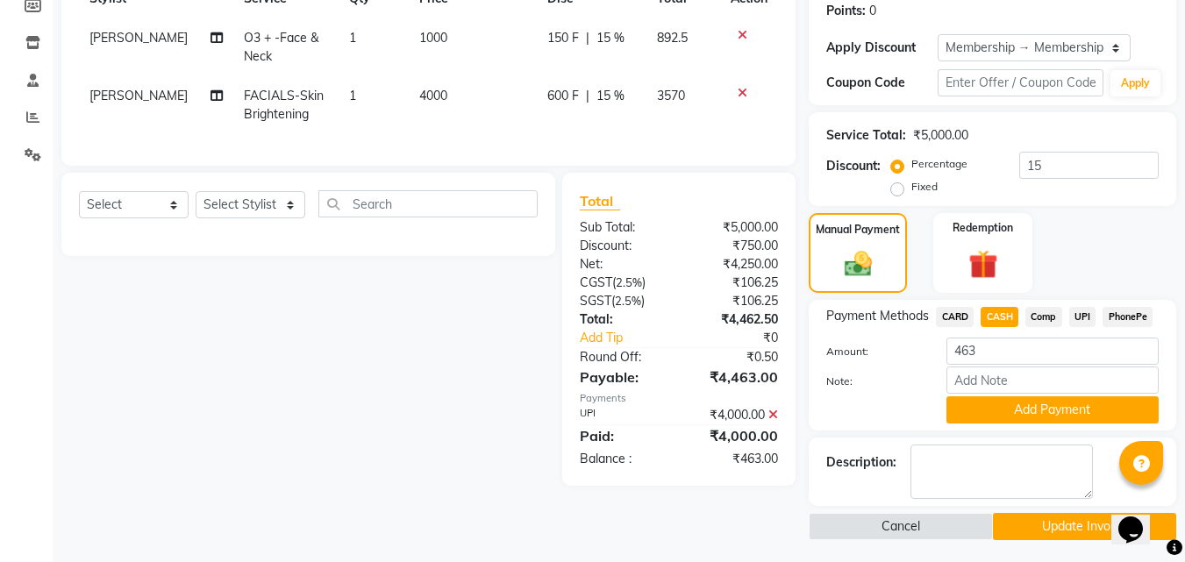
scroll to position [275, 0]
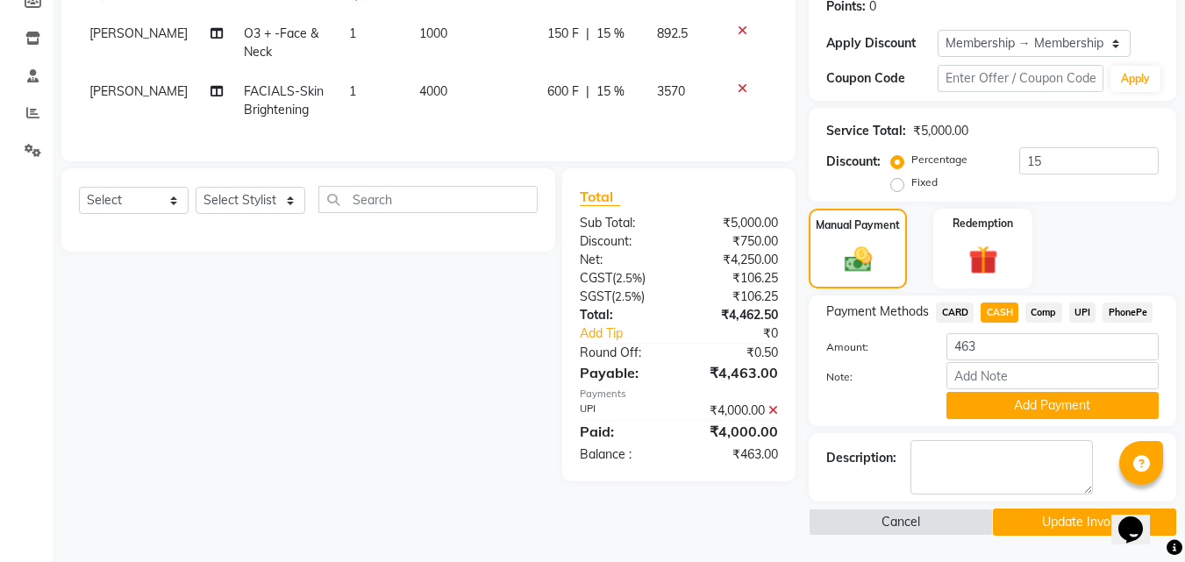
click at [1030, 516] on button "Update Invoice" at bounding box center [1084, 522] width 183 height 27
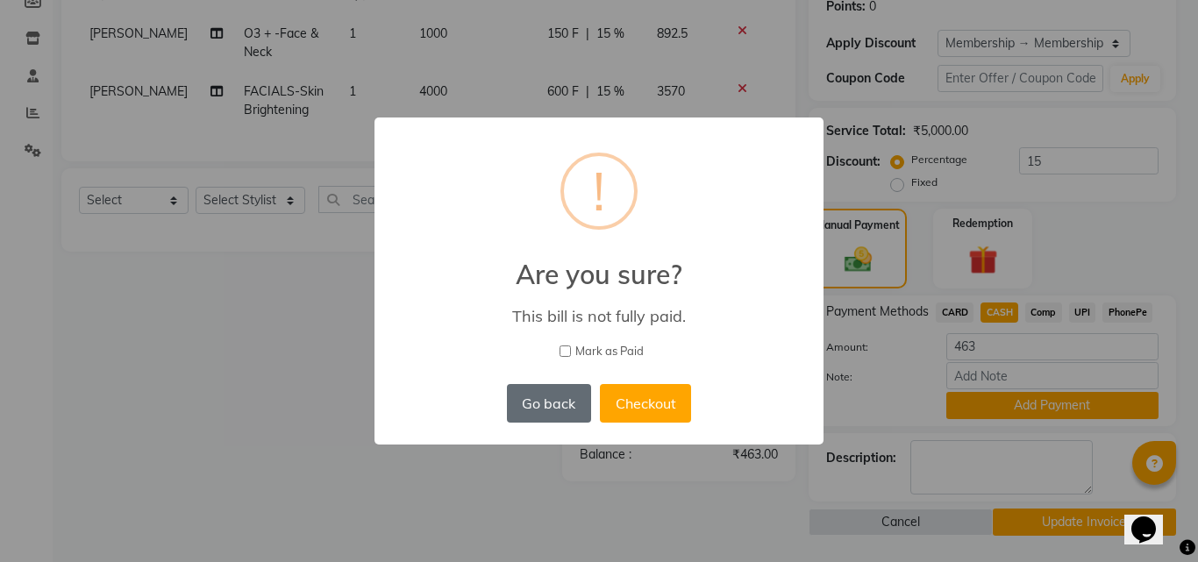
click at [559, 401] on button "Go back" at bounding box center [549, 403] width 84 height 39
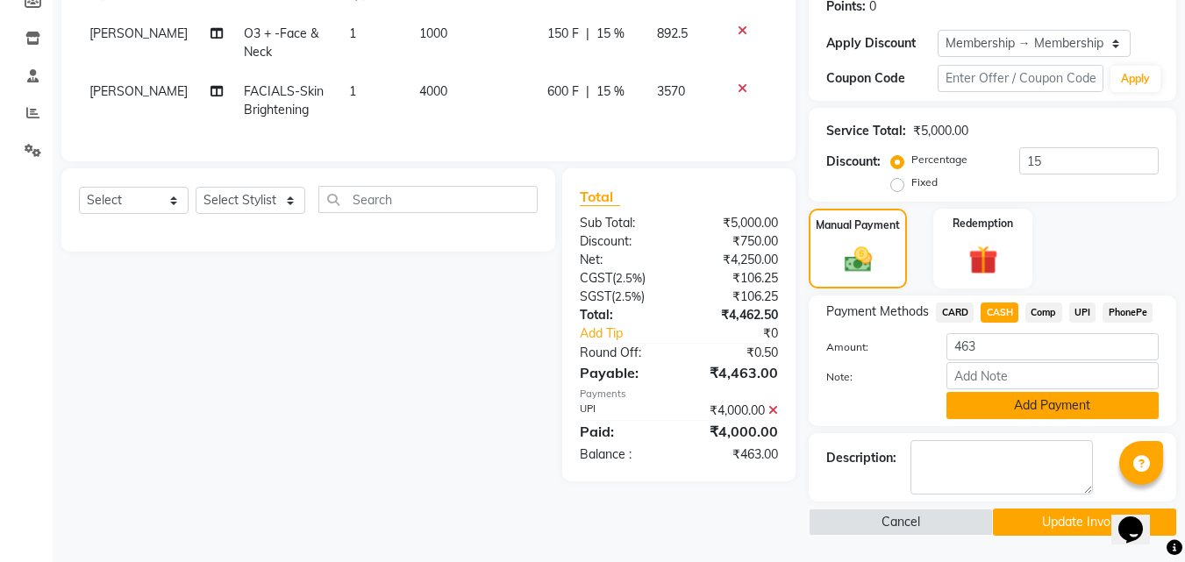
click at [1066, 402] on button "Add Payment" at bounding box center [1052, 405] width 212 height 27
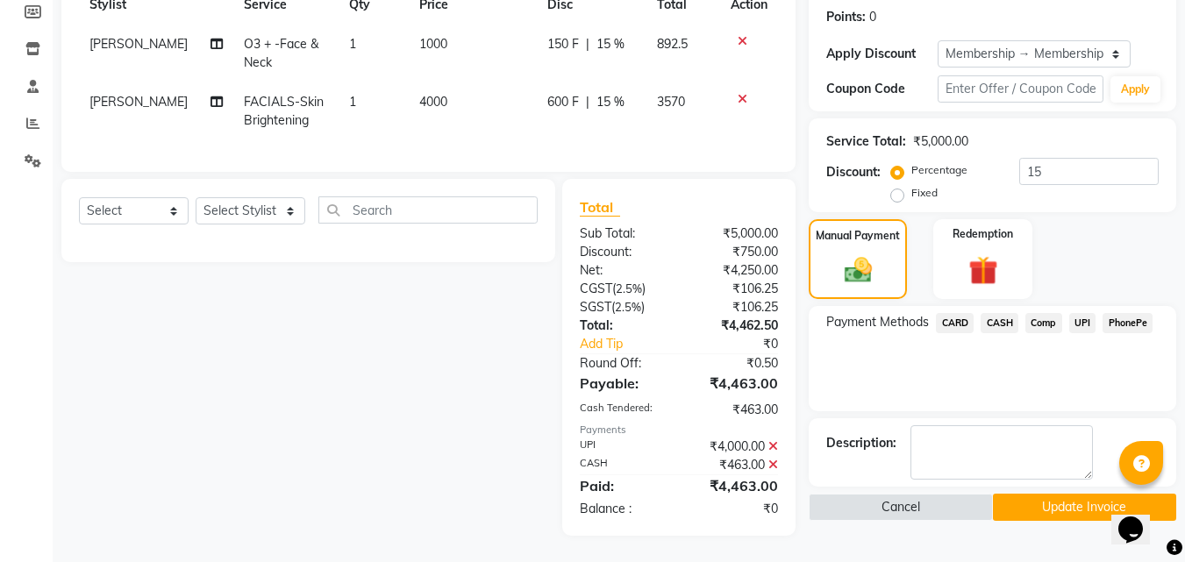
scroll to position [278, 0]
click at [1064, 494] on button "Update Invoice" at bounding box center [1084, 507] width 183 height 27
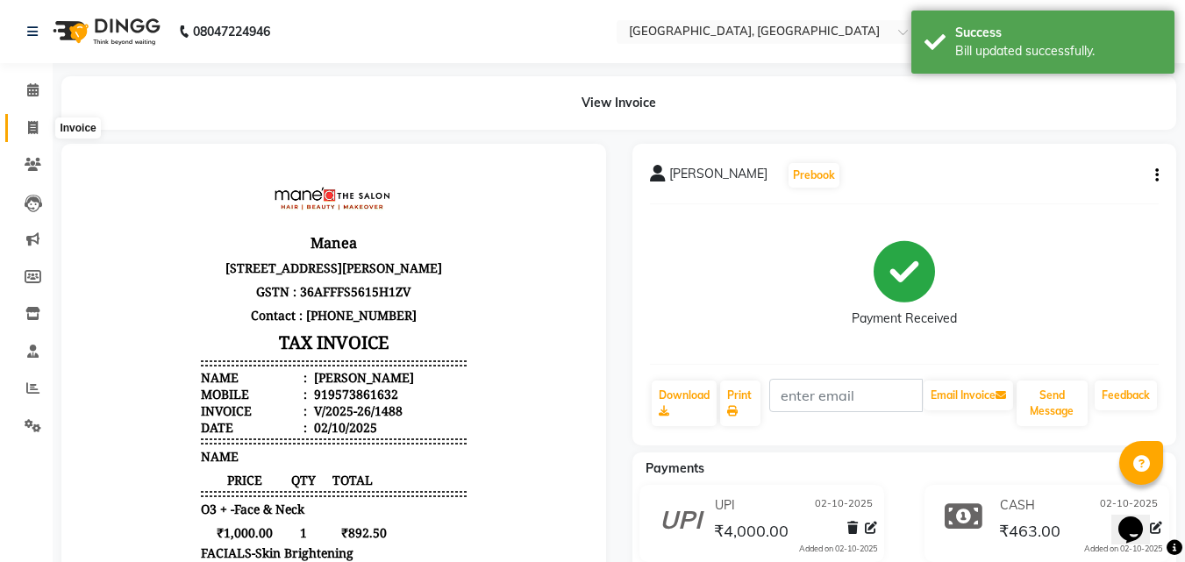
click at [37, 129] on icon at bounding box center [33, 127] width 10 height 13
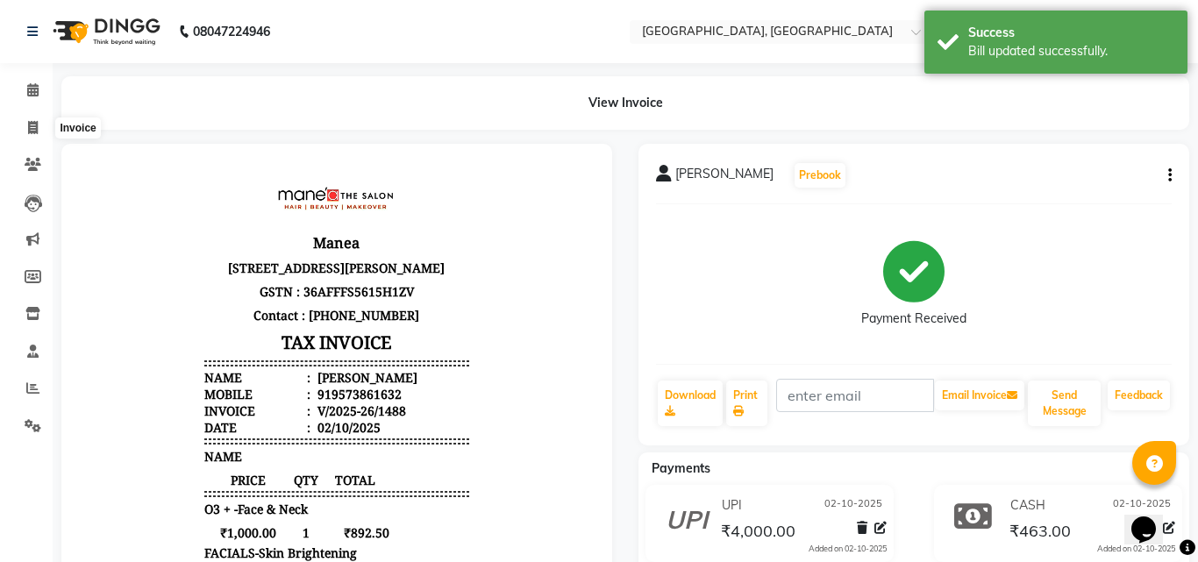
select select "service"
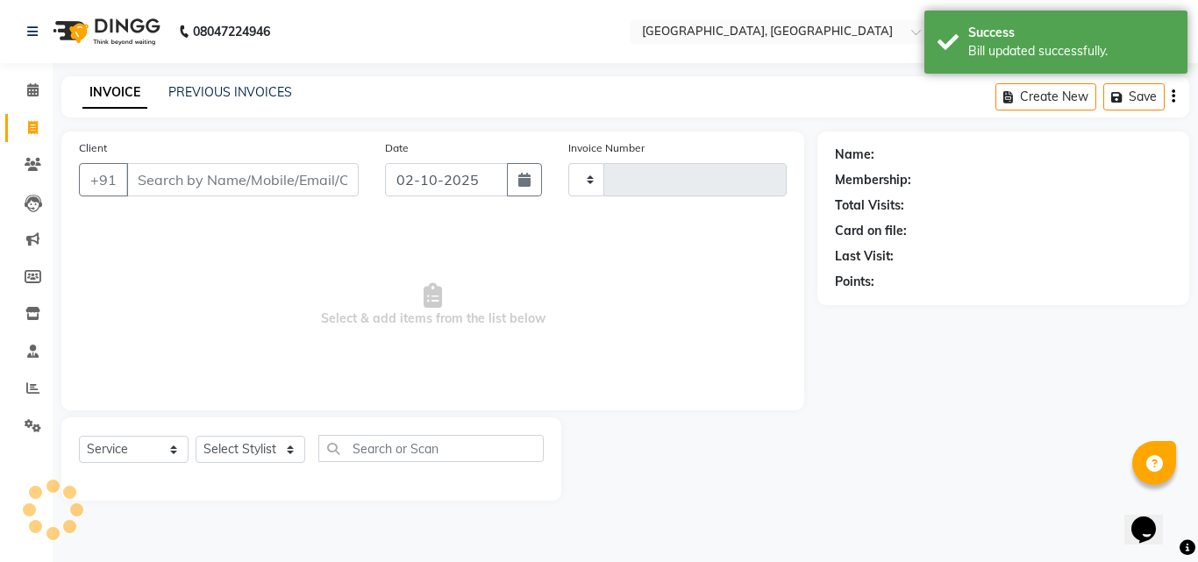
type input "1489"
select select "5506"
